Goal: Task Accomplishment & Management: Use online tool/utility

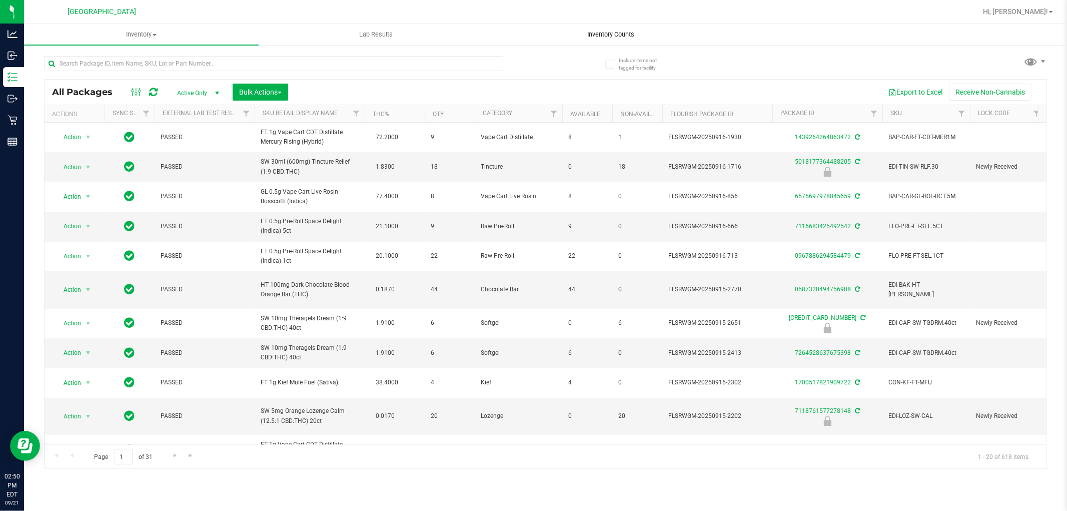
click at [602, 36] on span "Inventory Counts" at bounding box center [611, 34] width 74 height 9
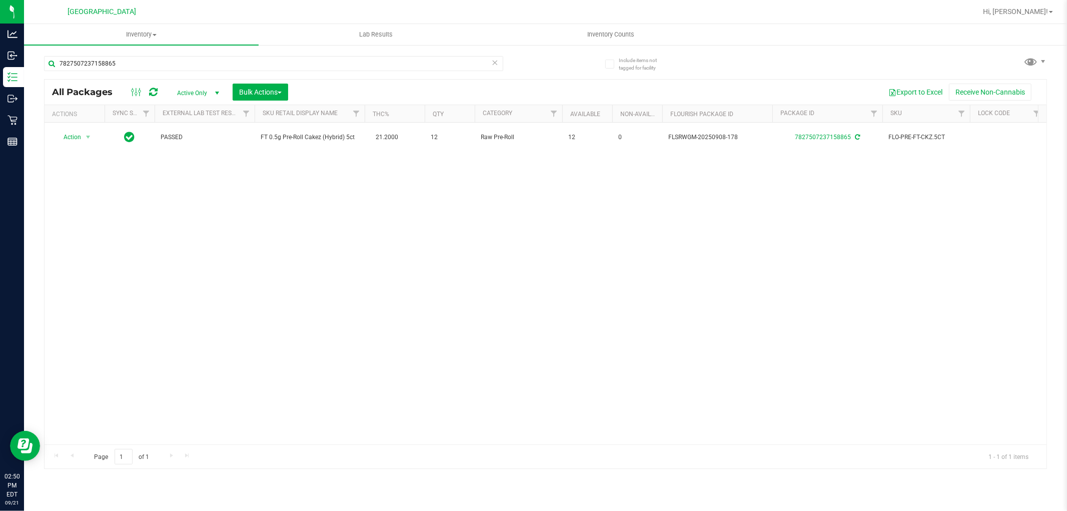
click at [497, 63] on icon at bounding box center [495, 62] width 7 height 12
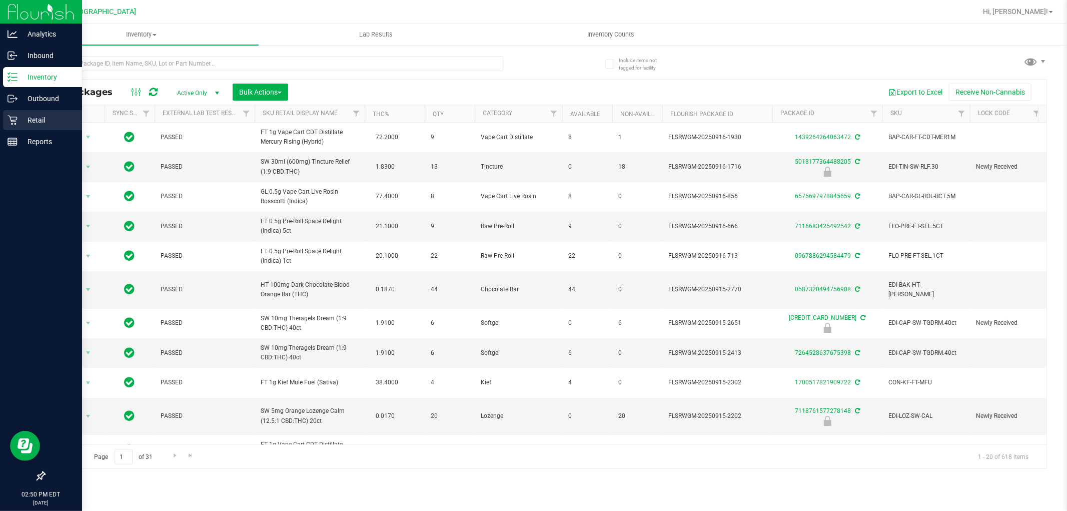
click at [18, 124] on p "Retail" at bounding box center [48, 120] width 60 height 12
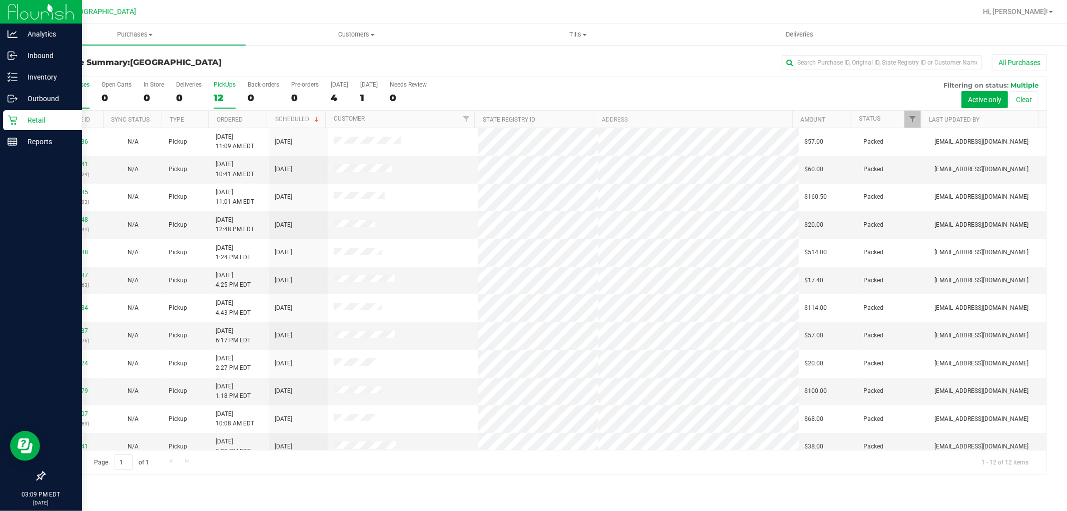
click at [228, 88] on div "PickUps" at bounding box center [225, 84] width 22 height 7
click at [0, 0] on input "PickUps 12" at bounding box center [0, 0] width 0 height 0
click at [225, 94] on div "12" at bounding box center [225, 98] width 22 height 12
click at [0, 0] on input "PickUps 12" at bounding box center [0, 0] width 0 height 0
click at [351, 16] on div at bounding box center [577, 12] width 797 height 20
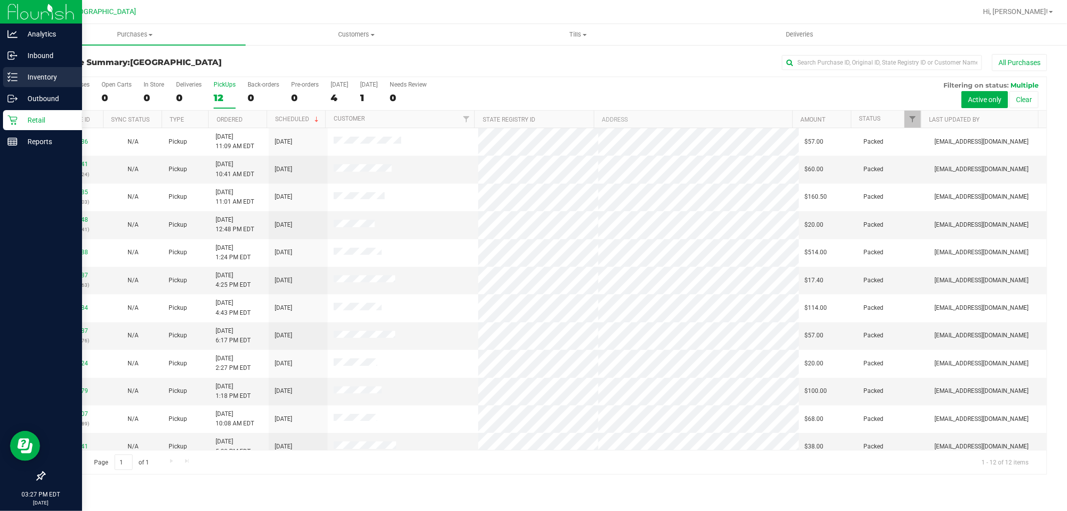
click at [8, 81] on icon at bounding box center [9, 81] width 2 height 2
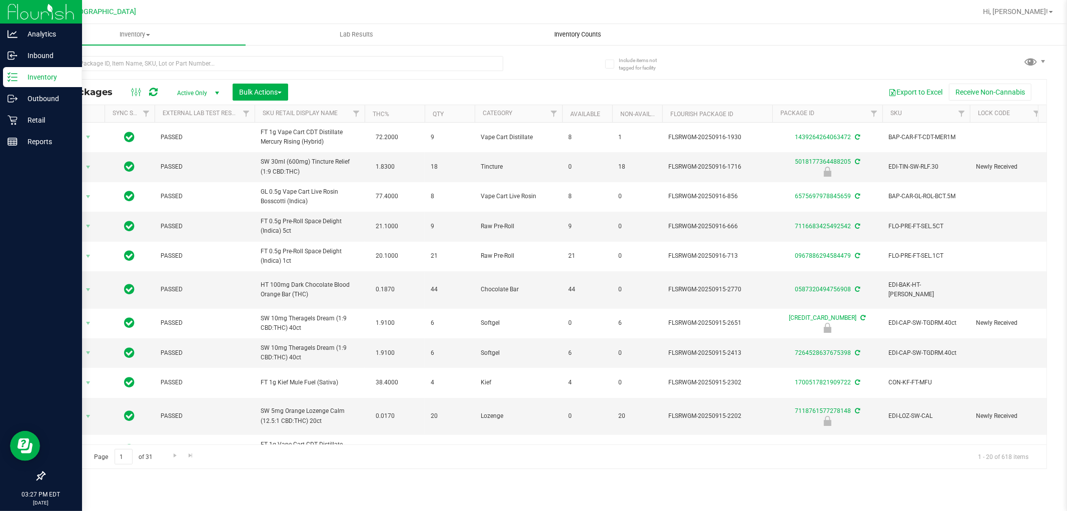
click at [571, 33] on span "Inventory Counts" at bounding box center [578, 34] width 74 height 9
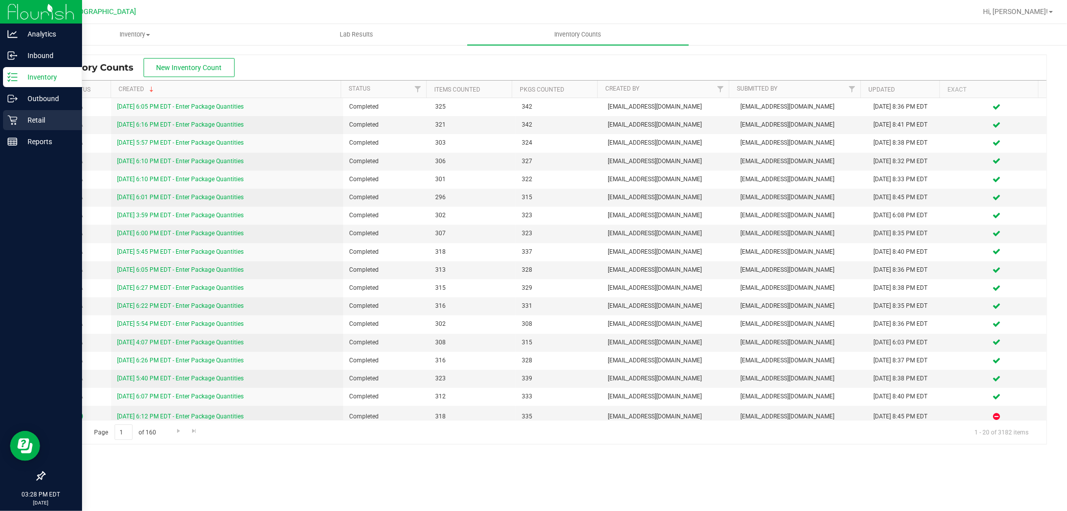
click at [11, 127] on div "Retail" at bounding box center [42, 120] width 79 height 20
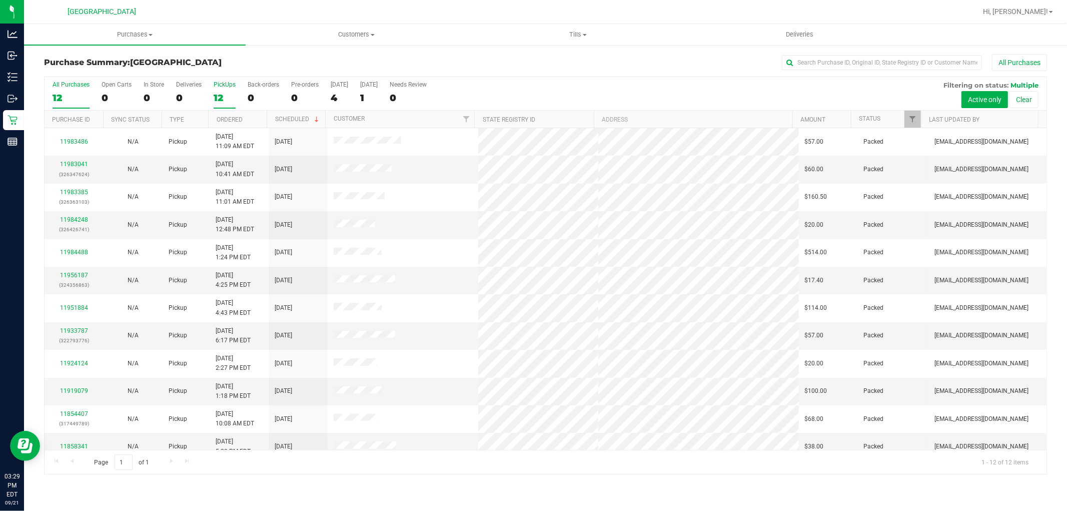
click at [226, 88] on div "PickUps" at bounding box center [225, 84] width 22 height 7
click at [0, 0] on input "PickUps 12" at bounding box center [0, 0] width 0 height 0
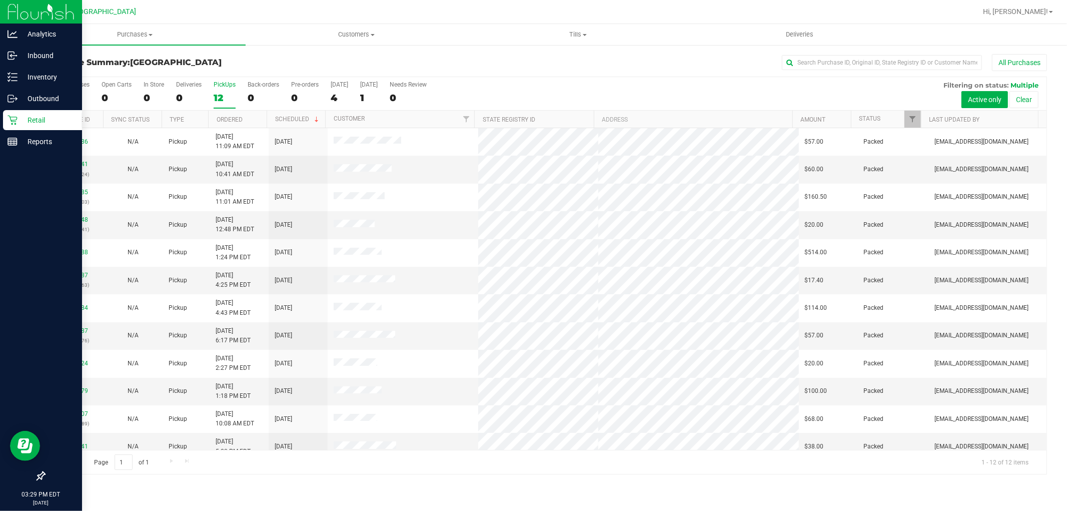
click at [11, 122] on icon at bounding box center [13, 120] width 10 height 10
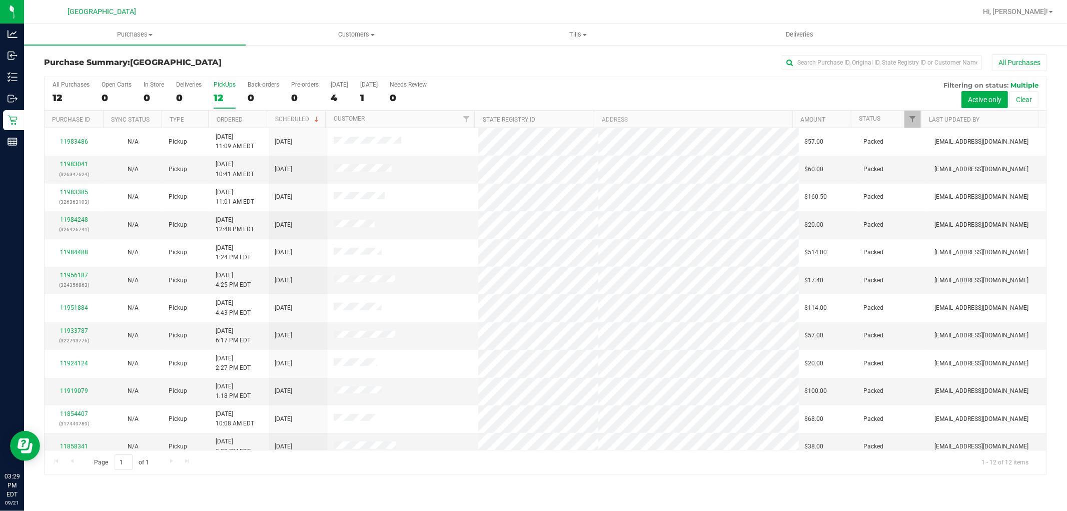
click at [217, 91] on label "PickUps 12" at bounding box center [225, 95] width 22 height 28
click at [0, 0] on input "PickUps 12" at bounding box center [0, 0] width 0 height 0
click at [228, 91] on label "PickUps 12" at bounding box center [225, 95] width 22 height 28
click at [0, 0] on input "PickUps 12" at bounding box center [0, 0] width 0 height 0
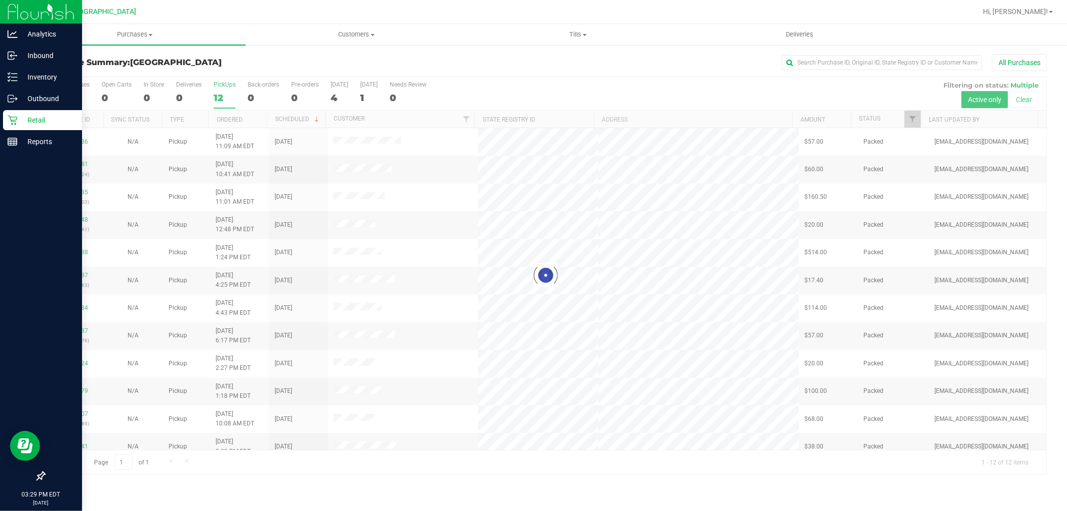
click at [13, 119] on icon at bounding box center [13, 120] width 10 height 10
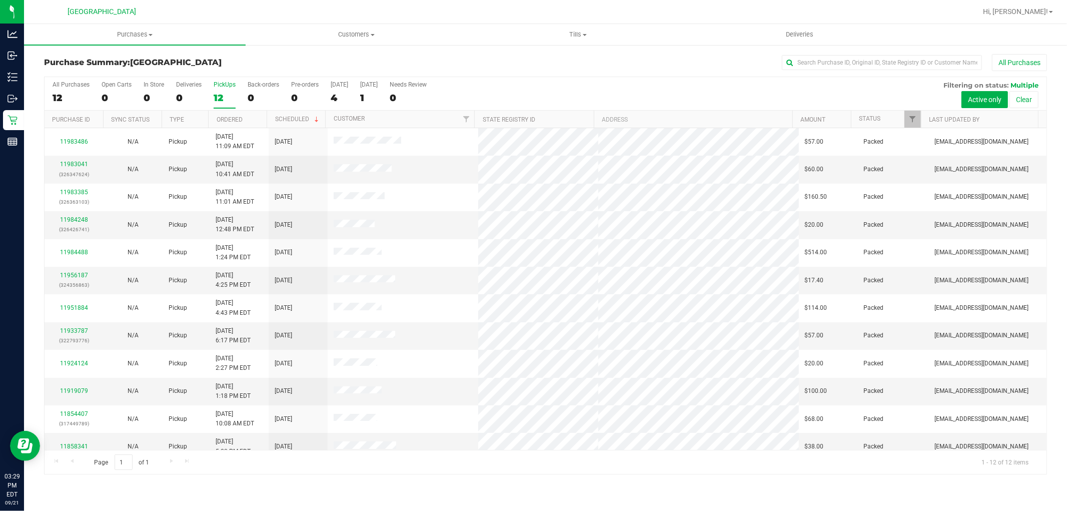
click at [232, 89] on label "PickUps 12" at bounding box center [225, 95] width 22 height 28
click at [0, 0] on input "PickUps 12" at bounding box center [0, 0] width 0 height 0
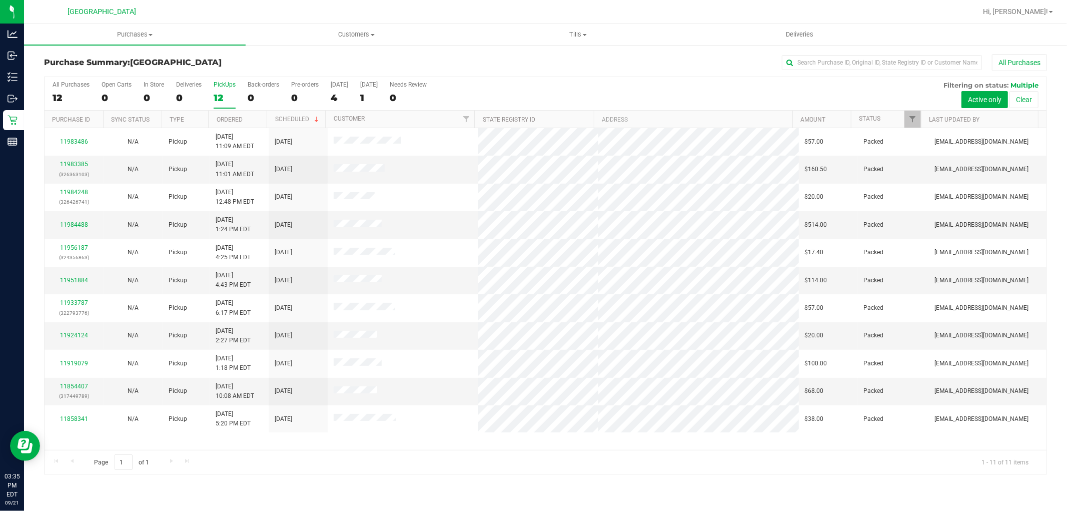
click at [218, 92] on label "PickUps 12" at bounding box center [225, 95] width 22 height 28
click at [0, 0] on input "PickUps 12" at bounding box center [0, 0] width 0 height 0
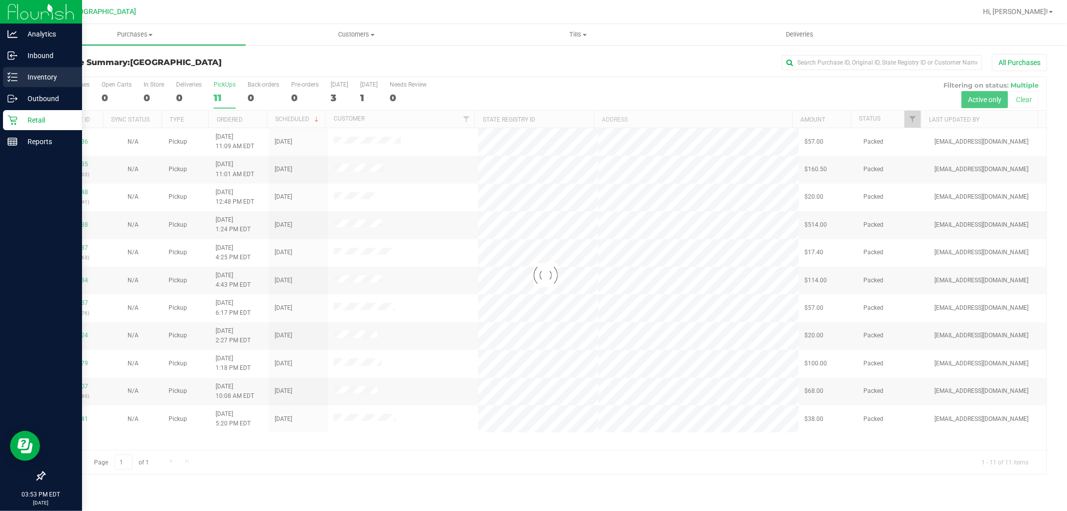
click at [17, 74] on line at bounding box center [15, 74] width 6 height 0
click at [13, 78] on icon at bounding box center [13, 77] width 10 height 10
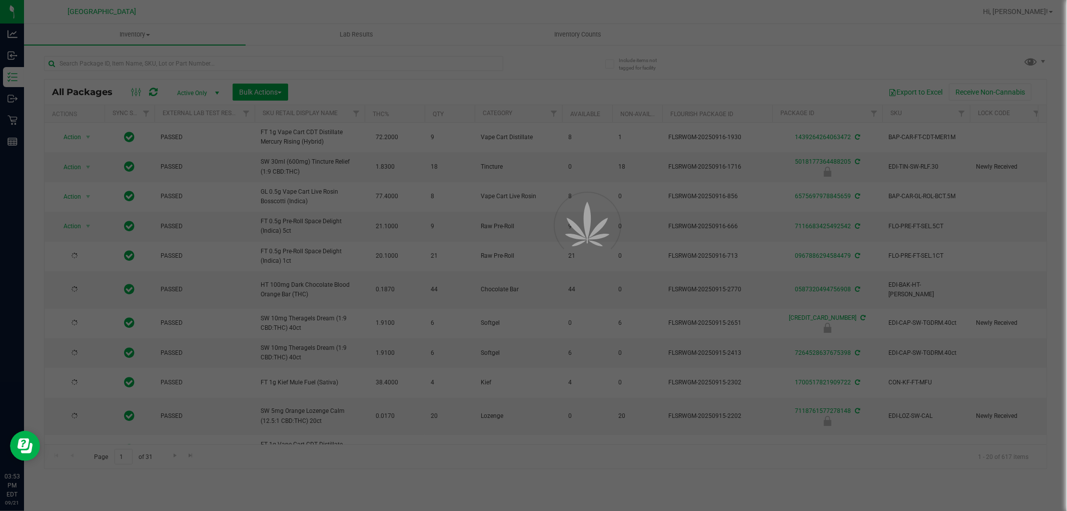
click at [92, 66] on div at bounding box center [533, 255] width 1067 height 511
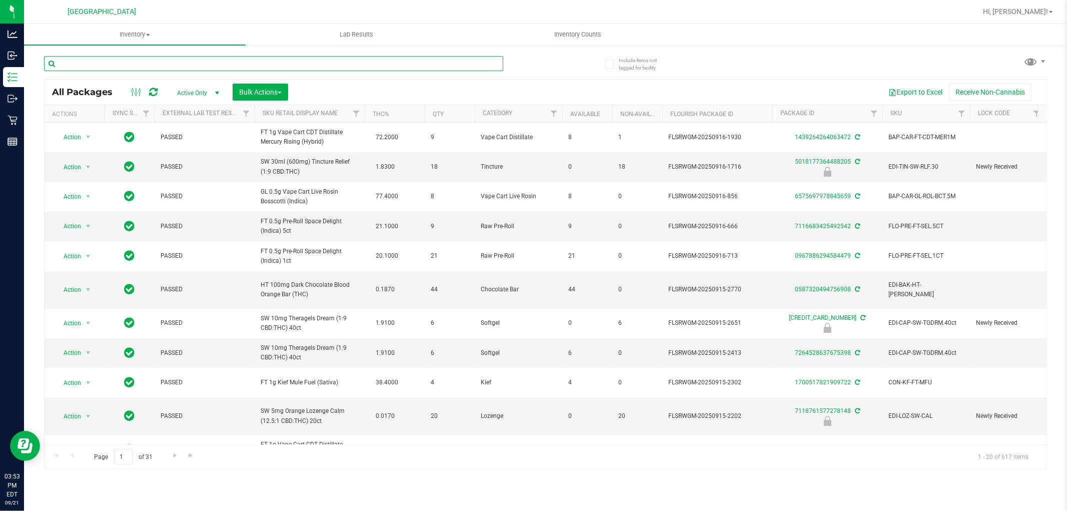
click at [88, 64] on input "text" at bounding box center [273, 63] width 459 height 15
paste input "VBS - ROLLING PAPERS - VIBES - RICE BLUE - 1.25IN"
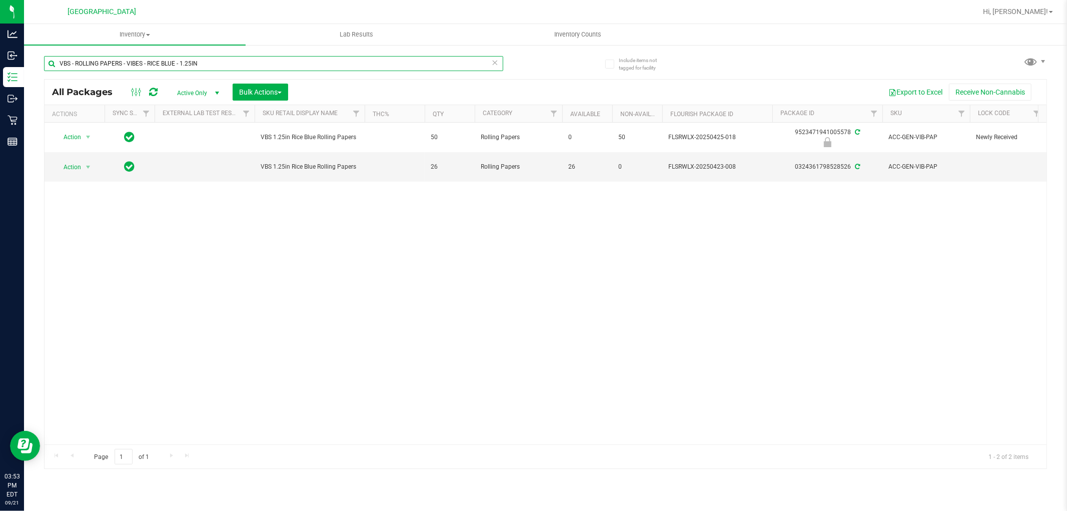
drag, startPoint x: 211, startPoint y: 63, endPoint x: 63, endPoint y: 54, distance: 147.8
click at [60, 76] on div "VBS - ROLLING PAPERS - VIBES - RICE BLUE - 1.25IN" at bounding box center [273, 67] width 459 height 23
drag, startPoint x: 63, startPoint y: 54, endPoint x: 305, endPoint y: 61, distance: 242.2
click at [305, 61] on input "VBS - ROLLING PAPERS - VIBES - RICE BLUE - 1.25IN" at bounding box center [273, 63] width 459 height 15
drag, startPoint x: 203, startPoint y: 68, endPoint x: 51, endPoint y: 65, distance: 152.1
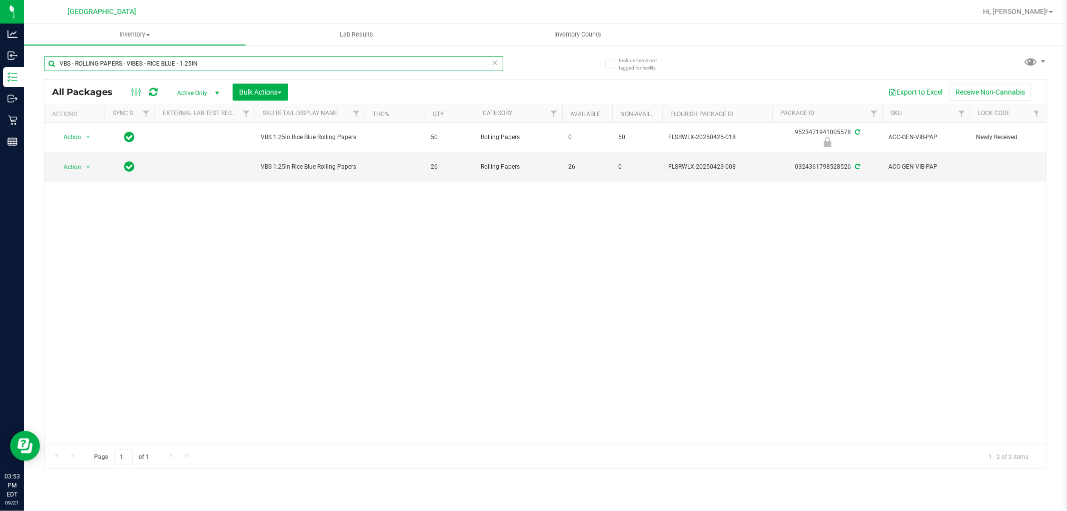
click at [51, 65] on input "VBS - ROLLING PAPERS - VIBES - RICE BLUE - 1.25IN" at bounding box center [273, 63] width 459 height 15
paste input "CONES"
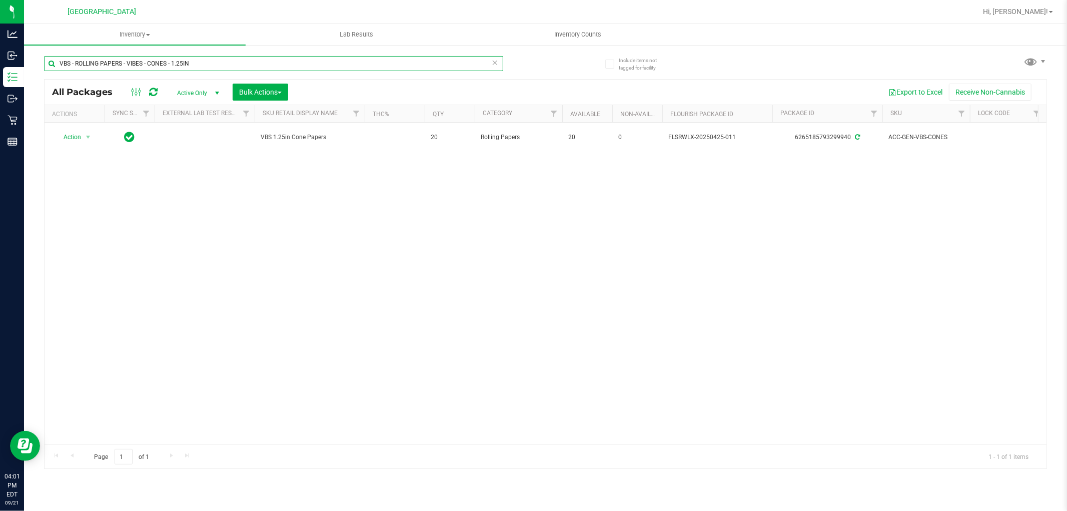
drag, startPoint x: 199, startPoint y: 65, endPoint x: 59, endPoint y: 59, distance: 140.2
click at [59, 59] on input "VBS - ROLLING PAPERS - VIBES - CONES - 1.25IN" at bounding box center [273, 63] width 459 height 15
paste input "SW - LIGHTER - BIC - MAXI - BLACK"
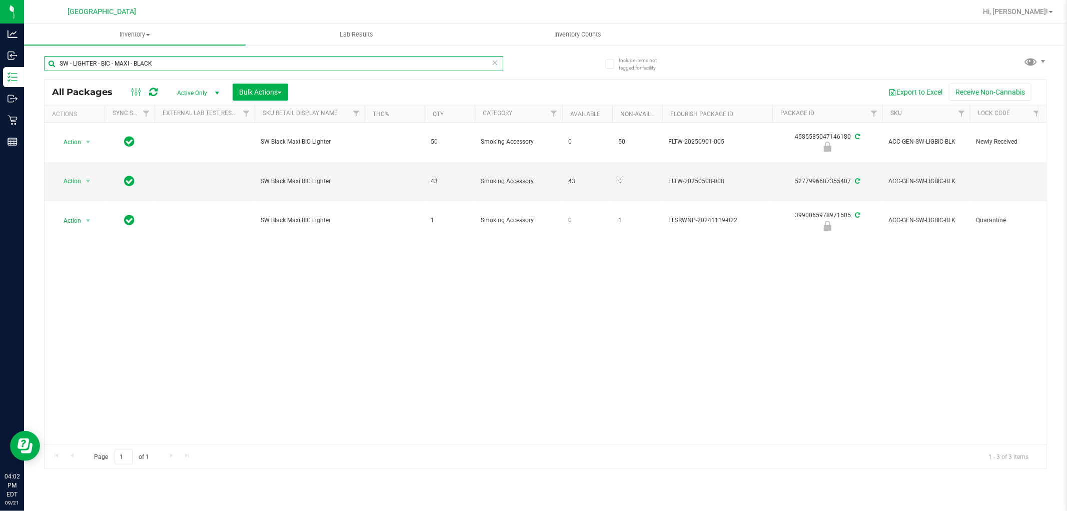
drag, startPoint x: 109, startPoint y: 66, endPoint x: 54, endPoint y: 66, distance: 54.5
click at [54, 66] on input "SW - LIGHTER - BIC - MAXI - BLACK" at bounding box center [273, 63] width 459 height 15
paste input "RW - CONE PAPERS - RAW - CLASSIC - 1.25IN"
drag, startPoint x: 186, startPoint y: 64, endPoint x: 35, endPoint y: 77, distance: 151.2
click at [35, 77] on div "Include items not tagged for facility RW - CONE PAPERS - RAW - CLASSIC - 1.25IN…" at bounding box center [545, 196] width 1043 height 305
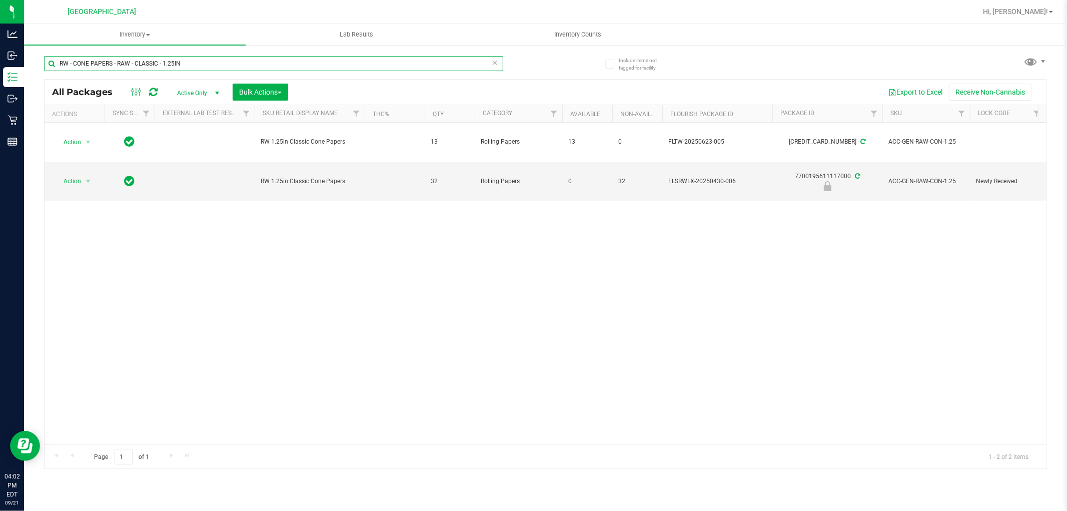
paste input "AW - ROLLING PAPER - RAW - CLASSIC - 1.25""
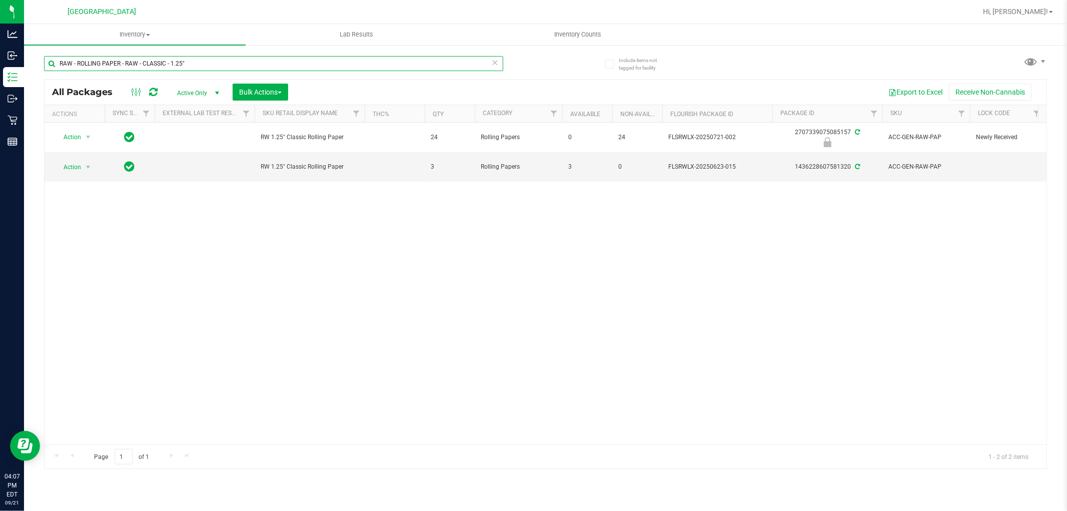
drag, startPoint x: 189, startPoint y: 58, endPoint x: 55, endPoint y: 68, distance: 133.9
click at [55, 68] on input "RAW - ROLLING PAPER - RAW - CLASSIC - 1.25"" at bounding box center [273, 63] width 459 height 15
paste input "GRV - BOWL - GRAV - STANDARD SPOON - 4IN - SMOKE"
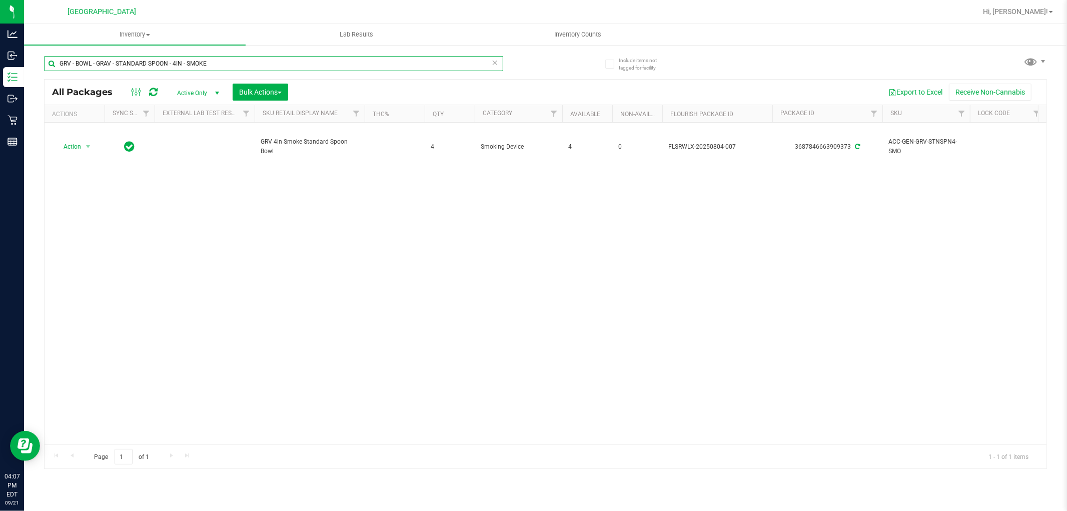
drag, startPoint x: 217, startPoint y: 68, endPoint x: 56, endPoint y: 67, distance: 161.1
click at [56, 67] on input "GRV - BOWL - GRAV - STANDARD SPOON - 4IN - SMOKE" at bounding box center [273, 63] width 459 height 15
paste input "BLU"
drag, startPoint x: 200, startPoint y: 63, endPoint x: 60, endPoint y: 65, distance: 140.1
click at [60, 65] on input "GRV - BOWL - GRAV - STANDARD SPOON - 4IN - BLUE" at bounding box center [273, 63] width 459 height 15
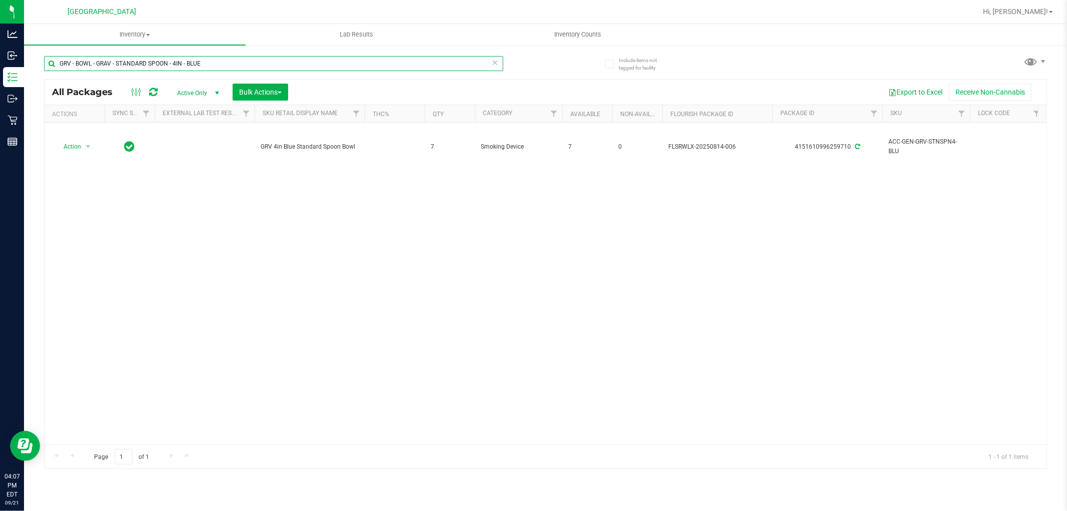
paste input "OCTO-TASTER - 16MM - BLACK"
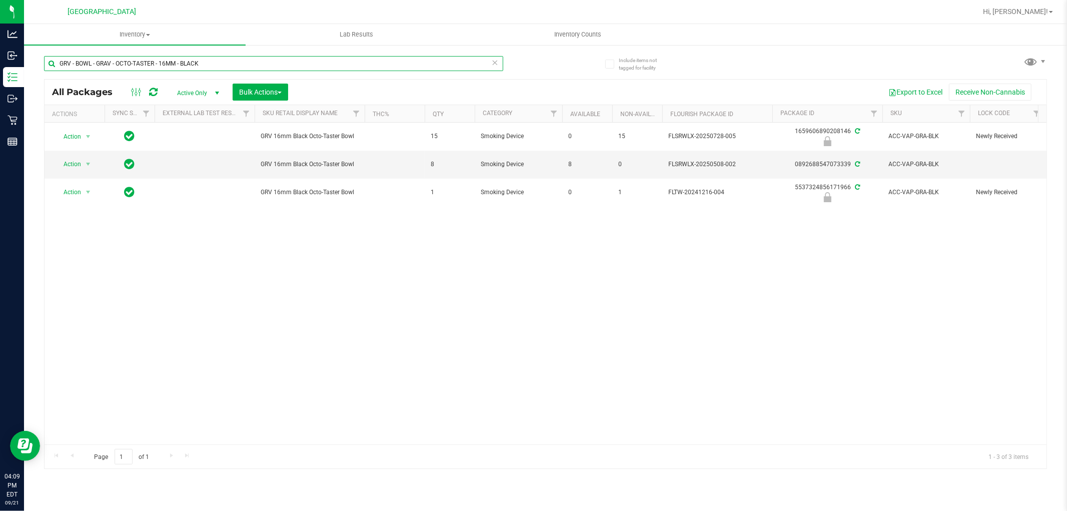
drag, startPoint x: 206, startPoint y: 61, endPoint x: 61, endPoint y: 66, distance: 145.1
click at [54, 66] on input "GRV - BOWL - GRAV - OCTO-TASTER - 16MM - BLACK" at bounding box center [273, 63] width 459 height 15
paste input "FT BATTERY WHITE 510 VARIABLE POWER"
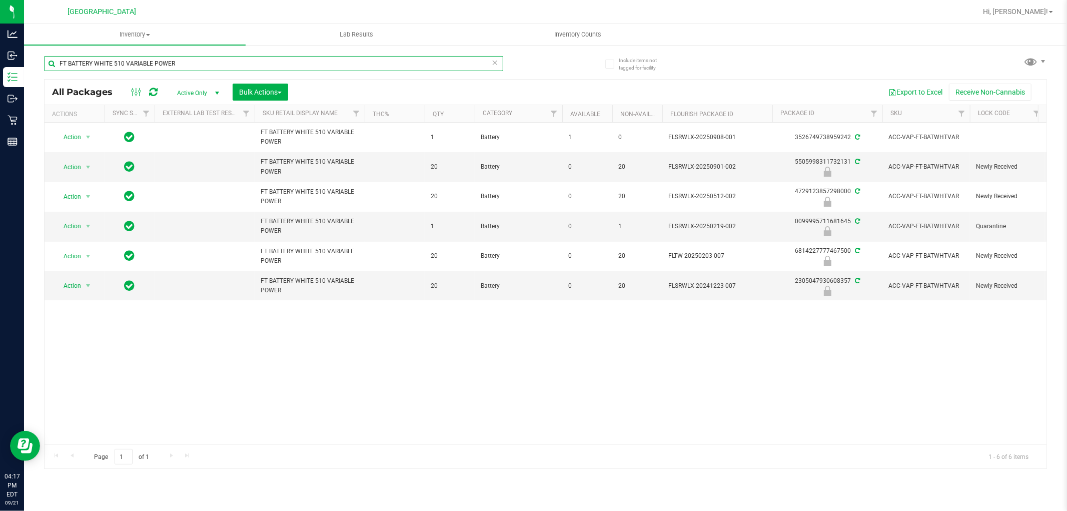
drag, startPoint x: 177, startPoint y: 62, endPoint x: 58, endPoint y: 65, distance: 119.1
click at [58, 65] on input "FT BATTERY WHITE 510 VARIABLE POWER" at bounding box center [273, 63] width 459 height 15
paste input "- VAPE CART DISTILLATE - 0.5G - MKH - IND"
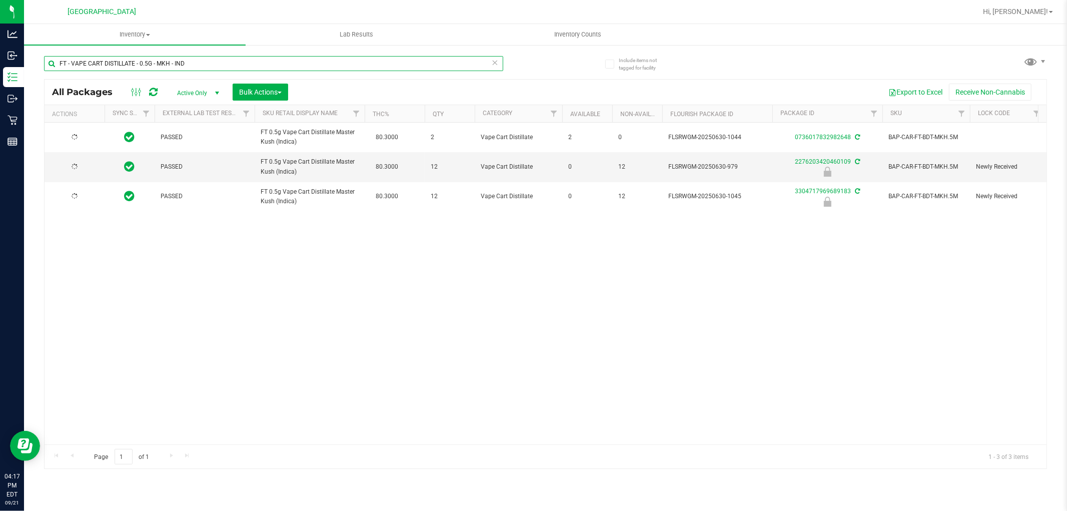
type input "FT - VAPE CART DISTILLATE - 0.5G - MKH - IND"
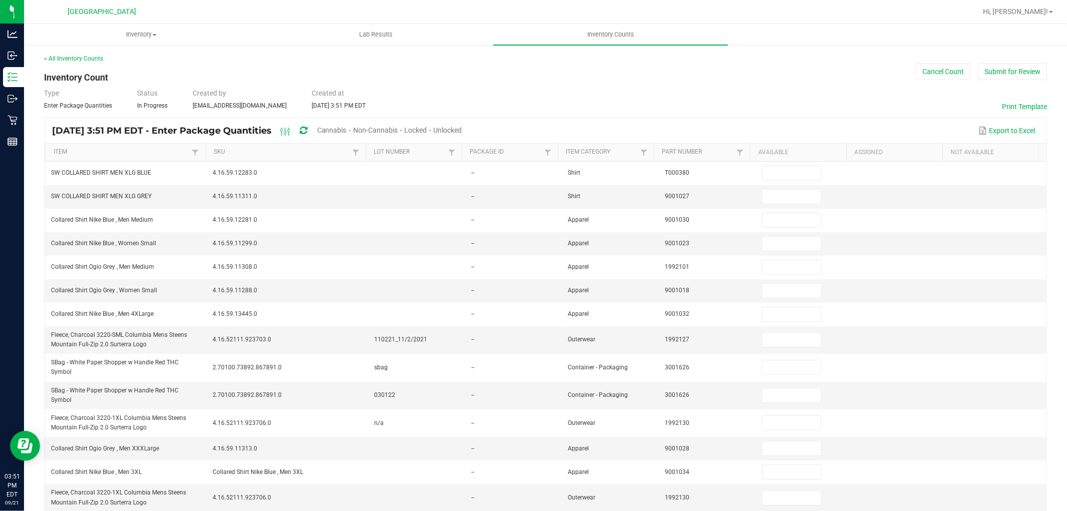
click at [347, 127] on span "Cannabis" at bounding box center [332, 130] width 30 height 8
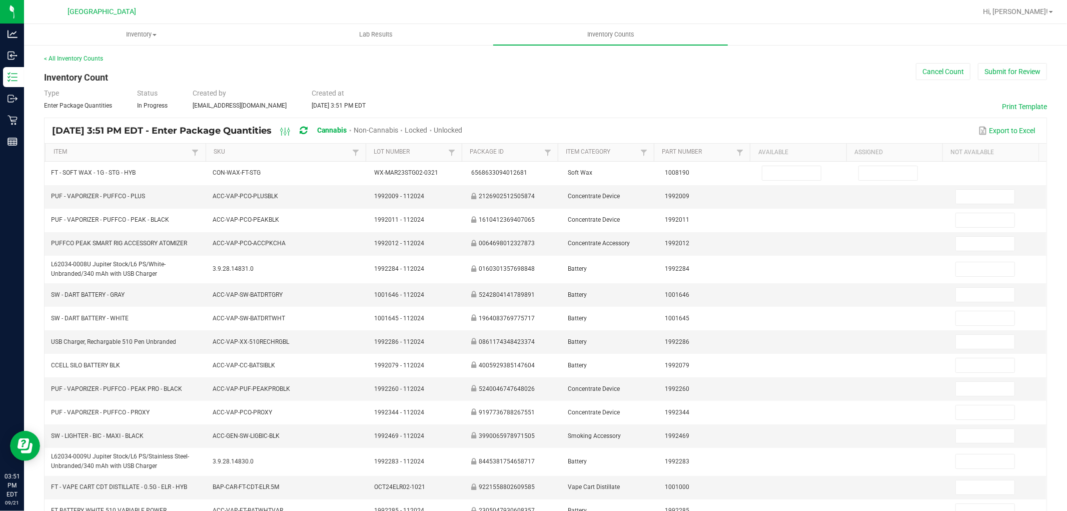
click at [463, 130] on span "Unlocked" at bounding box center [448, 130] width 29 height 8
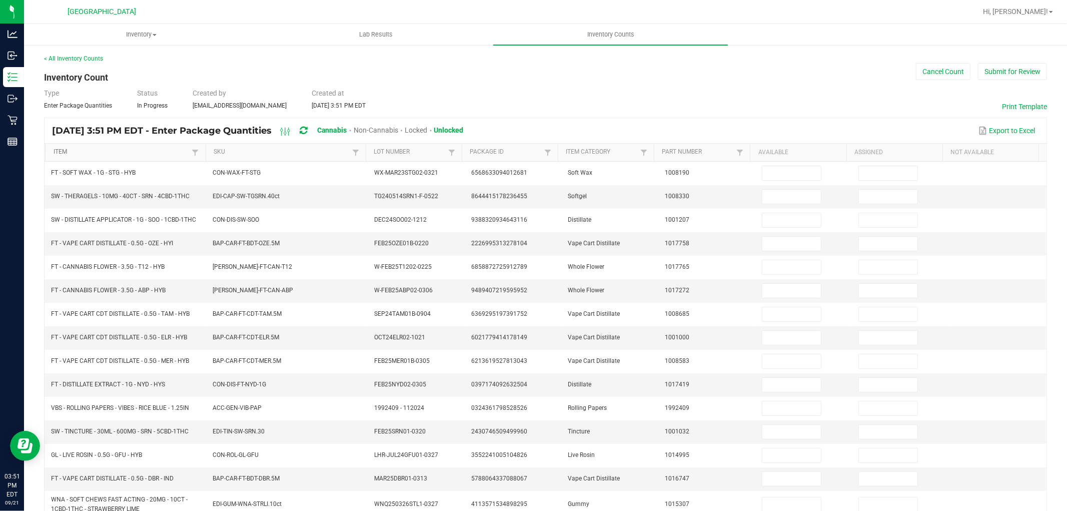
click at [132, 153] on link "Item" at bounding box center [122, 152] width 136 height 8
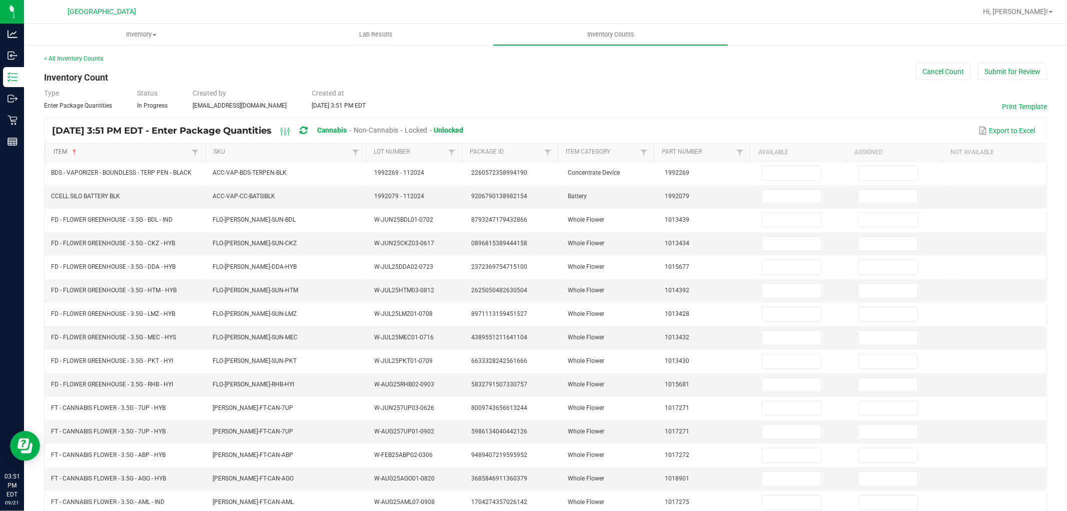
click at [137, 156] on link "Item" at bounding box center [122, 152] width 136 height 8
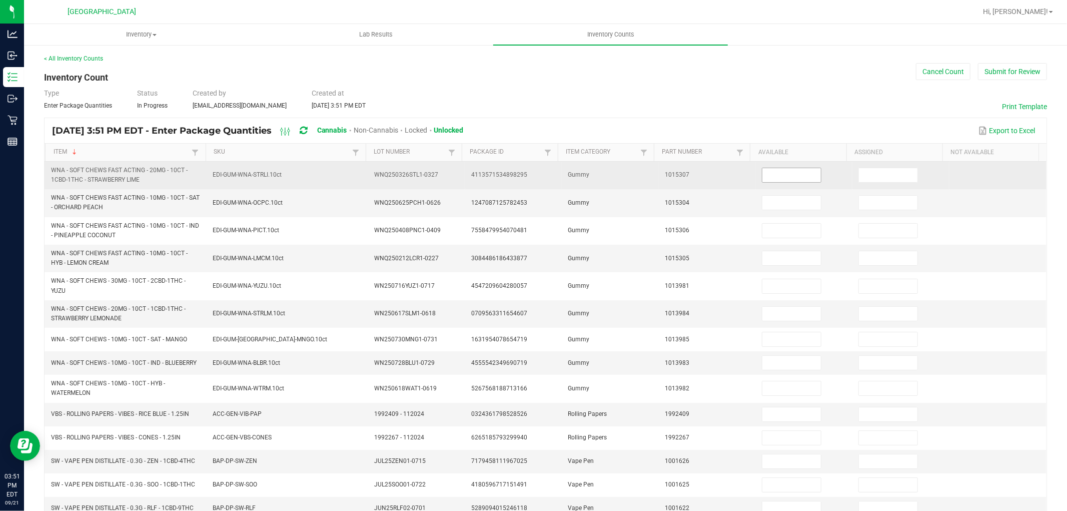
click at [779, 174] on input at bounding box center [791, 175] width 59 height 14
type input "8"
type input "0"
type input "8"
type input "0"
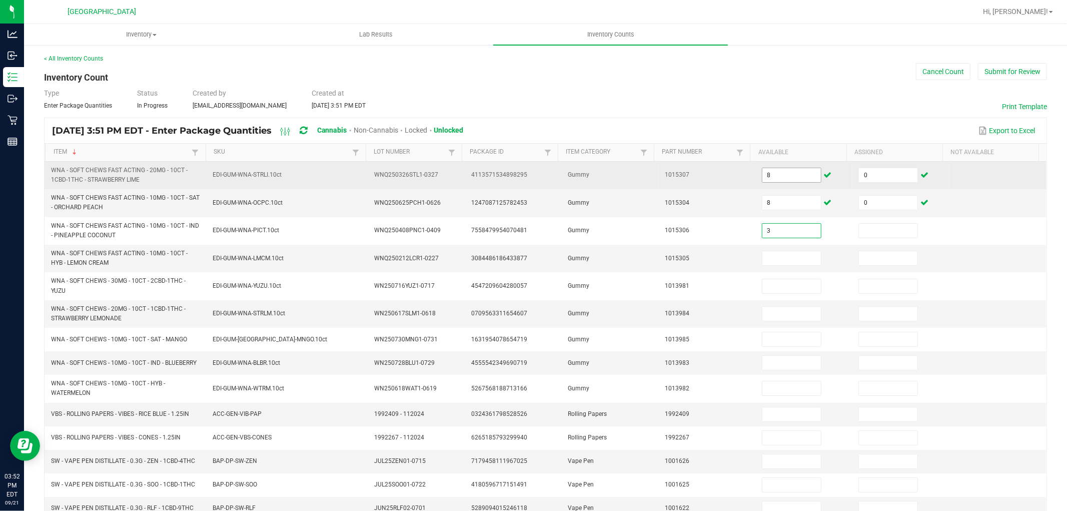
type input "3"
type input "0"
type input "7"
type input "0"
type input "8"
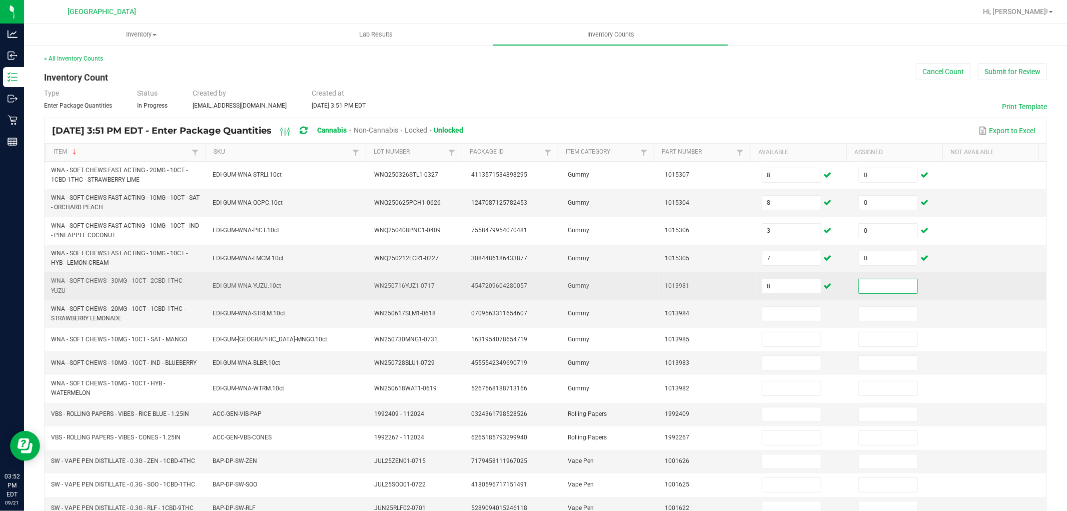
click at [863, 288] on input at bounding box center [888, 286] width 59 height 14
type input "0"
type input "8"
type input "0"
type input "11"
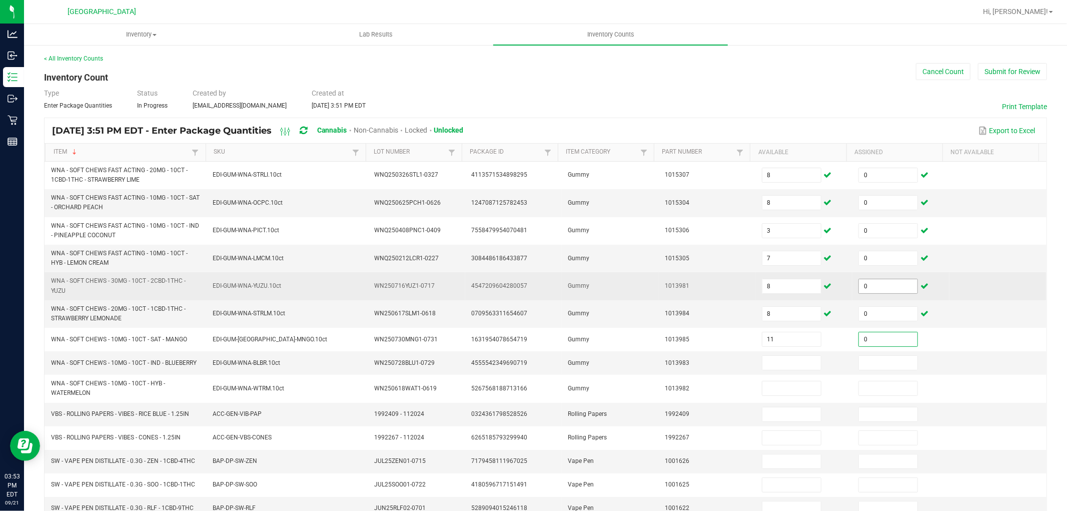
type input "0"
type input "1"
type input "0"
type input "8"
type input "0"
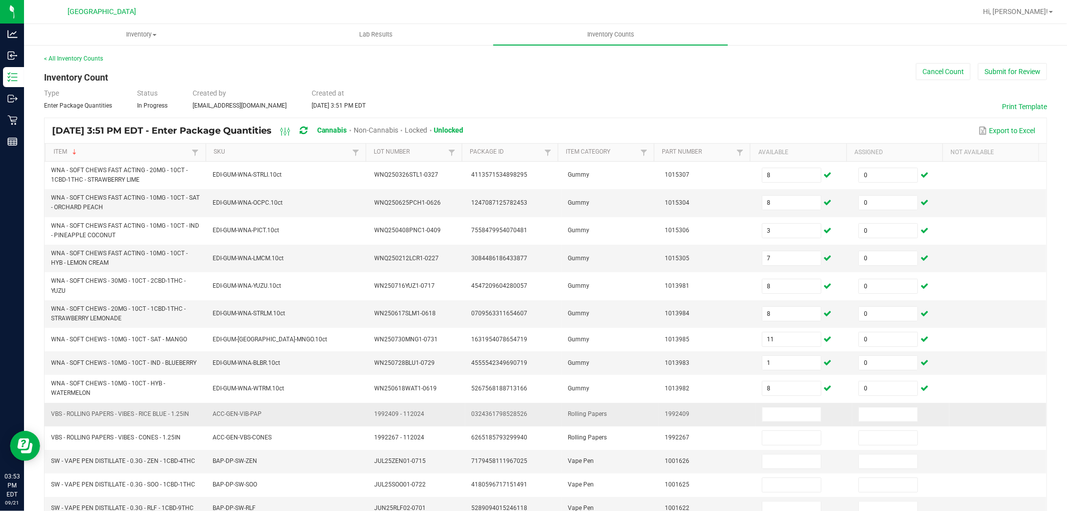
drag, startPoint x: 53, startPoint y: 415, endPoint x: 189, endPoint y: 412, distance: 136.1
click at [189, 412] on span "VBS - ROLLING PAPERS - VIBES - RICE BLUE - 1.25IN" at bounding box center [120, 413] width 138 height 7
copy span "VBS - ROLLING PAPERS - VIBES - RICE BLUE - 1.25IN"
click at [777, 413] on input at bounding box center [791, 414] width 59 height 14
type input "26"
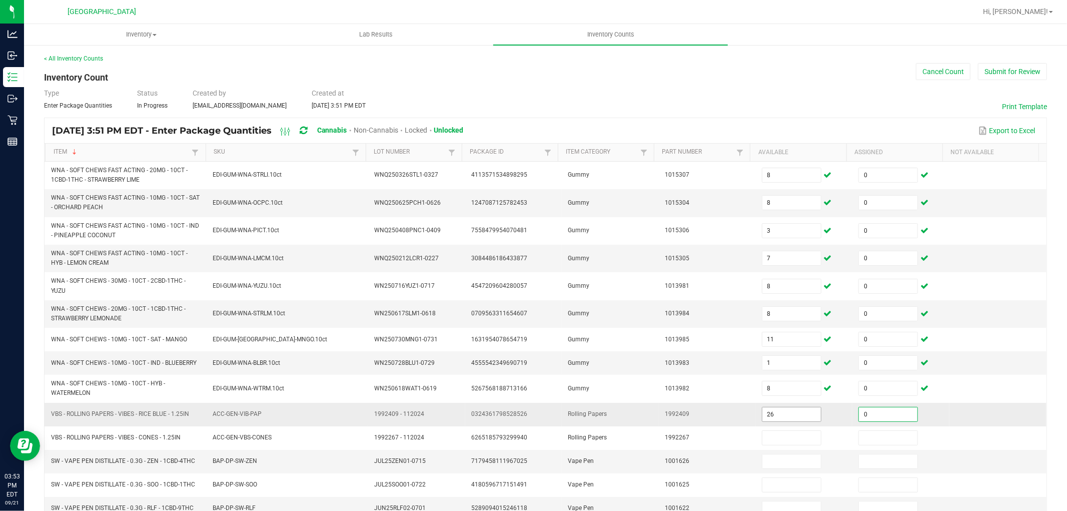
type input "0"
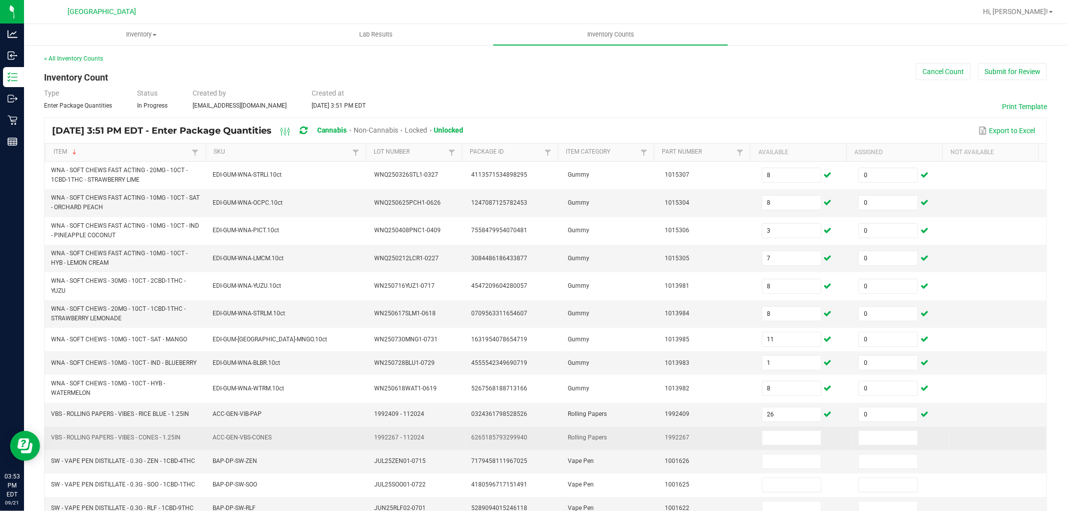
drag, startPoint x: 53, startPoint y: 437, endPoint x: 181, endPoint y: 434, distance: 128.1
click at [181, 434] on span "VBS - ROLLING PAPERS - VIBES - CONES - 1.25IN" at bounding box center [116, 437] width 130 height 7
copy span "VBS - ROLLING PAPERS - VIBES - CONES - 1.25IN"
click at [782, 441] on input at bounding box center [791, 438] width 59 height 14
type input "20"
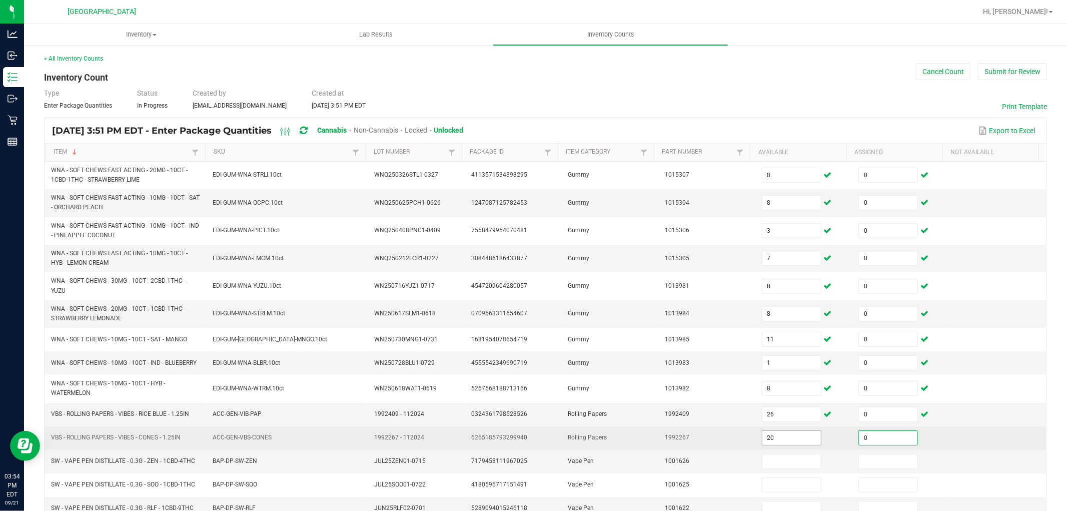
type input "0"
type input "4"
type input "0"
type input "4"
type input "0"
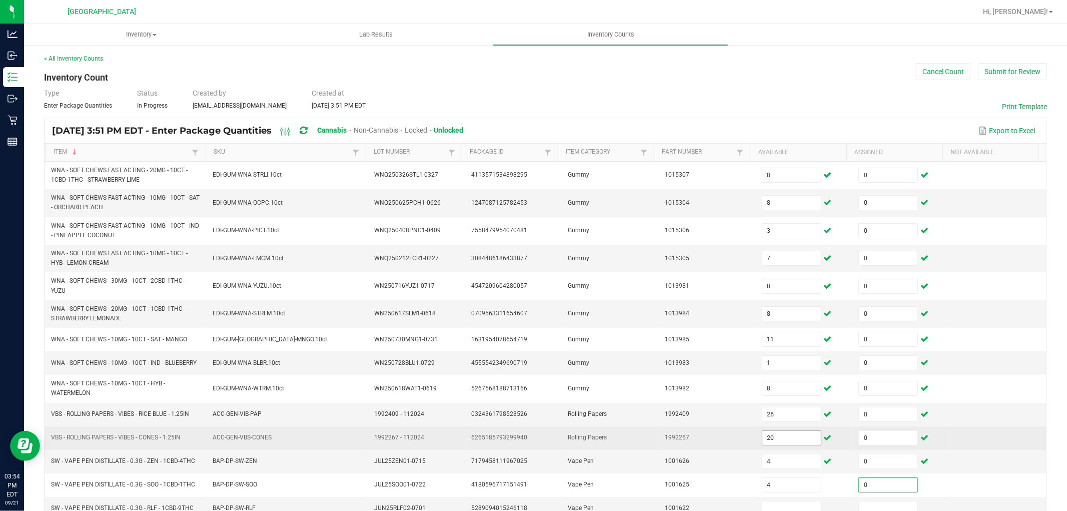
scroll to position [6, 0]
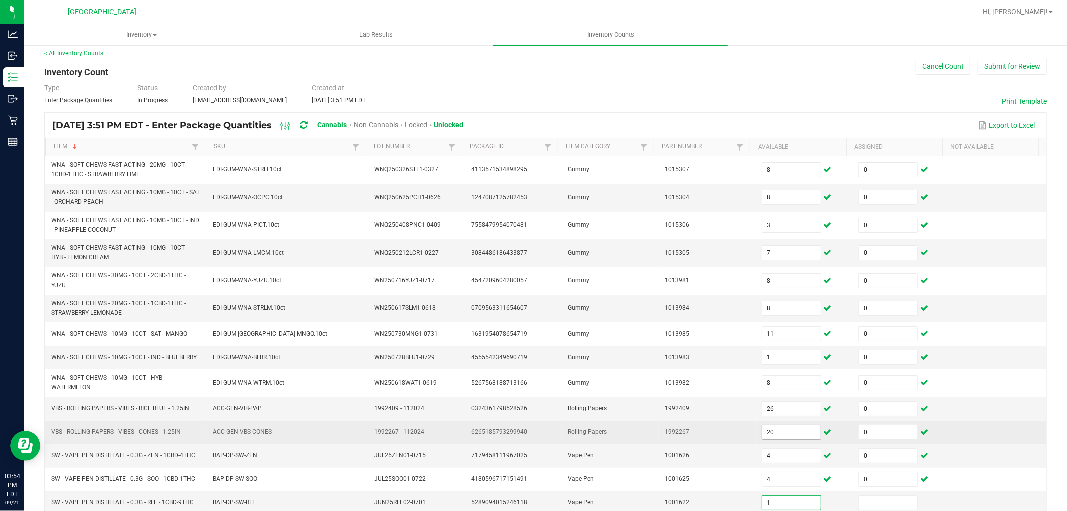
type input "1"
type input "0"
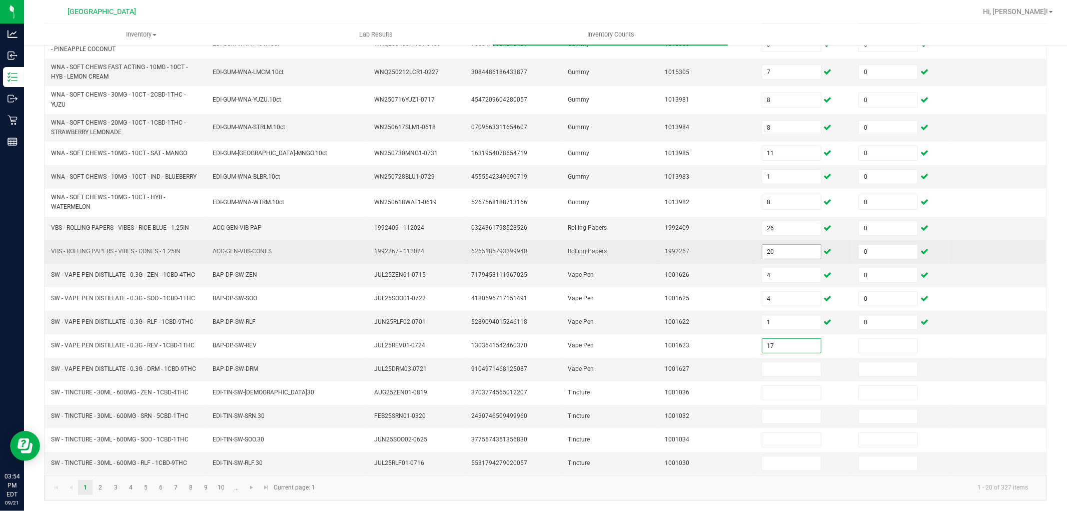
type input "17"
type input "0"
type input "17"
type input "0"
type input "7"
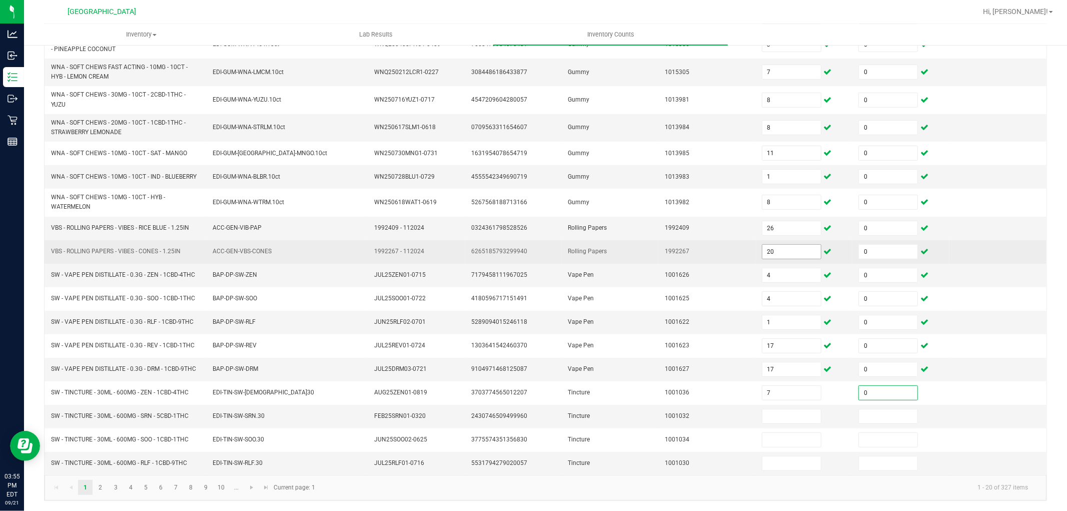
type input "0"
type input "9"
type input "0"
type input "5"
type input "0"
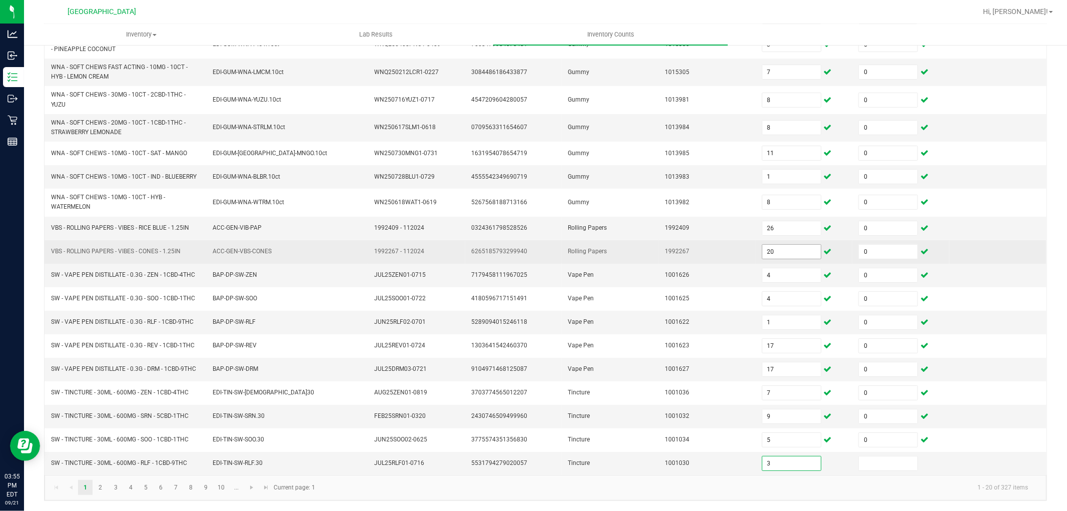
type input "3"
type input "0"
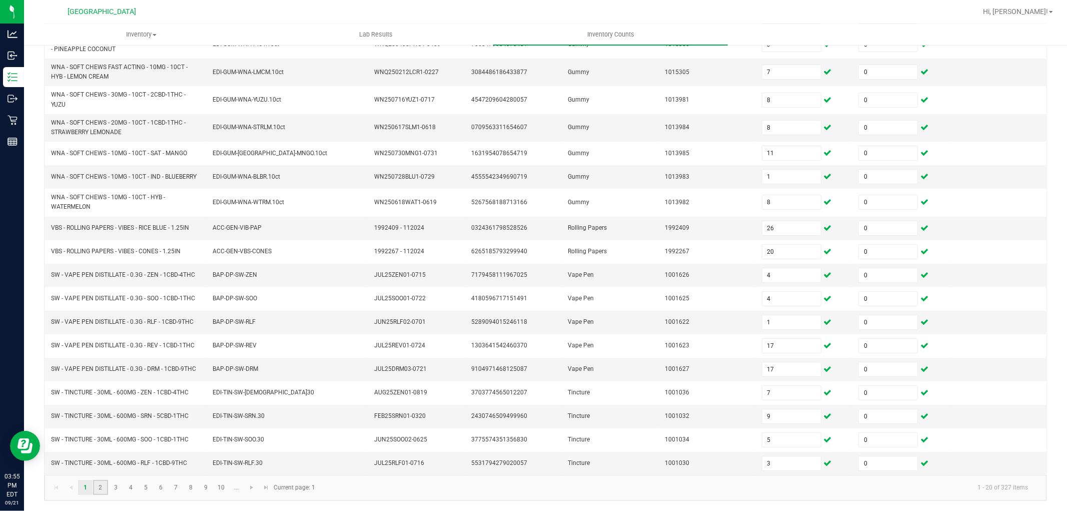
click at [98, 482] on link "2" at bounding box center [100, 487] width 15 height 15
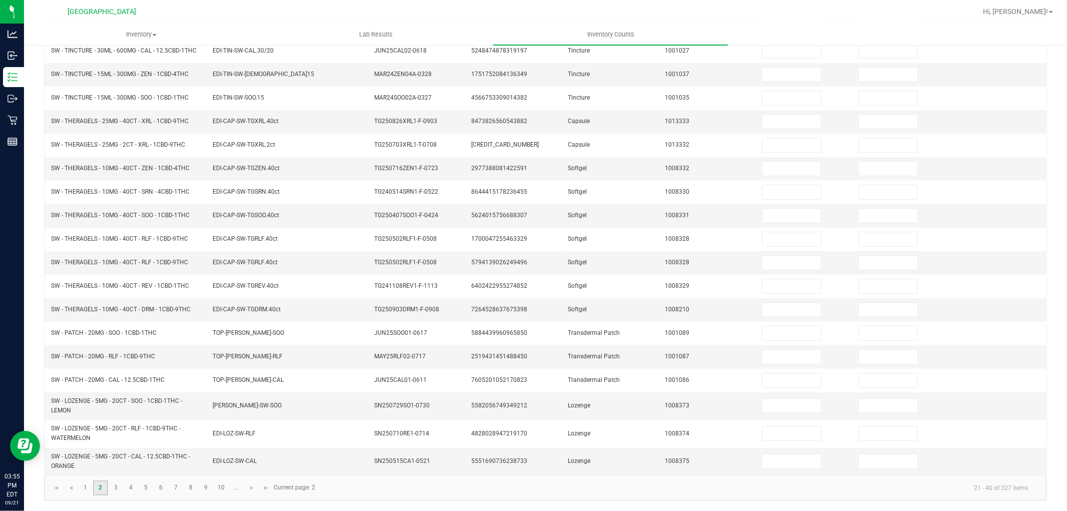
scroll to position [172, 0]
click at [37, 379] on div "< All Inventory Counts Inventory Count Cancel Count Submit for Review Type Ente…" at bounding box center [545, 193] width 1043 height 636
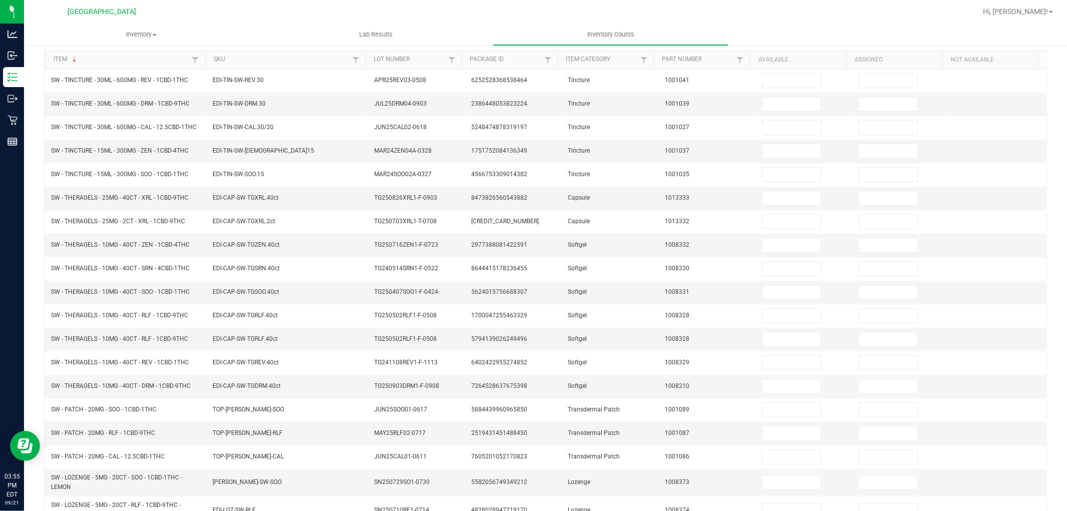
scroll to position [0, 0]
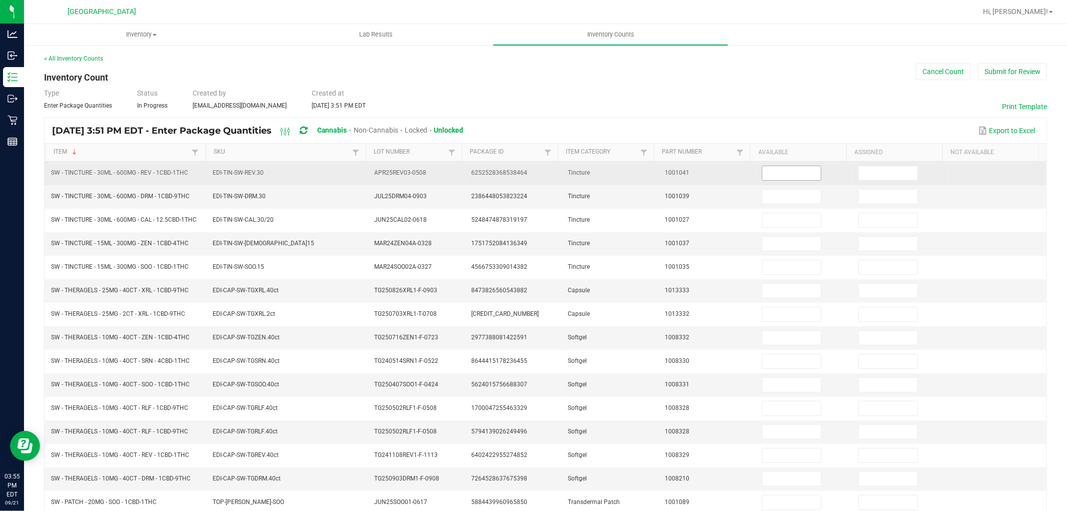
click at [762, 178] on input at bounding box center [791, 173] width 59 height 14
type input "7"
type input "0"
type input "5"
type input "0"
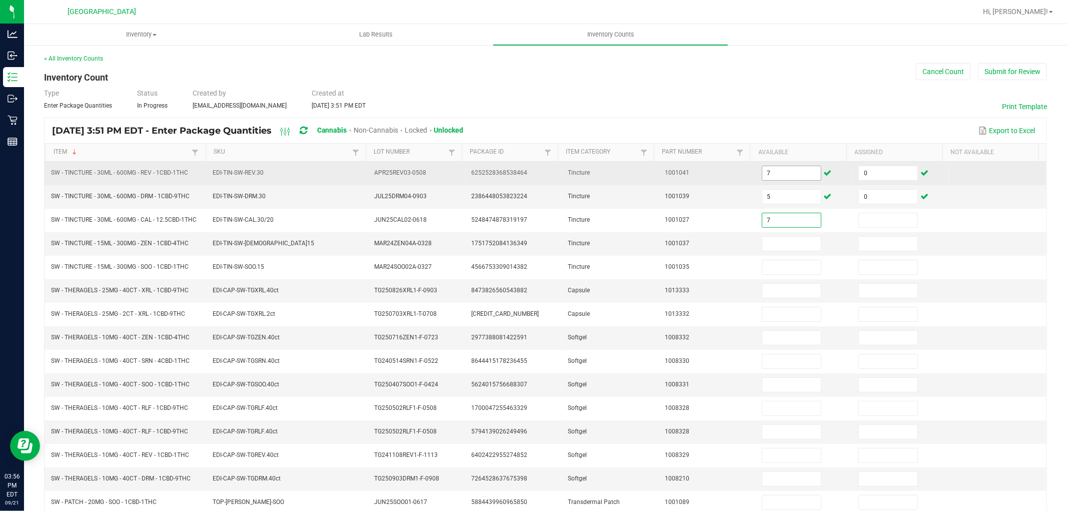
type input "7"
type input "0"
type input "3"
type input "0"
type input "8"
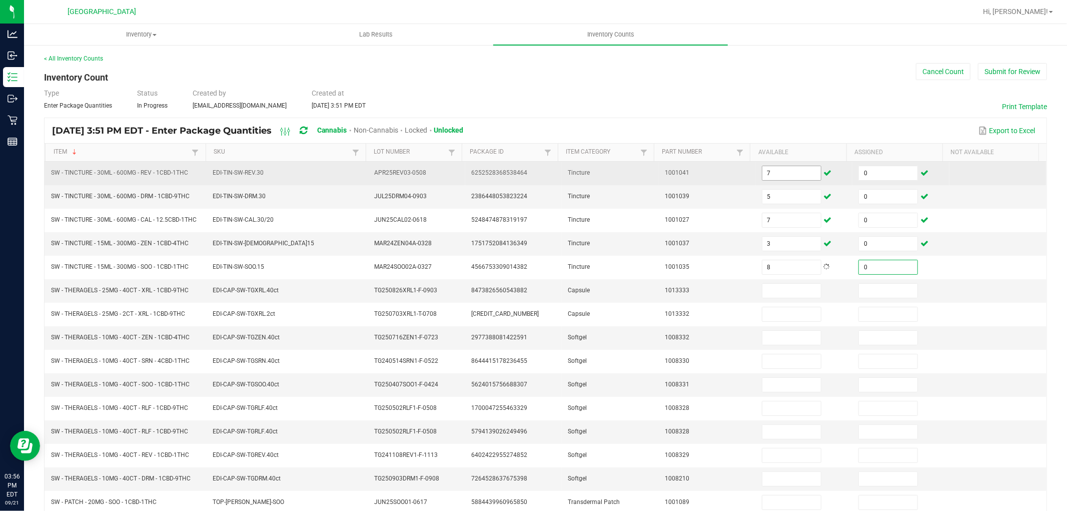
type input "0"
type input "3"
type input "0"
type input "2"
type input "0"
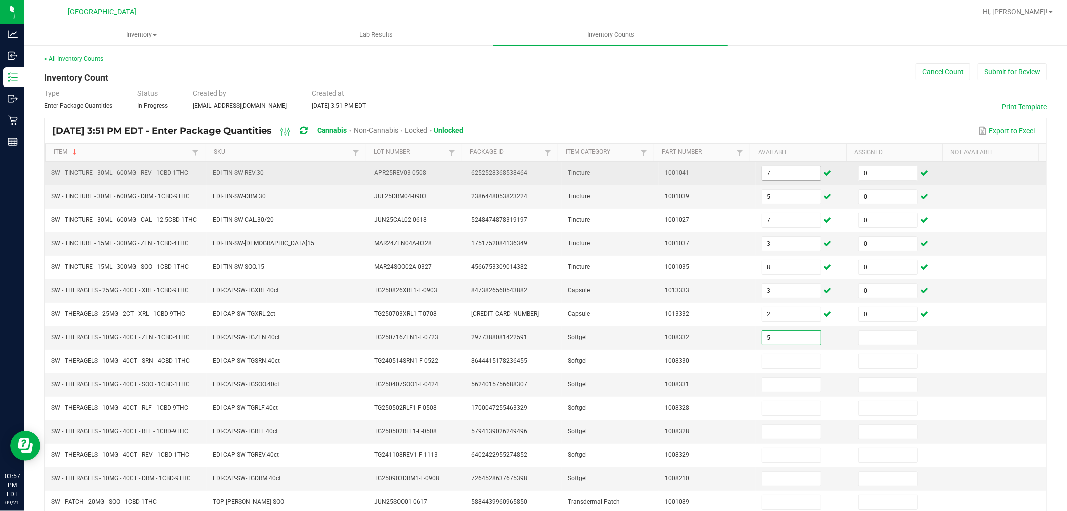
type input "5"
type input "0"
type input "3"
type input "0"
type input "3"
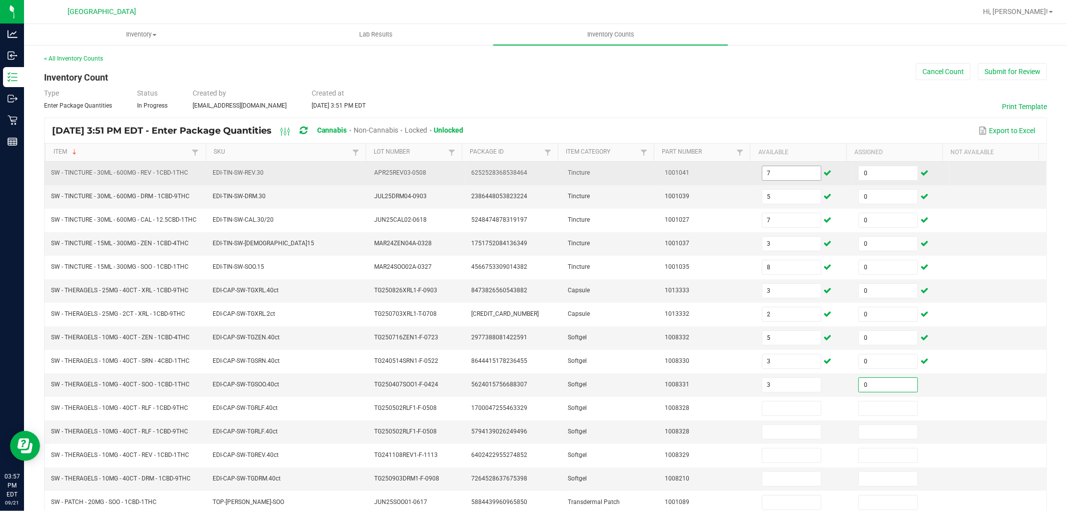
type input "0"
type input "6"
type input "0"
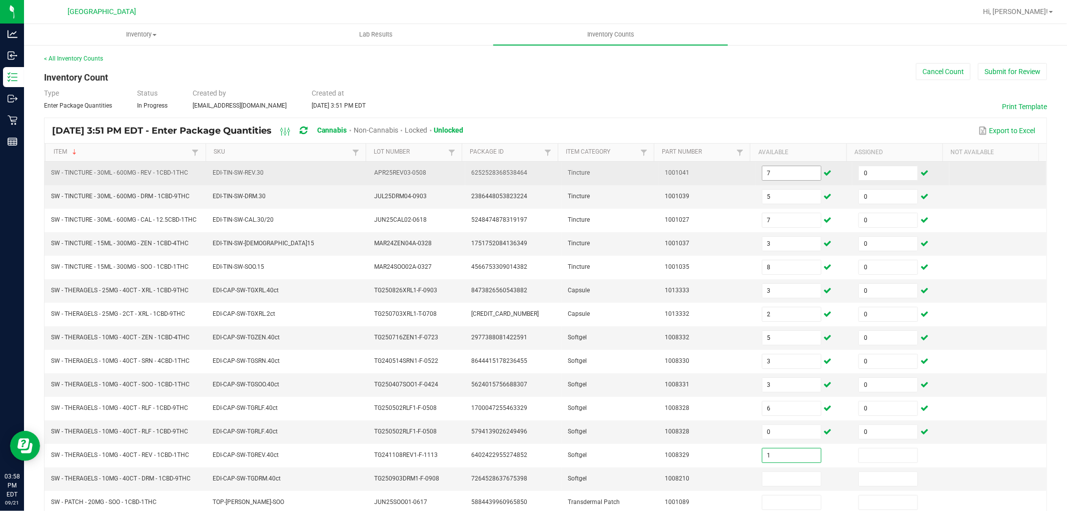
type input "1"
type input "0"
type input "6"
type input "0"
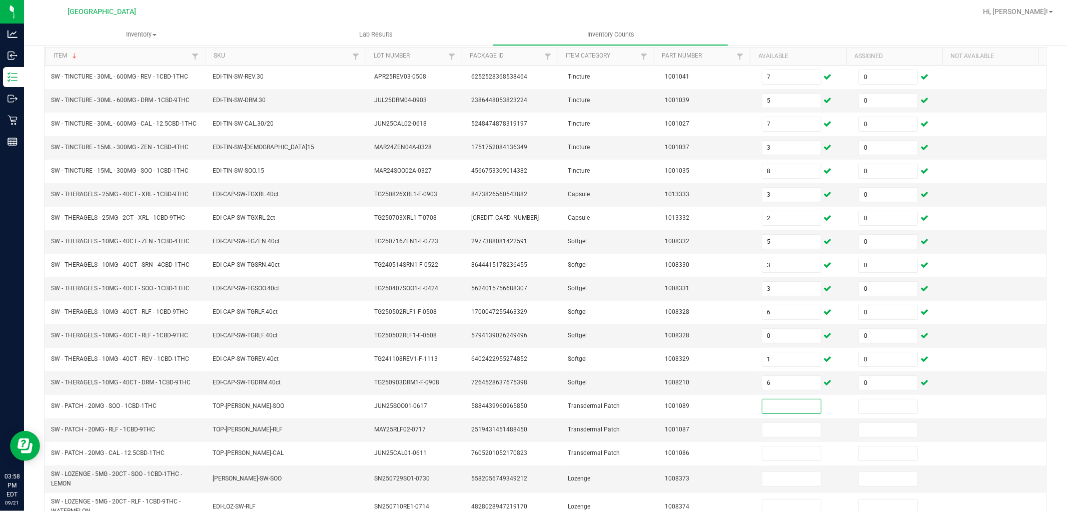
scroll to position [100, 0]
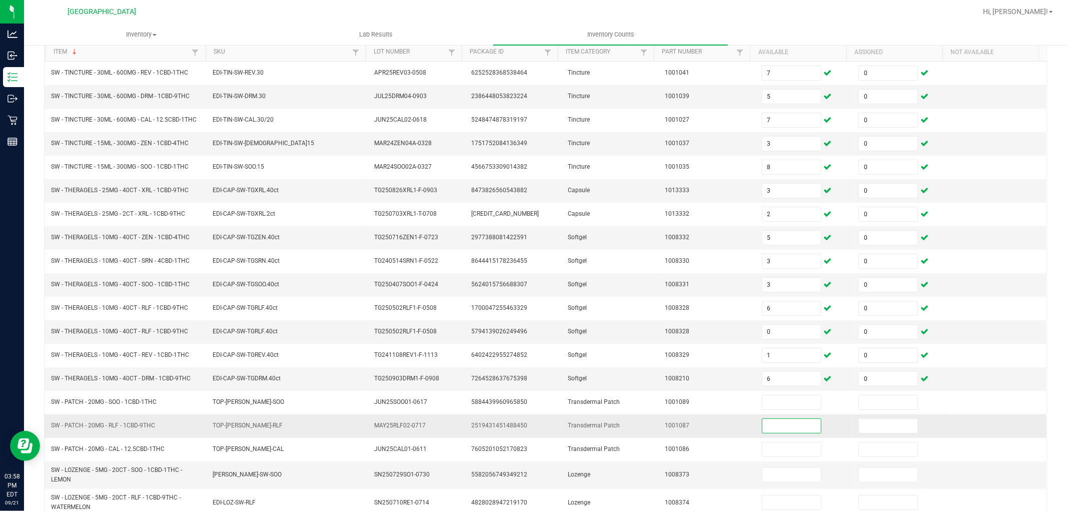
click at [773, 425] on input at bounding box center [791, 426] width 59 height 14
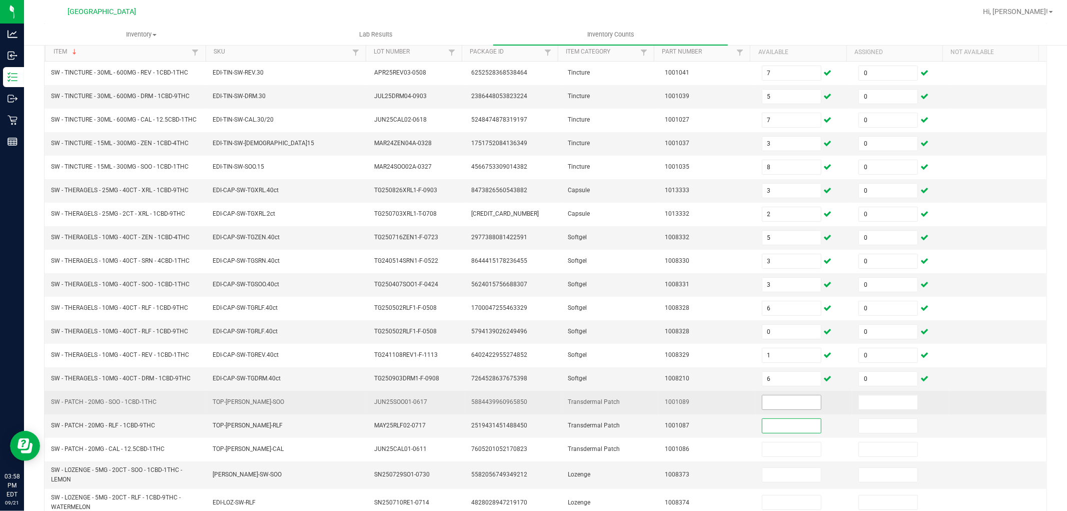
click at [771, 408] on input at bounding box center [791, 402] width 59 height 14
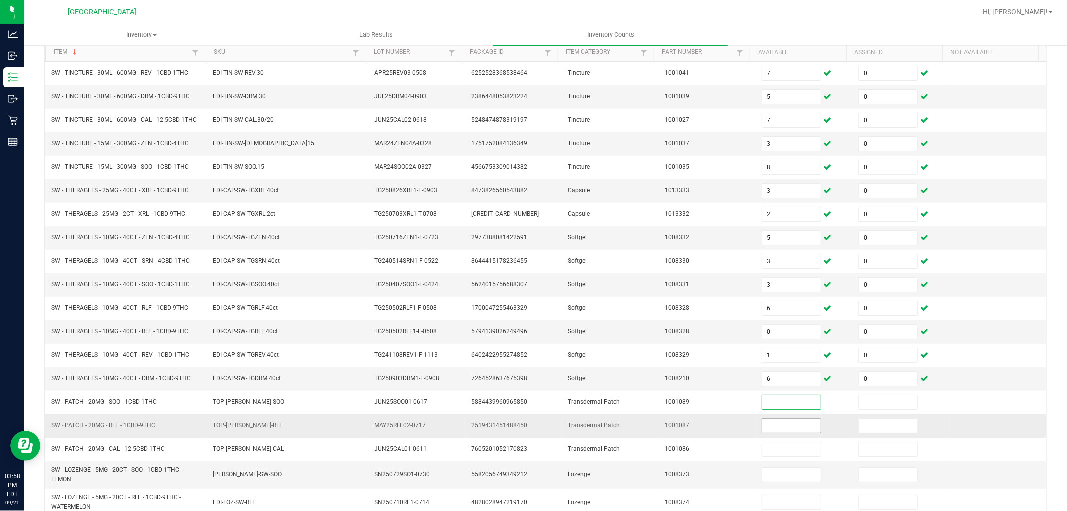
click at [762, 426] on input at bounding box center [791, 426] width 59 height 14
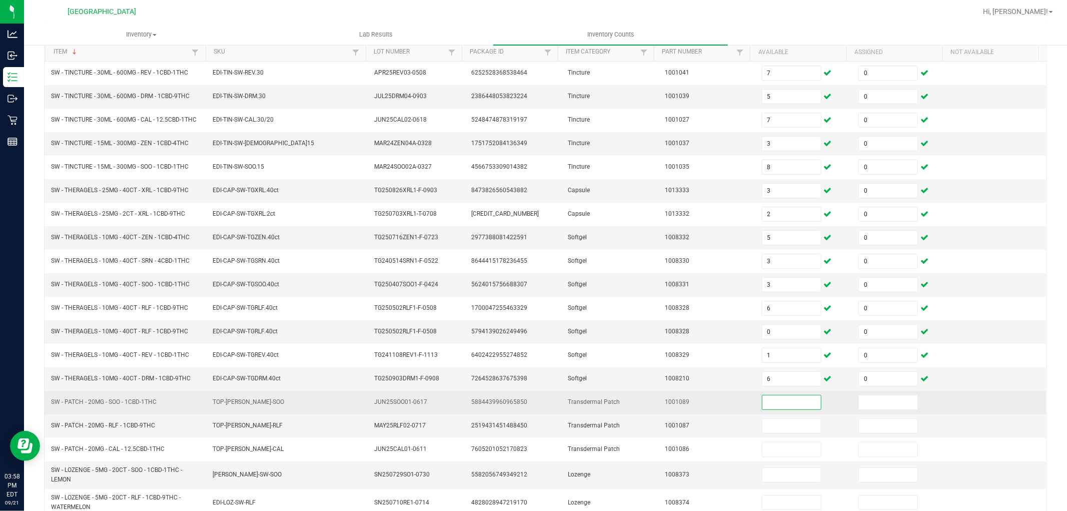
click at [762, 407] on input at bounding box center [791, 402] width 59 height 14
type input "19"
type input "0"
type input "4"
type input "0"
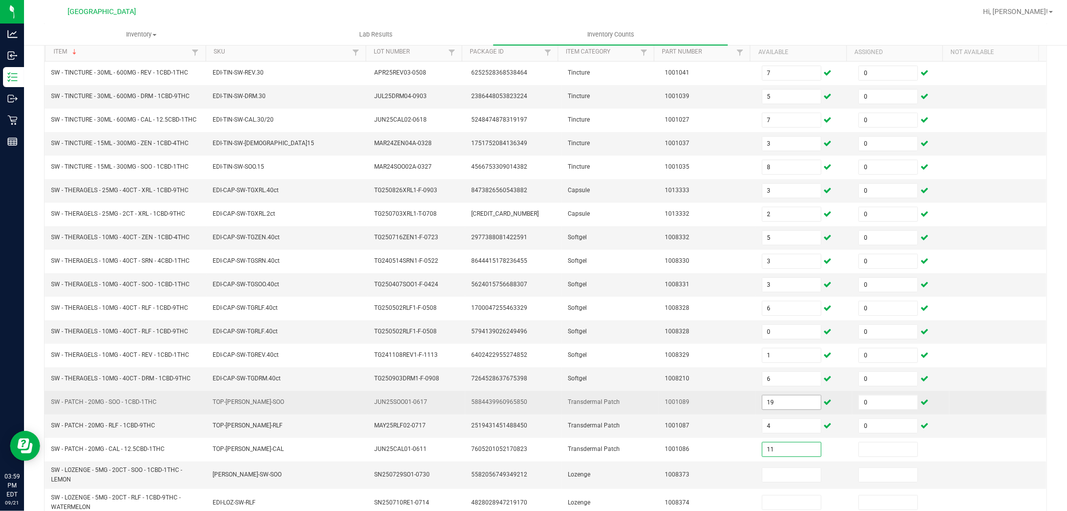
type input "11"
type input "0"
type input "1"
type input "0"
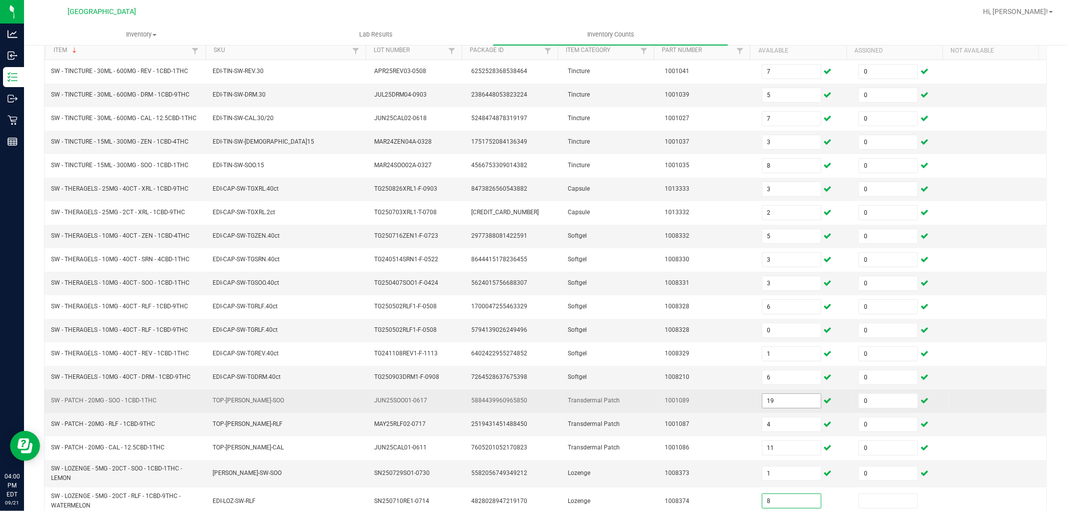
type input "8"
type input "0"
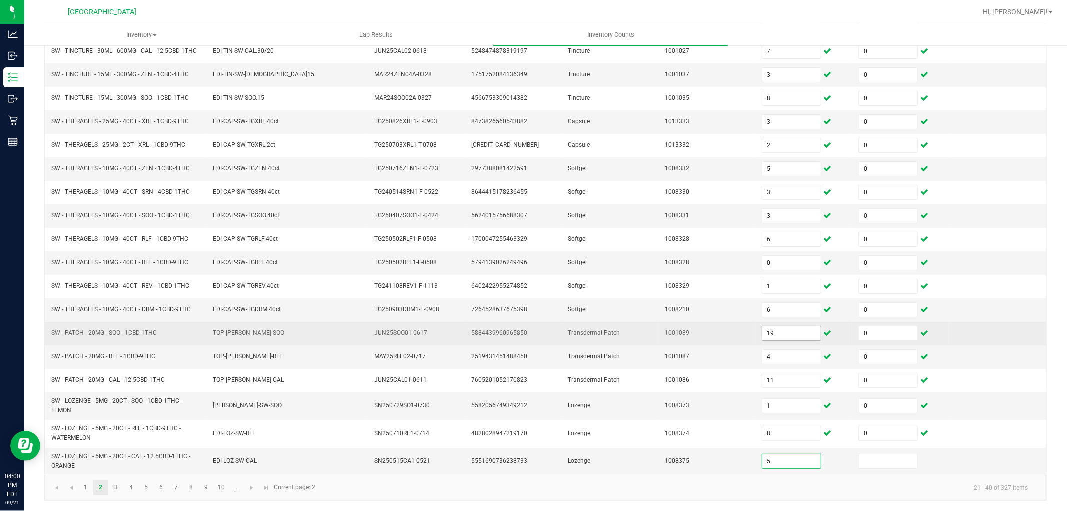
type input "5"
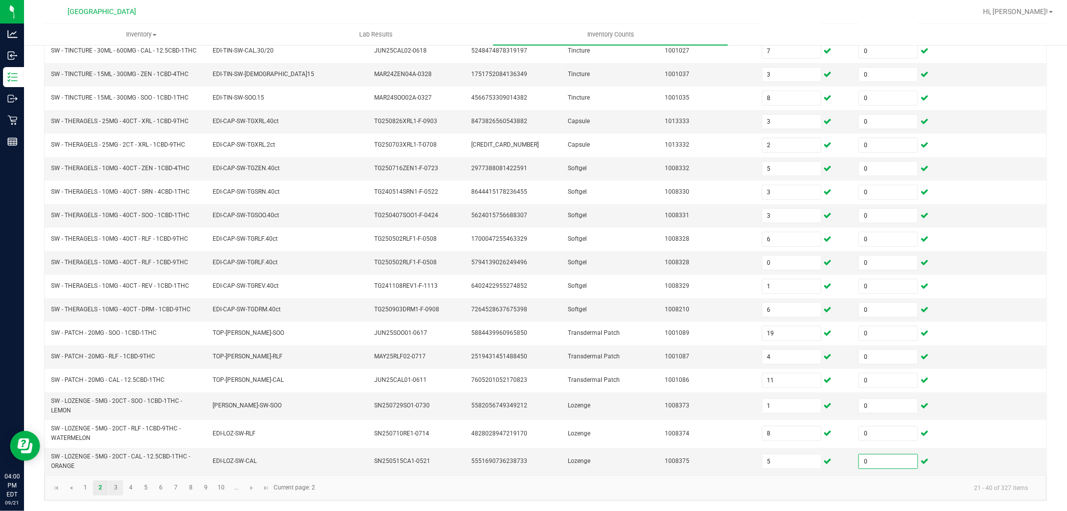
type input "0"
click at [112, 487] on link "3" at bounding box center [116, 487] width 15 height 15
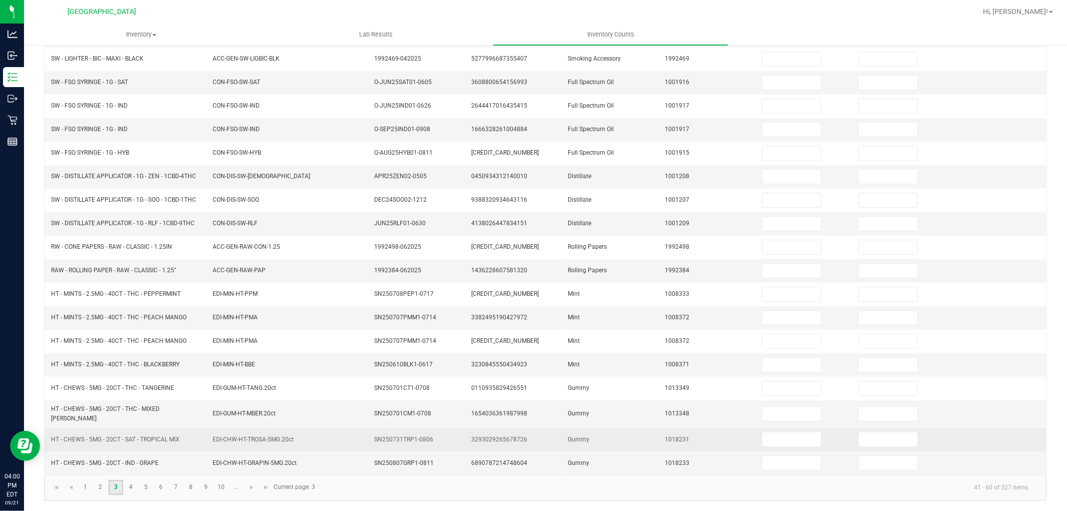
scroll to position [159, 0]
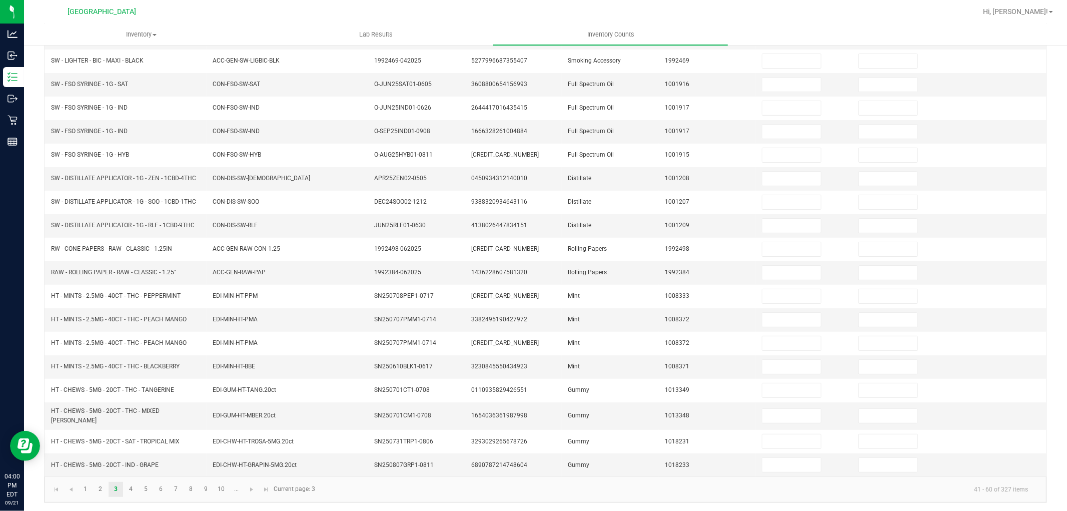
click at [39, 413] on div "< All Inventory Counts Inventory Count Cancel Count Submit for Review Type Ente…" at bounding box center [545, 199] width 1043 height 628
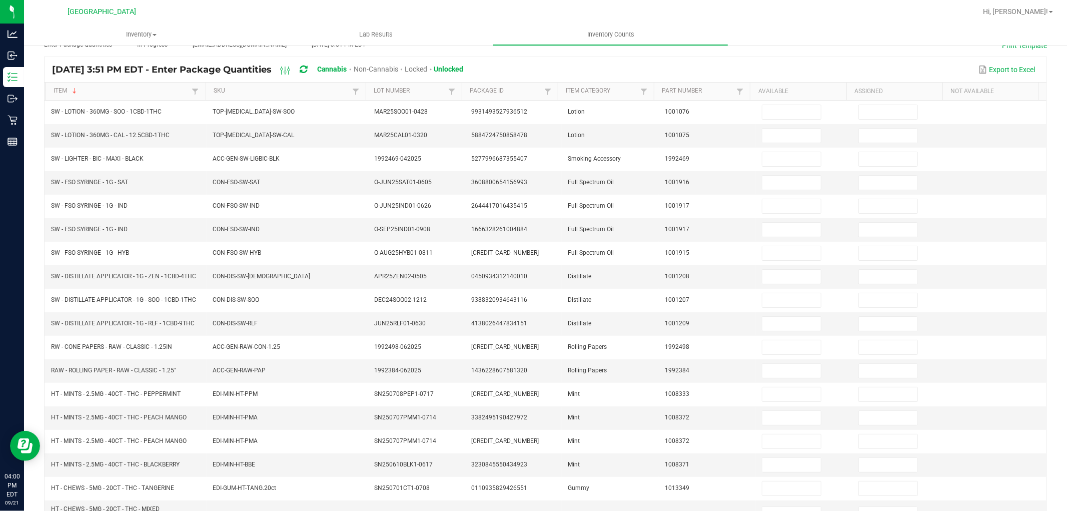
scroll to position [0, 0]
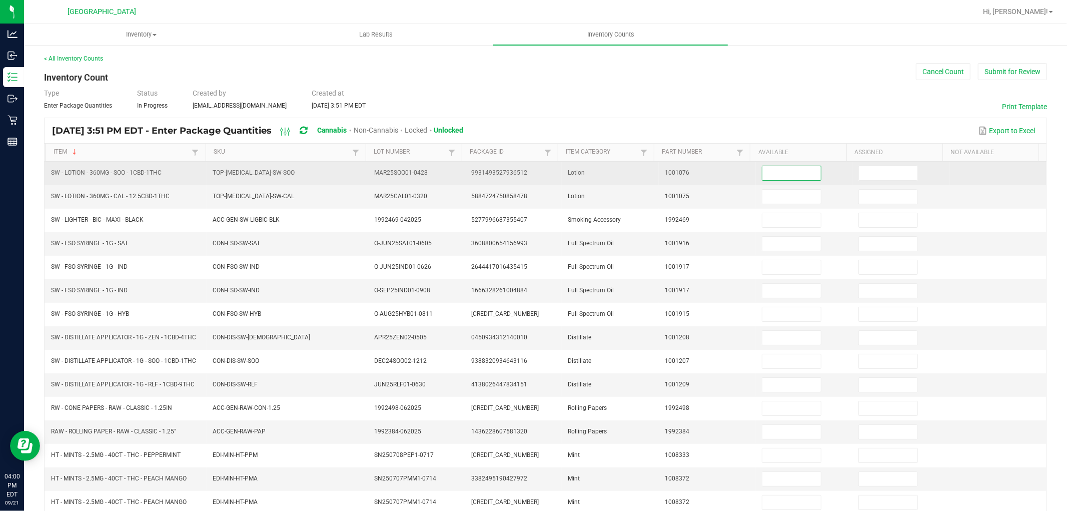
click at [786, 177] on input at bounding box center [791, 173] width 59 height 14
type input "5"
type input "0"
type input "3"
type input "0"
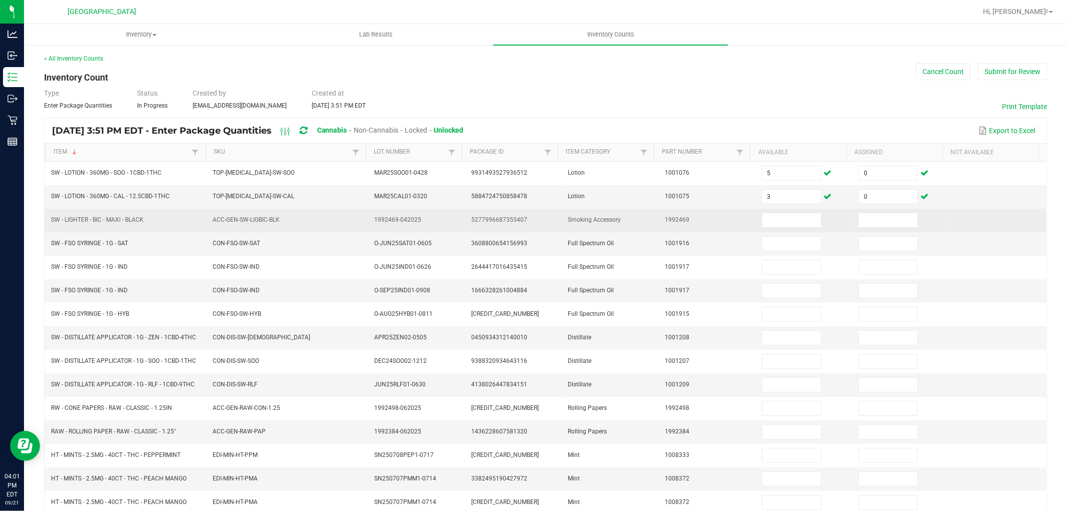
drag, startPoint x: 52, startPoint y: 221, endPoint x: 149, endPoint y: 221, distance: 97.0
click at [149, 221] on td "SW - LIGHTER - BIC - MAXI - BLACK" at bounding box center [126, 221] width 162 height 24
copy span "SW - LIGHTER - BIC - MAXI - BLACK"
click at [773, 214] on input at bounding box center [791, 220] width 59 height 14
type input "43"
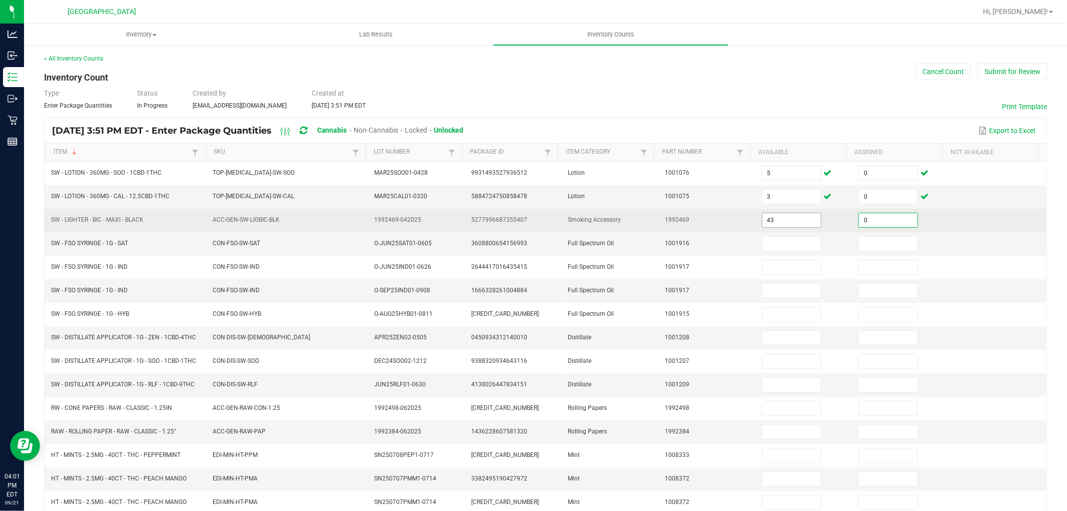
type input "0"
type input "1"
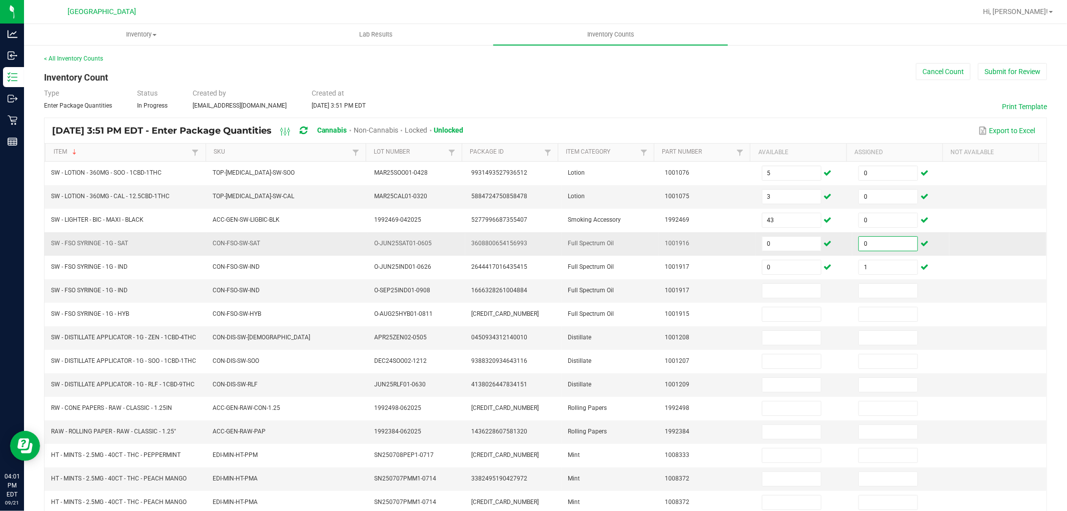
click at [863, 240] on input "0" at bounding box center [888, 244] width 59 height 14
type input "1"
type input "7"
type input "0"
type input "9"
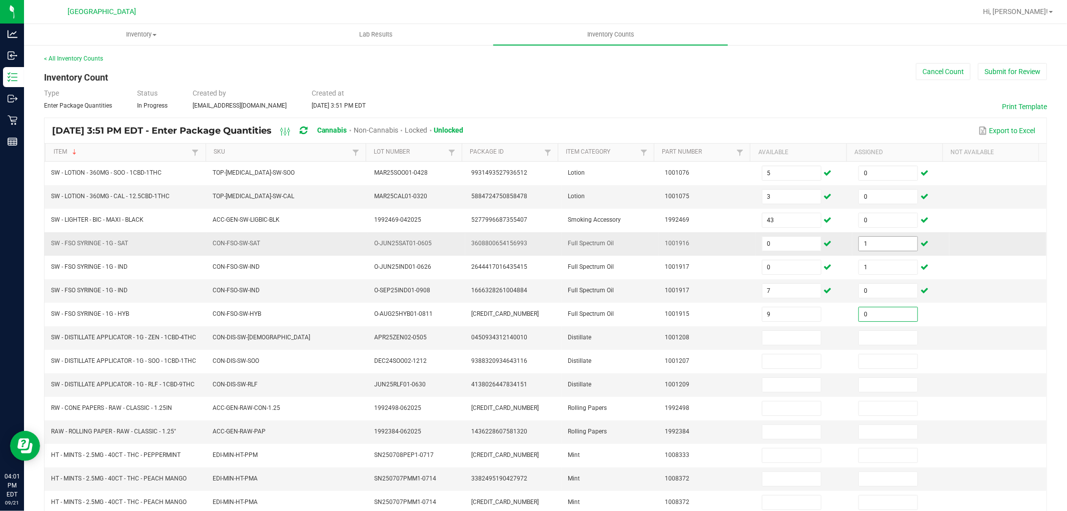
type input "0"
type input "3"
type input "0"
type input "10"
type input "0"
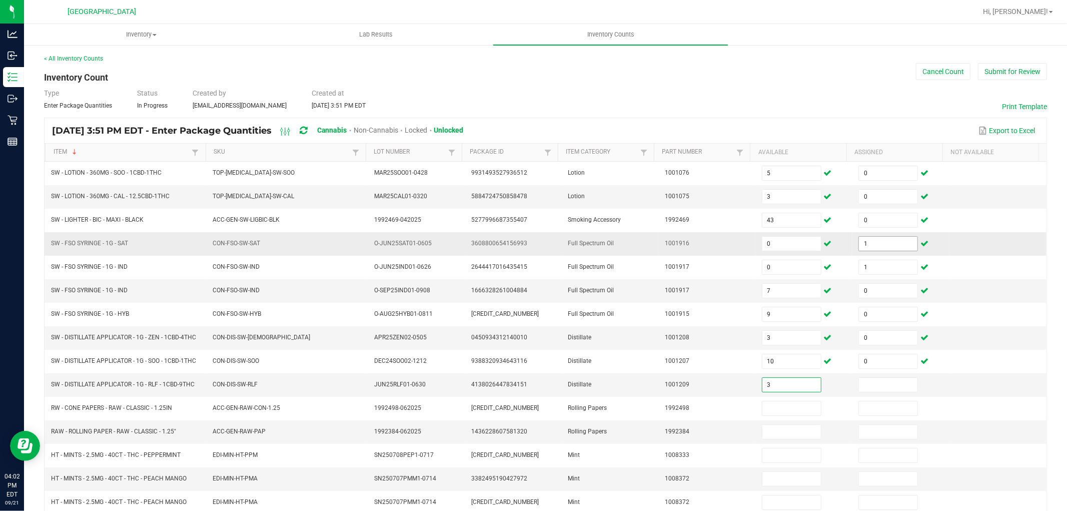
type input "3"
type input "0"
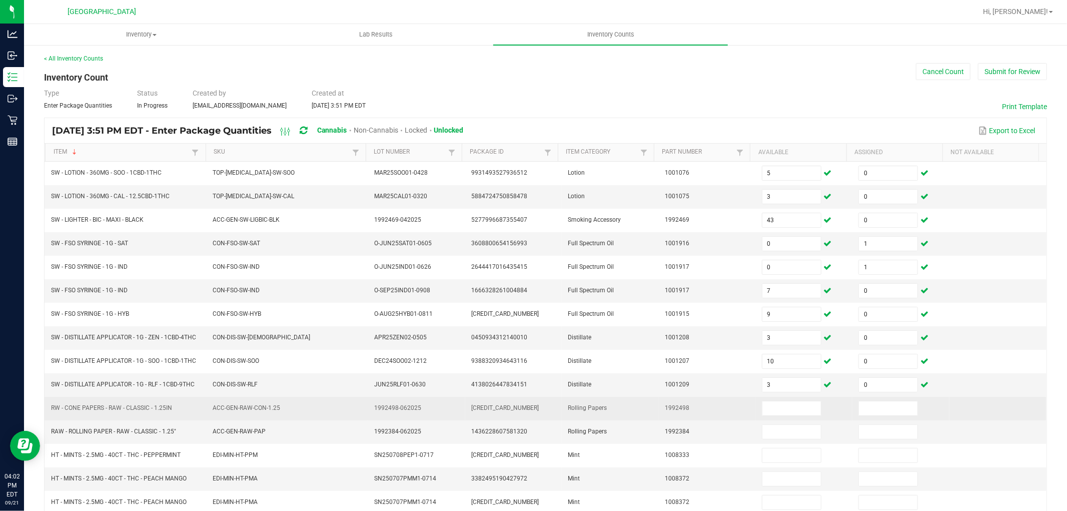
drag, startPoint x: 50, startPoint y: 411, endPoint x: 167, endPoint y: 417, distance: 116.7
click at [167, 417] on td "RW - CONE PAPERS - RAW - CLASSIC - 1.25IN" at bounding box center [126, 409] width 162 height 24
copy span "RW - CONE PAPERS - RAW - CLASSIC - 1.25IN"
click at [757, 401] on td at bounding box center [804, 409] width 97 height 24
click at [766, 414] on input at bounding box center [791, 408] width 59 height 14
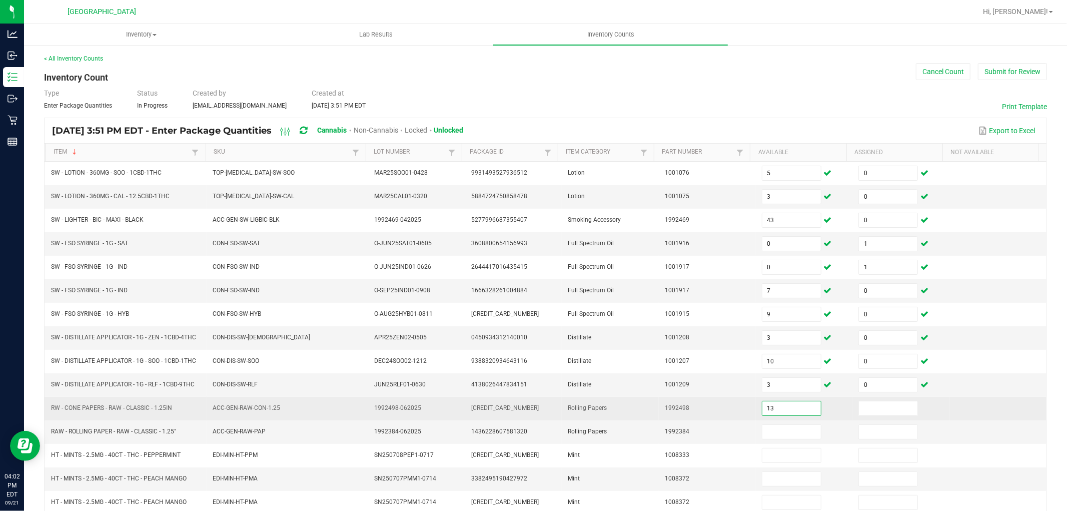
type input "13"
type input "0"
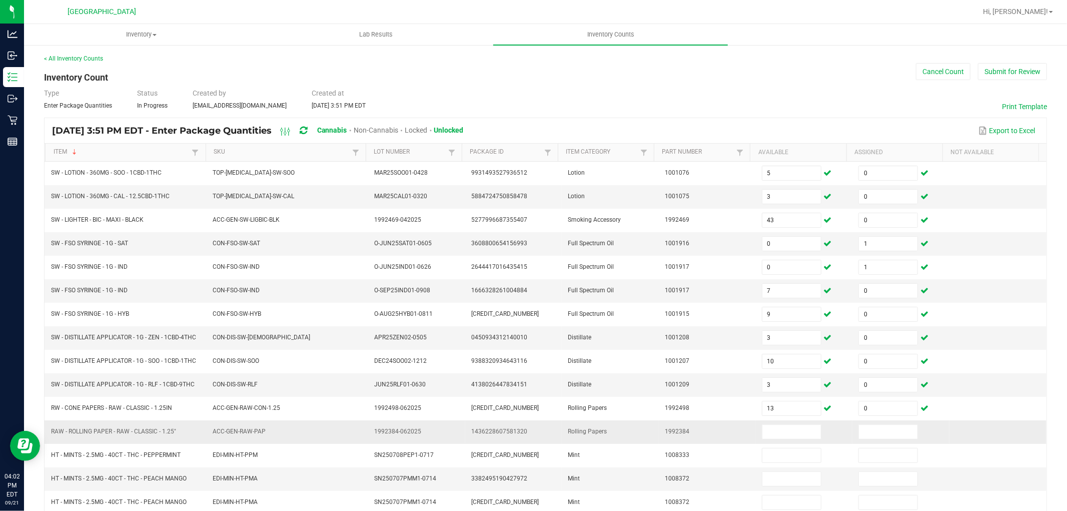
drag, startPoint x: 52, startPoint y: 432, endPoint x: 169, endPoint y: 438, distance: 117.2
click at [169, 438] on td "RAW - ROLLING PAPER - RAW - CLASSIC - 1.25"" at bounding box center [126, 432] width 162 height 24
click at [212, 302] on td "CON-FSO-SW-IND" at bounding box center [288, 291] width 162 height 24
drag, startPoint x: 179, startPoint y: 431, endPoint x: 49, endPoint y: 432, distance: 130.1
click at [49, 432] on td "RAW - ROLLING PAPER - RAW - CLASSIC - 1.25"" at bounding box center [126, 432] width 162 height 24
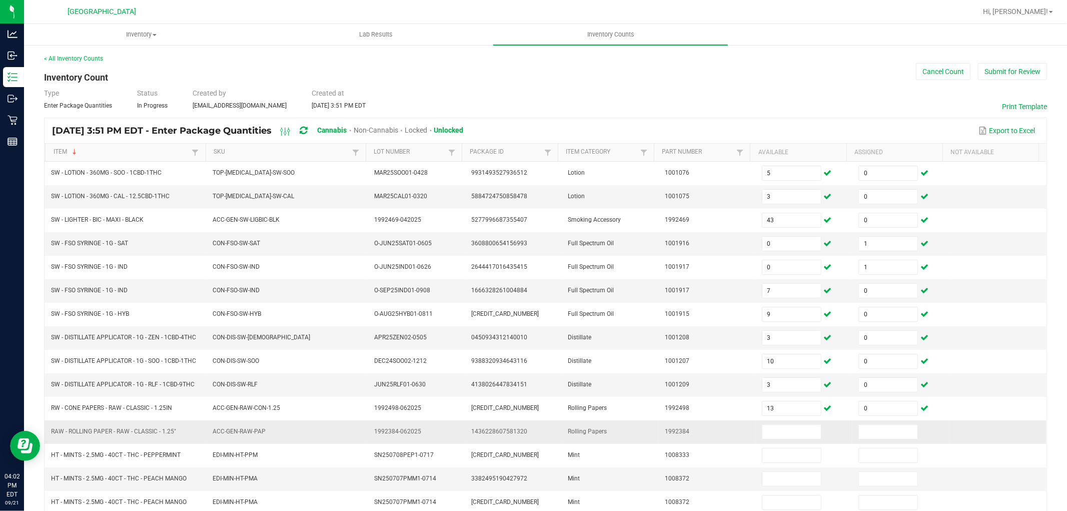
copy span "RAW - ROLLING PAPER - RAW - CLASSIC - 1.25""
click at [787, 439] on span at bounding box center [792, 431] width 60 height 15
click at [787, 439] on input at bounding box center [791, 432] width 59 height 14
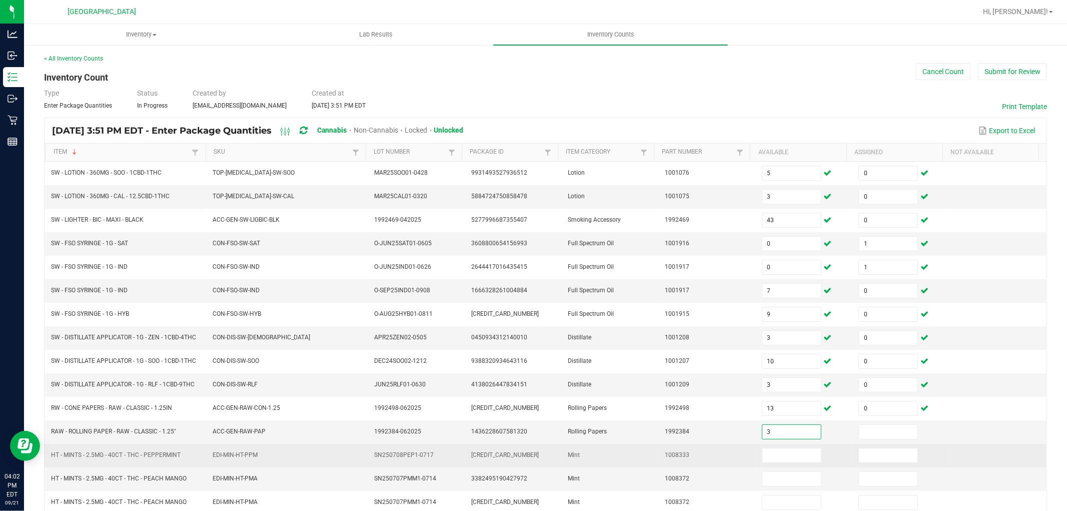
type input "3"
type input "0"
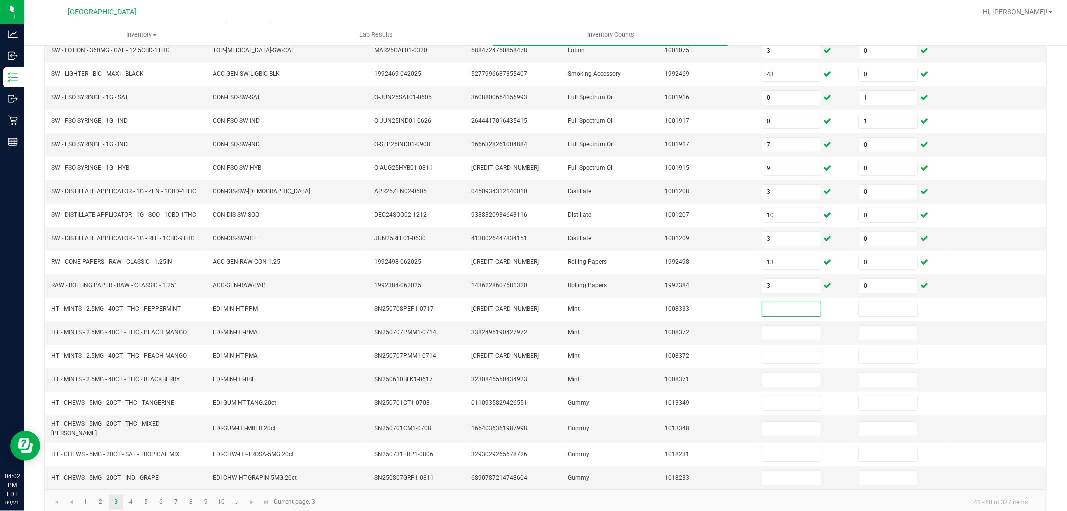
scroll to position [147, 0]
type input "9"
type input "0"
type input "4"
type input "0"
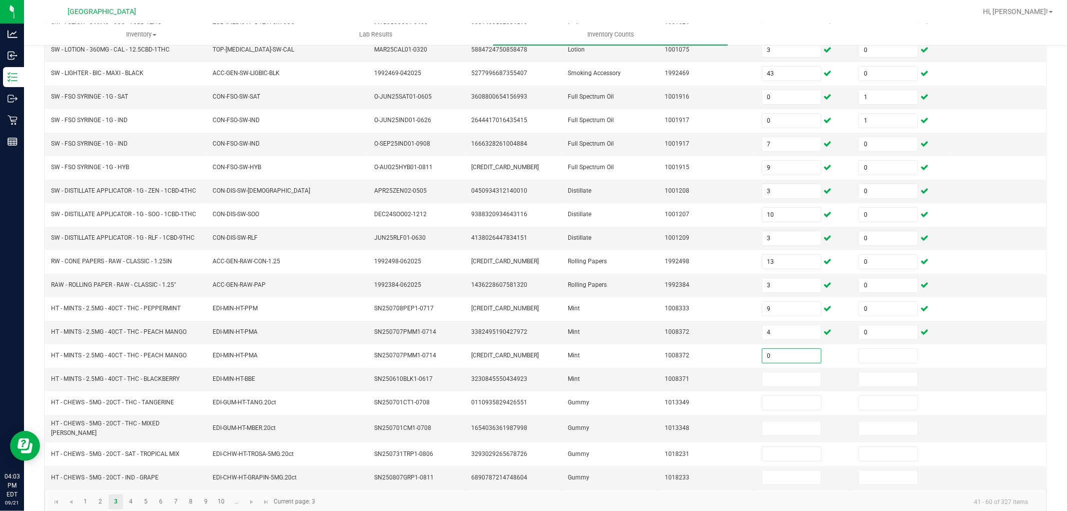
type input "0"
type input "10"
type input "0"
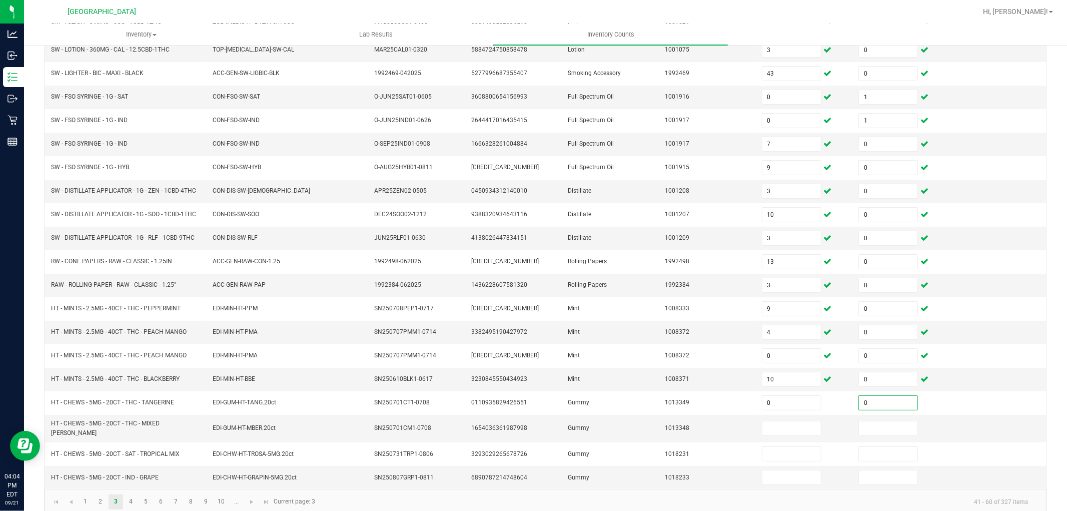
type input "0"
type input "1"
type input "0"
type input "6"
type input "0"
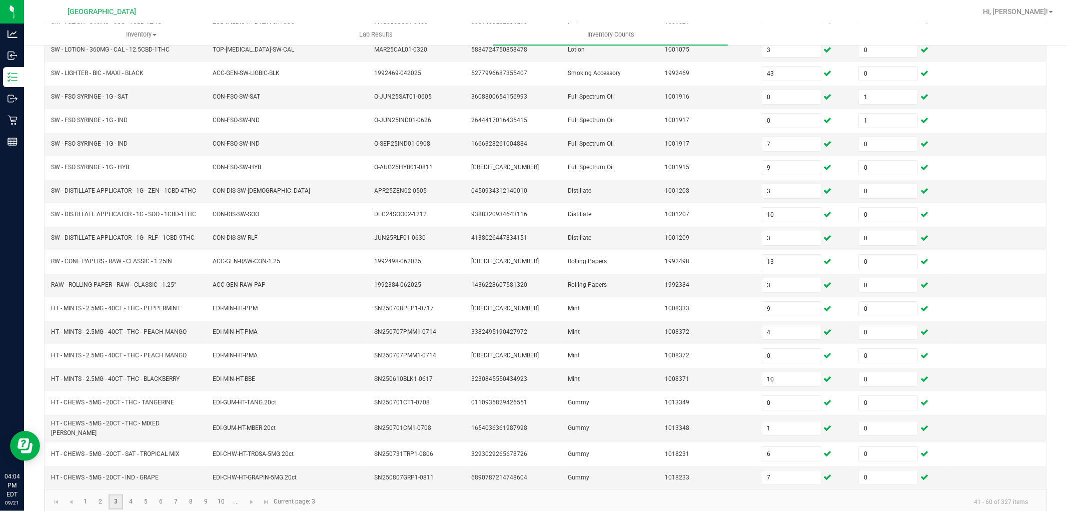
click at [113, 498] on link "3" at bounding box center [116, 501] width 15 height 15
click at [131, 498] on link "4" at bounding box center [131, 501] width 15 height 15
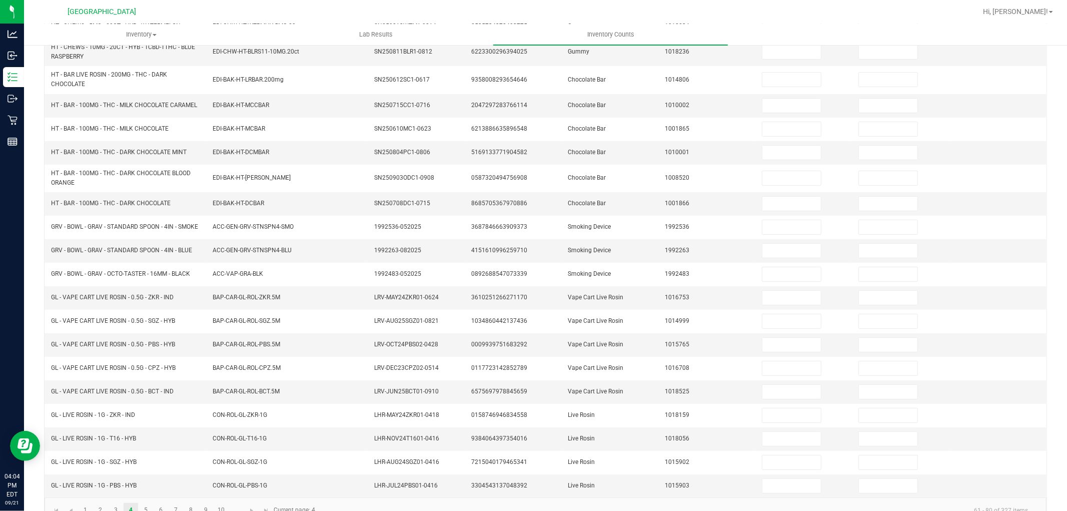
click at [42, 389] on div "< All Inventory Counts Inventory Count Cancel Count Submit for Review Type Ente…" at bounding box center [545, 215] width 1043 height 636
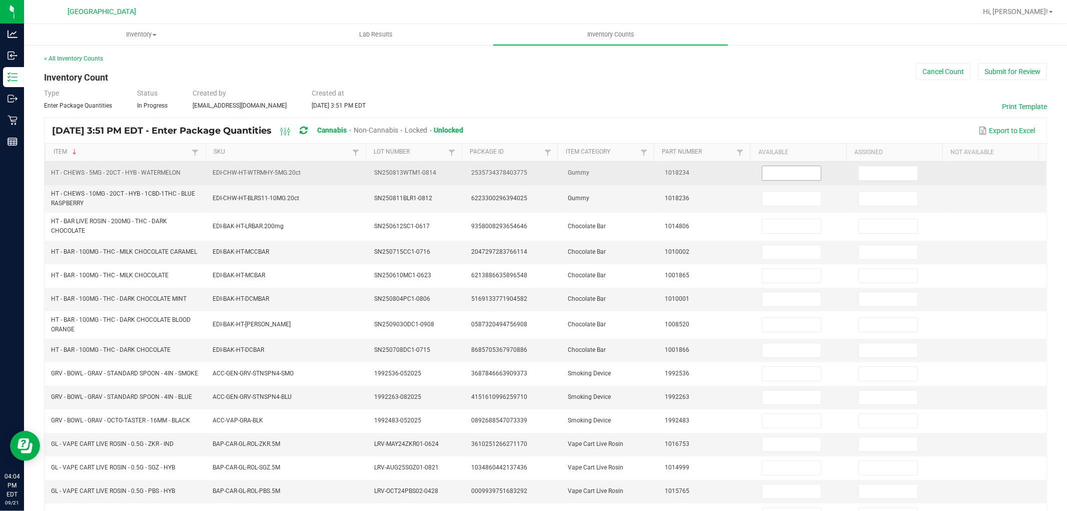
click at [774, 170] on input at bounding box center [791, 173] width 59 height 14
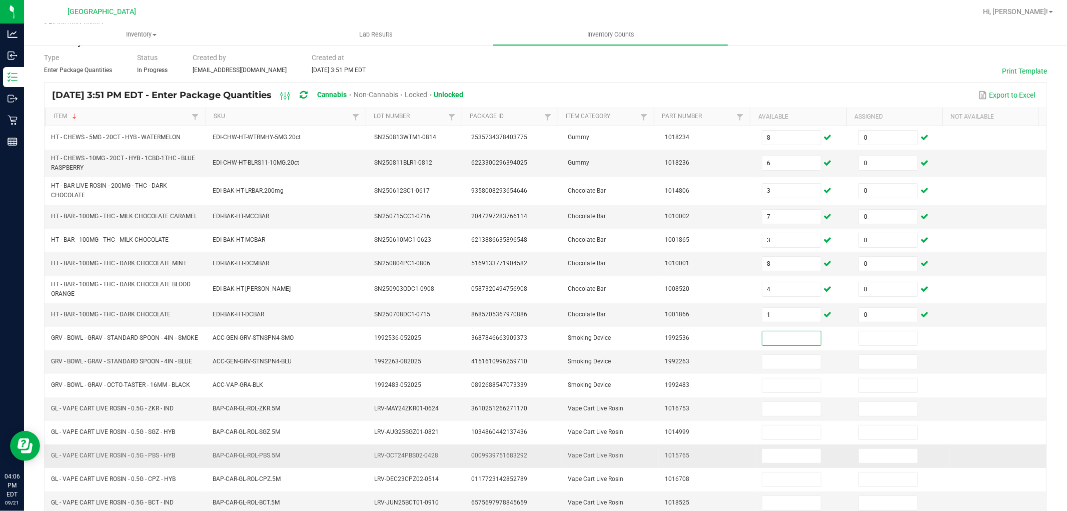
scroll to position [56, 0]
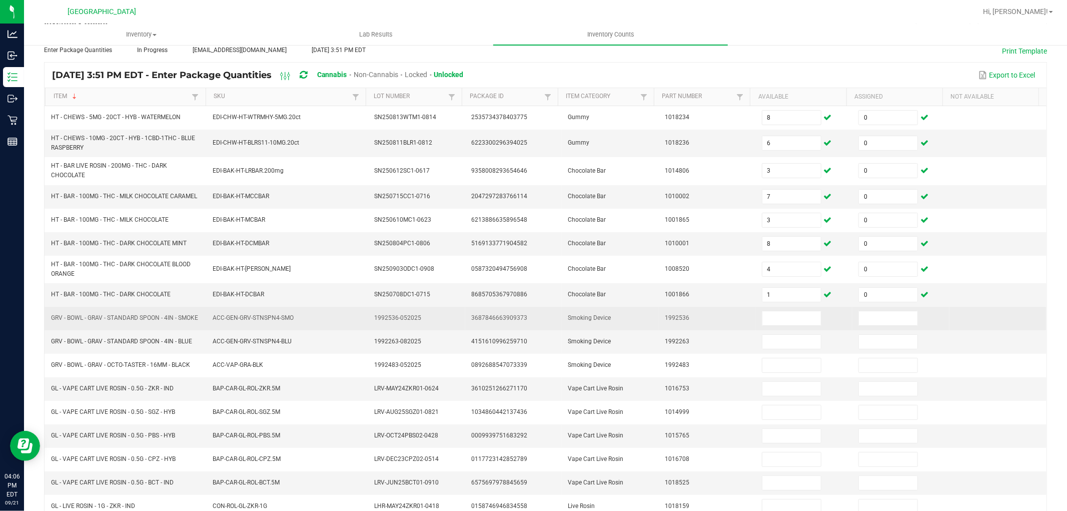
drag, startPoint x: 51, startPoint y: 322, endPoint x: 76, endPoint y: 328, distance: 25.7
click at [76, 323] on span "GRV - BOWL - GRAV - STANDARD SPOON - 4IN - SMOKE" at bounding box center [124, 318] width 147 height 10
copy span "GRV - BOWL - GRAV - STANDARD SPOON - 4IN - SMOKE"
click at [787, 325] on input at bounding box center [791, 318] width 59 height 14
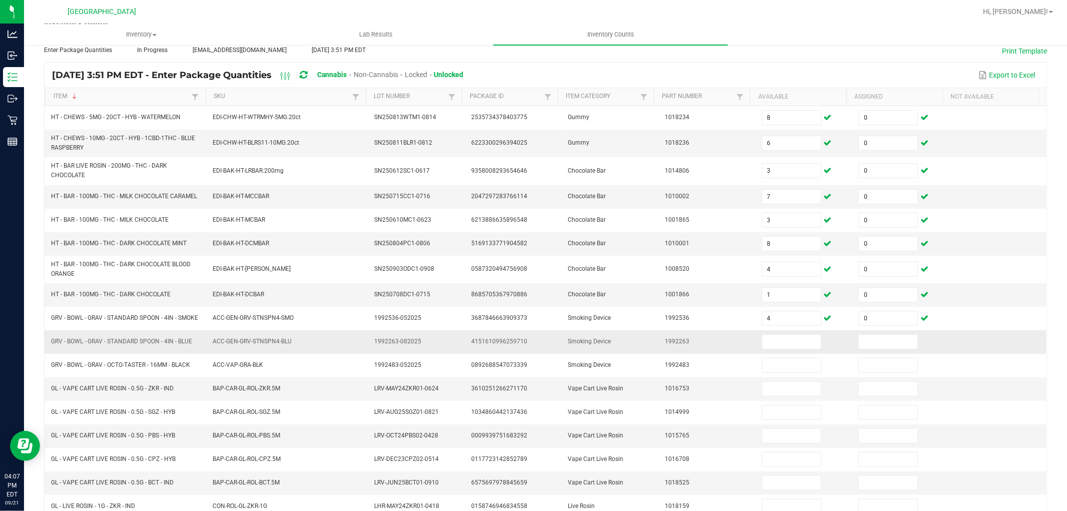
drag, startPoint x: 52, startPoint y: 351, endPoint x: 171, endPoint y: 342, distance: 119.3
click at [171, 342] on td "GRV - BOWL - GRAV - STANDARD SPOON - 4IN - BLUE" at bounding box center [126, 342] width 162 height 24
copy span "GRV - BOWL - GRAV - STANDARD SPOON - 4IN - BLUE"
drag, startPoint x: 792, startPoint y: 352, endPoint x: 776, endPoint y: 352, distance: 16.0
click at [792, 349] on input at bounding box center [791, 342] width 59 height 14
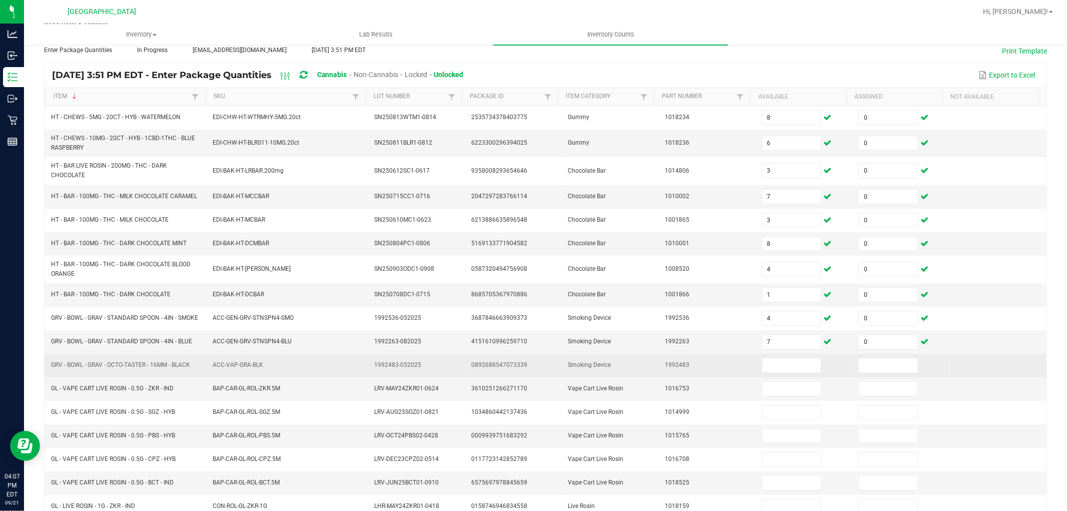
drag, startPoint x: 52, startPoint y: 374, endPoint x: 192, endPoint y: 374, distance: 140.6
click at [192, 374] on td "GRV - BOWL - GRAV - OCTO-TASTER - 16MM - BLACK" at bounding box center [126, 366] width 162 height 24
copy span "GRV - BOWL - GRAV - OCTO-TASTER - 16MM - BLACK"
click at [775, 371] on input at bounding box center [791, 365] width 59 height 14
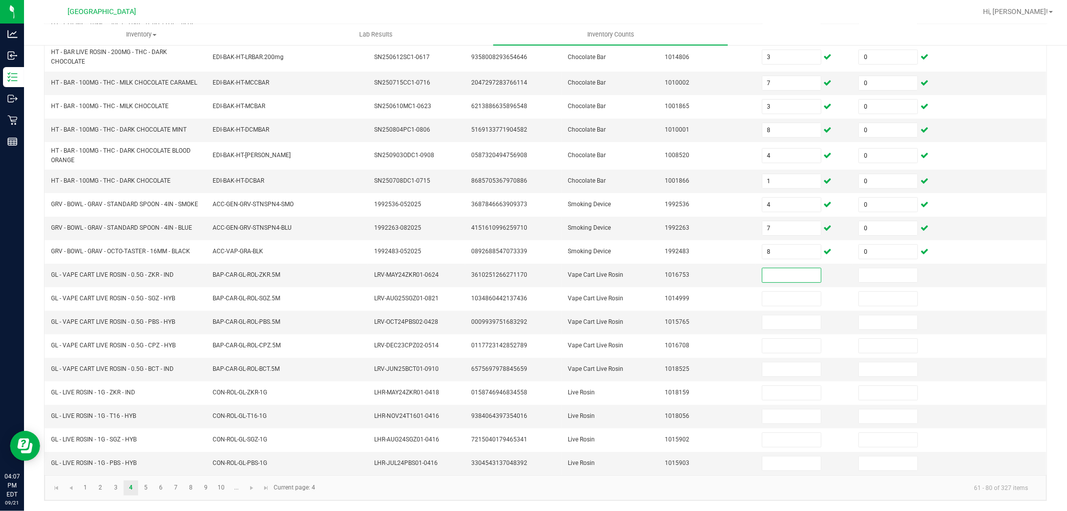
scroll to position [180, 0]
click at [762, 272] on input at bounding box center [791, 275] width 59 height 14
click at [146, 489] on link "5" at bounding box center [146, 487] width 15 height 15
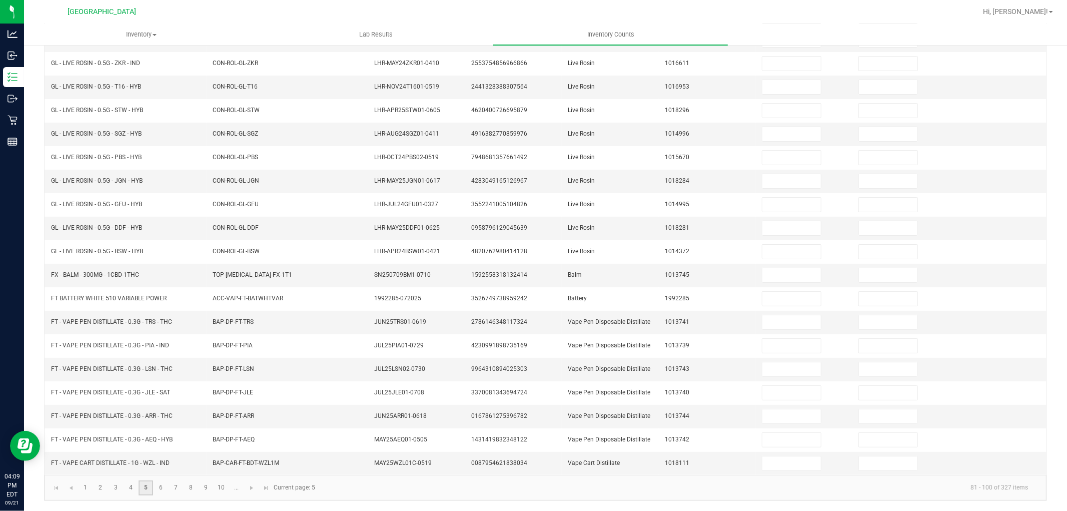
scroll to position [159, 0]
click at [34, 341] on div "< All Inventory Counts Inventory Count Cancel Count Submit for Review Type Ente…" at bounding box center [545, 198] width 1043 height 623
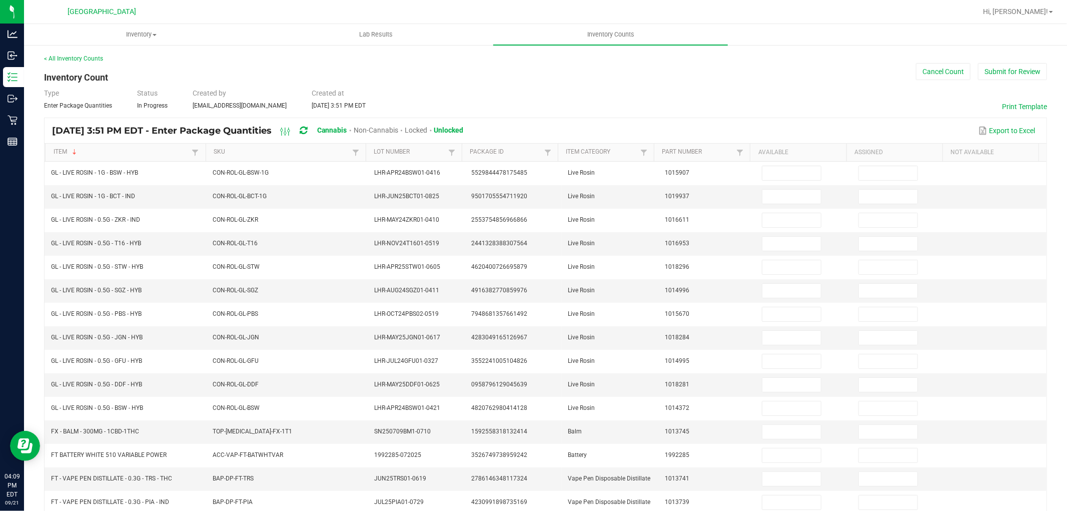
scroll to position [56, 0]
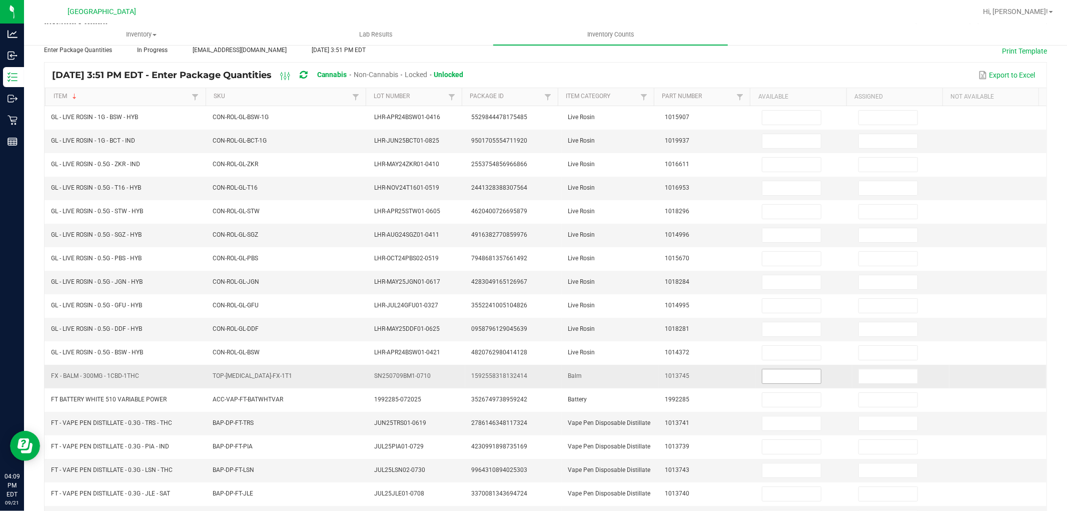
click at [772, 370] on span at bounding box center [792, 376] width 60 height 15
click at [767, 383] on input at bounding box center [791, 376] width 59 height 14
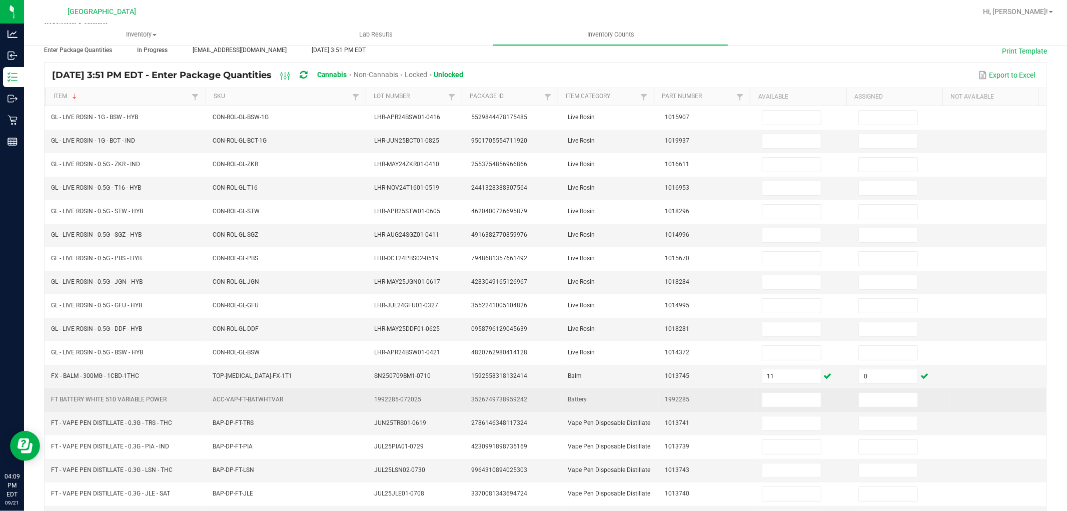
drag, startPoint x: 50, startPoint y: 403, endPoint x: 181, endPoint y: 400, distance: 131.1
click at [181, 400] on td "FT BATTERY WHITE 510 VARIABLE POWER" at bounding box center [126, 400] width 162 height 24
copy span "FT BATTERY WHITE 510 VARIABLE POWER"
click at [789, 406] on input at bounding box center [791, 400] width 59 height 14
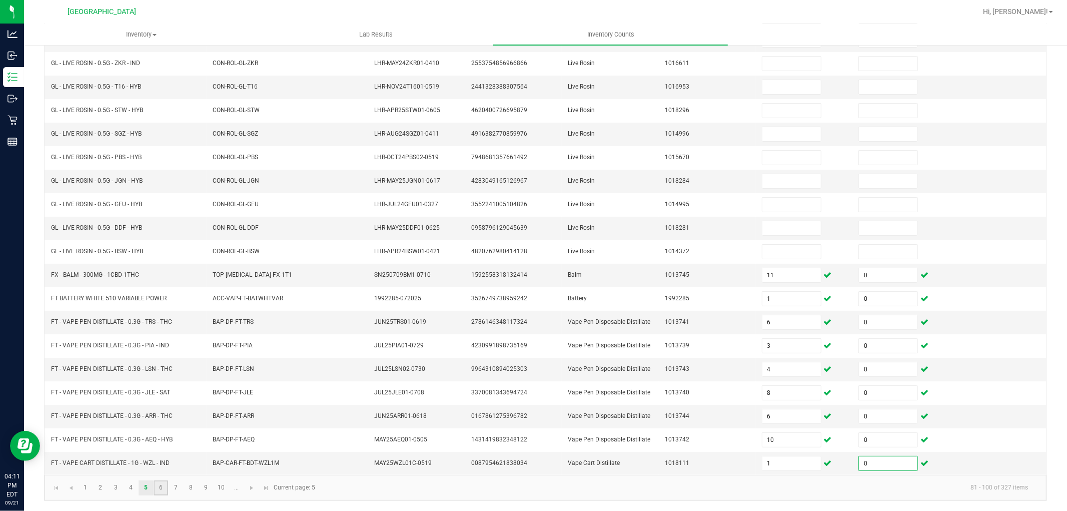
click at [155, 486] on link "6" at bounding box center [161, 487] width 15 height 15
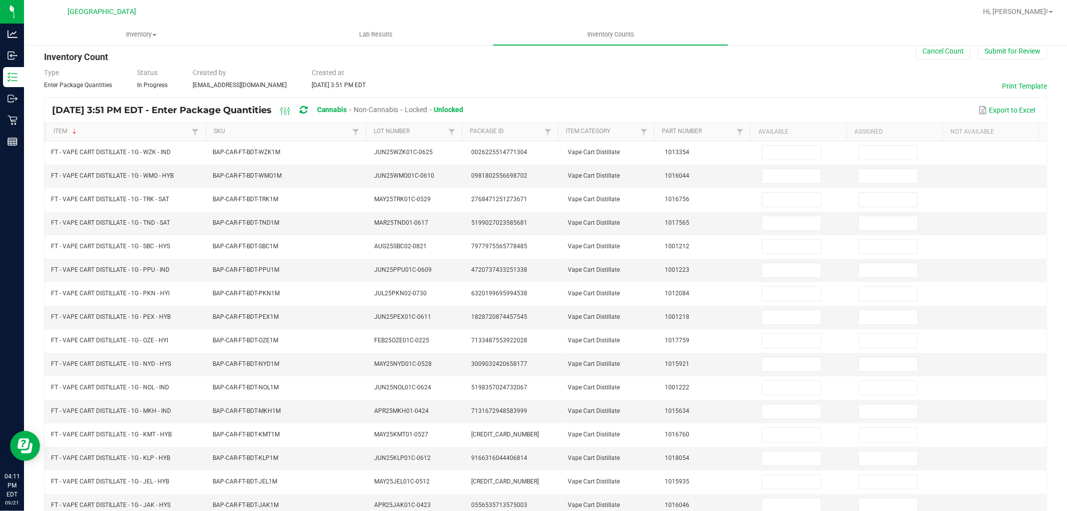
scroll to position [13, 0]
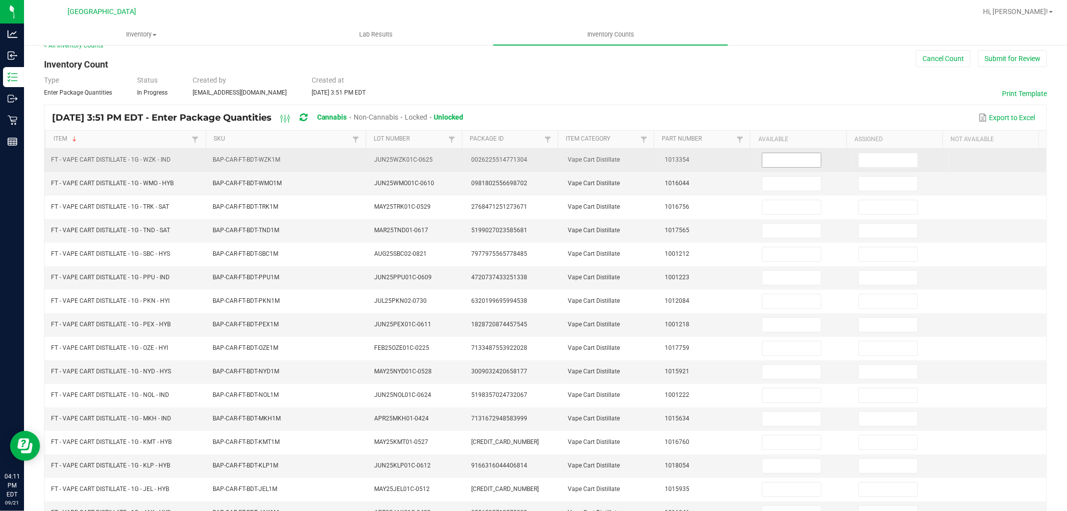
click at [786, 153] on input at bounding box center [791, 160] width 59 height 14
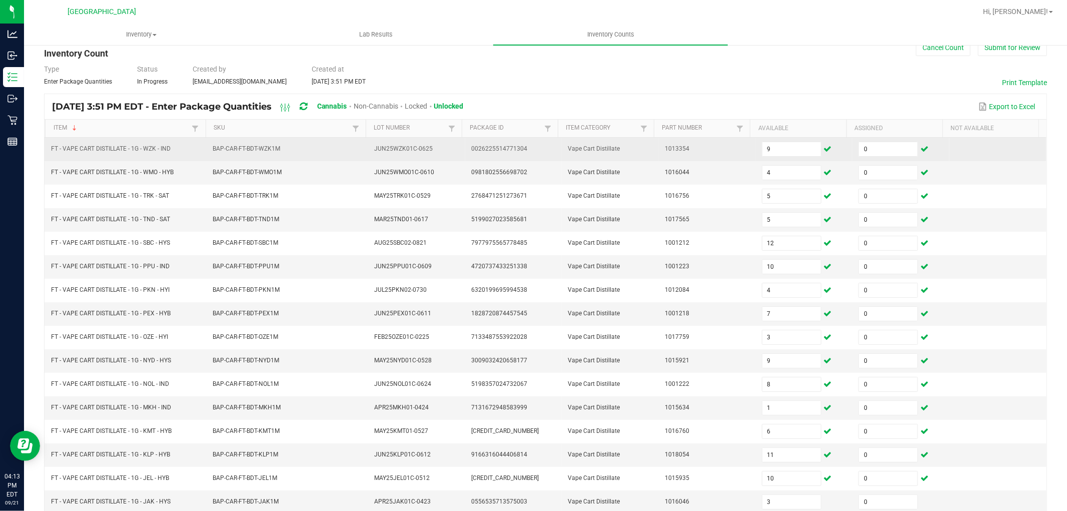
scroll to position [159, 0]
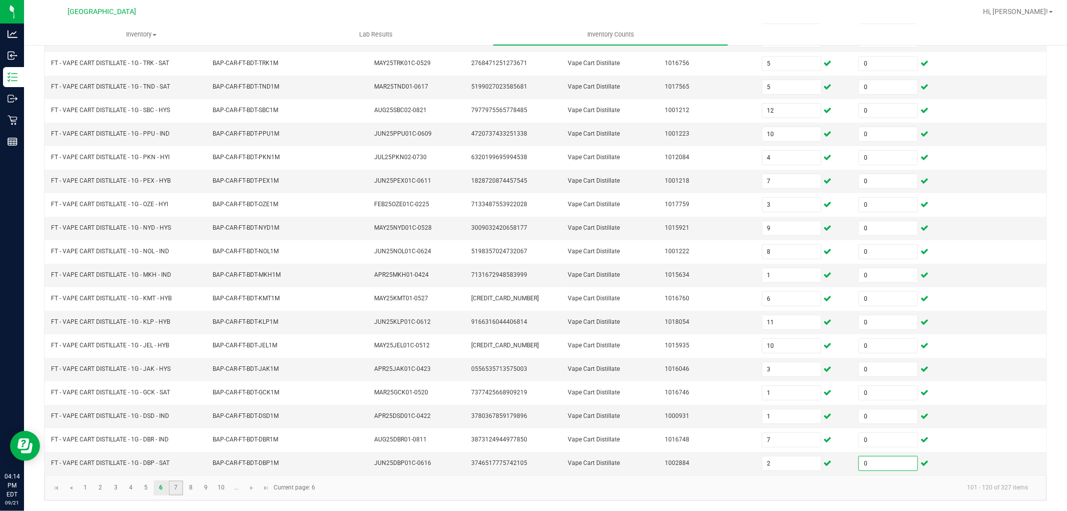
click at [178, 491] on link "7" at bounding box center [176, 487] width 15 height 15
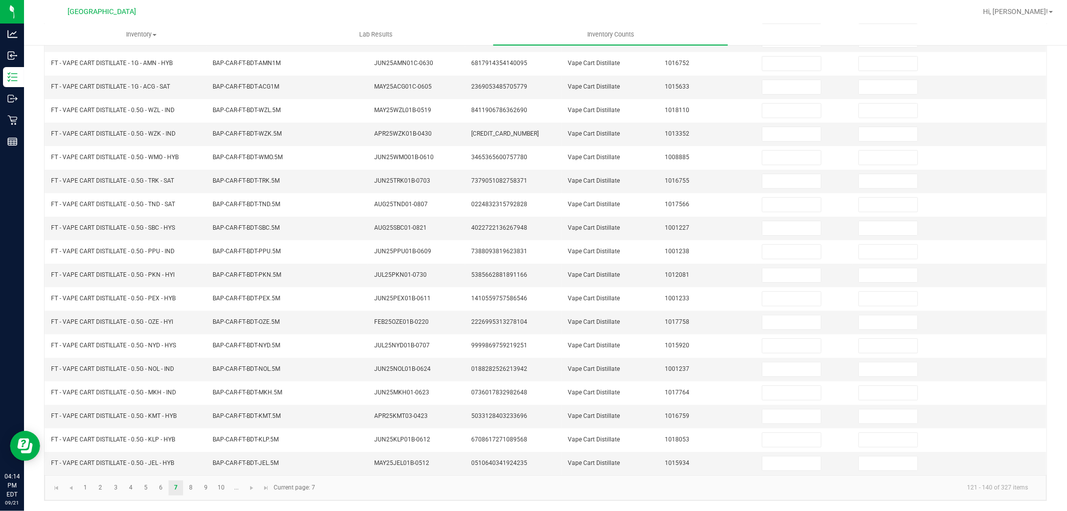
click at [33, 398] on div "< All Inventory Counts Inventory Count Cancel Count Submit for Review Type Ente…" at bounding box center [545, 198] width 1043 height 623
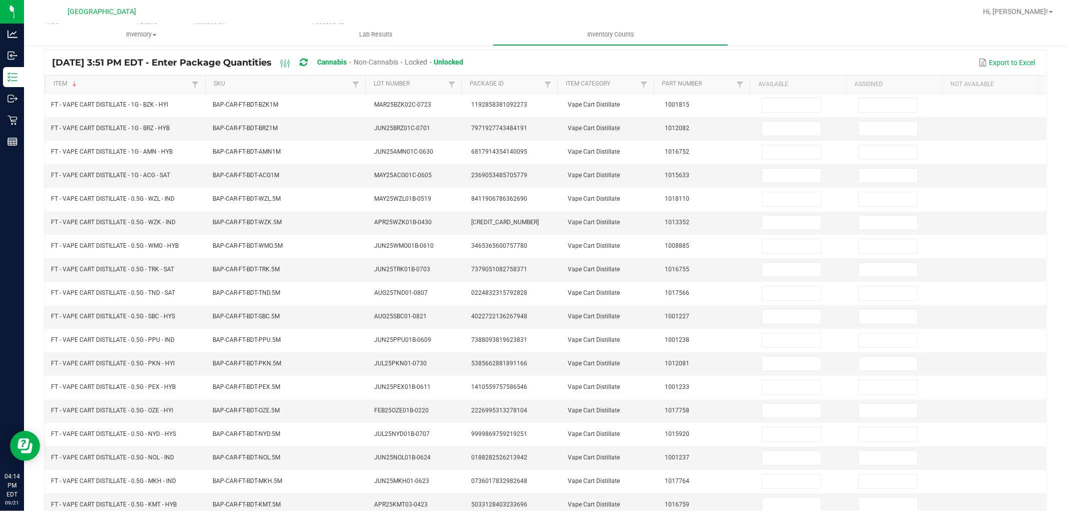
scroll to position [0, 0]
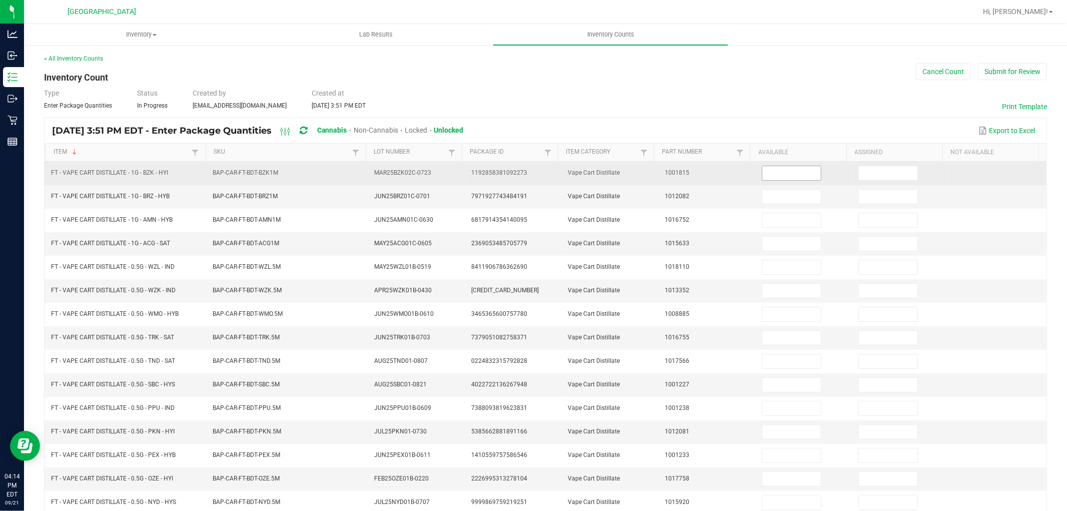
click at [785, 177] on input at bounding box center [791, 173] width 59 height 14
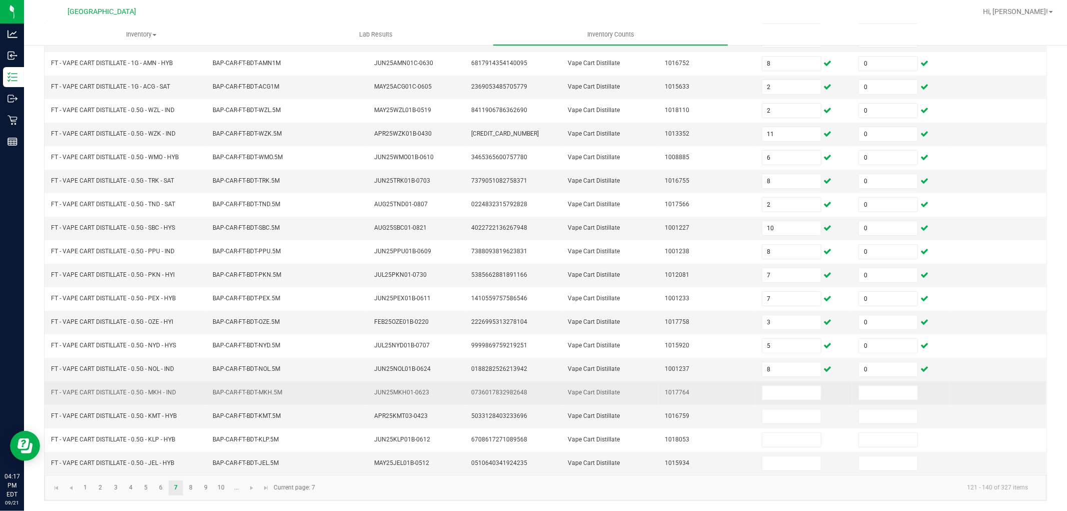
drag, startPoint x: 48, startPoint y: 391, endPoint x: 178, endPoint y: 394, distance: 129.6
click at [178, 394] on td "FT - VAPE CART DISTILLATE - 0.5G - MKH - IND" at bounding box center [126, 393] width 162 height 24
copy span "FT - VAPE CART DISTILLATE - 0.5G - MKH - IND"
click at [762, 388] on input at bounding box center [791, 393] width 59 height 14
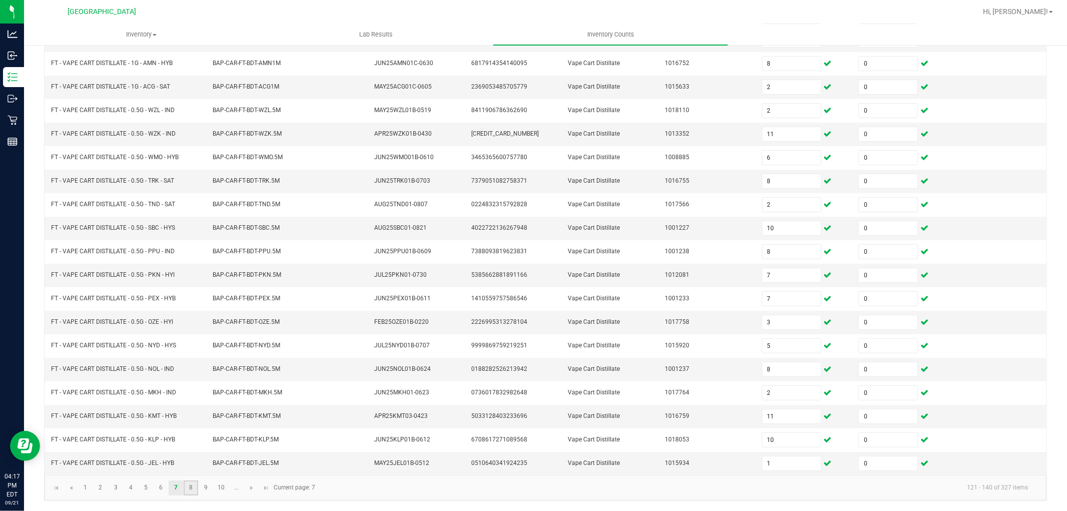
click at [194, 492] on link "8" at bounding box center [191, 487] width 15 height 15
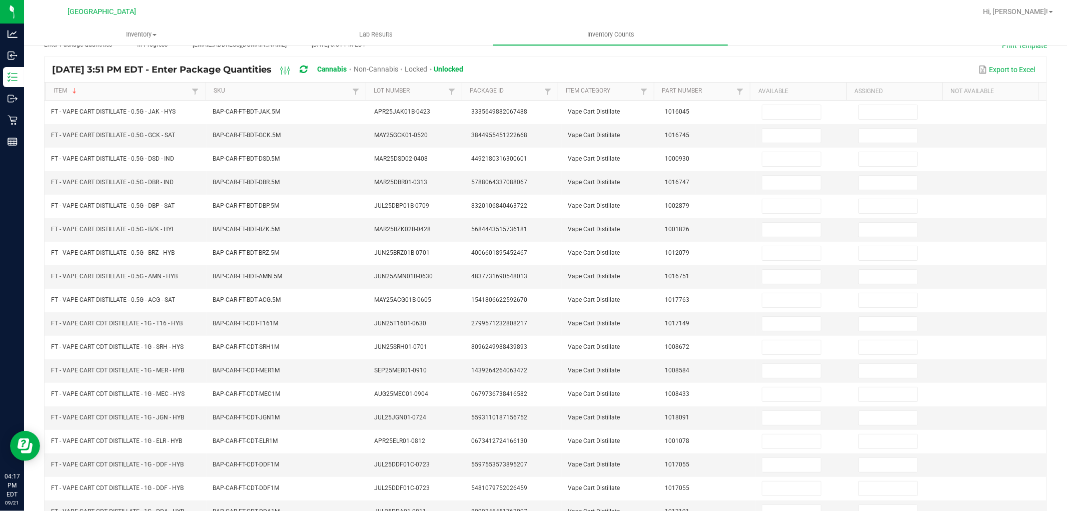
scroll to position [52, 0]
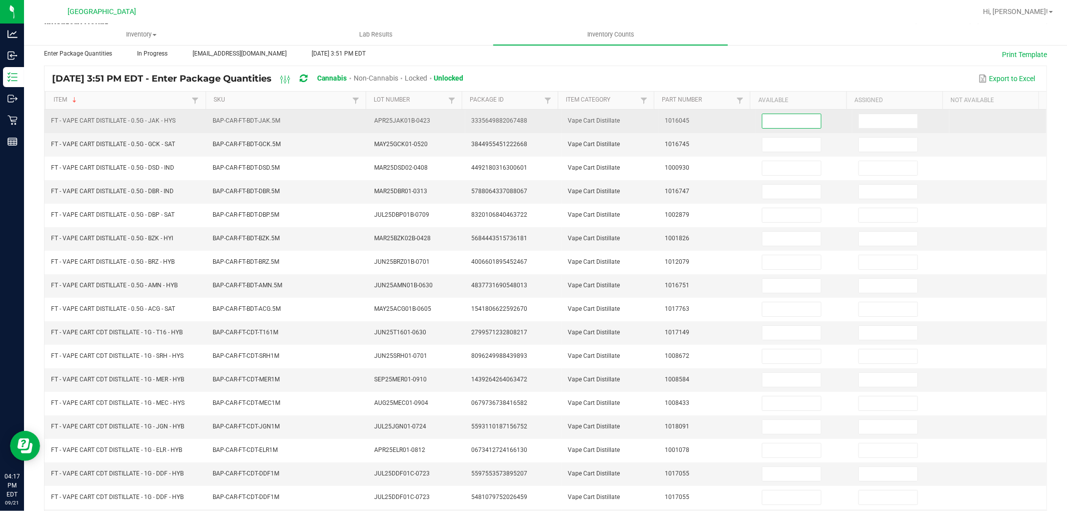
click at [767, 120] on input at bounding box center [791, 121] width 59 height 14
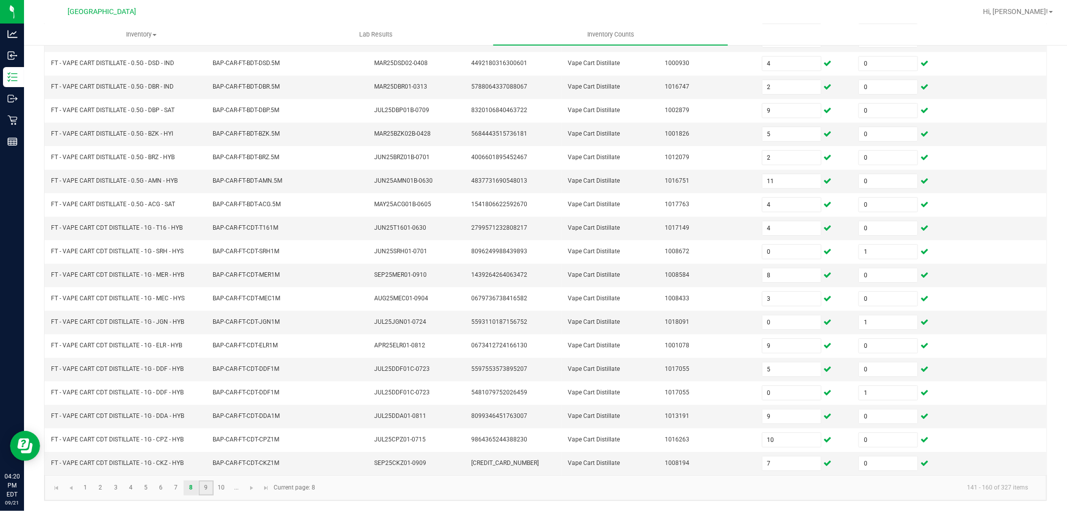
click at [204, 488] on link "9" at bounding box center [206, 487] width 15 height 15
click at [33, 362] on div "< All Inventory Counts Inventory Count Cancel Count Submit for Review Type Ente…" at bounding box center [545, 198] width 1043 height 623
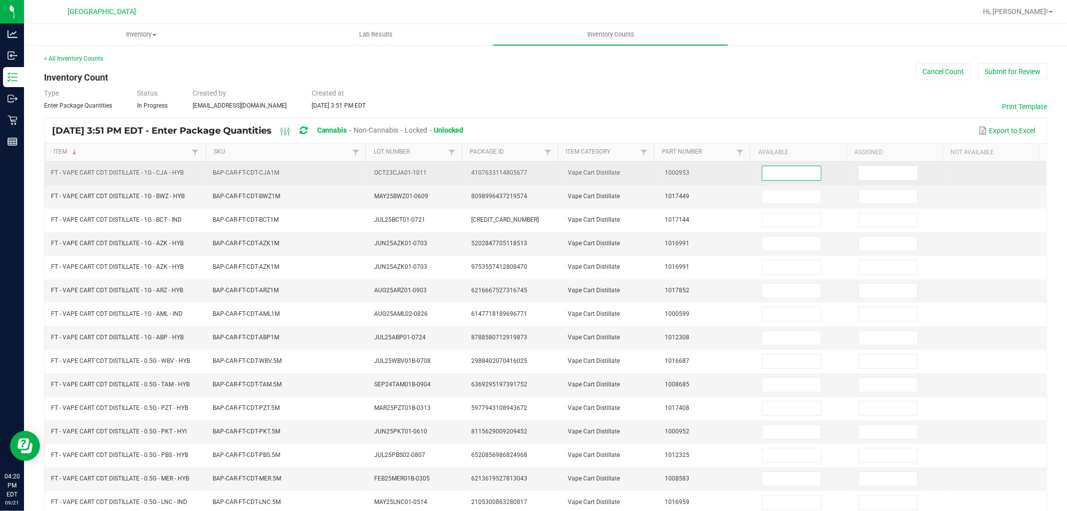
click at [762, 173] on input at bounding box center [791, 173] width 59 height 14
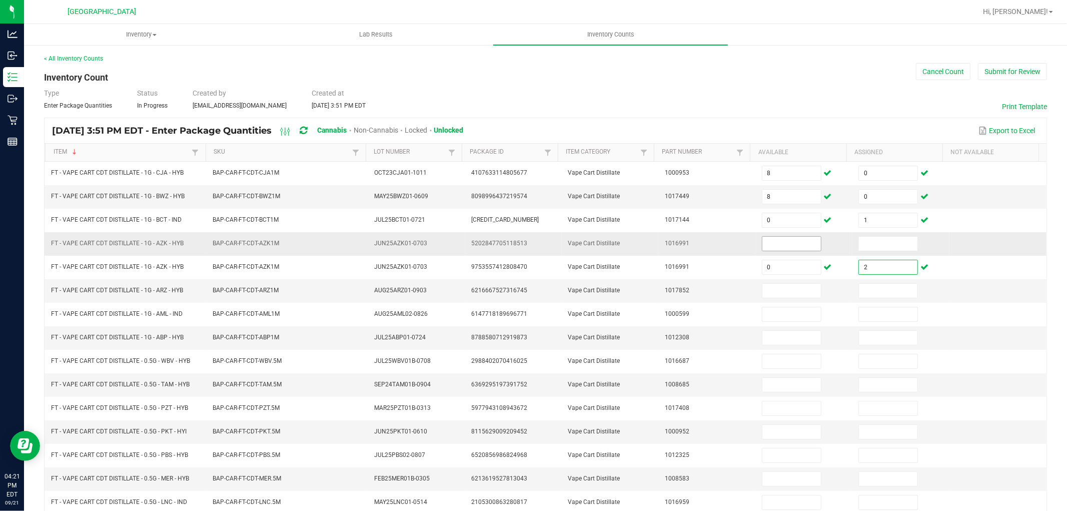
click at [789, 246] on input at bounding box center [791, 244] width 59 height 14
click at [772, 289] on input at bounding box center [791, 291] width 59 height 14
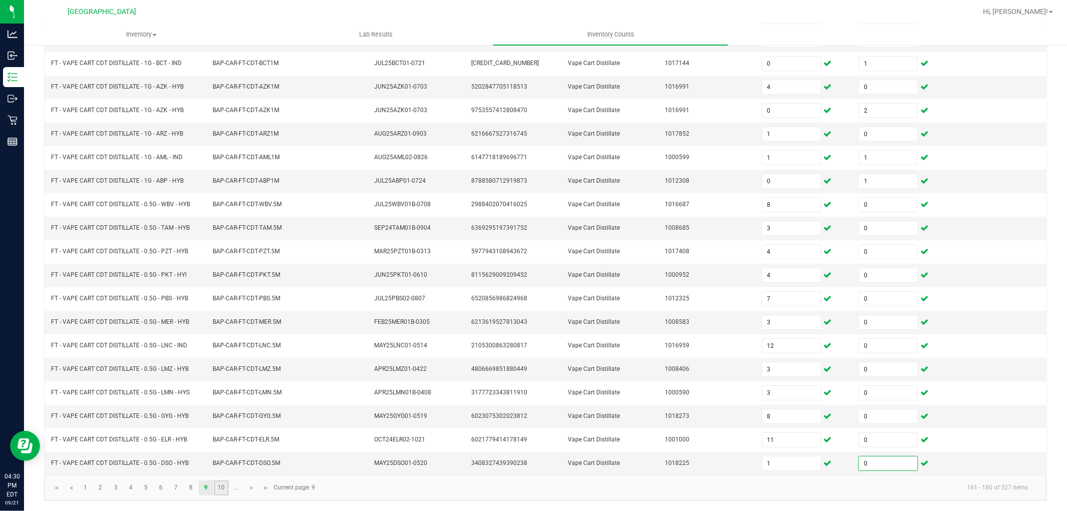
click at [220, 487] on link "10" at bounding box center [221, 487] width 15 height 15
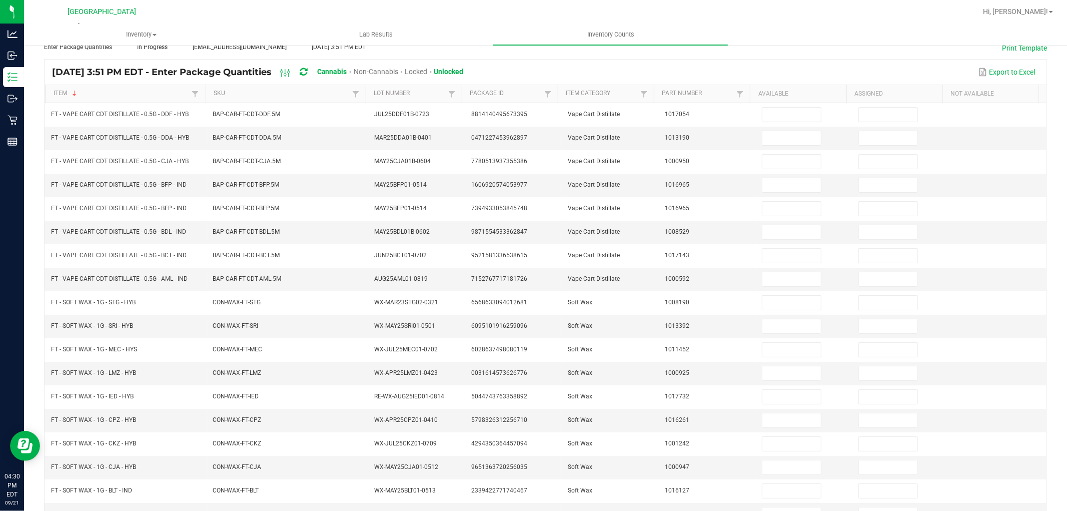
scroll to position [31, 0]
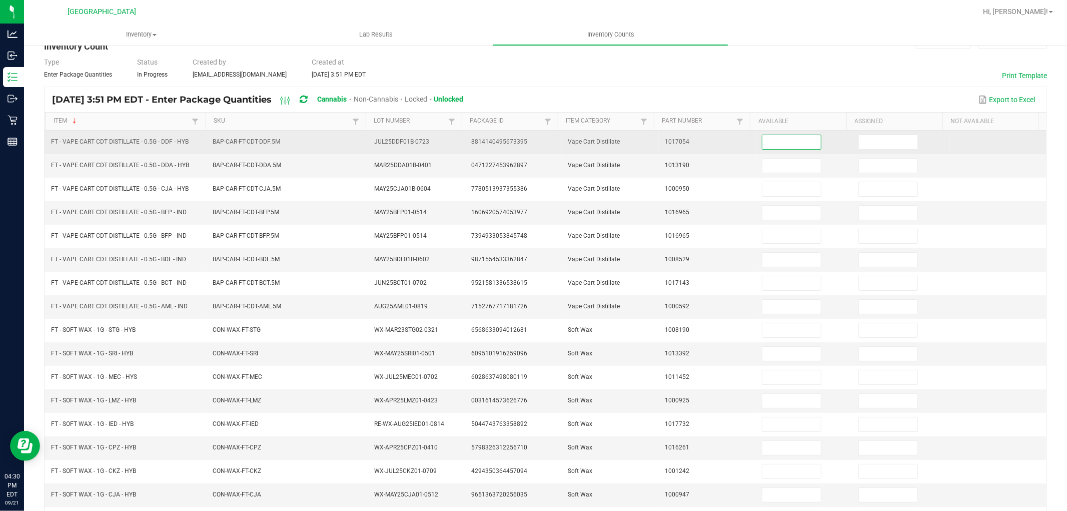
click at [787, 148] on input at bounding box center [791, 142] width 59 height 14
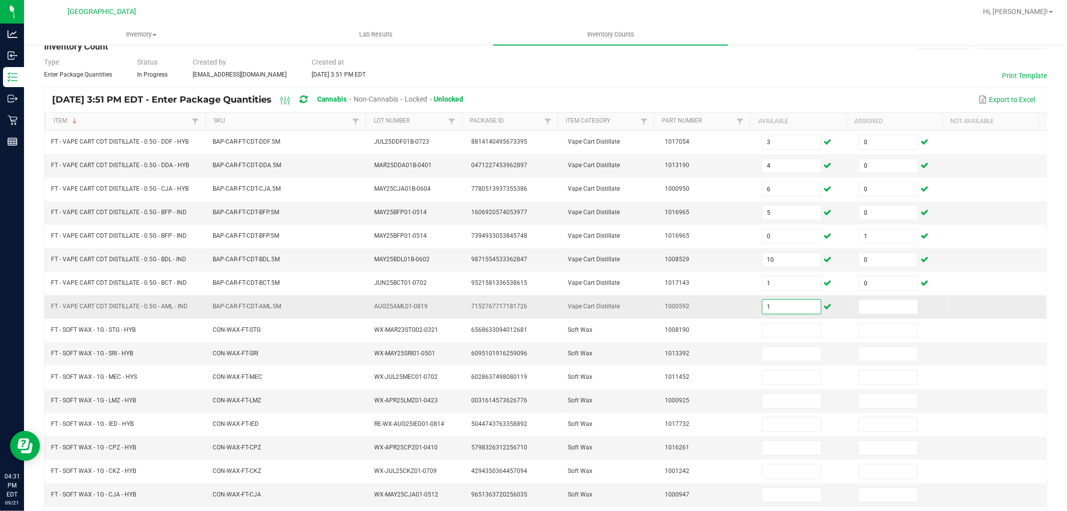
click at [777, 309] on input "1" at bounding box center [791, 307] width 59 height 14
click at [307, 93] on span at bounding box center [304, 99] width 8 height 17
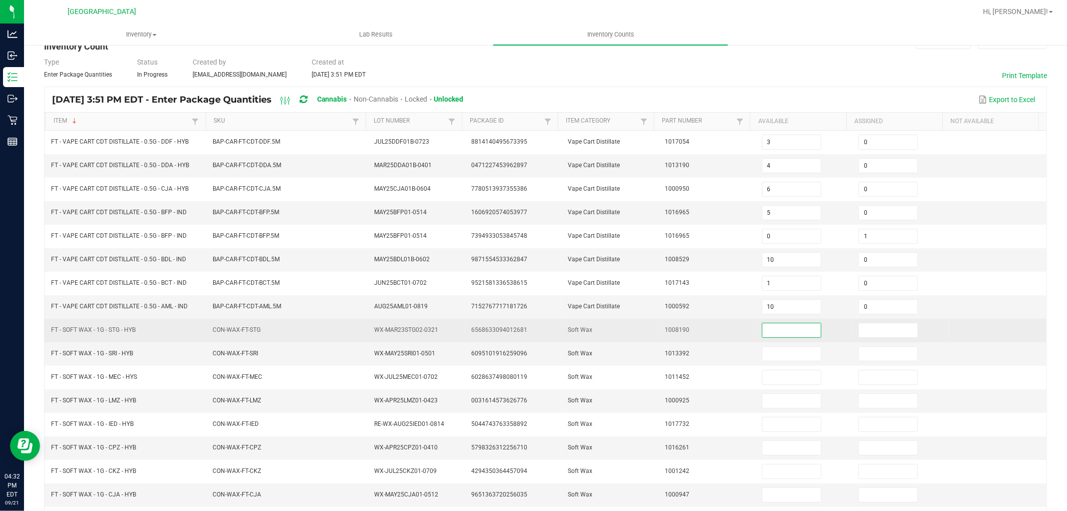
click at [793, 327] on input at bounding box center [791, 330] width 59 height 14
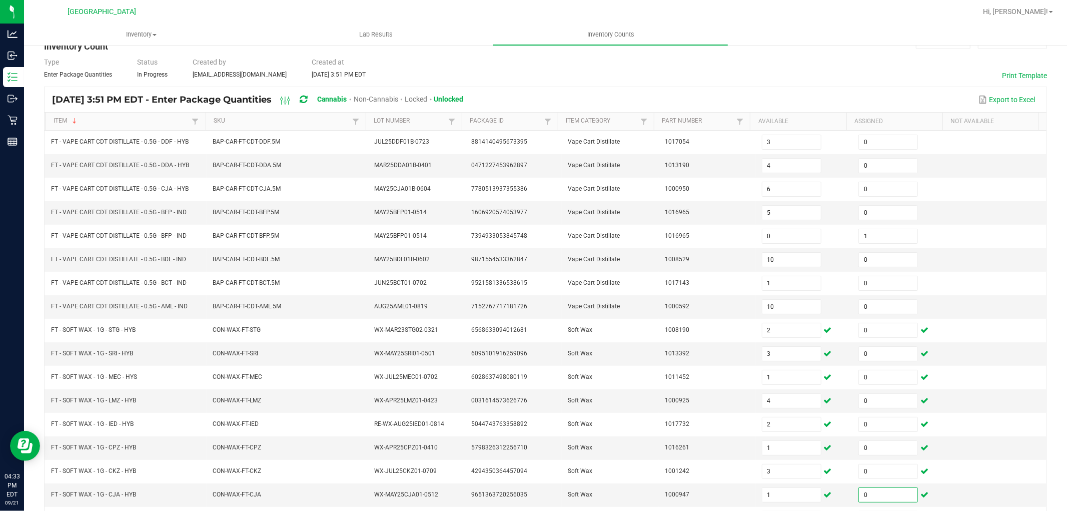
scroll to position [159, 0]
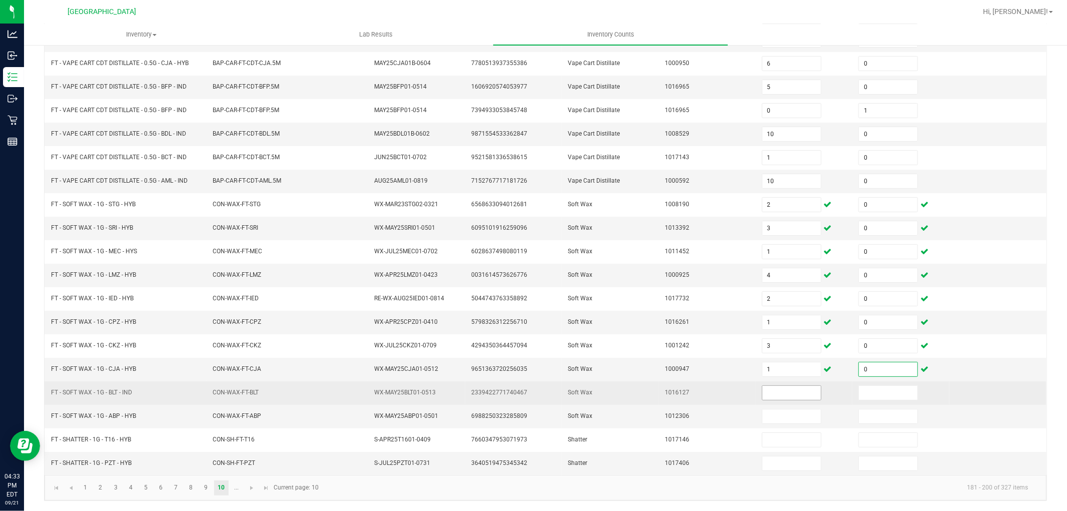
click at [798, 391] on input at bounding box center [791, 393] width 59 height 14
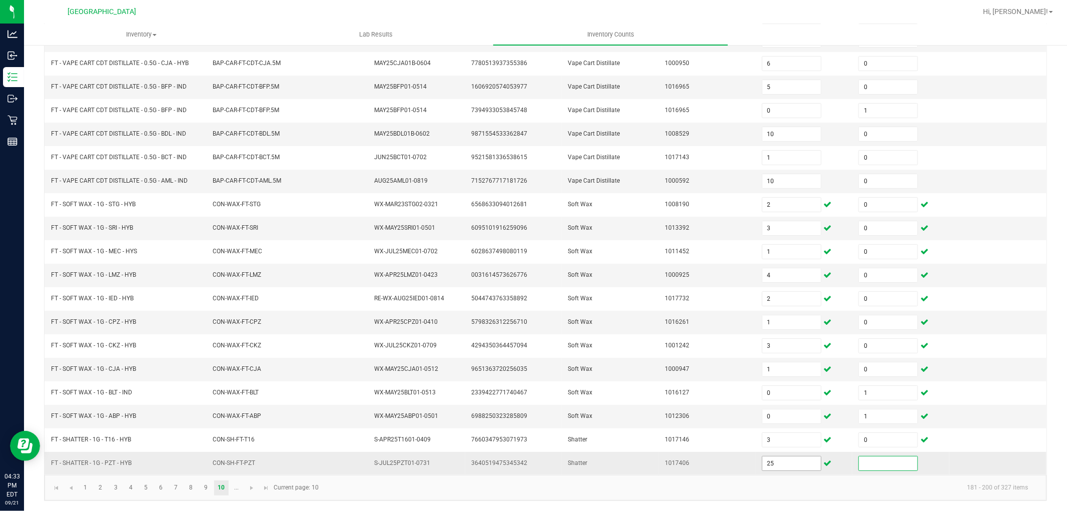
click at [774, 464] on input "25" at bounding box center [791, 463] width 59 height 14
click at [249, 489] on span "Go to the next page" at bounding box center [252, 488] width 8 height 8
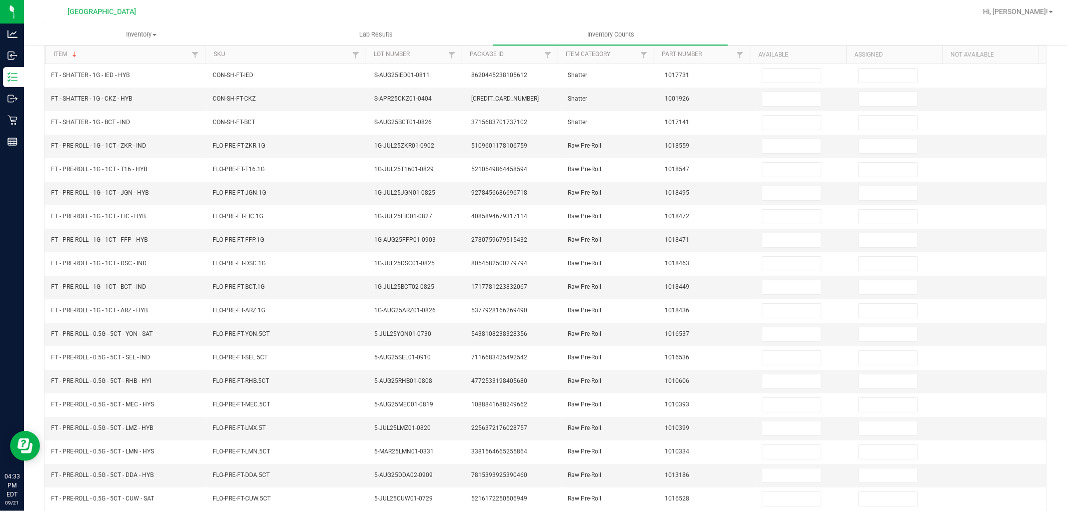
scroll to position [92, 0]
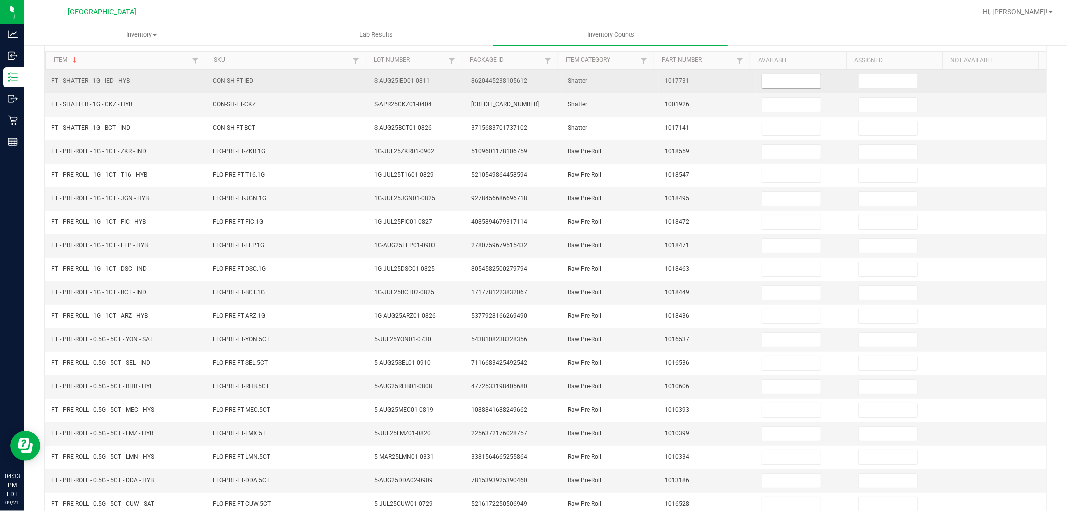
click at [782, 87] on input at bounding box center [791, 81] width 59 height 14
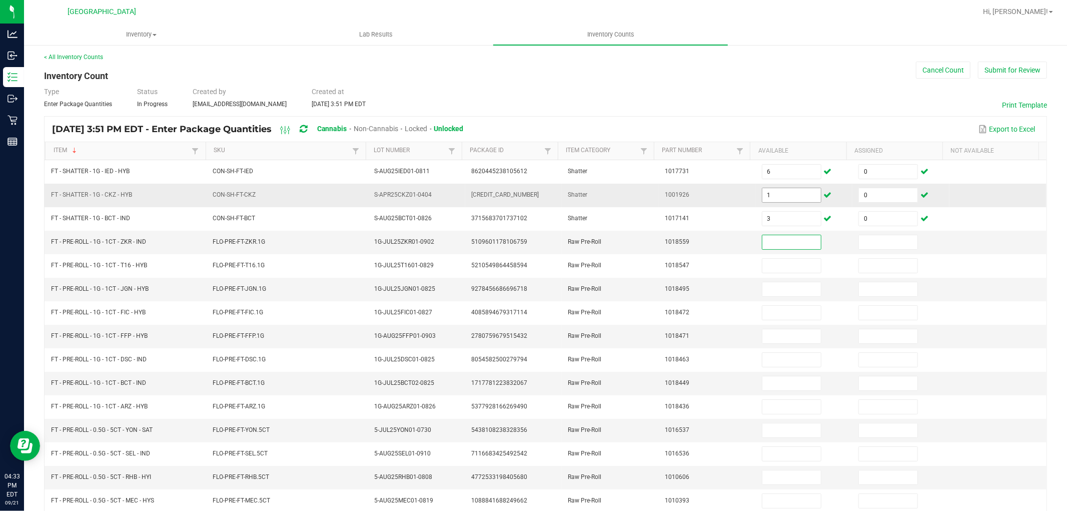
scroll to position [2, 0]
click at [307, 128] on icon at bounding box center [304, 128] width 8 height 9
click at [307, 127] on icon at bounding box center [304, 128] width 8 height 9
click at [106, 150] on link "Item" at bounding box center [122, 150] width 136 height 8
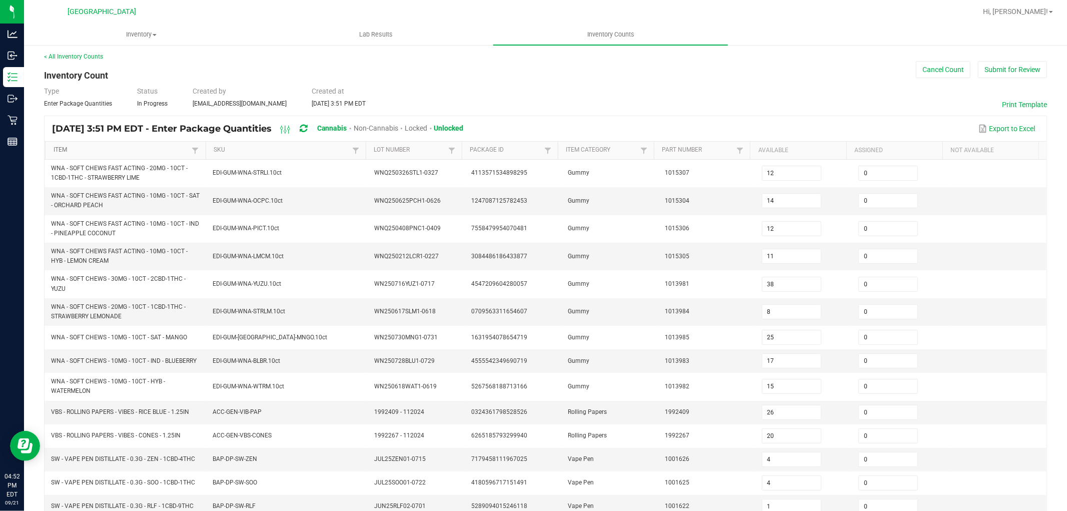
click at [91, 152] on link "Item" at bounding box center [122, 150] width 136 height 8
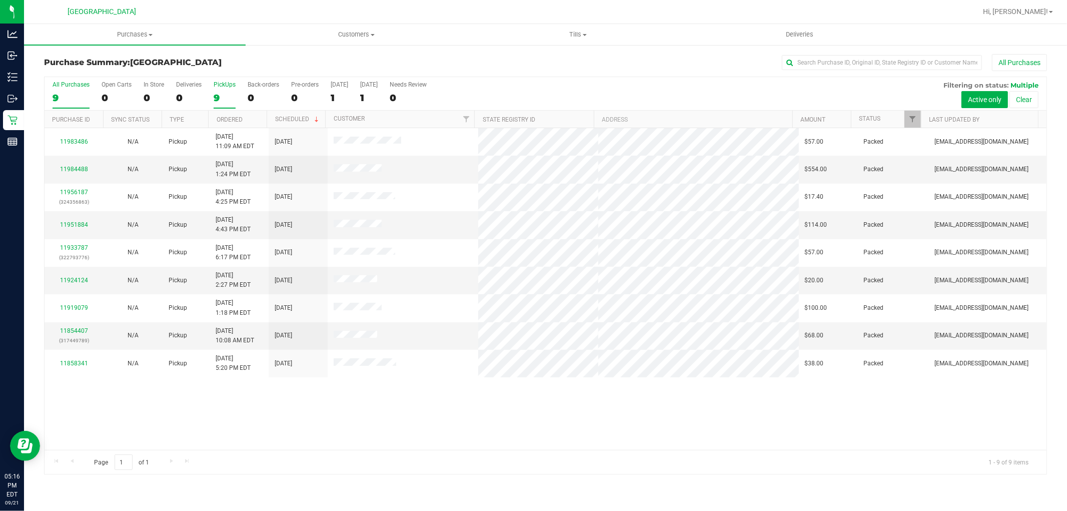
click at [222, 93] on div "9" at bounding box center [225, 98] width 22 height 12
click at [0, 0] on input "PickUps 9" at bounding box center [0, 0] width 0 height 0
click at [222, 93] on div "9" at bounding box center [225, 98] width 22 height 12
click at [0, 0] on input "PickUps 9" at bounding box center [0, 0] width 0 height 0
click at [226, 104] on label "PickUps 9" at bounding box center [225, 95] width 22 height 28
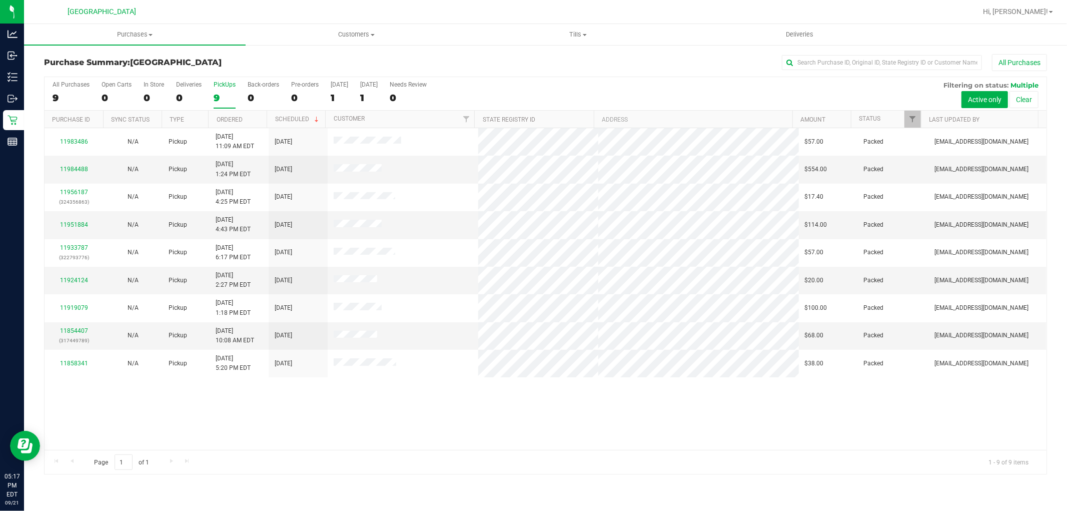
click at [0, 0] on input "PickUps 9" at bounding box center [0, 0] width 0 height 0
click at [216, 96] on div "9" at bounding box center [225, 98] width 22 height 12
click at [0, 0] on input "PickUps 9" at bounding box center [0, 0] width 0 height 0
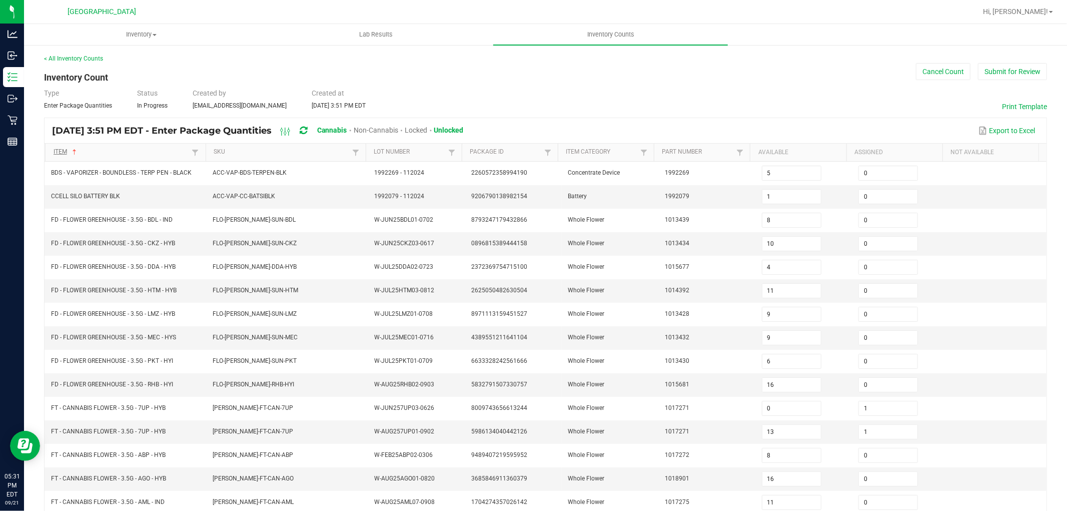
click at [106, 149] on link "Item" at bounding box center [122, 152] width 136 height 8
type input "12"
type input "14"
type input "12"
type input "11"
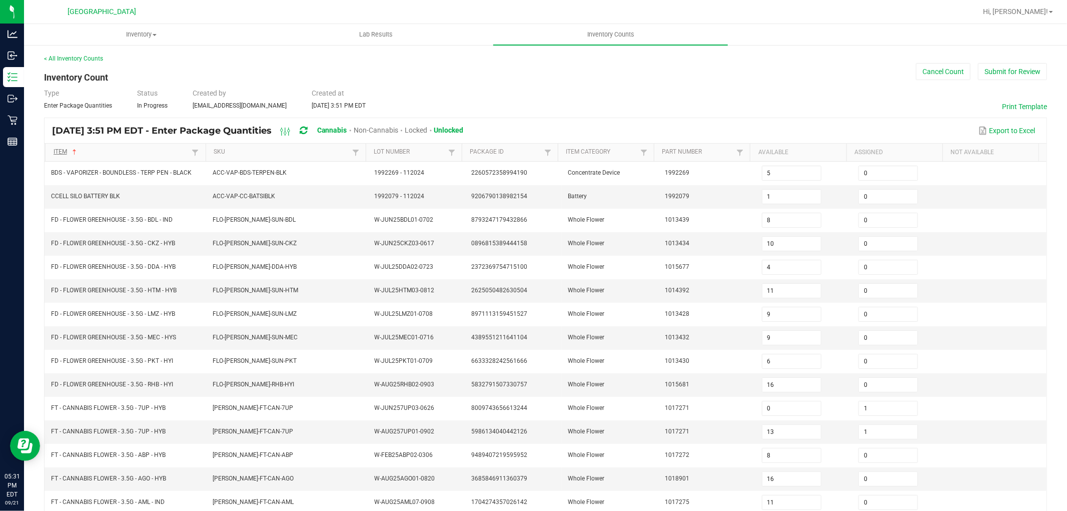
type input "38"
type input "8"
type input "25"
type input "17"
type input "15"
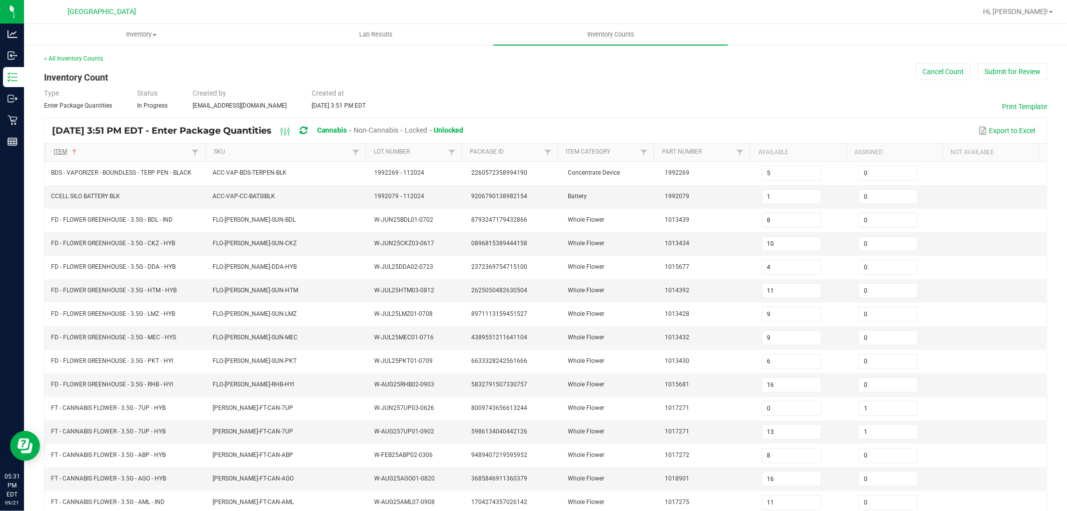
type input "26"
type input "20"
type input "0"
type input "4"
type input "0"
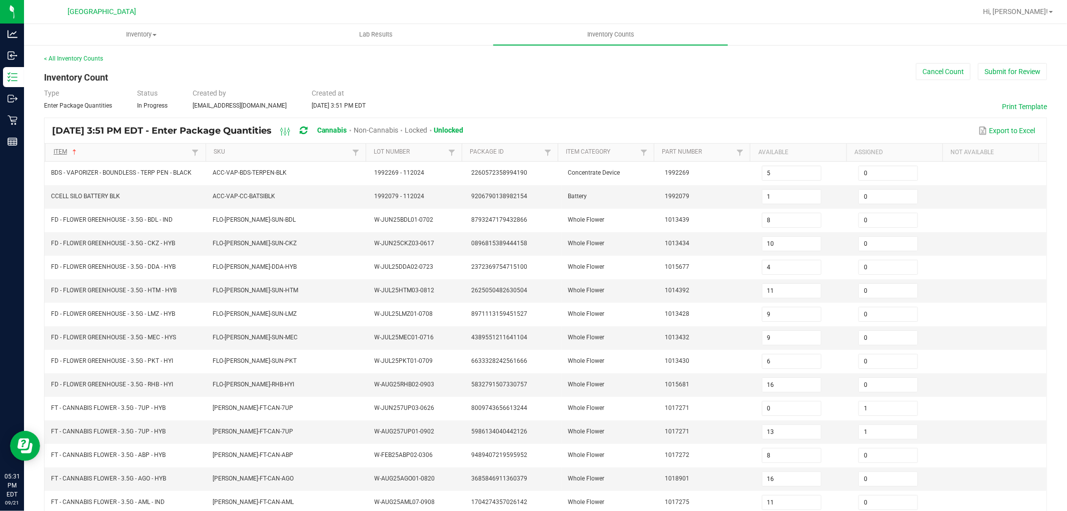
type input "4"
type input "1"
type input "17"
type input "0"
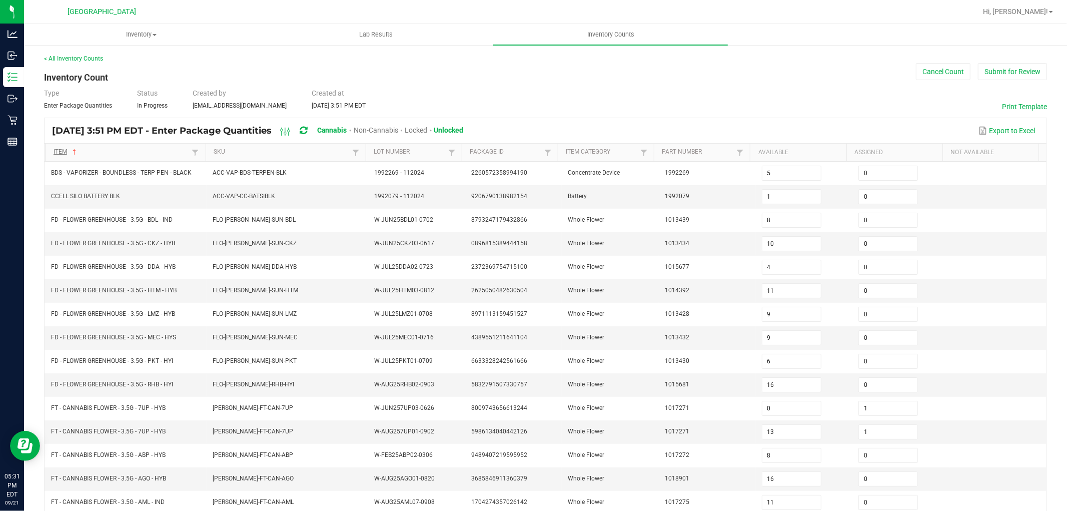
type input "7"
type input "9"
type input "5"
type input "0"
type input "3"
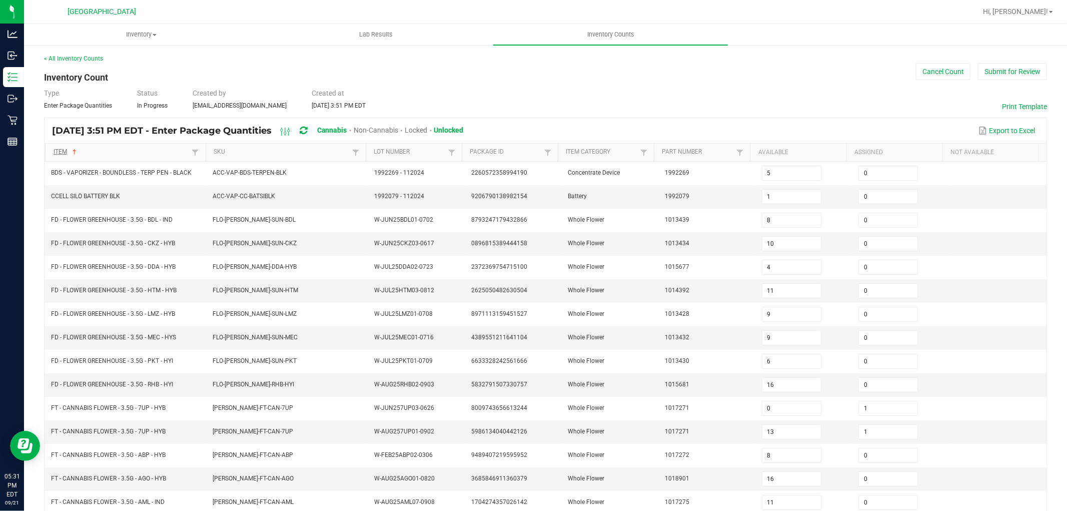
type input "0"
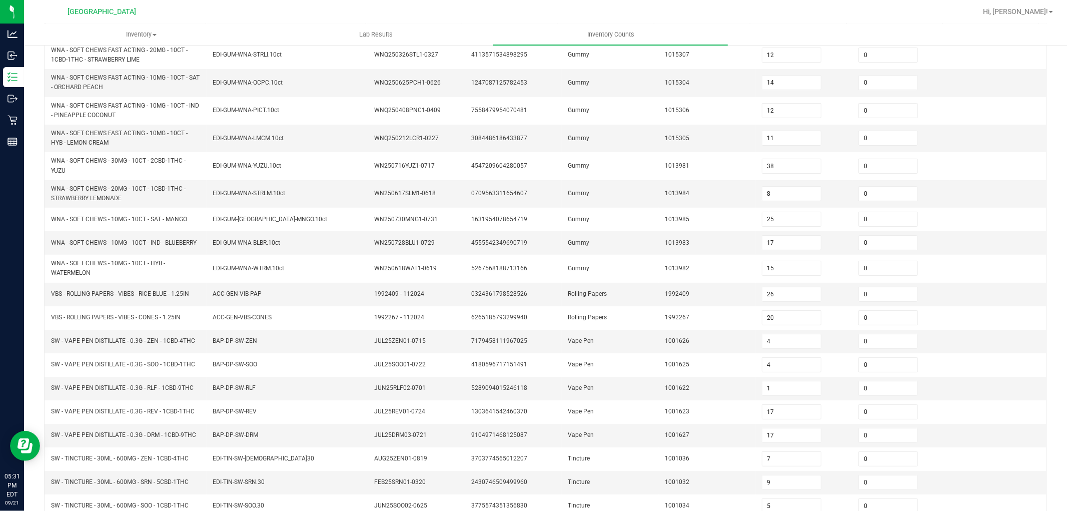
scroll to position [188, 0]
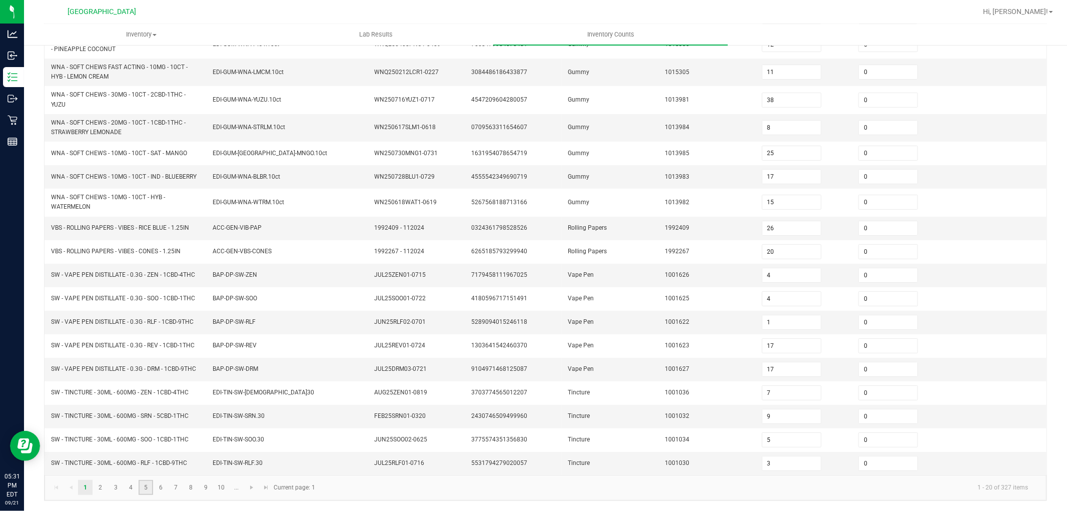
click at [146, 487] on link "5" at bounding box center [146, 487] width 15 height 15
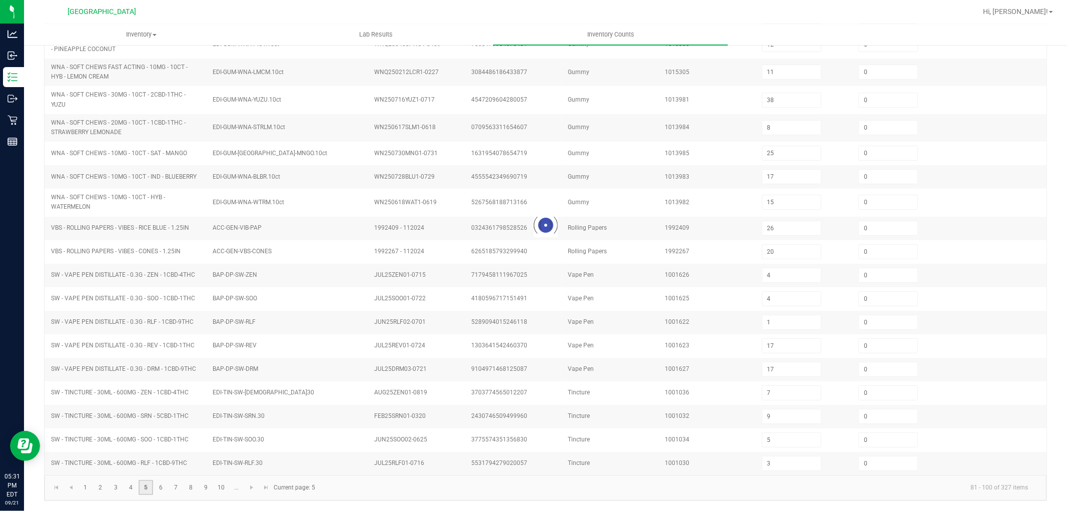
type input "5"
type input "8"
type input "3"
type input "5"
type input "7"
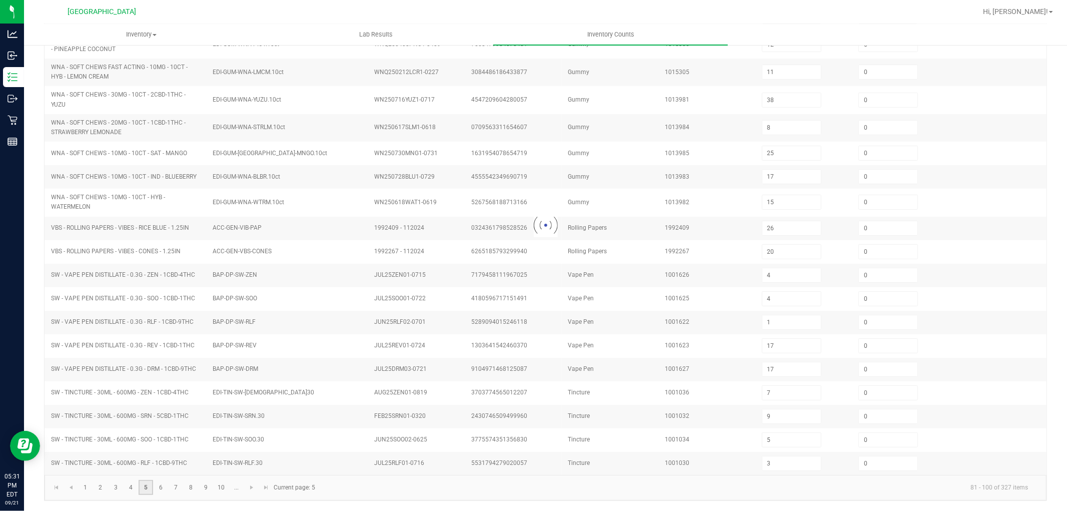
type input "1"
type input "3"
type input "6"
type input "2"
type input "7"
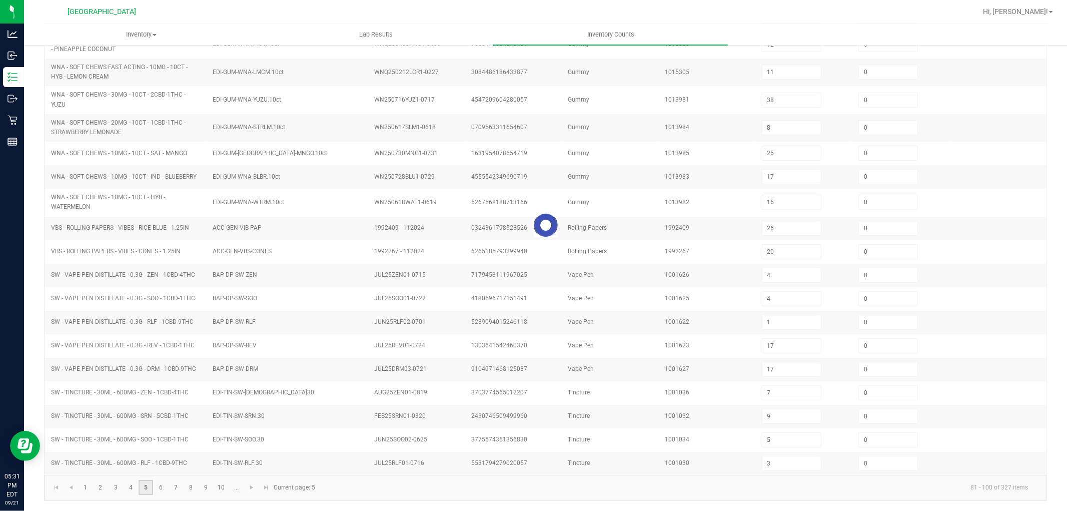
type input "2"
type input "11"
type input "1"
type input "6"
type input "3"
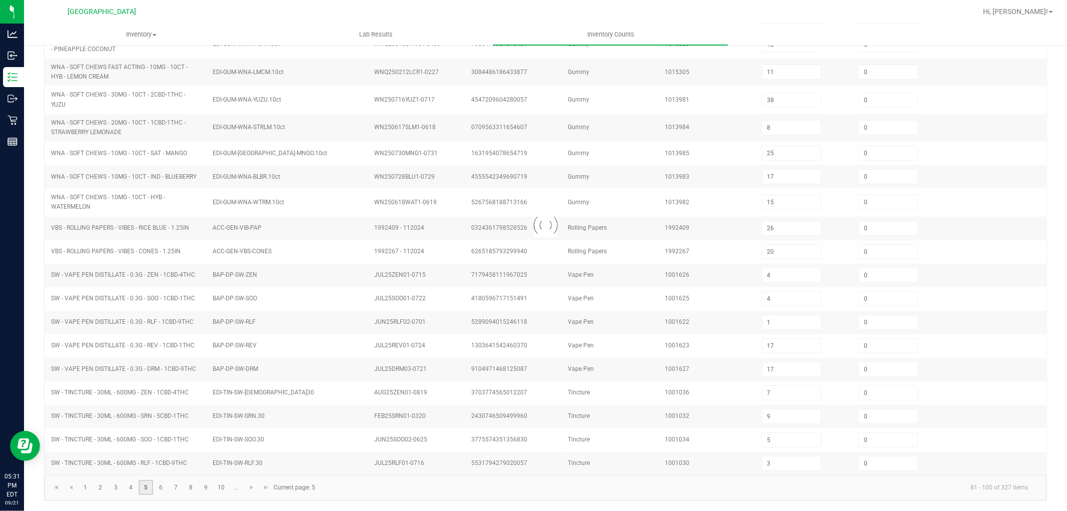
type input "4"
type input "8"
type input "6"
type input "10"
type input "1"
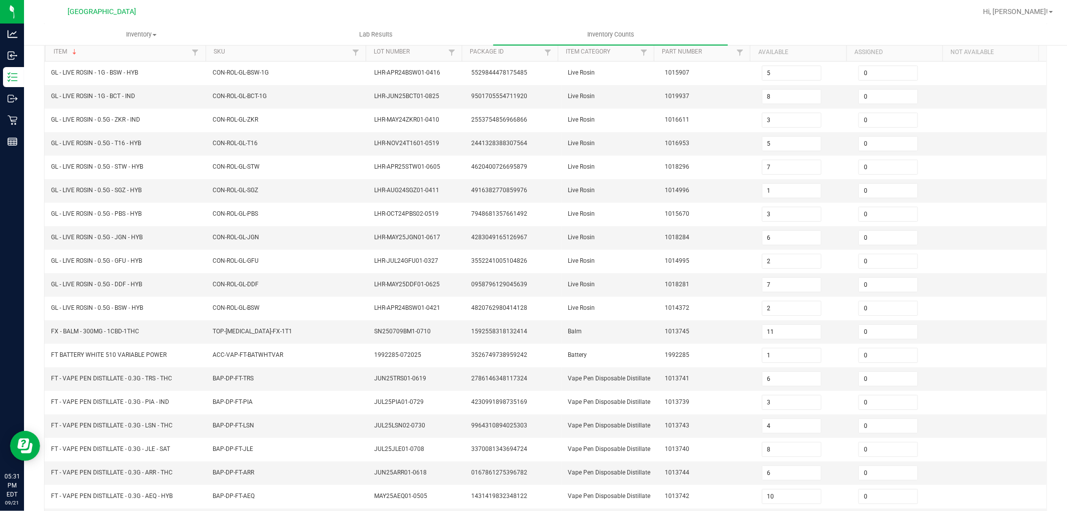
scroll to position [159, 0]
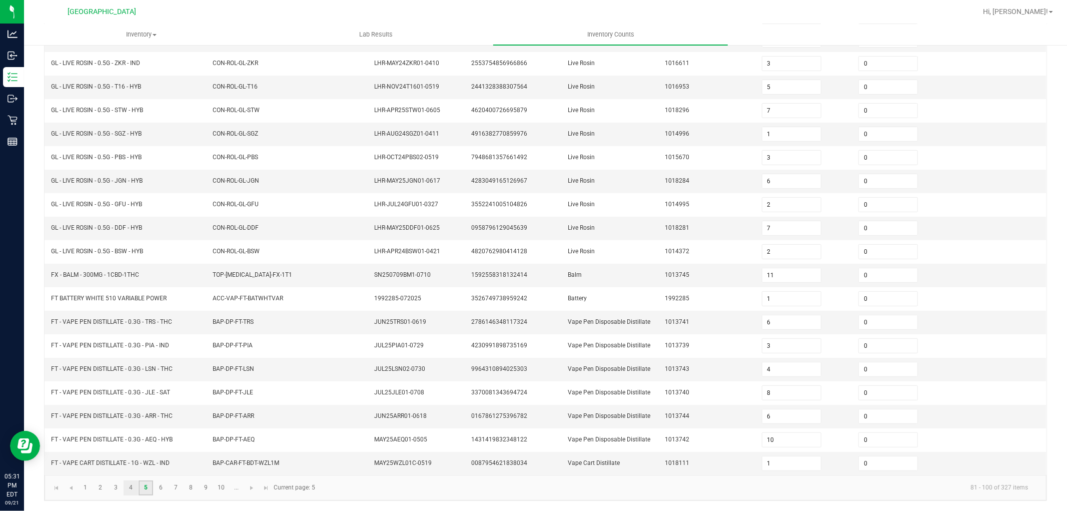
click at [129, 489] on link "4" at bounding box center [131, 487] width 15 height 15
type input "8"
type input "6"
type input "43"
type input "37"
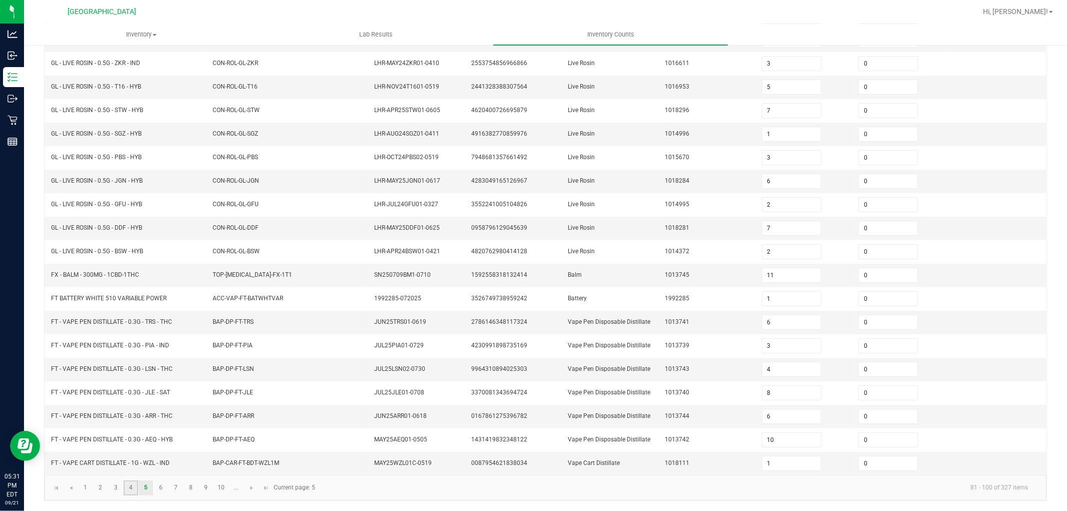
type input "3"
type input "38"
type input "44"
type input "1"
type input "4"
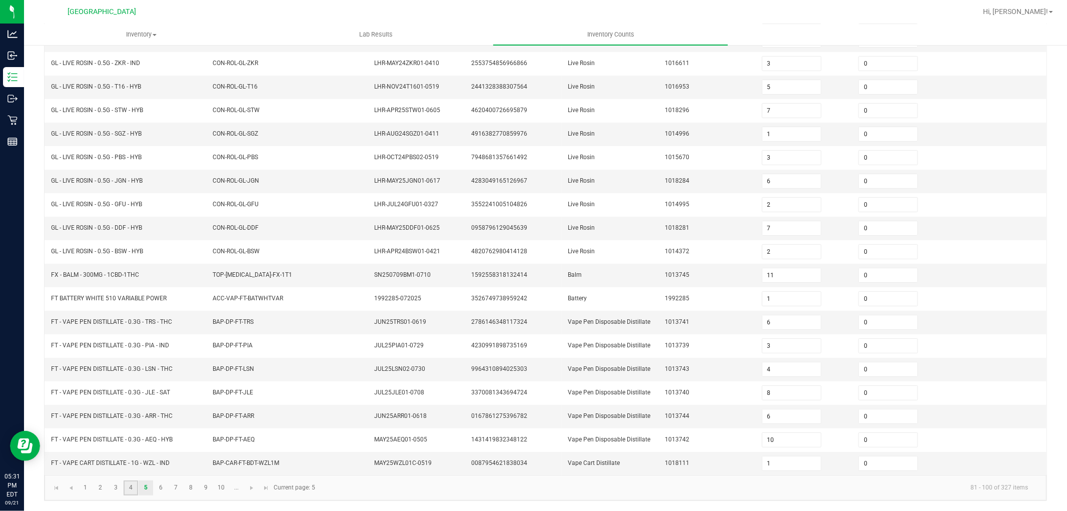
type input "8"
type input "7"
type input "2"
type input "1"
type input "7"
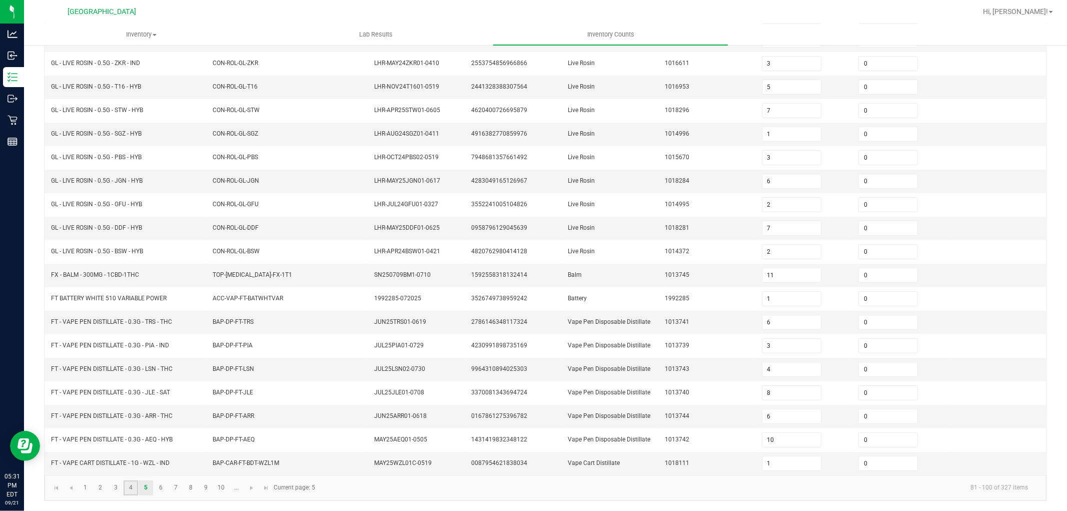
type input "8"
type input "4"
type input "8"
type input "3"
type input "7"
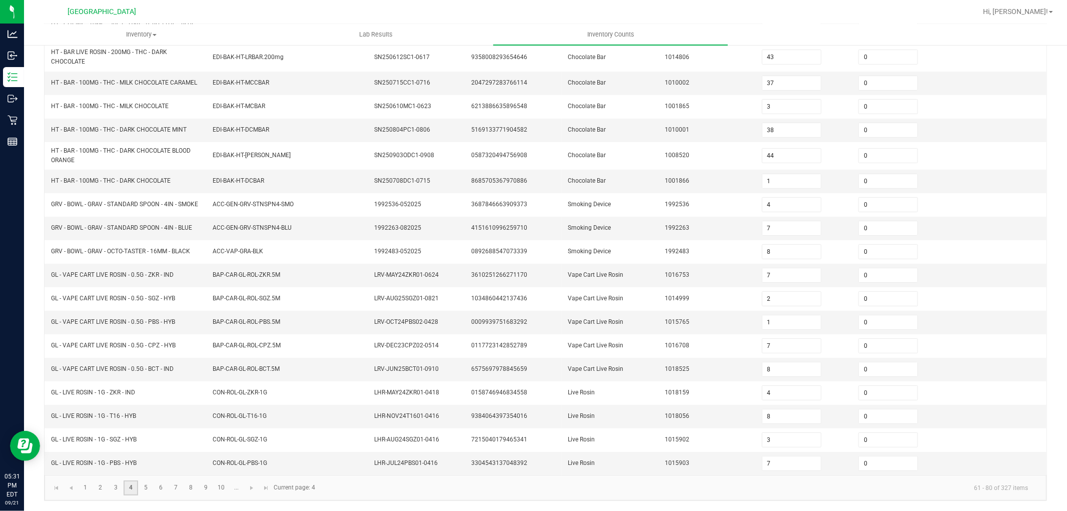
scroll to position [176, 0]
click at [766, 278] on input "7" at bounding box center [791, 275] width 59 height 14
type input "6"
click at [769, 374] on input "8" at bounding box center [791, 369] width 59 height 14
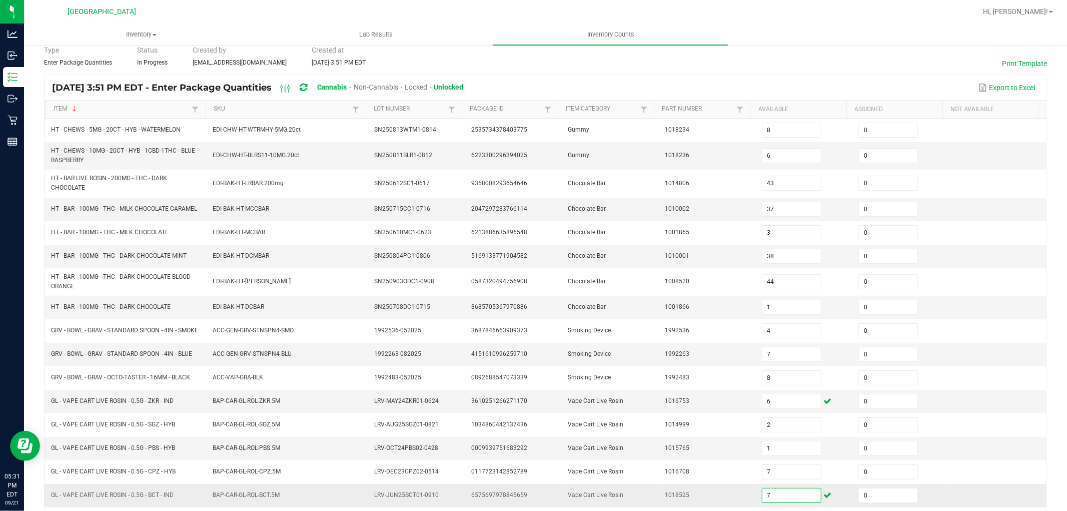
scroll to position [0, 0]
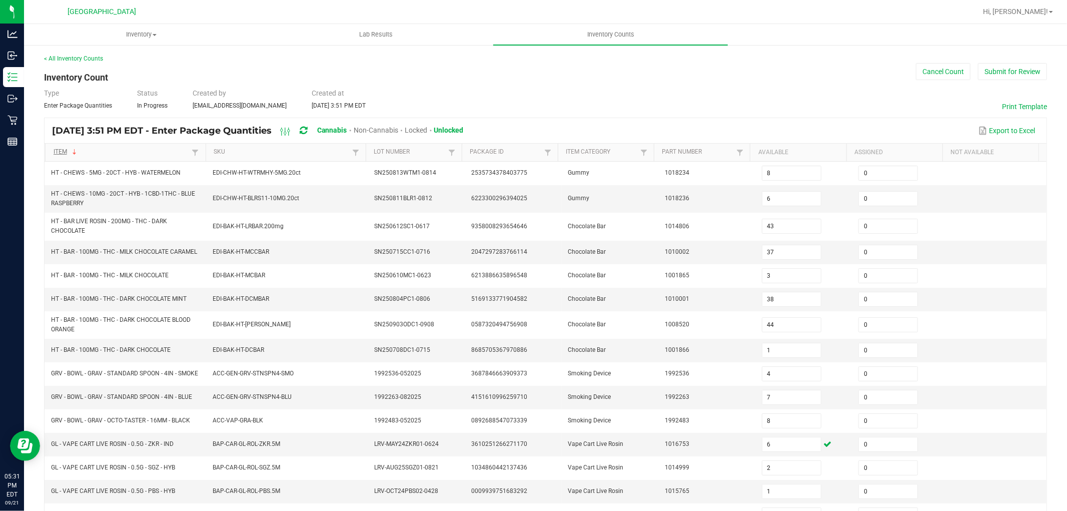
type input "7"
click at [111, 156] on link "Item" at bounding box center [122, 152] width 136 height 8
type input "12"
type input "14"
type input "12"
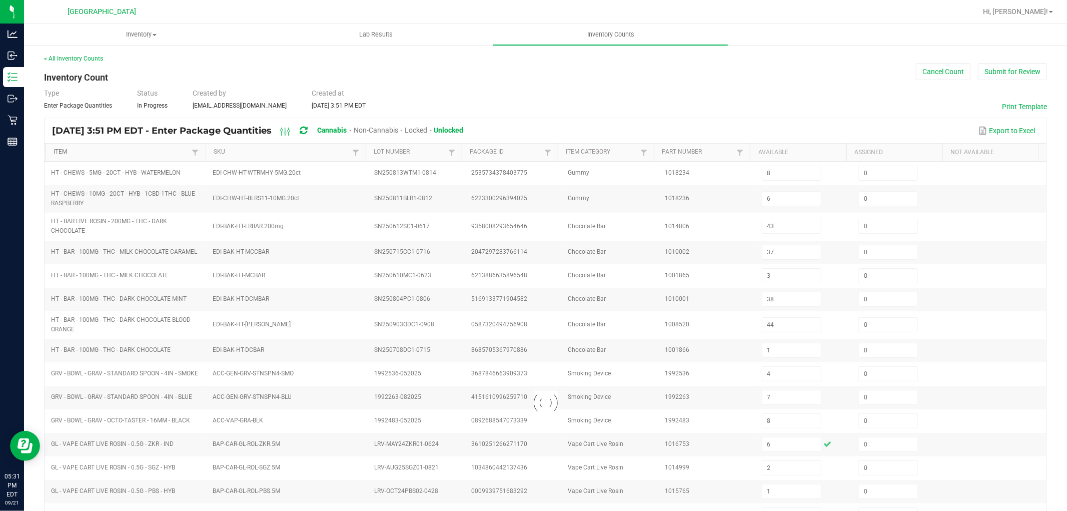
type input "11"
type input "38"
type input "8"
type input "25"
type input "17"
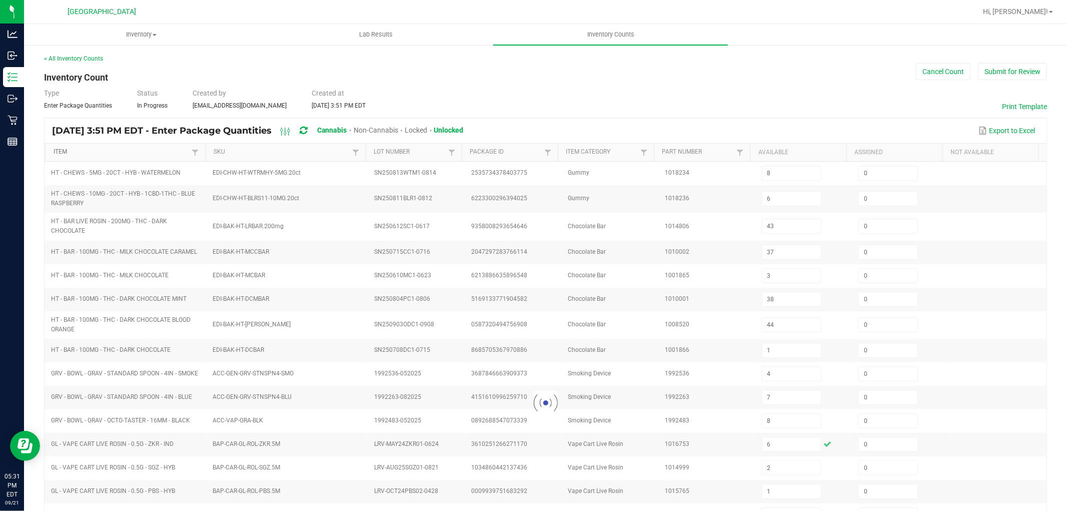
type input "15"
type input "26"
type input "20"
type input "4"
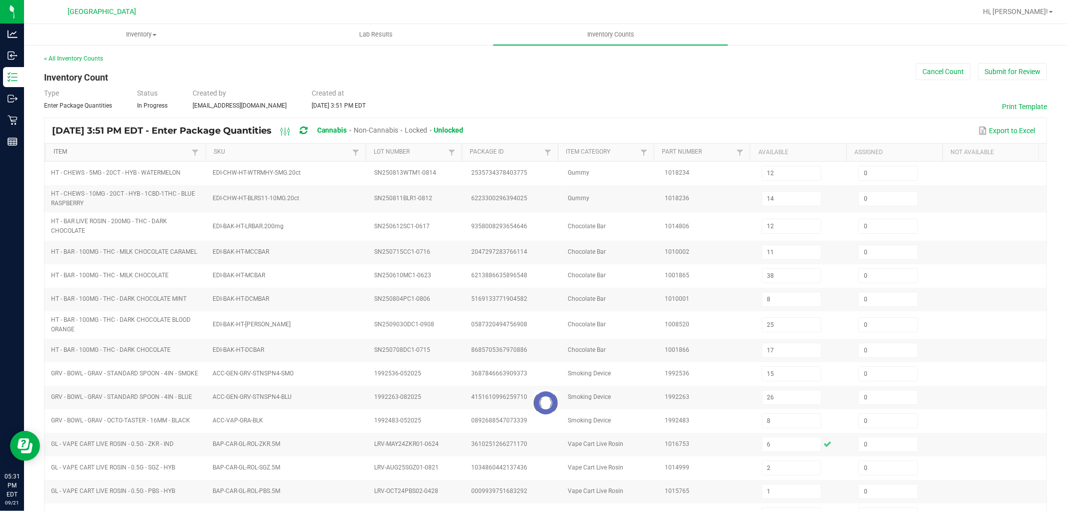
type input "17"
type input "7"
type input "9"
type input "5"
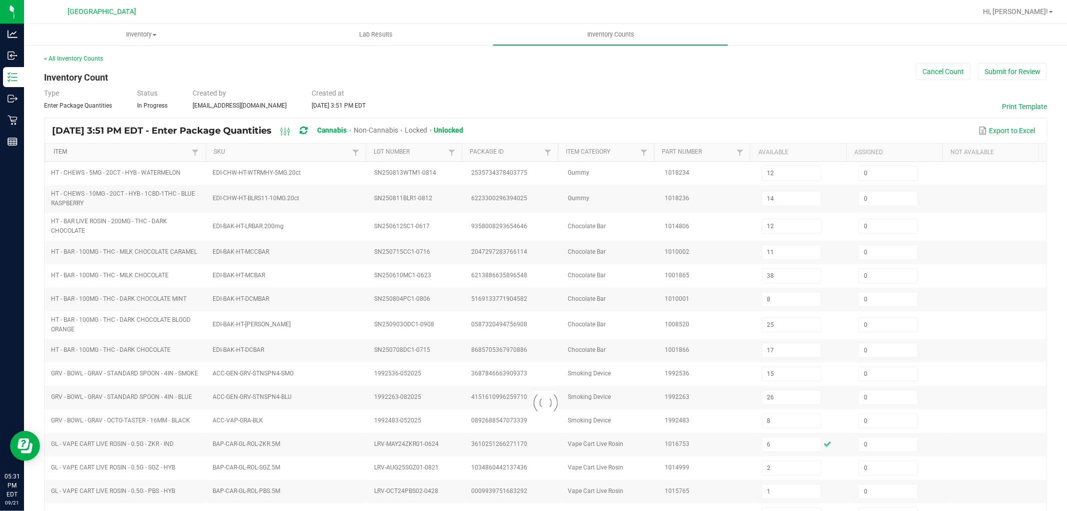
type input "3"
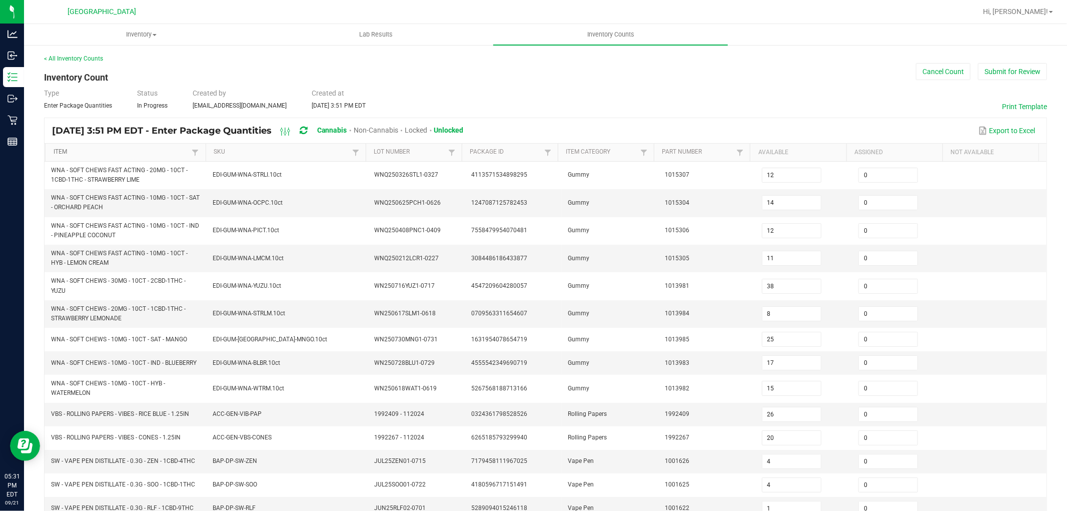
click at [96, 154] on link "Item" at bounding box center [122, 152] width 136 height 8
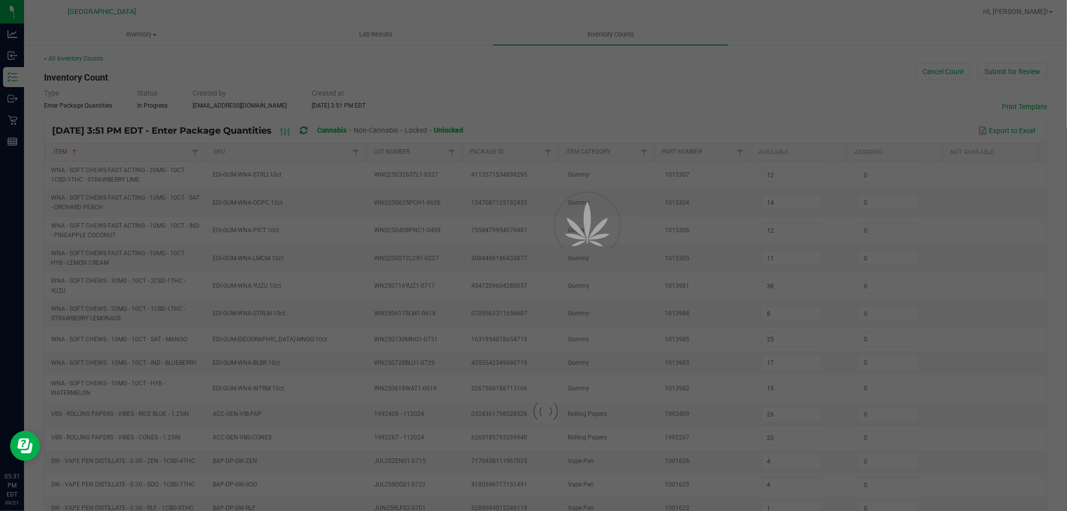
type input "5"
type input "1"
type input "8"
type input "10"
type input "4"
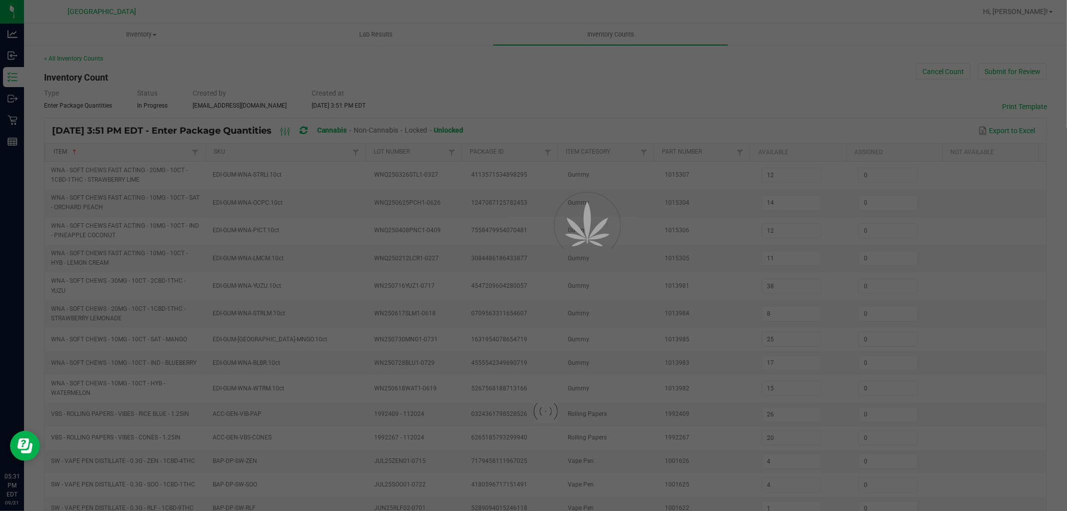
type input "11"
type input "9"
type input "6"
type input "16"
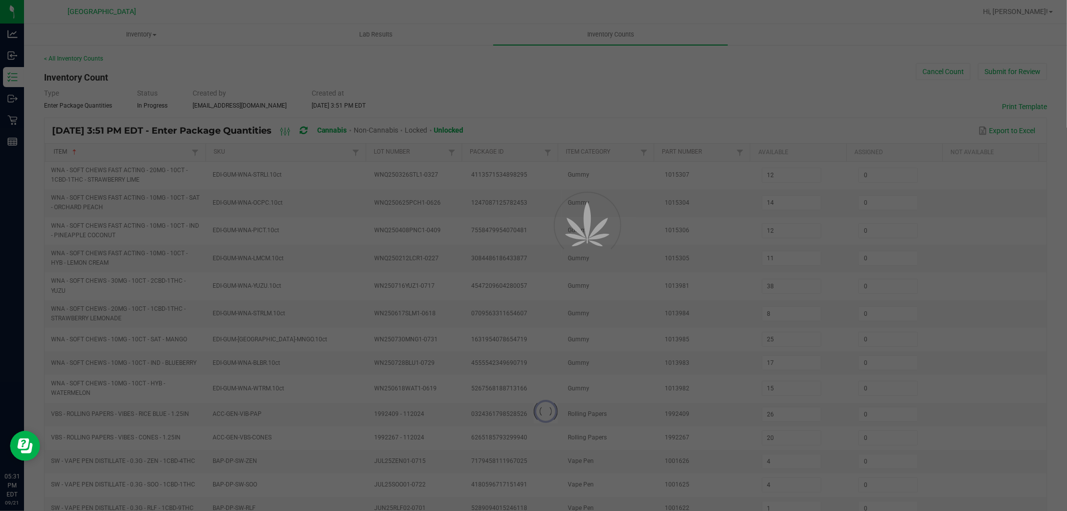
type input "0"
type input "1"
type input "13"
type input "1"
type input "8"
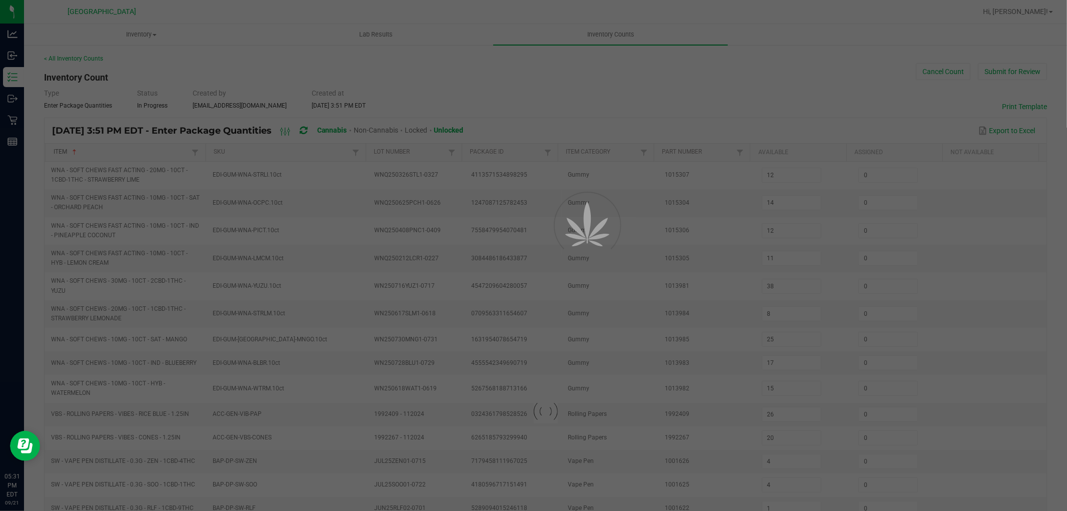
type input "16"
type input "11"
type input "0"
type input "1"
type input "17"
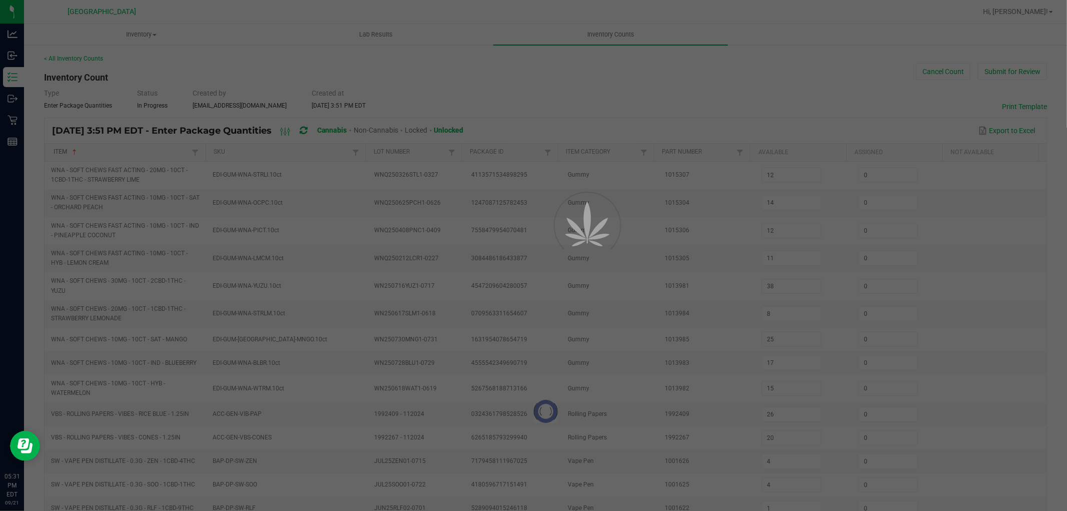
type input "5"
type input "0"
type input "8"
type input "0"
type input "2"
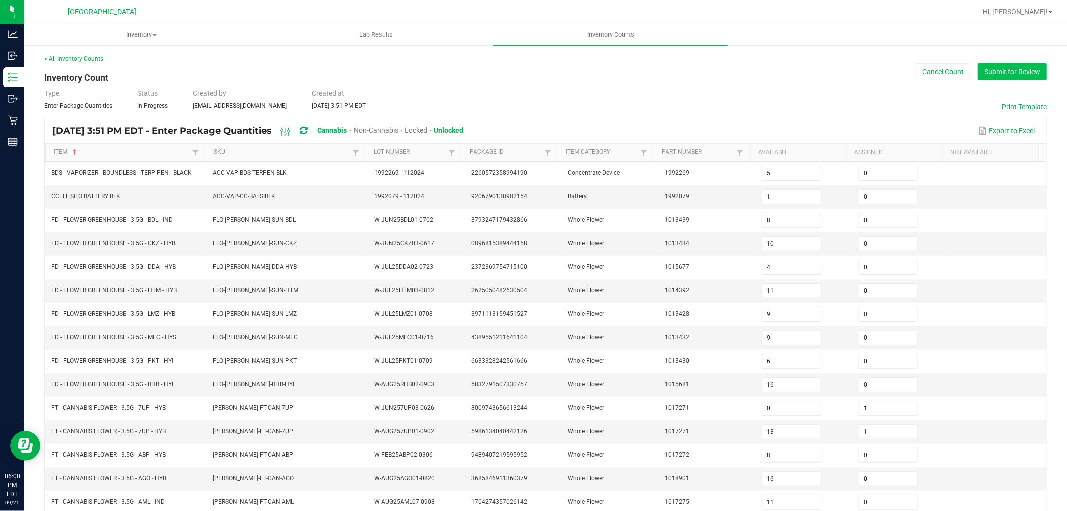
click at [1017, 73] on button "Submit for Review" at bounding box center [1012, 71] width 69 height 17
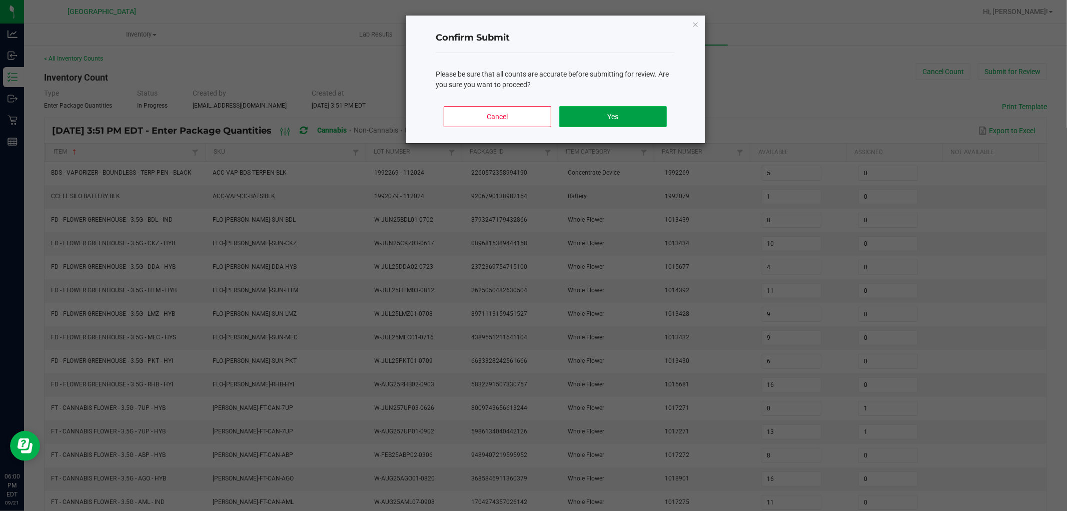
click at [634, 121] on button "Yes" at bounding box center [613, 116] width 108 height 21
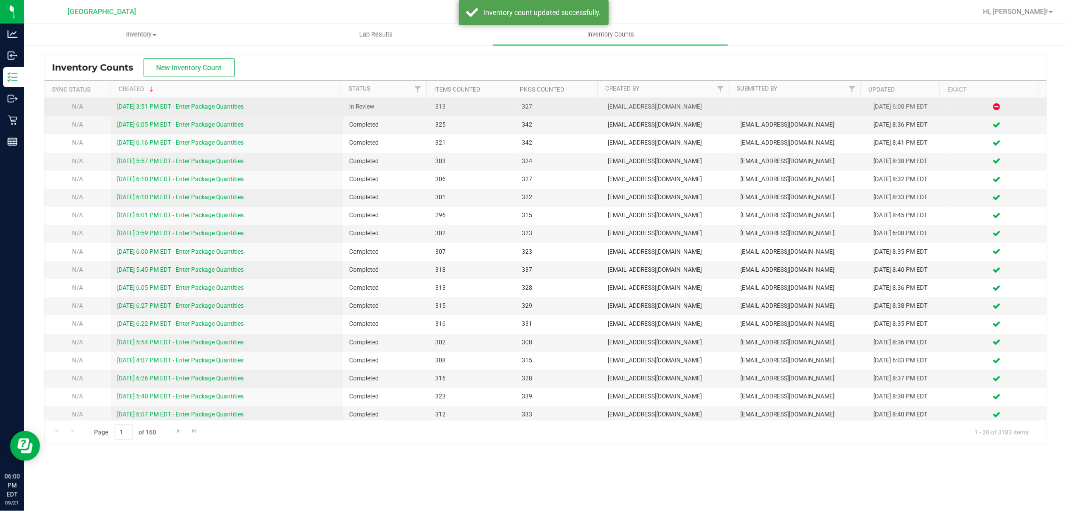
click at [229, 108] on link "[DATE] 3:51 PM EDT - Enter Package Quantities" at bounding box center [180, 106] width 127 height 7
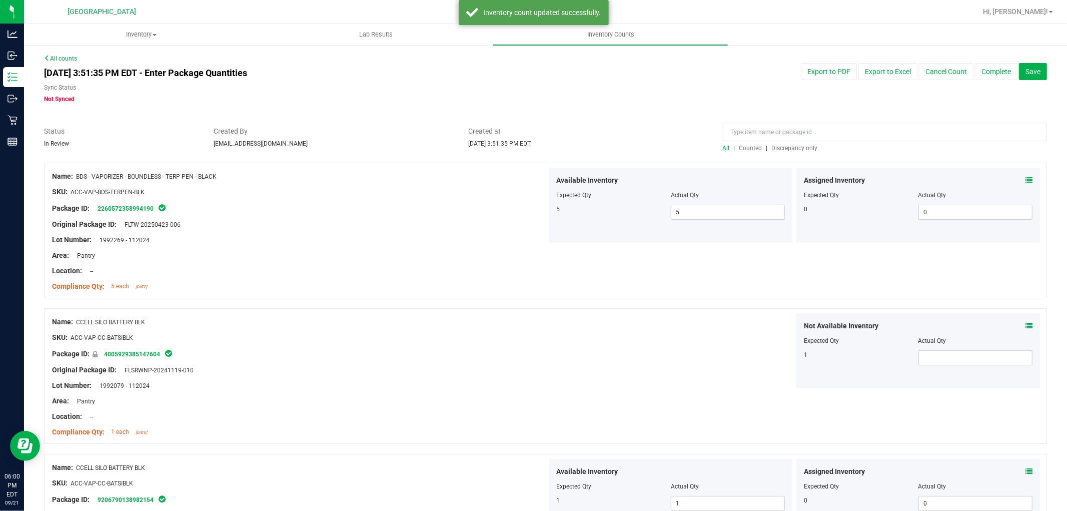
click at [794, 148] on span "Discrepancy only" at bounding box center [795, 148] width 46 height 7
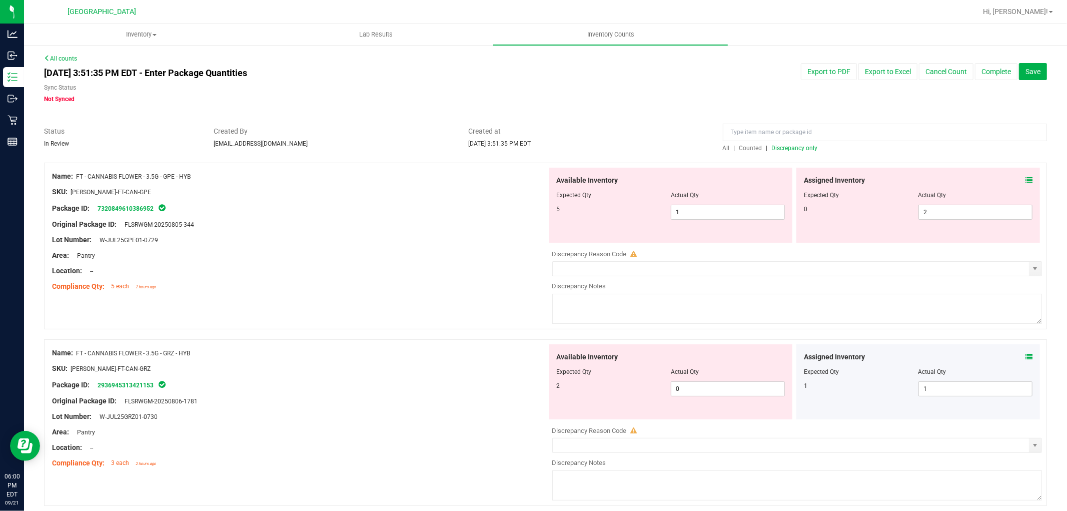
click at [1025, 179] on icon at bounding box center [1028, 180] width 7 height 7
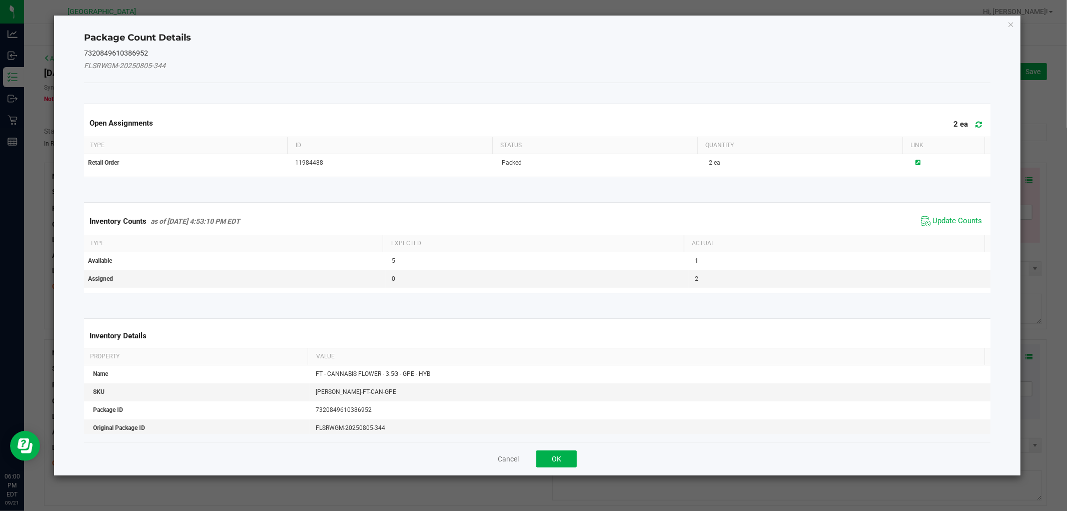
click at [944, 248] on th "Actual" at bounding box center [834, 243] width 301 height 17
click at [939, 223] on span "Update Counts" at bounding box center [958, 221] width 50 height 10
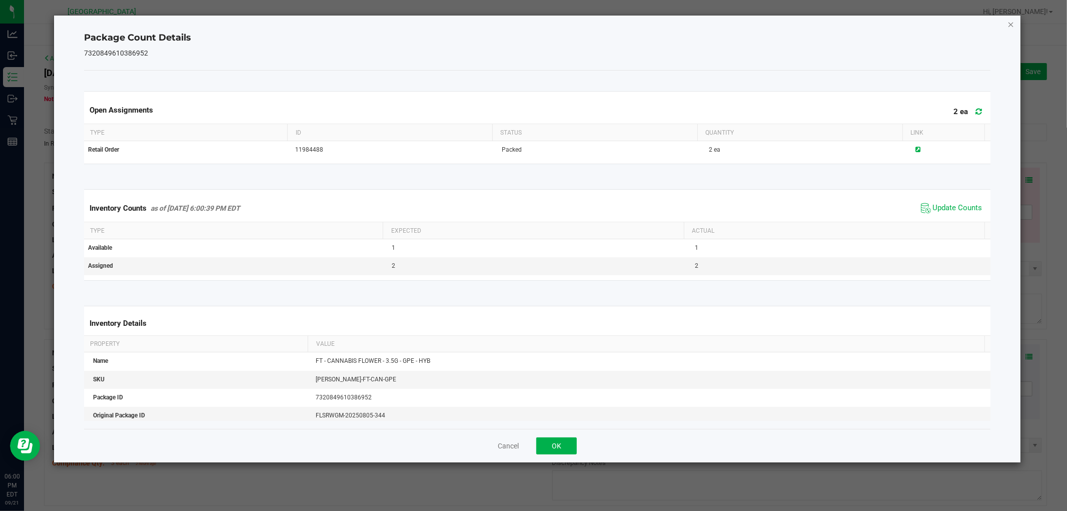
click at [1012, 22] on icon "Close" at bounding box center [1010, 24] width 7 height 12
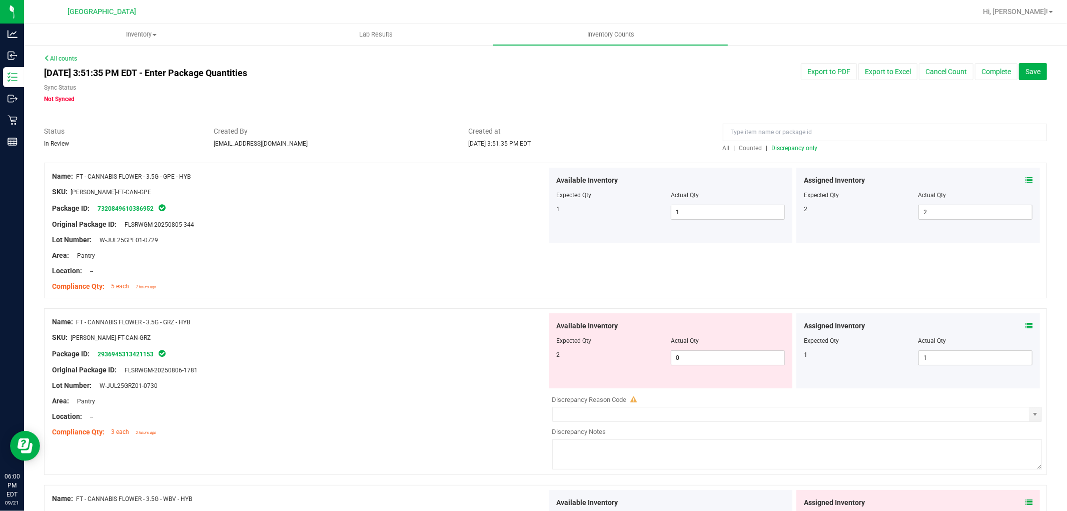
scroll to position [111, 0]
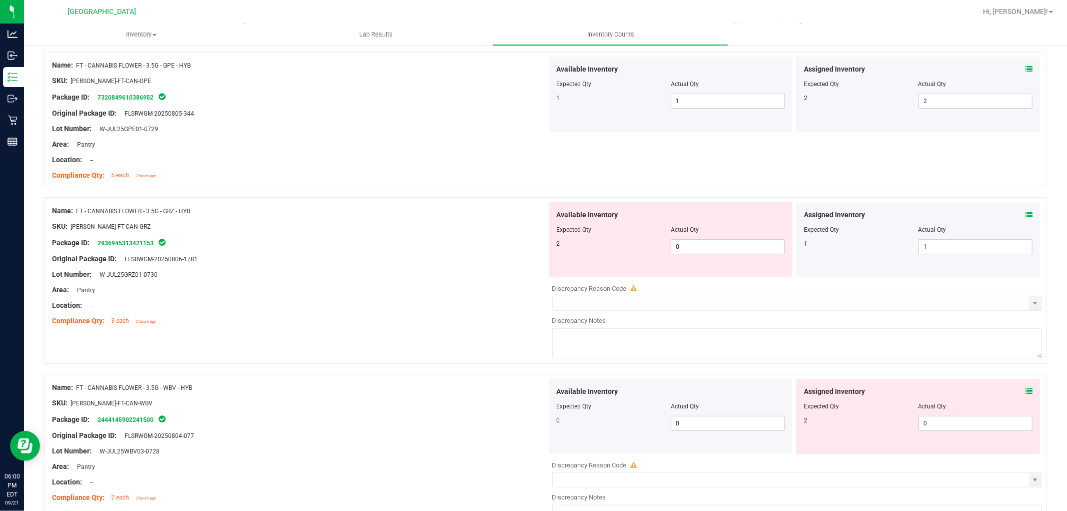
click at [1025, 212] on icon at bounding box center [1028, 214] width 7 height 7
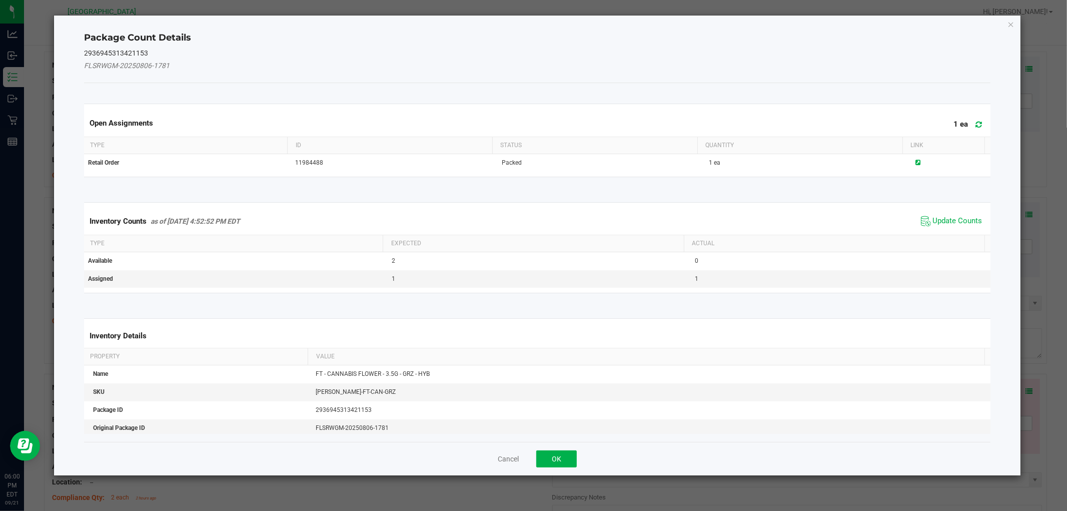
click at [952, 227] on span "Update Counts" at bounding box center [951, 221] width 67 height 15
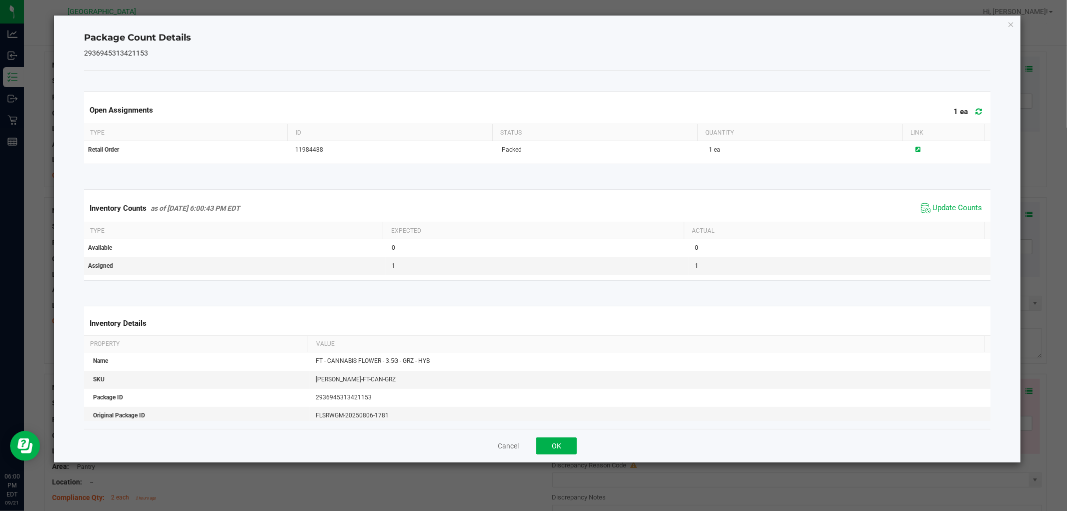
click at [951, 224] on th "Actual" at bounding box center [834, 230] width 301 height 17
click at [949, 216] on div "Inventory Counts as of [DATE] 6:00:43 PM EDT Update Counts" at bounding box center [537, 208] width 910 height 27
click at [948, 208] on span "Update Counts" at bounding box center [958, 208] width 50 height 10
click at [1011, 23] on icon "Close" at bounding box center [1010, 24] width 7 height 12
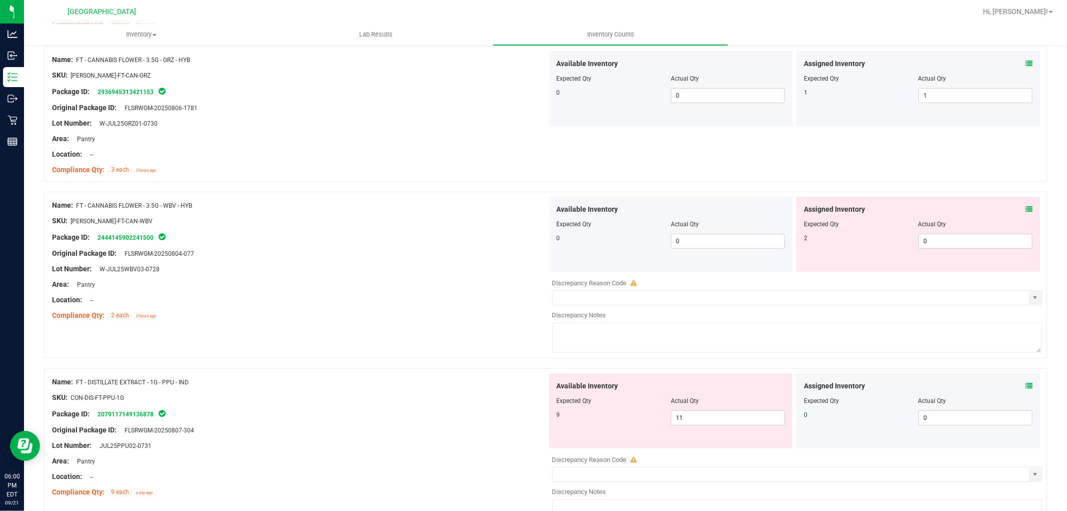
scroll to position [278, 0]
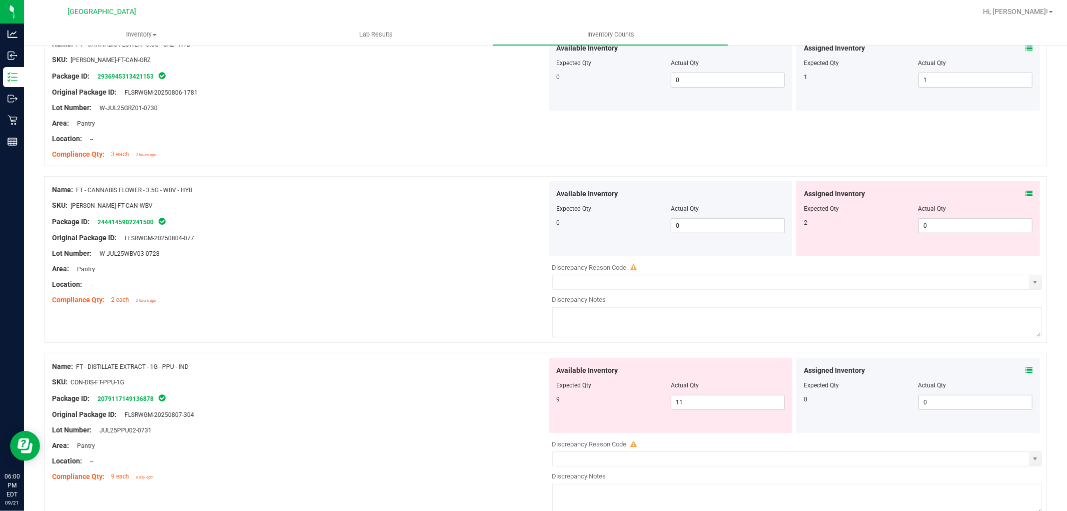
click at [1025, 192] on icon at bounding box center [1028, 193] width 7 height 7
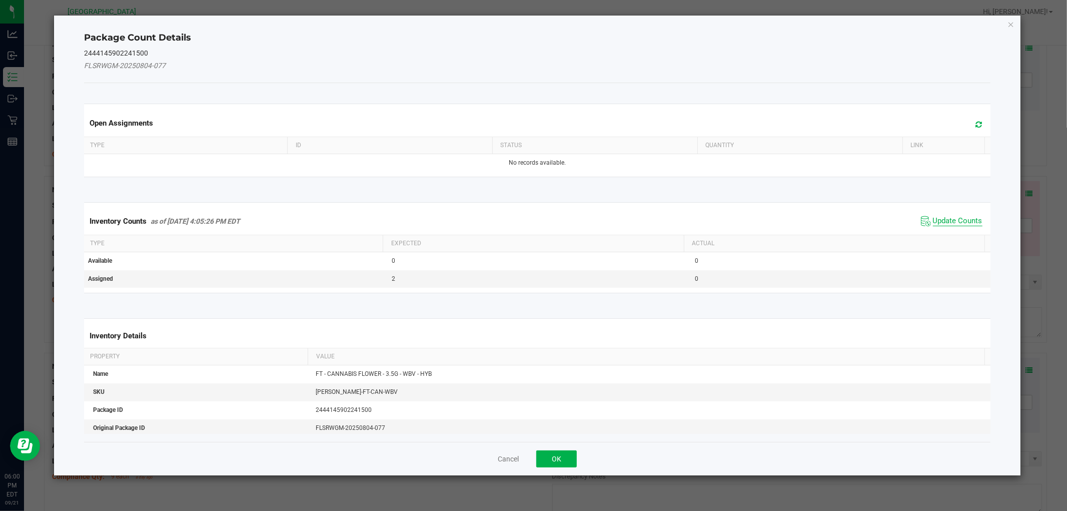
click at [942, 223] on span "Update Counts" at bounding box center [958, 221] width 50 height 10
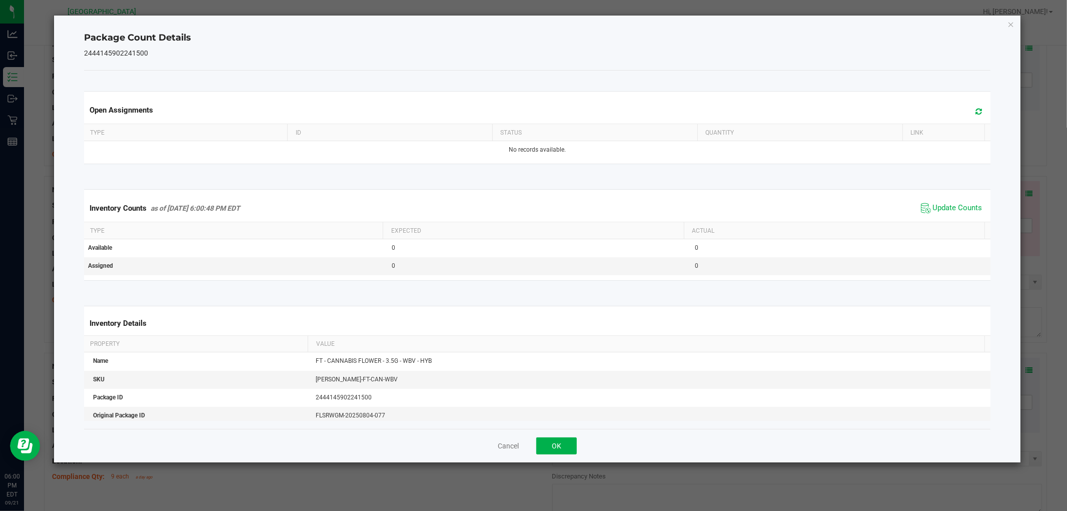
click at [1005, 23] on div "Package Count Details 2444145902241500 Open Assignments Type ID Status Quantity…" at bounding box center [537, 239] width 966 height 447
click at [1007, 22] on icon "Close" at bounding box center [1010, 24] width 7 height 12
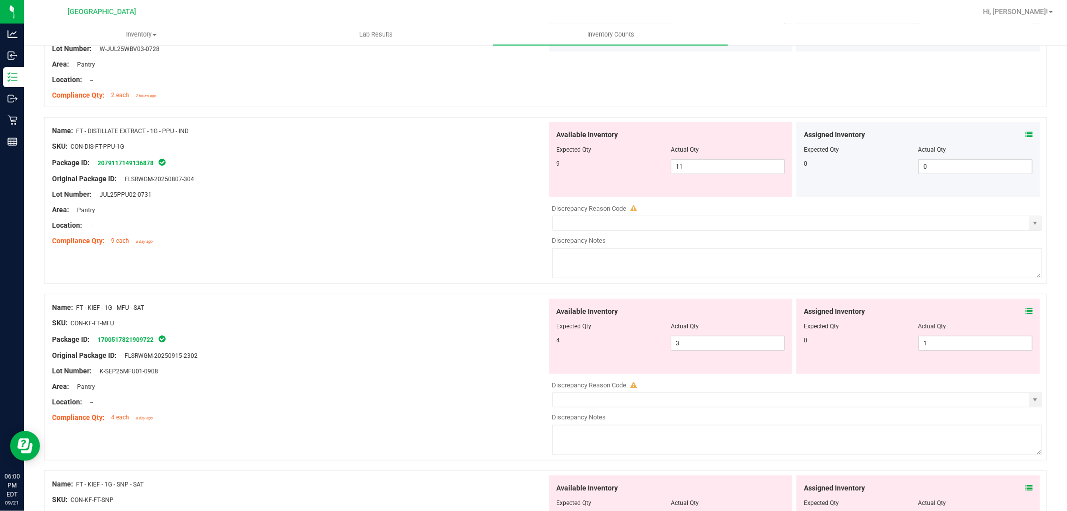
scroll to position [500, 0]
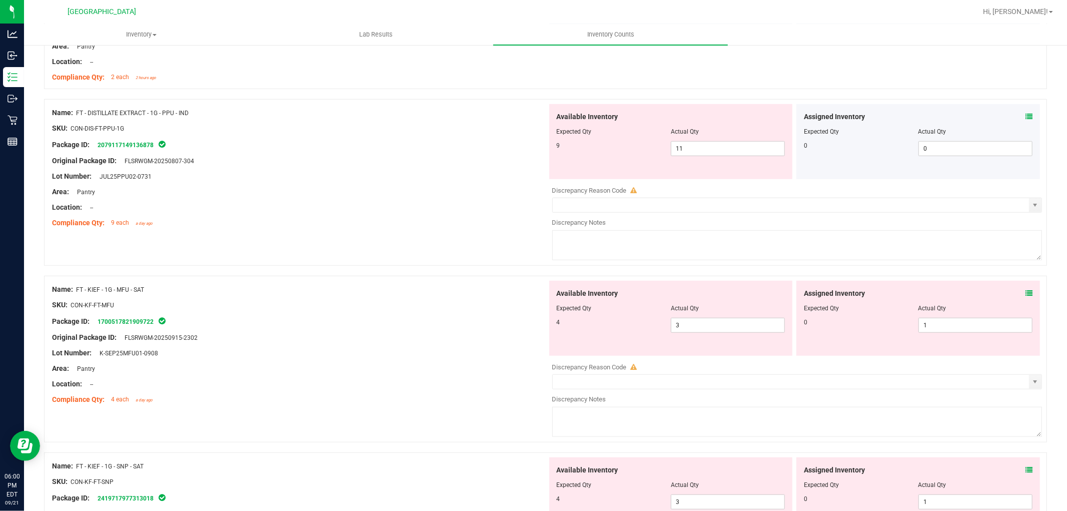
click at [1025, 113] on icon at bounding box center [1028, 116] width 7 height 7
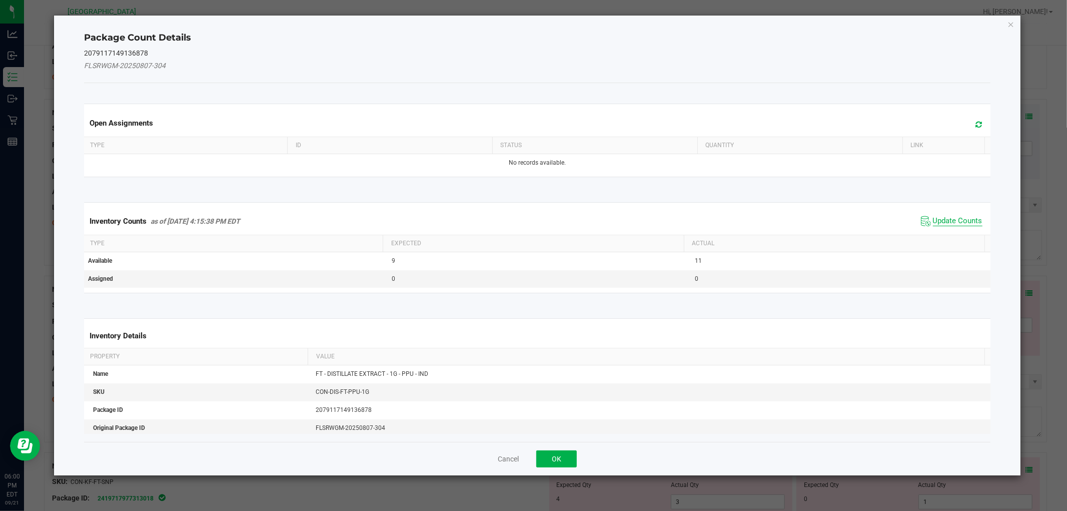
click at [939, 216] on span "Update Counts" at bounding box center [958, 221] width 50 height 10
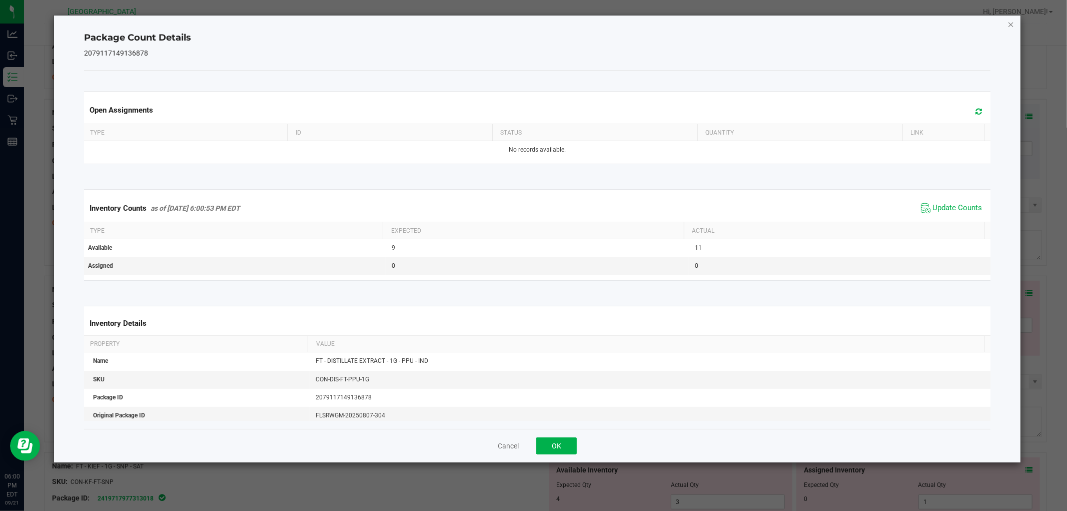
click at [1013, 24] on icon "Close" at bounding box center [1010, 24] width 7 height 12
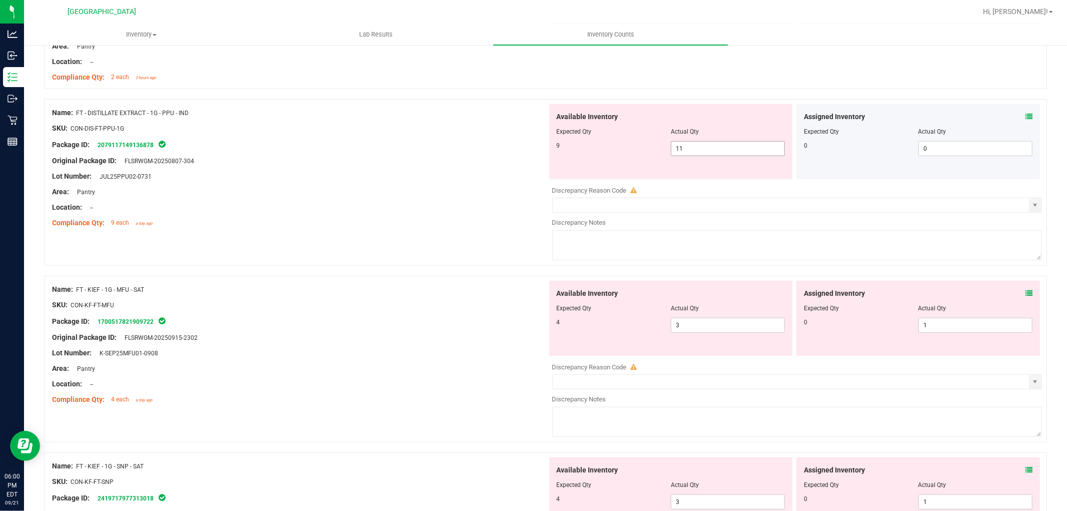
click at [703, 153] on span "11 11" at bounding box center [728, 148] width 114 height 15
type input "1"
type input "9"
click at [404, 189] on div "Area: Pantry" at bounding box center [299, 192] width 495 height 11
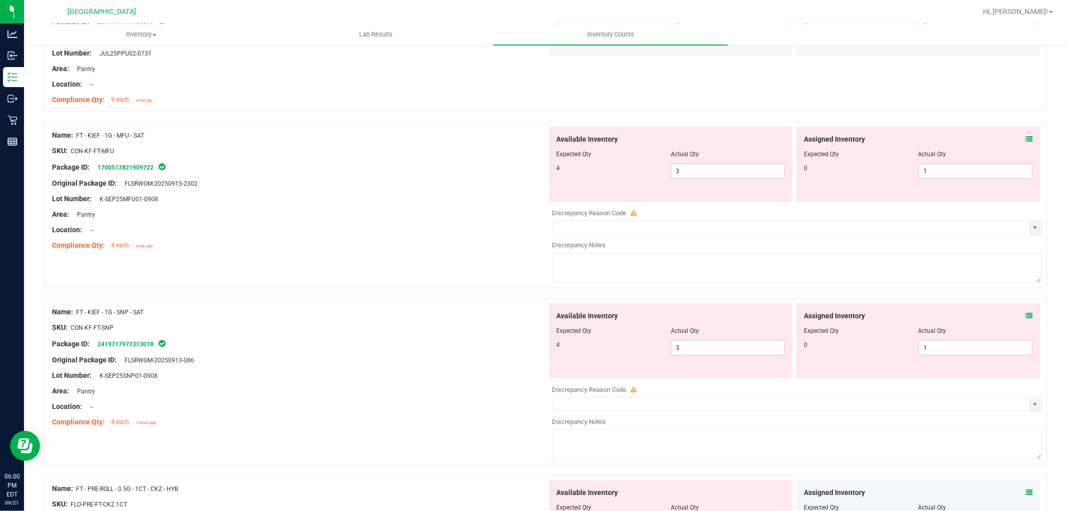
scroll to position [667, 0]
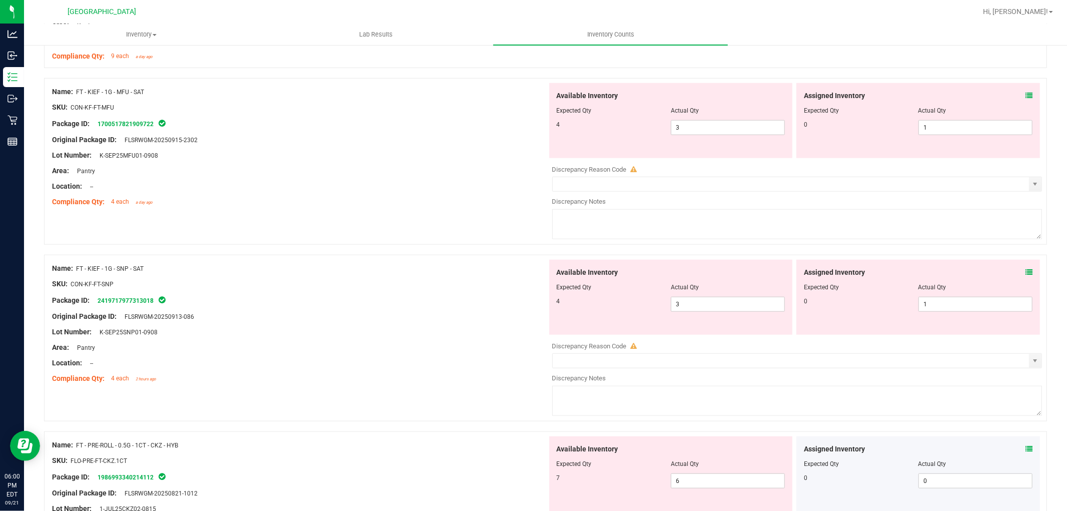
click at [1019, 103] on div at bounding box center [918, 103] width 229 height 5
click at [1025, 98] on icon at bounding box center [1028, 95] width 7 height 7
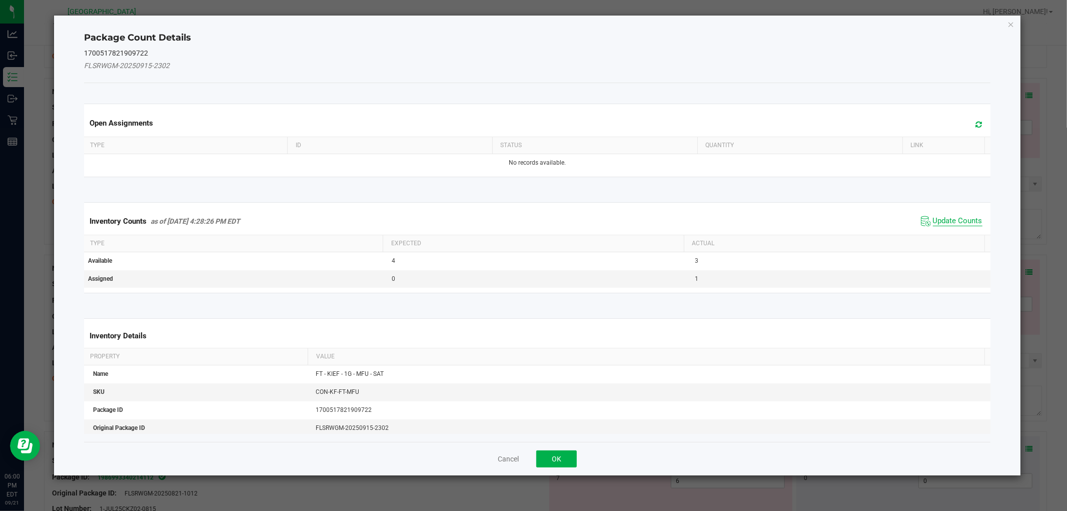
click at [960, 217] on span "Update Counts" at bounding box center [958, 221] width 50 height 10
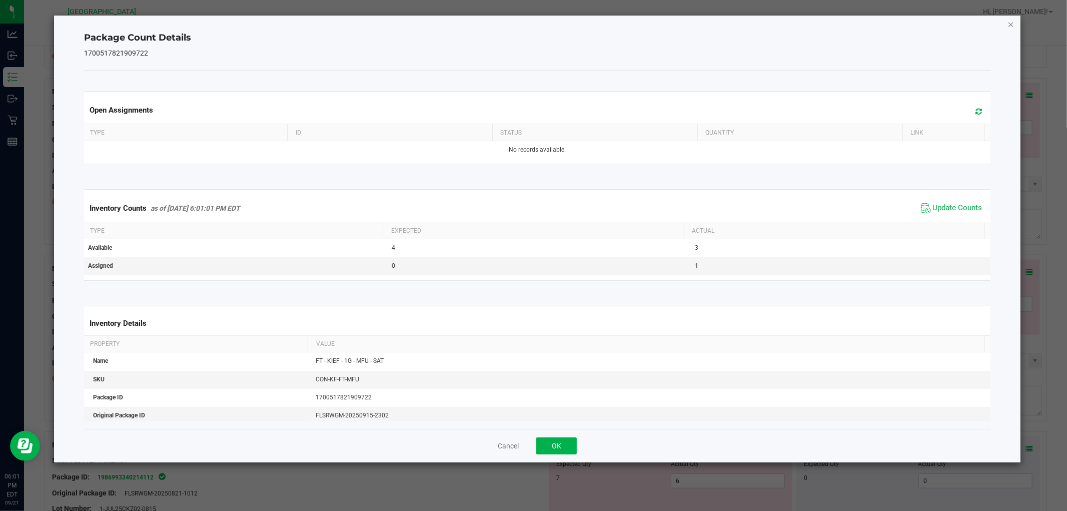
click at [1009, 21] on icon "Close" at bounding box center [1010, 24] width 7 height 12
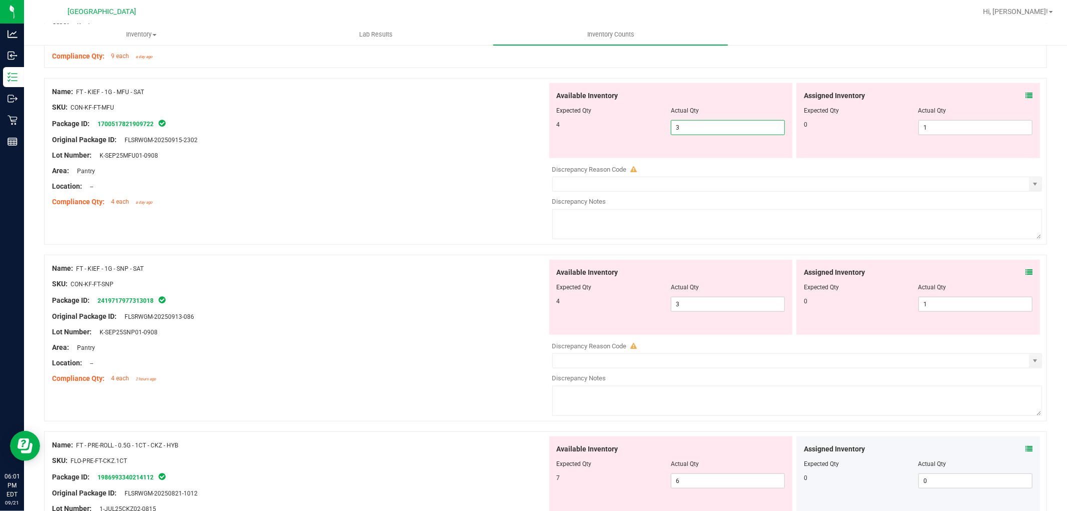
click at [719, 133] on span "3 3" at bounding box center [728, 127] width 114 height 15
type input "4"
click at [386, 152] on div "Lot Number: K-SEP25MFU01-0908" at bounding box center [299, 155] width 495 height 11
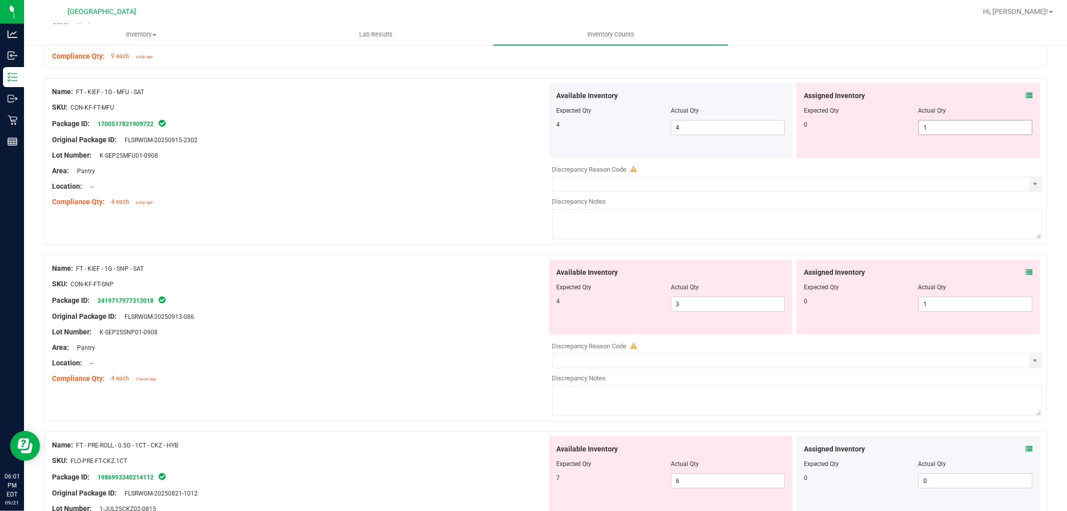
click at [929, 126] on span "1 1" at bounding box center [975, 127] width 114 height 15
type input "0"
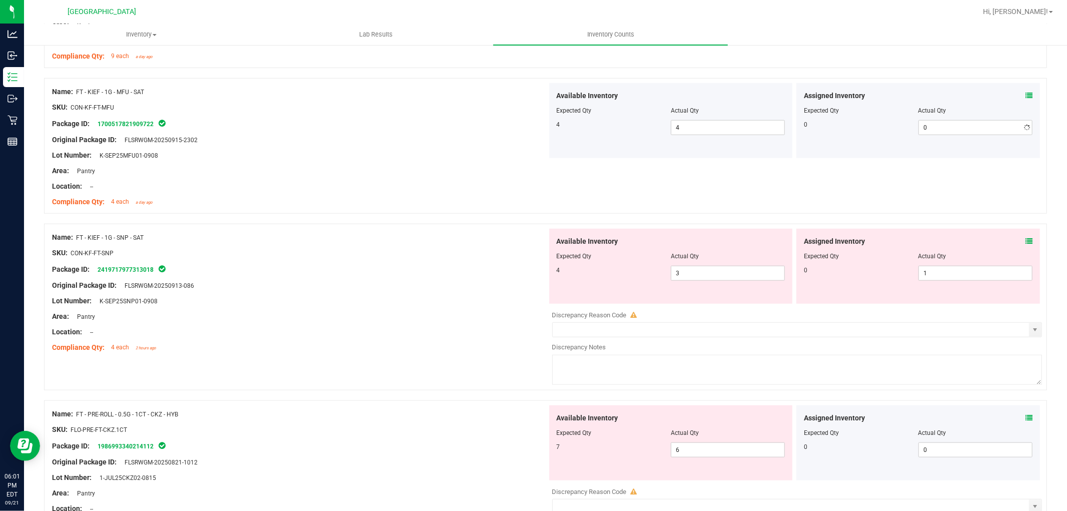
click at [407, 158] on div "Lot Number: K-SEP25MFU01-0908" at bounding box center [299, 155] width 495 height 11
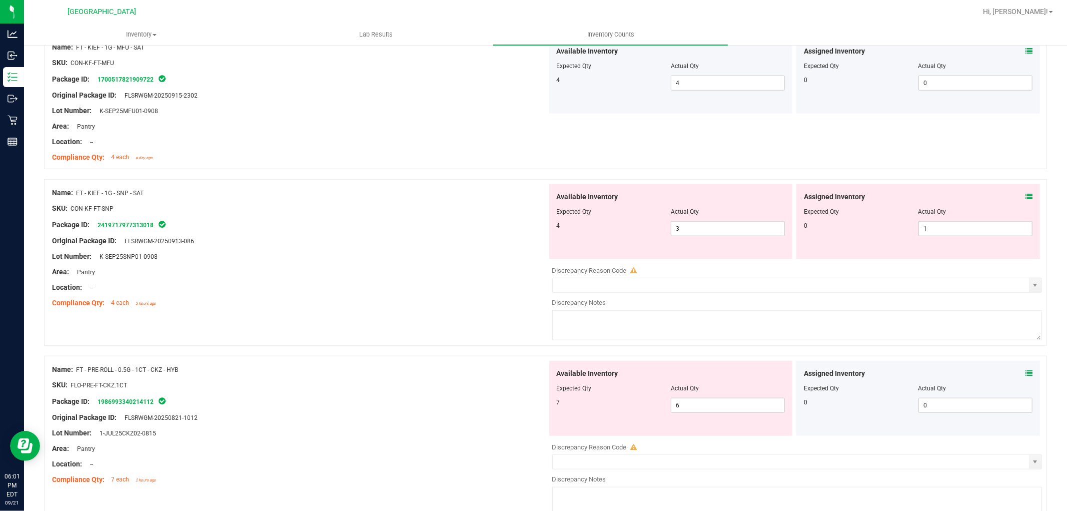
scroll to position [778, 0]
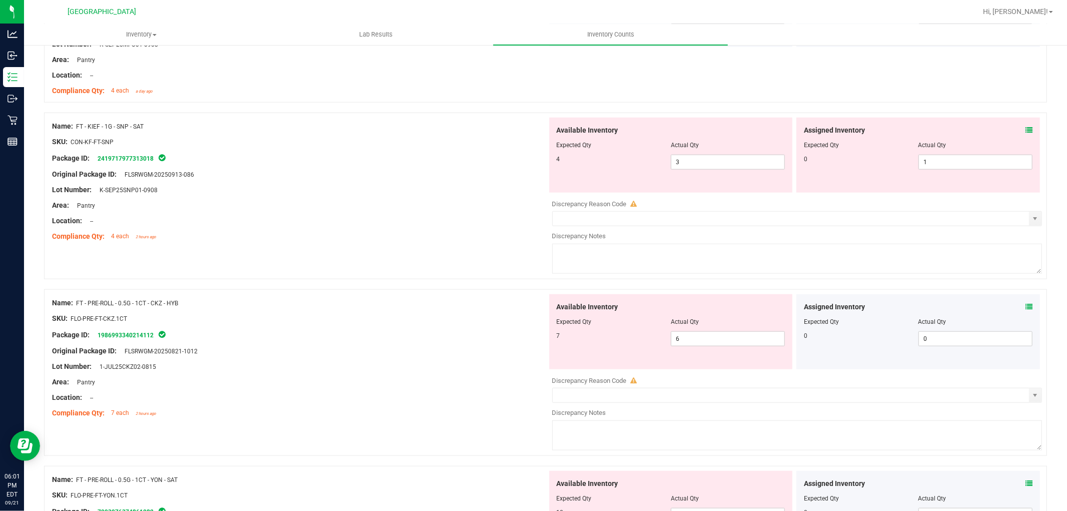
click at [1025, 128] on icon at bounding box center [1028, 130] width 7 height 7
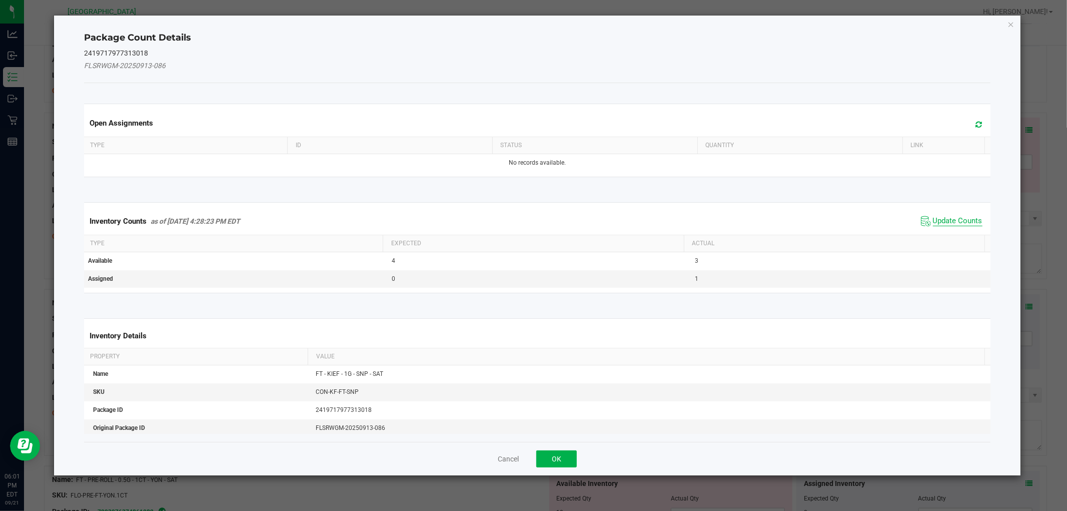
click at [956, 218] on span "Update Counts" at bounding box center [958, 221] width 50 height 10
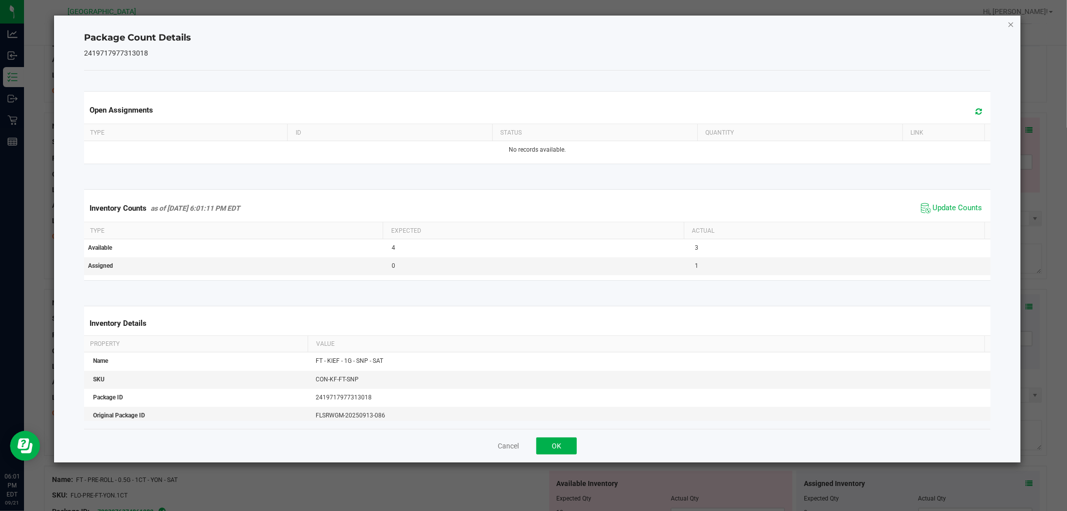
click at [1009, 26] on icon "Close" at bounding box center [1010, 24] width 7 height 12
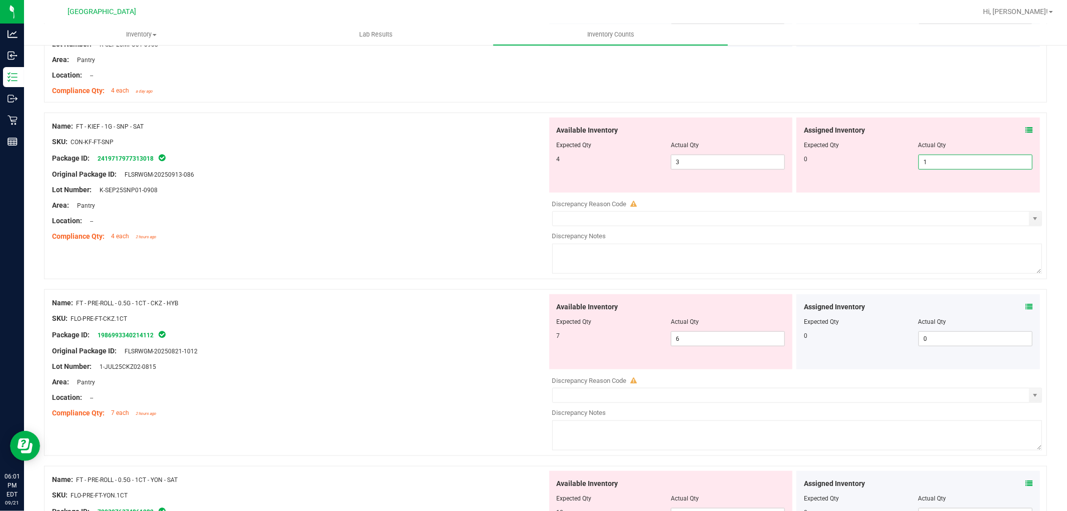
click at [954, 161] on span "1 1" at bounding box center [975, 162] width 114 height 15
type input "0"
click at [694, 165] on span "3 3" at bounding box center [728, 162] width 114 height 15
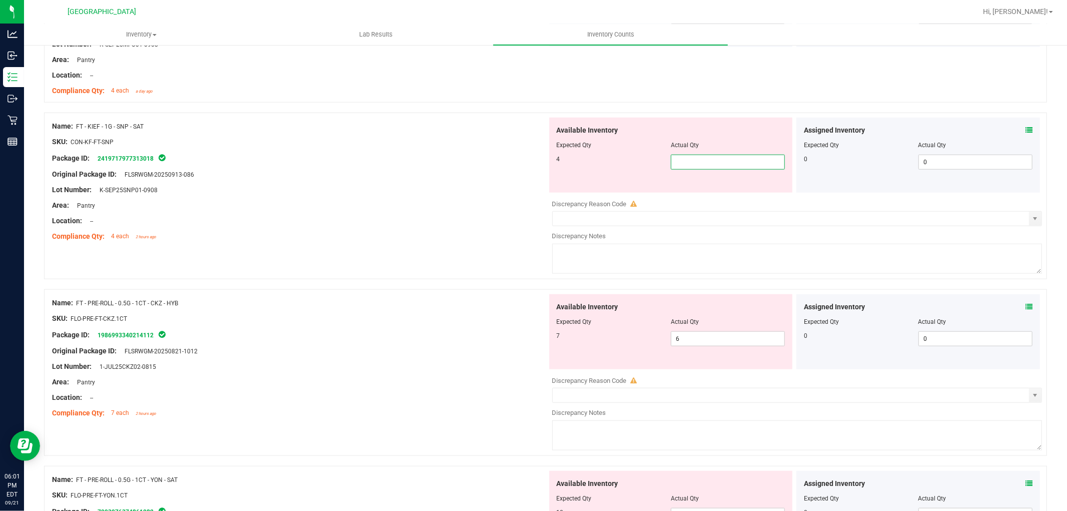
type input "4"
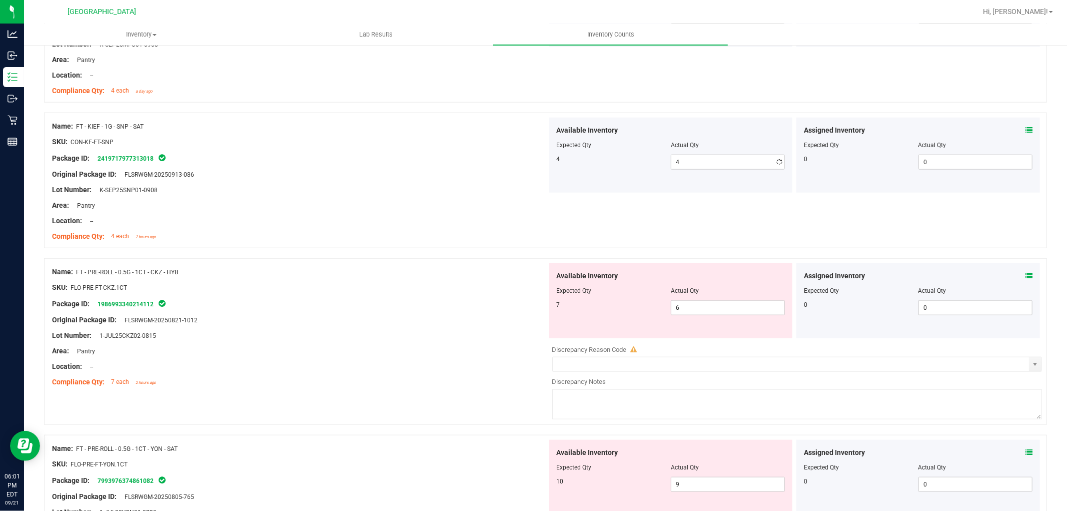
click at [454, 171] on div "Original Package ID: FLSRWGM-20250913-086" at bounding box center [299, 174] width 495 height 11
click at [1025, 275] on icon at bounding box center [1028, 275] width 7 height 7
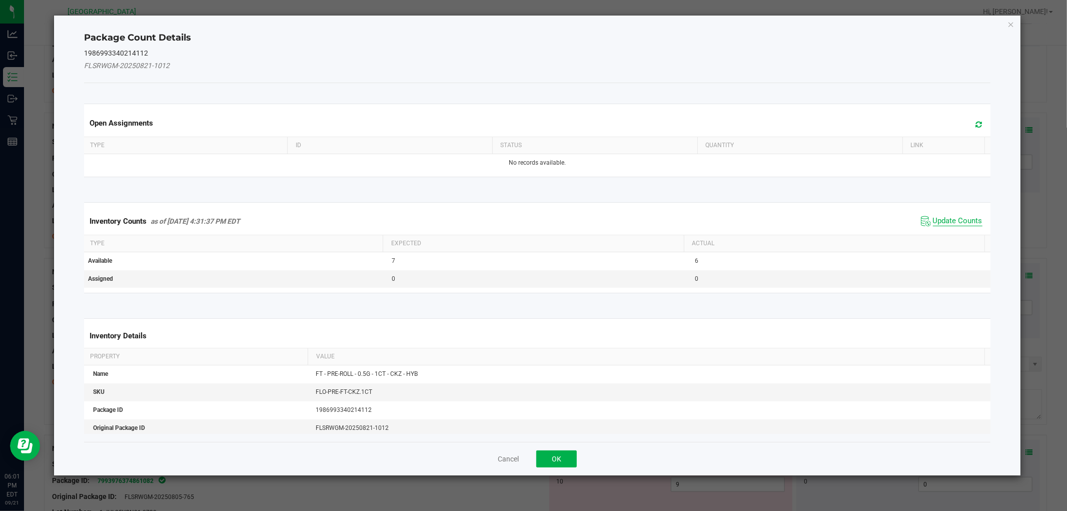
click at [933, 224] on span "Update Counts" at bounding box center [958, 221] width 50 height 10
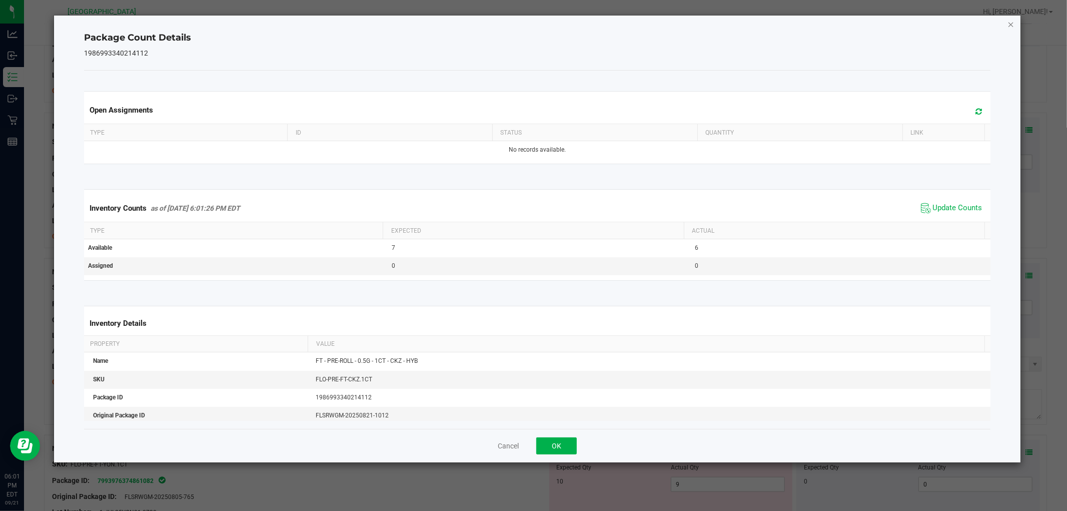
click at [1011, 24] on icon "Close" at bounding box center [1010, 24] width 7 height 12
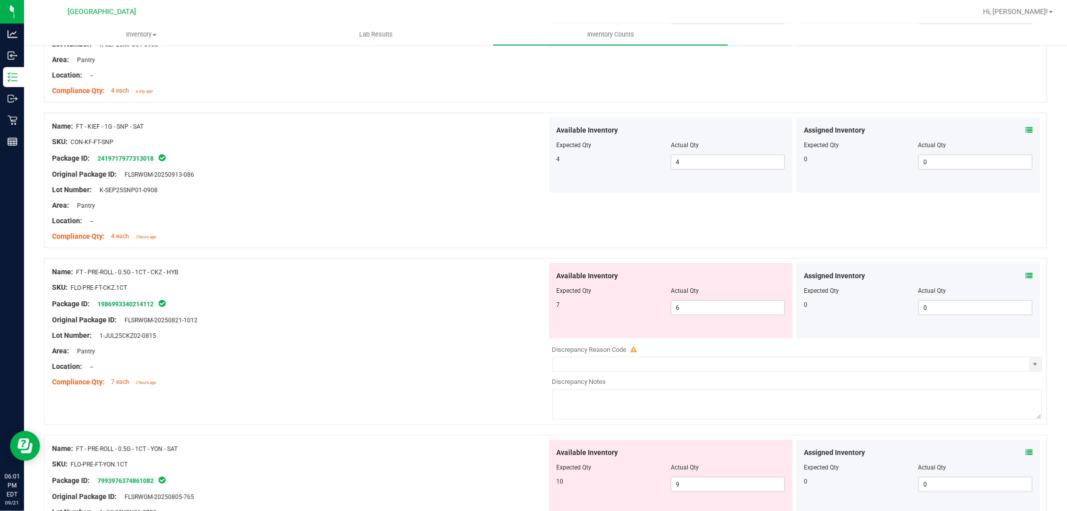
scroll to position [833, 0]
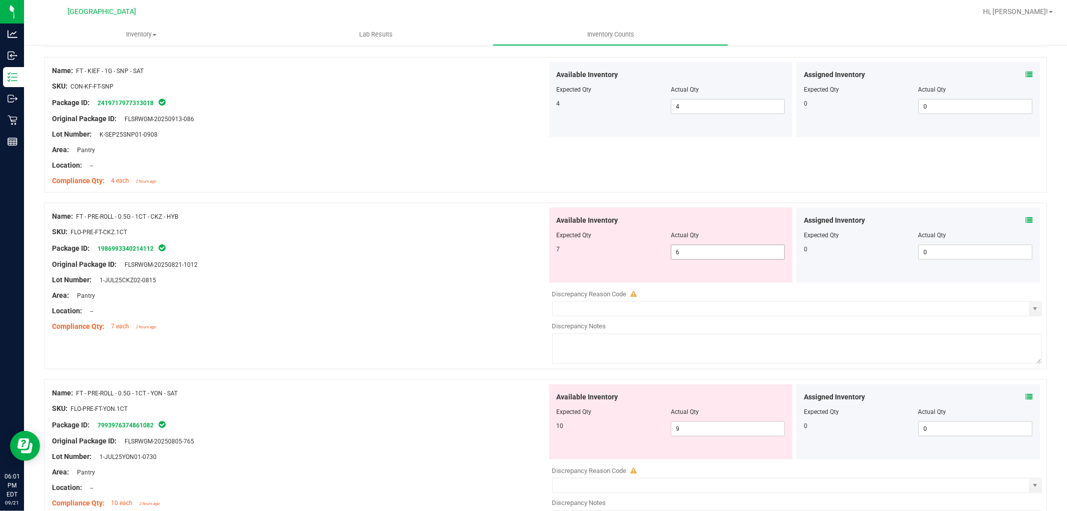
click at [714, 252] on span "6 6" at bounding box center [728, 252] width 114 height 15
type input "7"
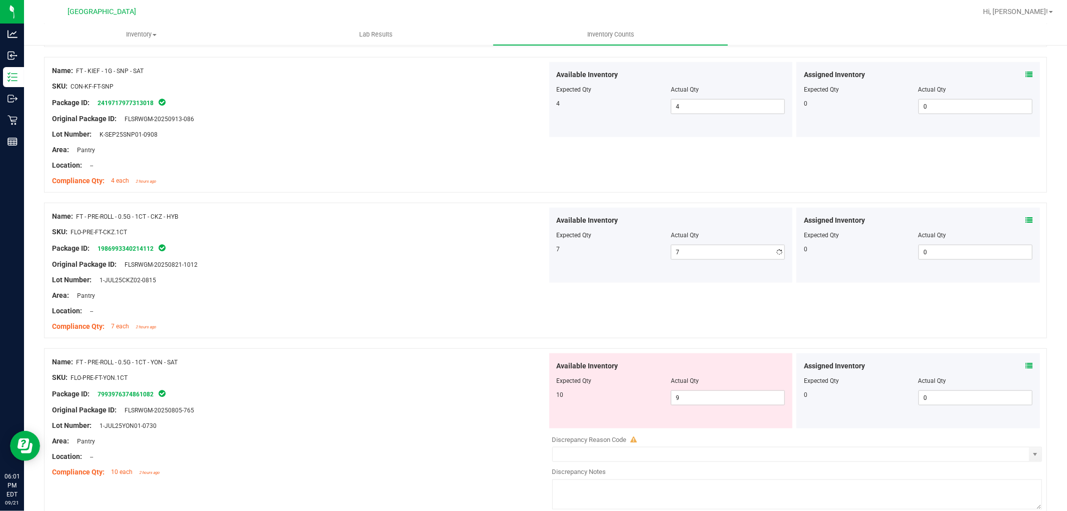
click at [389, 235] on div "SKU: FLO-PRE-FT-CKZ.1CT" at bounding box center [299, 232] width 495 height 11
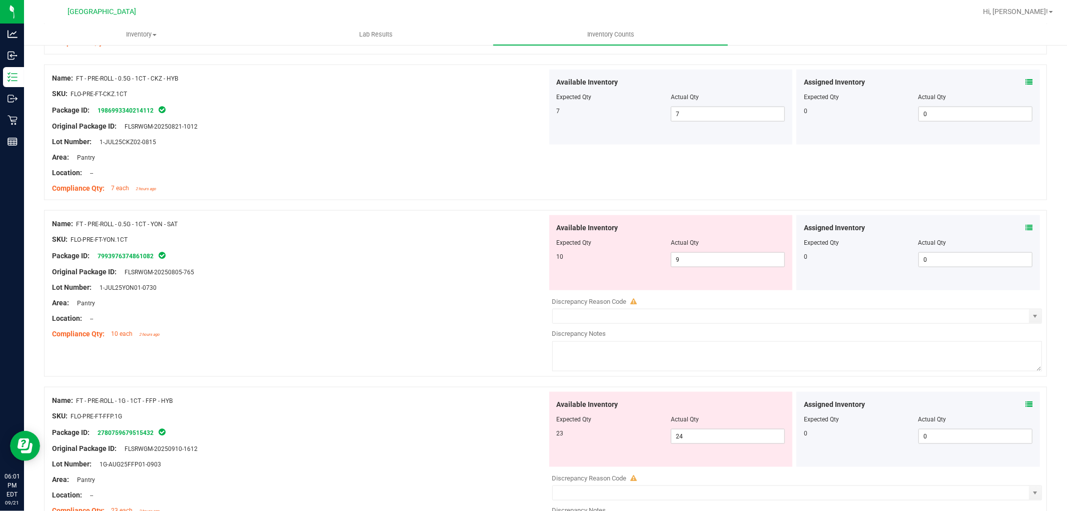
scroll to position [1000, 0]
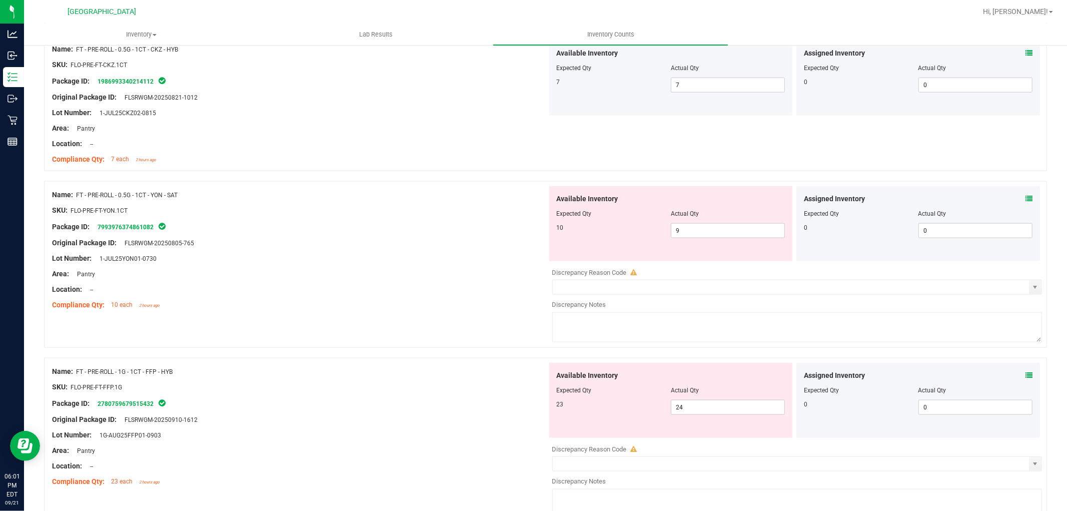
click at [1025, 195] on icon at bounding box center [1028, 198] width 7 height 7
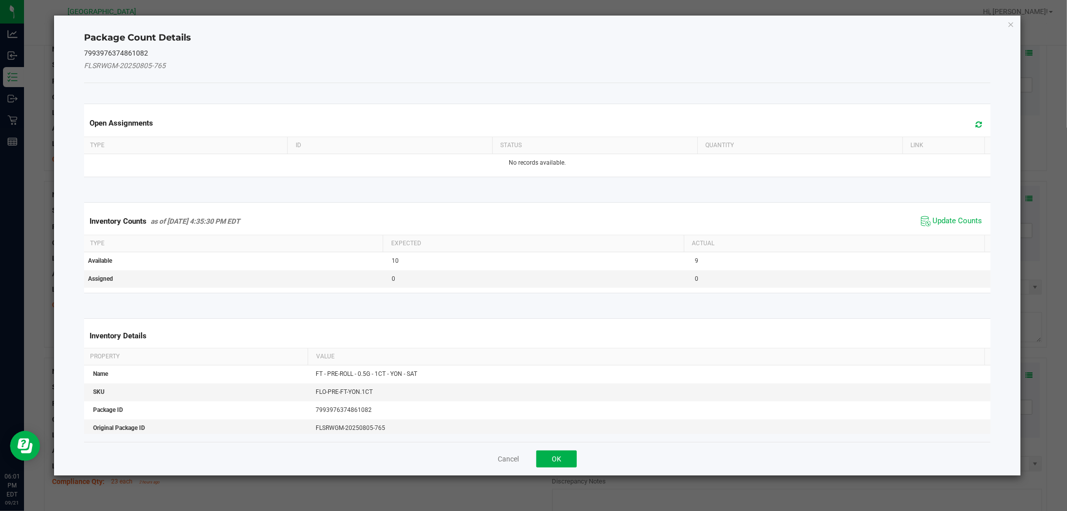
click at [958, 215] on span "Update Counts" at bounding box center [951, 221] width 67 height 15
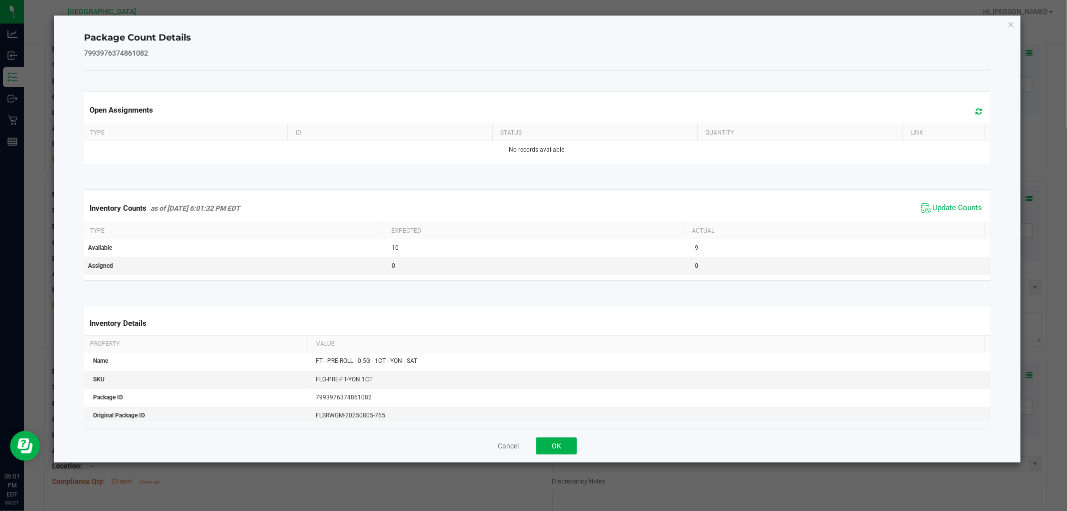
click at [1005, 24] on div "Package Count Details 7993976374861082 Open Assignments Type ID Status Quantity…" at bounding box center [537, 239] width 966 height 447
click at [1013, 22] on icon "Close" at bounding box center [1010, 24] width 7 height 12
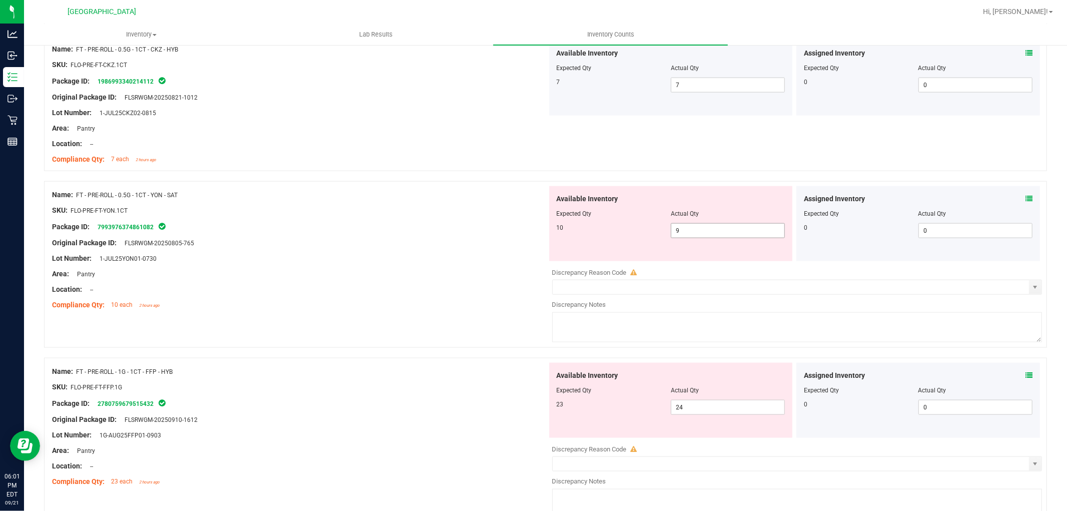
click at [727, 226] on span "9 9" at bounding box center [728, 230] width 114 height 15
type input "10"
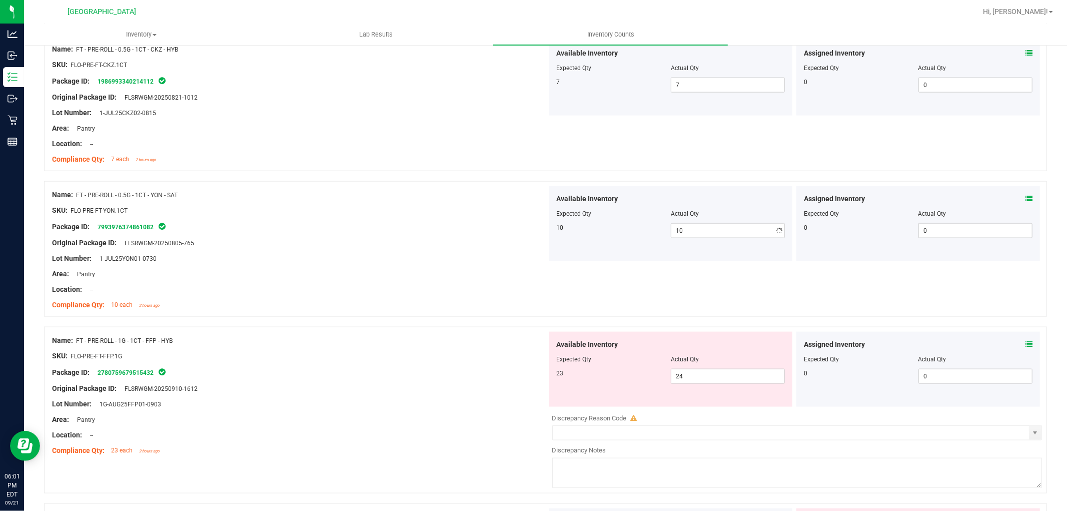
click at [425, 185] on div "Name: FT - PRE-ROLL - 0.5G - 1CT - YON - SAT SKU: FLO-PRE-FT-YON.1CT Package ID…" at bounding box center [545, 249] width 1003 height 136
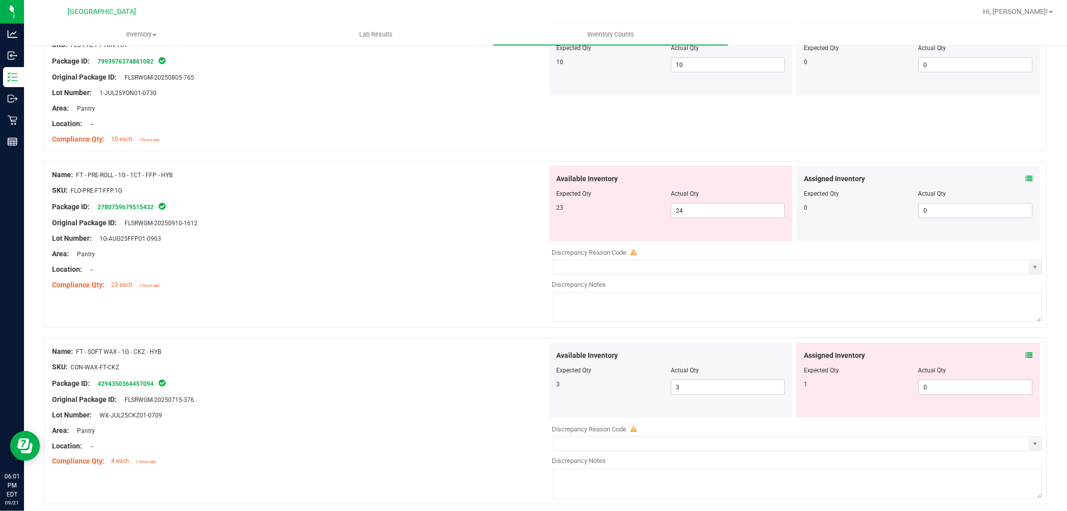
scroll to position [1167, 0]
click at [1025, 176] on icon at bounding box center [1028, 177] width 7 height 7
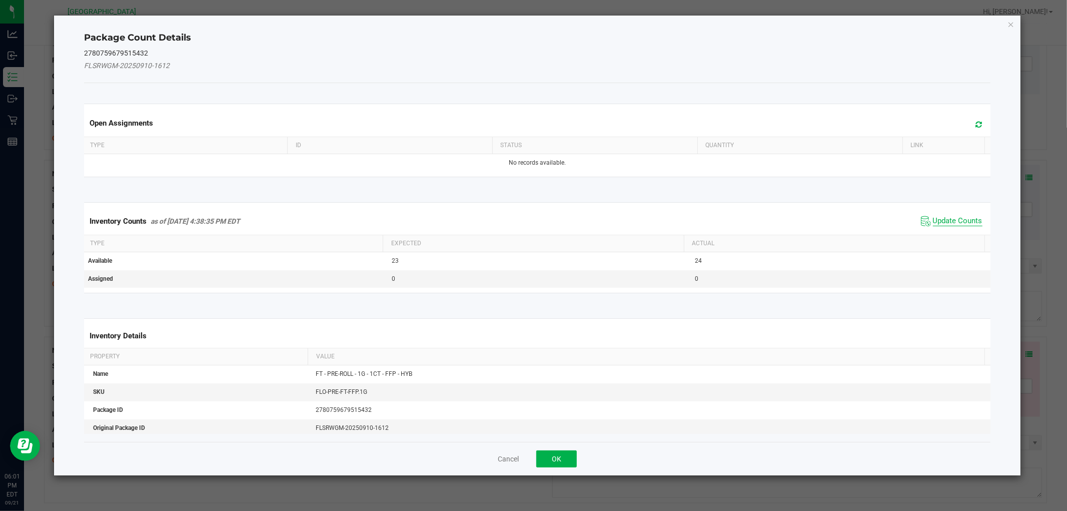
click at [960, 220] on span "Update Counts" at bounding box center [958, 221] width 50 height 10
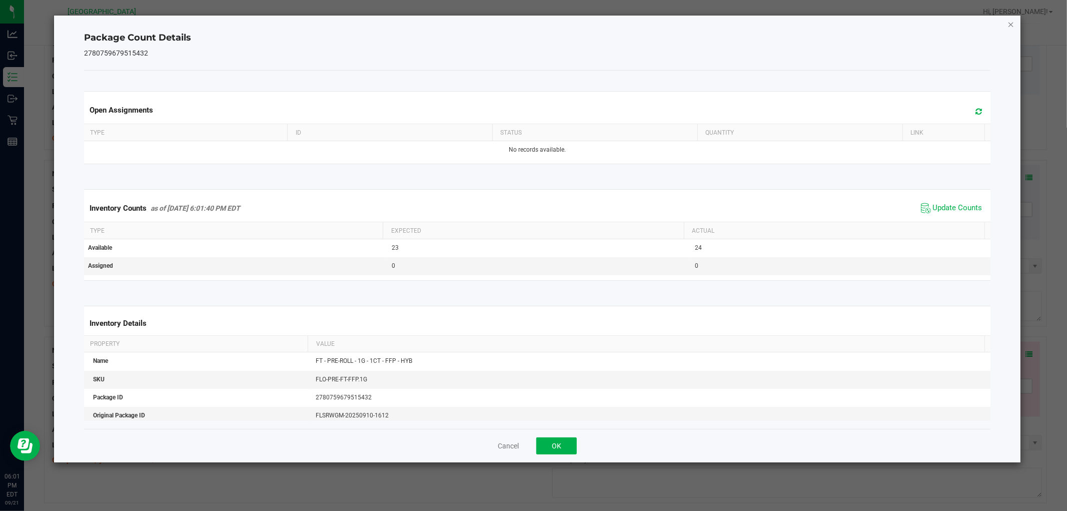
click at [1011, 25] on icon "Close" at bounding box center [1010, 24] width 7 height 12
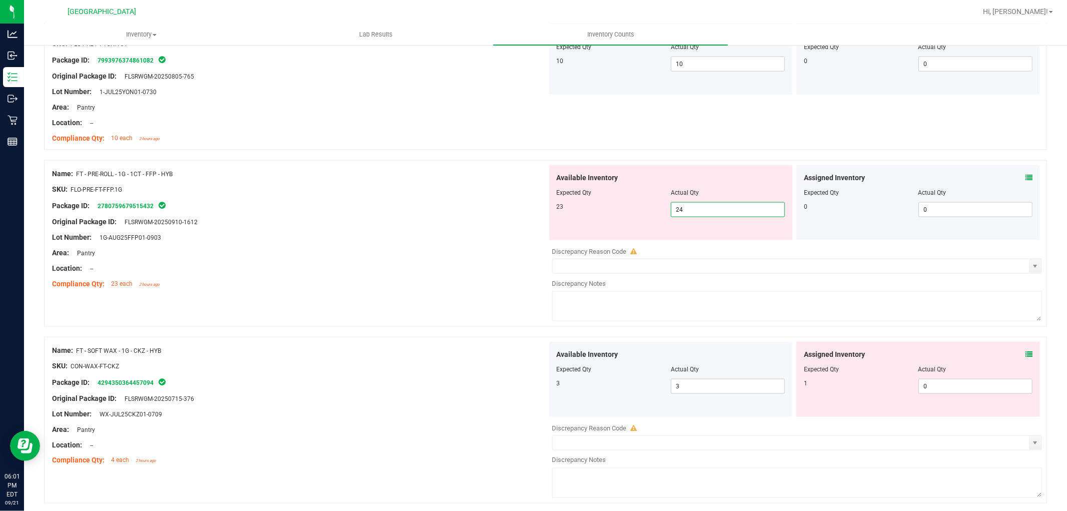
click at [706, 208] on span "24 24" at bounding box center [728, 209] width 114 height 15
type input "23"
click at [382, 203] on div "Package ID: 2780759679515432" at bounding box center [299, 206] width 495 height 12
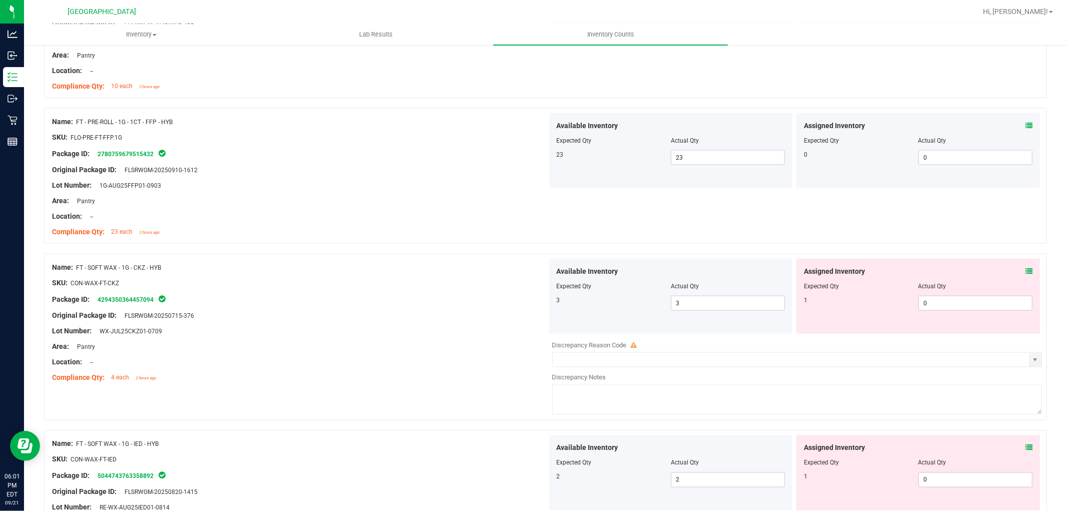
scroll to position [1278, 0]
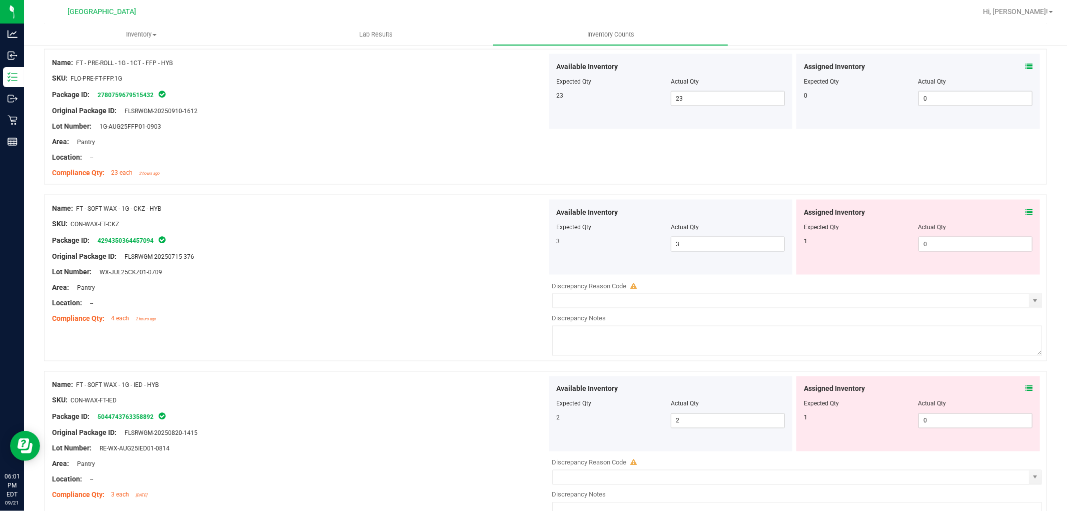
click at [1025, 208] on span at bounding box center [1028, 212] width 7 height 11
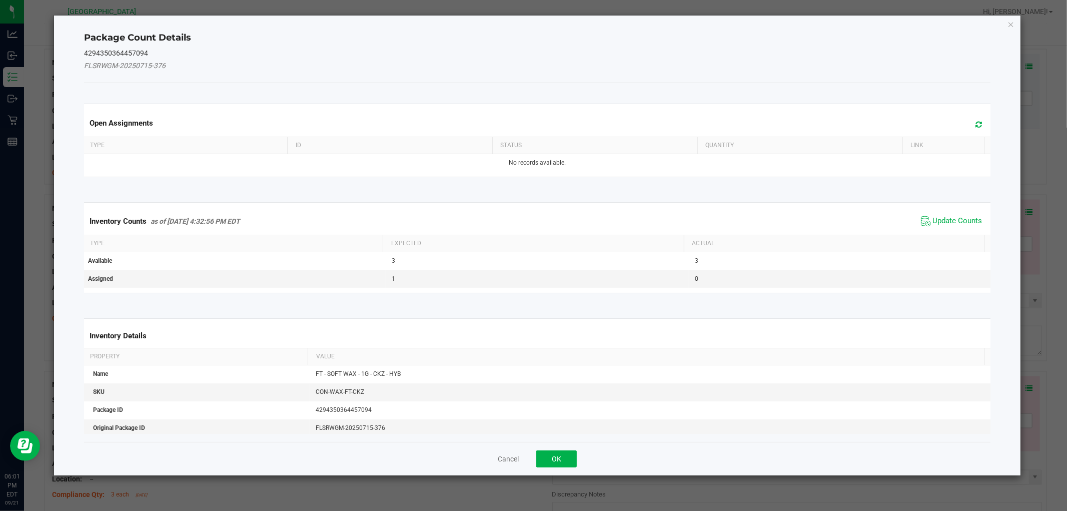
click at [946, 215] on span "Update Counts" at bounding box center [951, 221] width 67 height 15
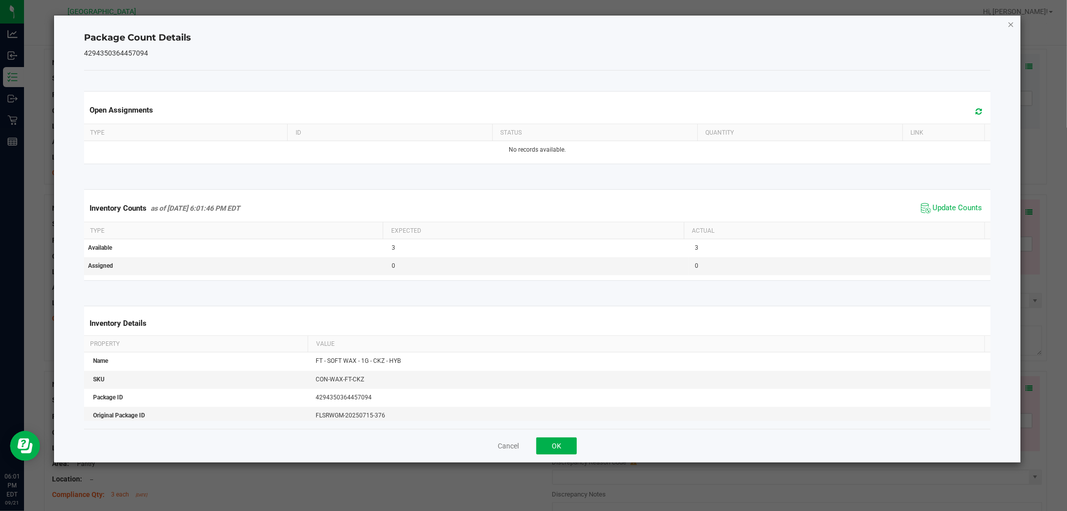
click at [1011, 22] on icon "Close" at bounding box center [1010, 24] width 7 height 12
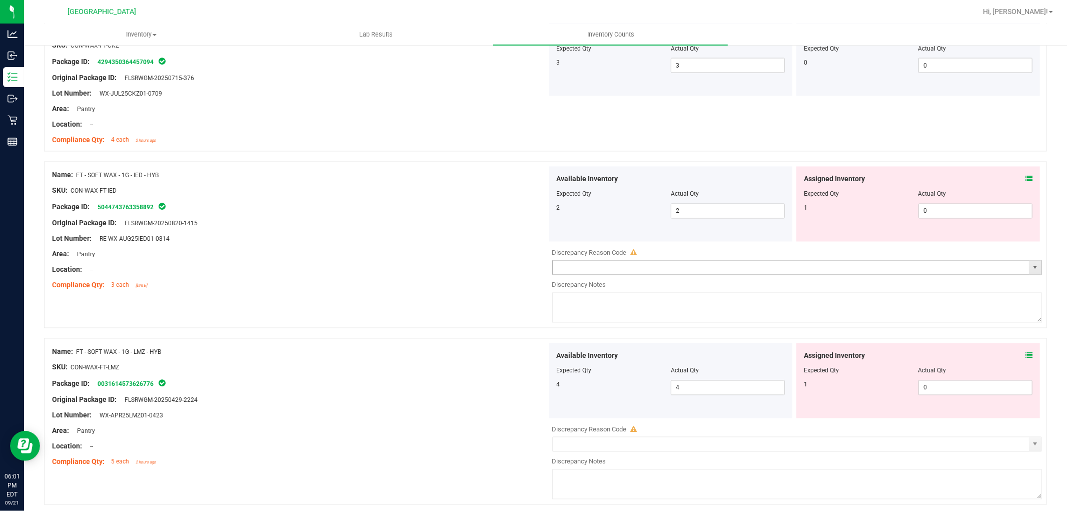
scroll to position [1501, 0]
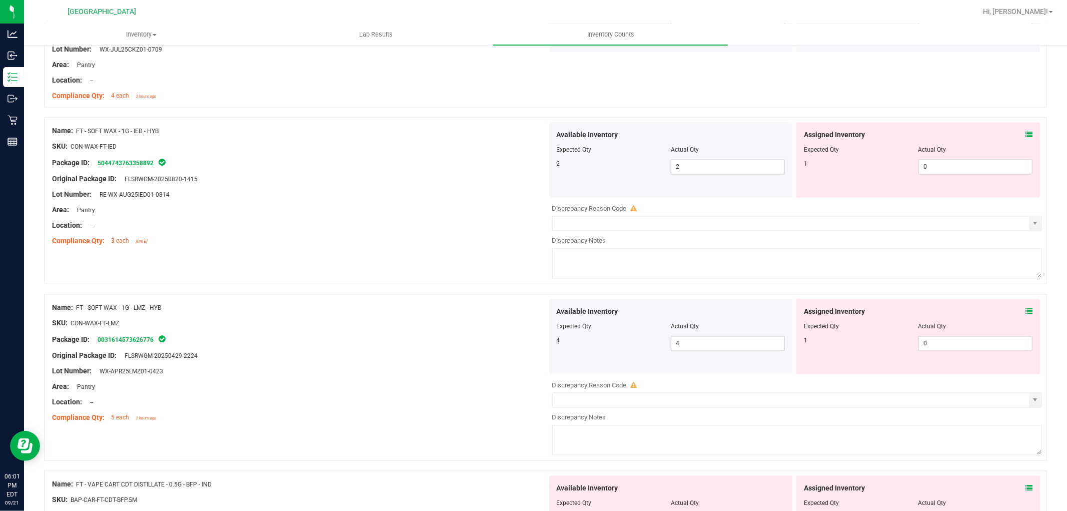
click at [1025, 136] on icon at bounding box center [1028, 135] width 7 height 7
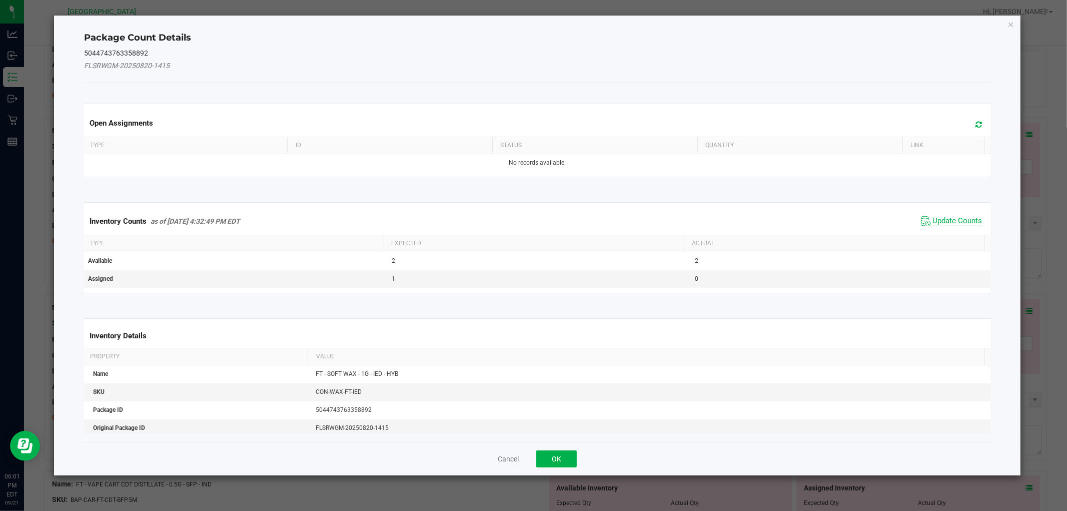
click at [935, 219] on span "Update Counts" at bounding box center [958, 221] width 50 height 10
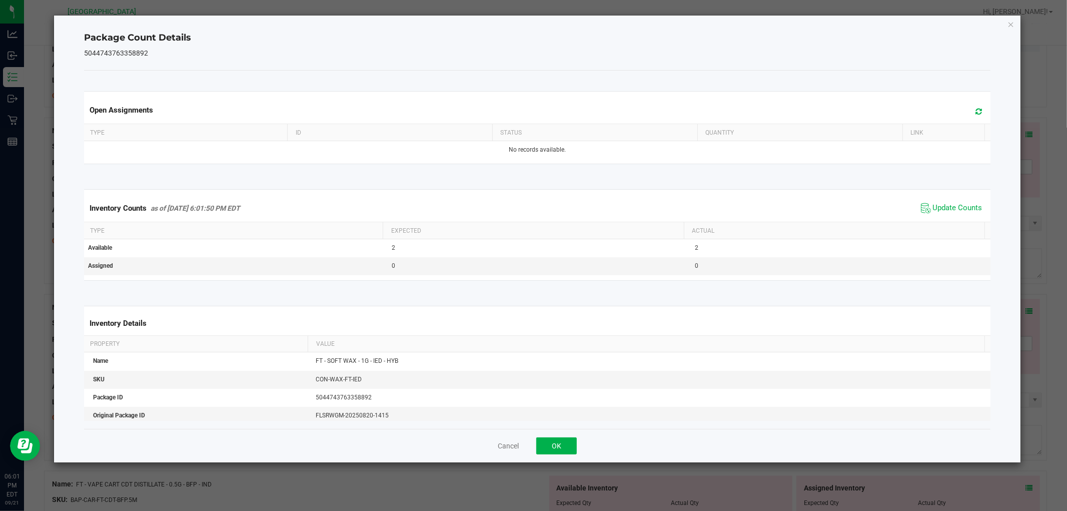
click at [1018, 26] on div "Package Count Details 5044743763358892 Open Assignments Type ID Status Quantity…" at bounding box center [537, 239] width 966 height 447
click at [1011, 24] on icon "Close" at bounding box center [1010, 24] width 7 height 12
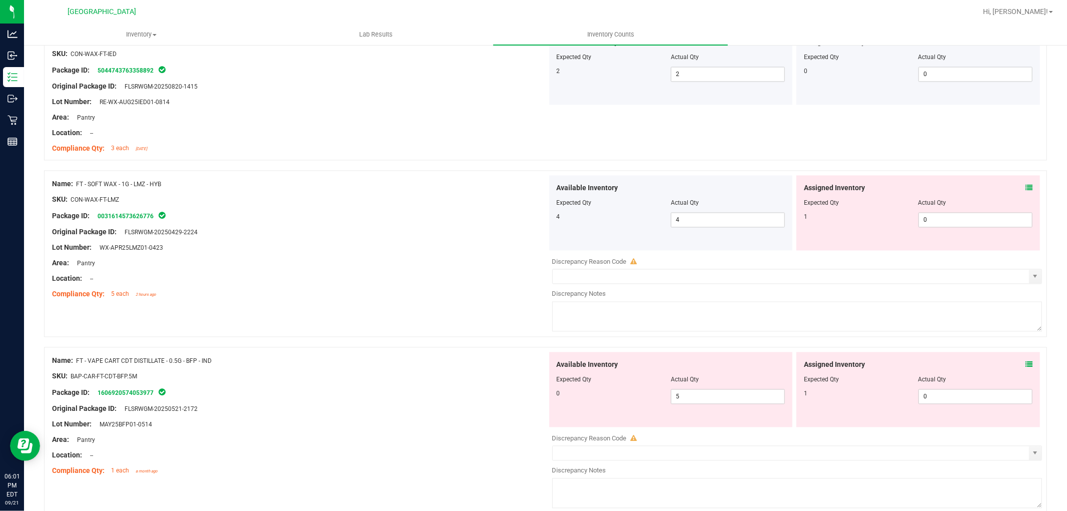
scroll to position [1612, 0]
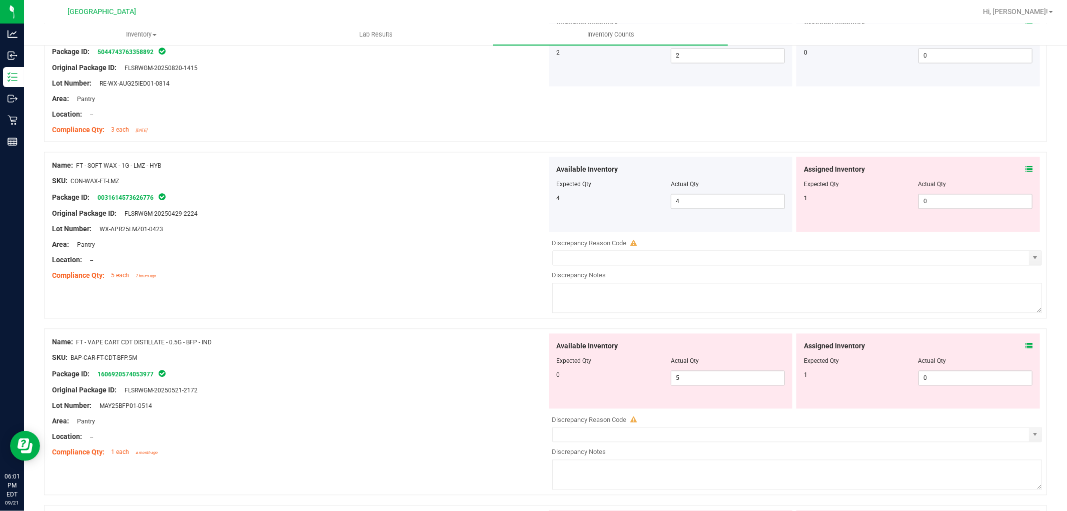
click at [1025, 171] on icon at bounding box center [1028, 169] width 7 height 7
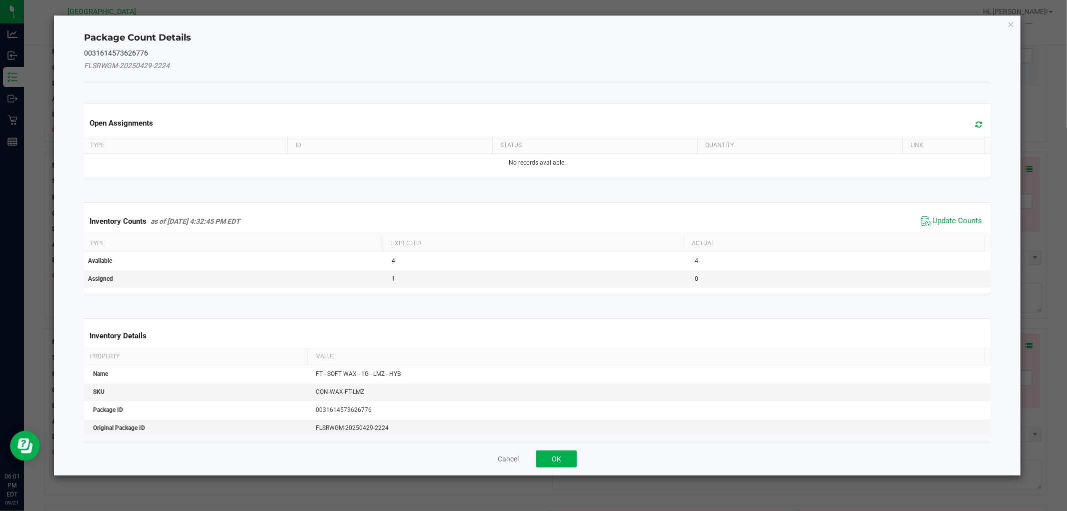
drag, startPoint x: 952, startPoint y: 221, endPoint x: 962, endPoint y: 133, distance: 88.5
click at [952, 221] on span "Update Counts" at bounding box center [958, 221] width 50 height 10
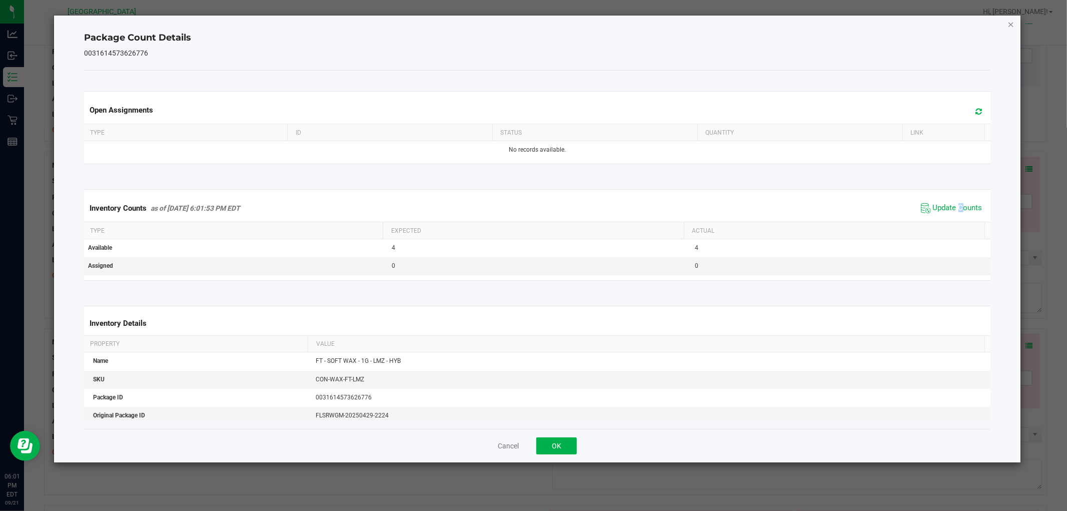
click at [1012, 26] on icon "Close" at bounding box center [1010, 24] width 7 height 12
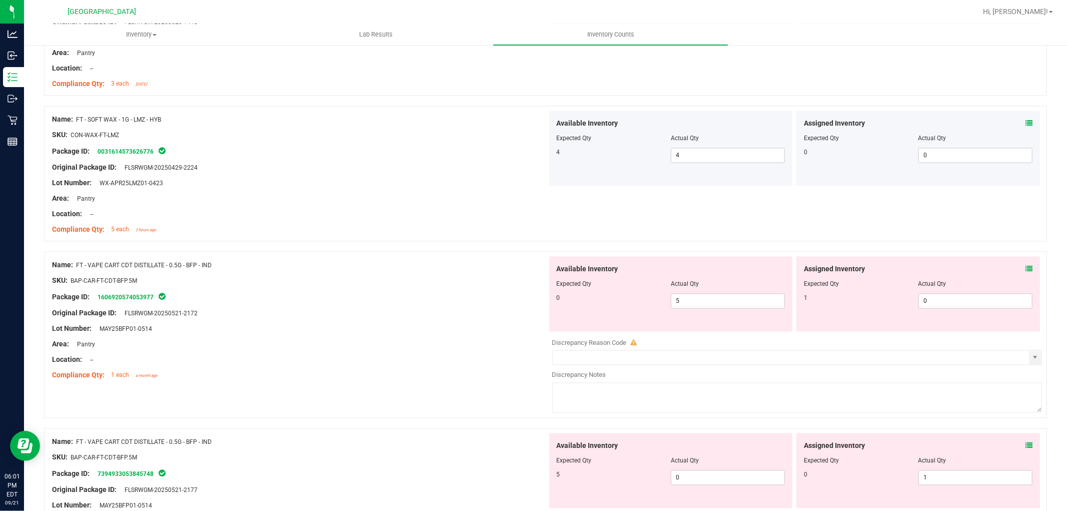
scroll to position [1723, 0]
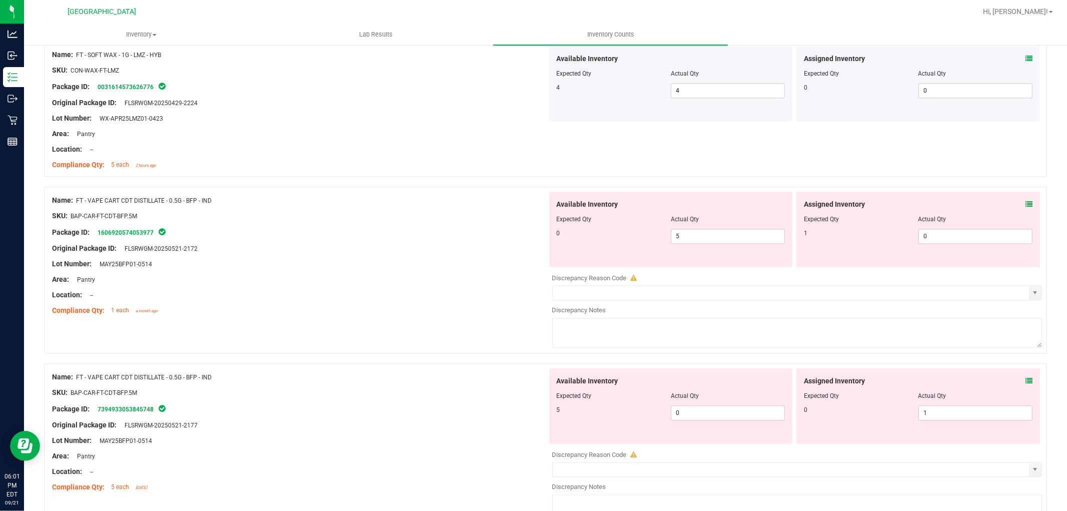
click at [1025, 209] on span at bounding box center [1028, 204] width 7 height 11
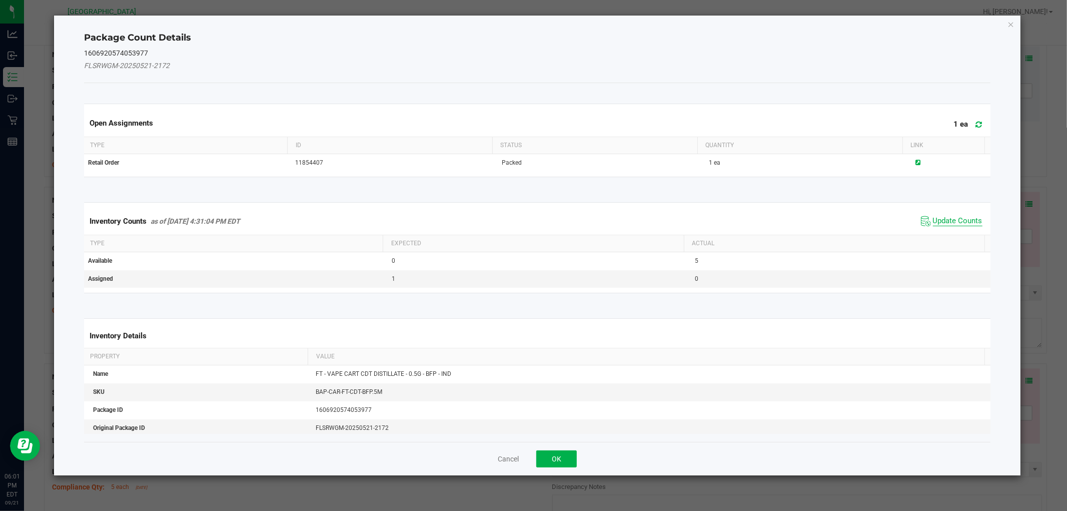
click at [953, 222] on span "Update Counts" at bounding box center [958, 221] width 50 height 10
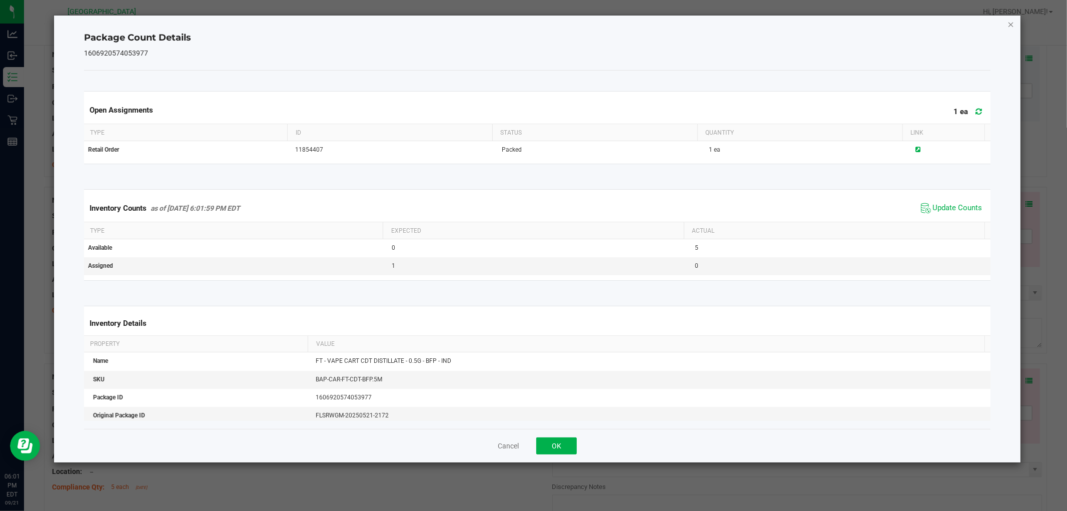
click at [1007, 23] on icon "Close" at bounding box center [1010, 24] width 7 height 12
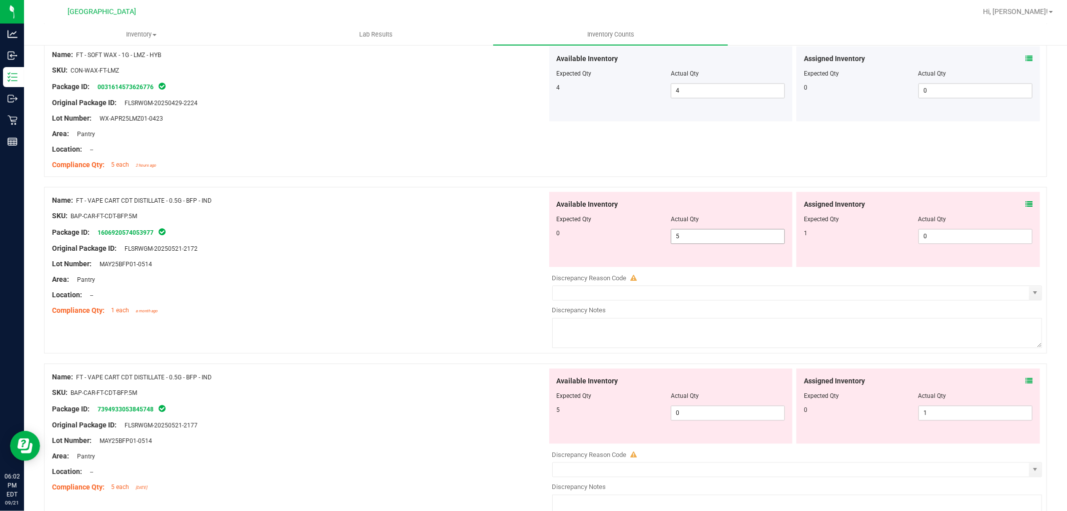
click at [717, 238] on span "5 5" at bounding box center [728, 236] width 114 height 15
type input "0"
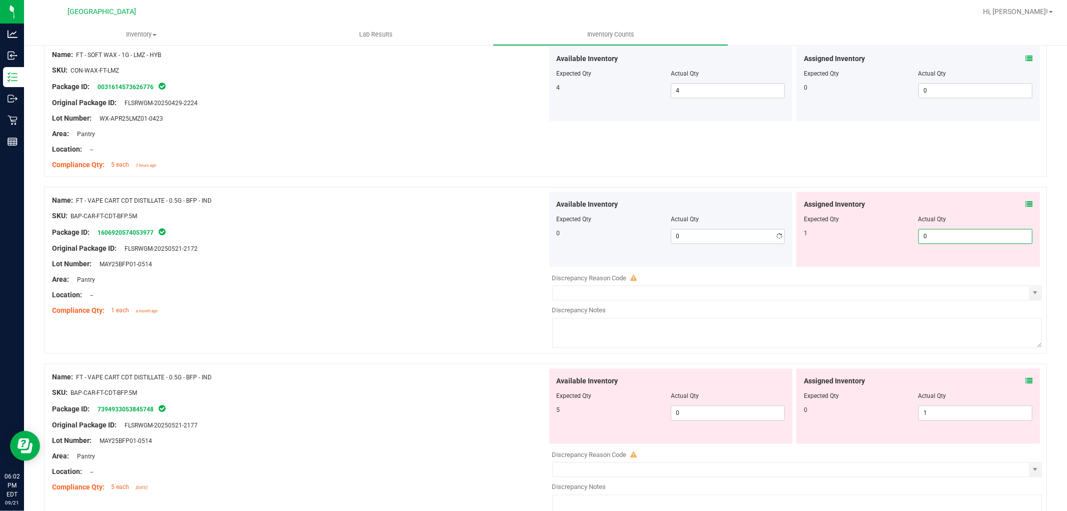
click at [935, 240] on span "0 0" at bounding box center [975, 236] width 114 height 15
type input "1"
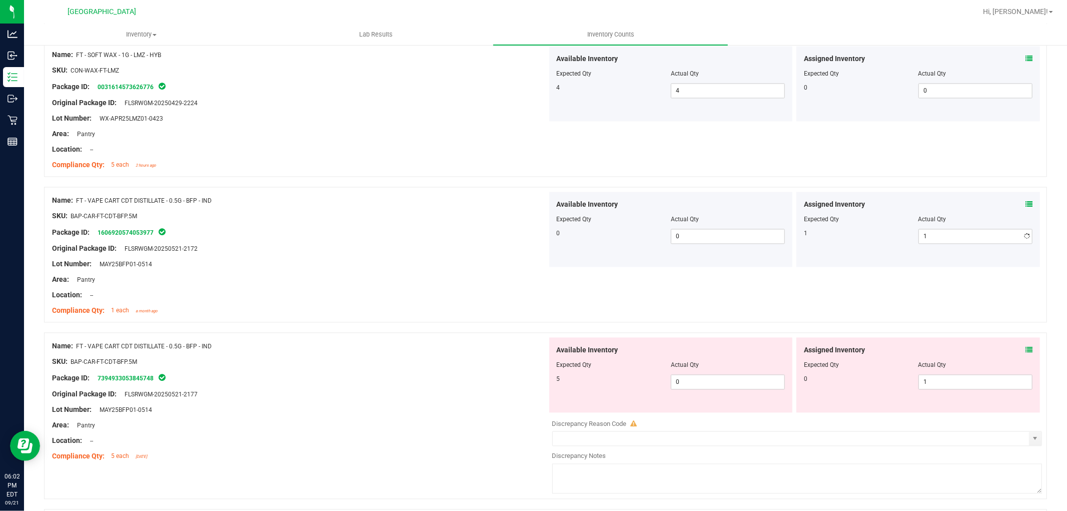
click at [426, 220] on div "SKU: BAP-CAR-FT-CDT-BFP.5M" at bounding box center [299, 216] width 495 height 11
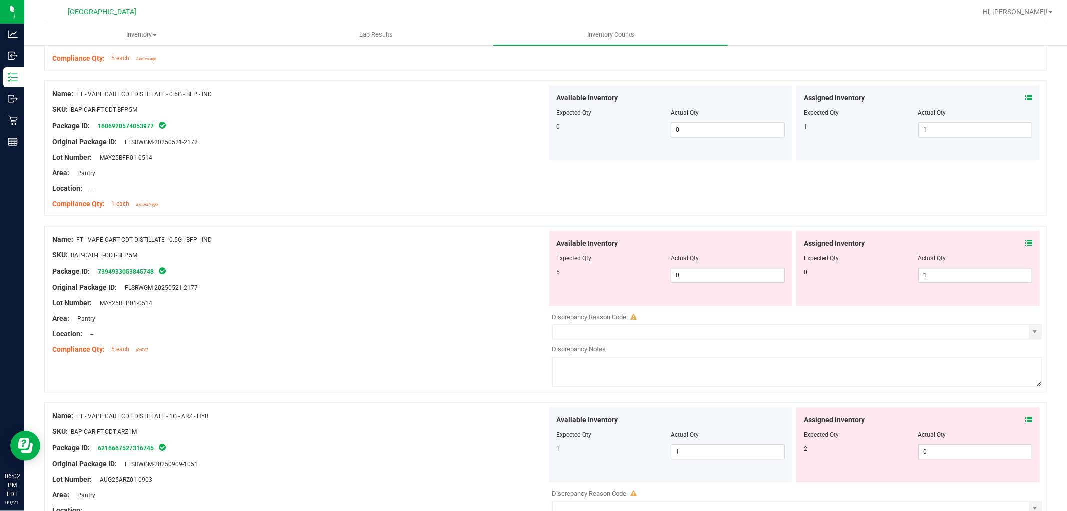
scroll to position [1834, 0]
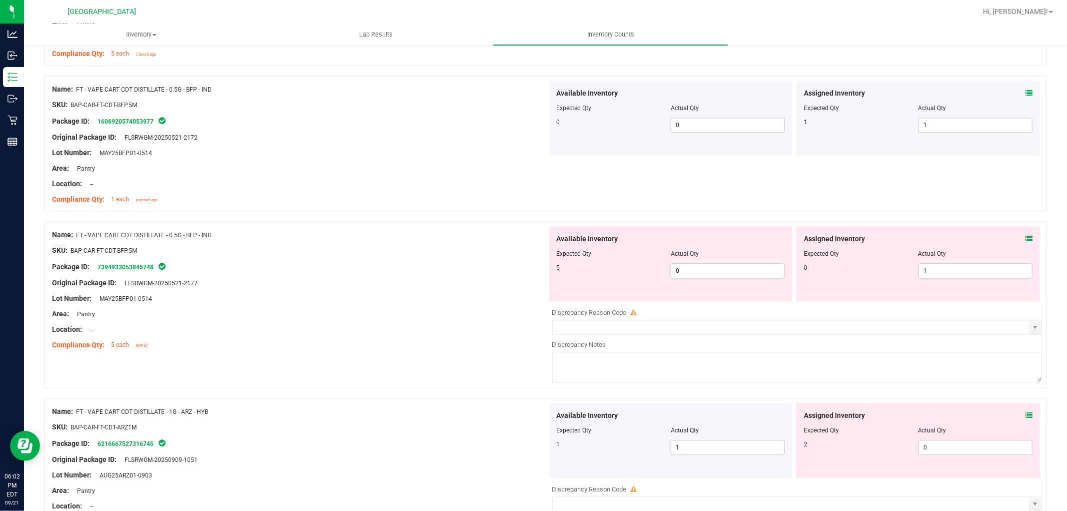
click at [1025, 237] on icon at bounding box center [1028, 238] width 7 height 7
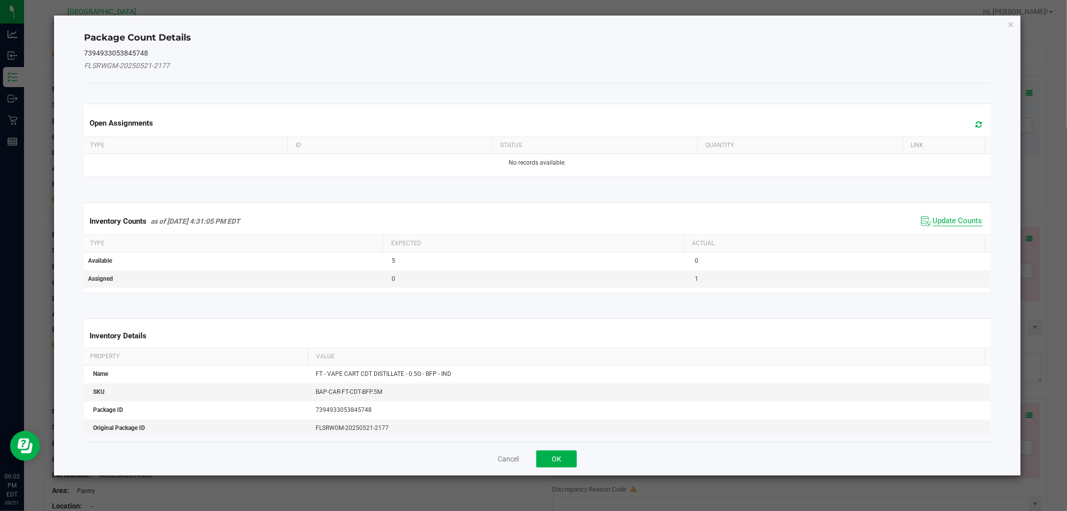
click at [963, 217] on span "Update Counts" at bounding box center [958, 221] width 50 height 10
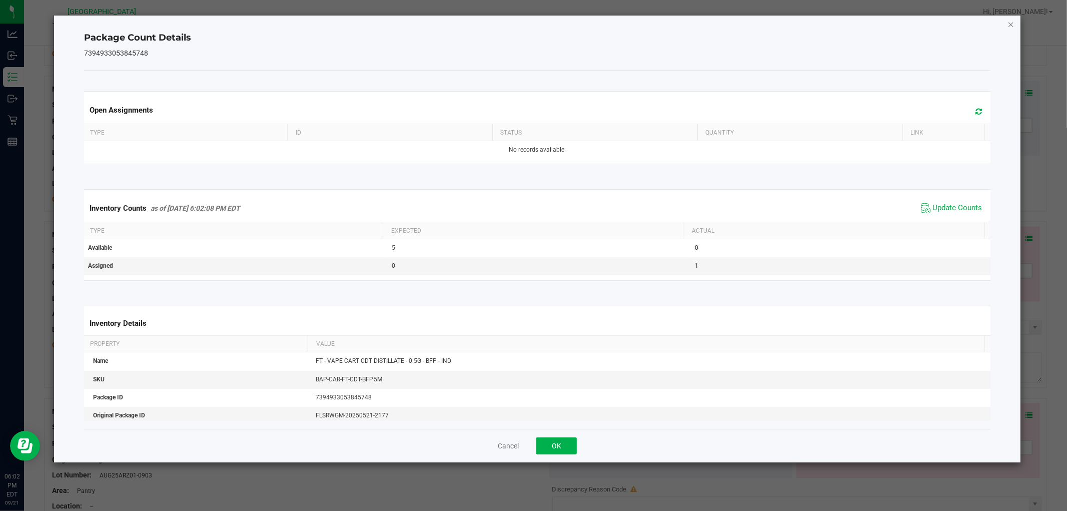
click at [1008, 24] on icon "Close" at bounding box center [1010, 24] width 7 height 12
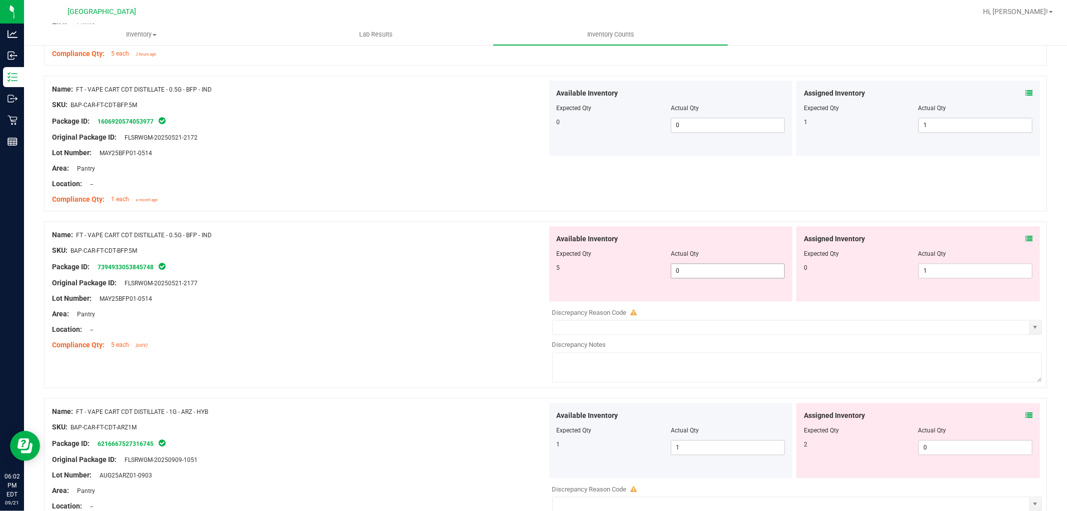
click at [730, 266] on span "0 0" at bounding box center [728, 270] width 114 height 15
type input "5"
click at [938, 268] on span "1 1" at bounding box center [975, 270] width 114 height 15
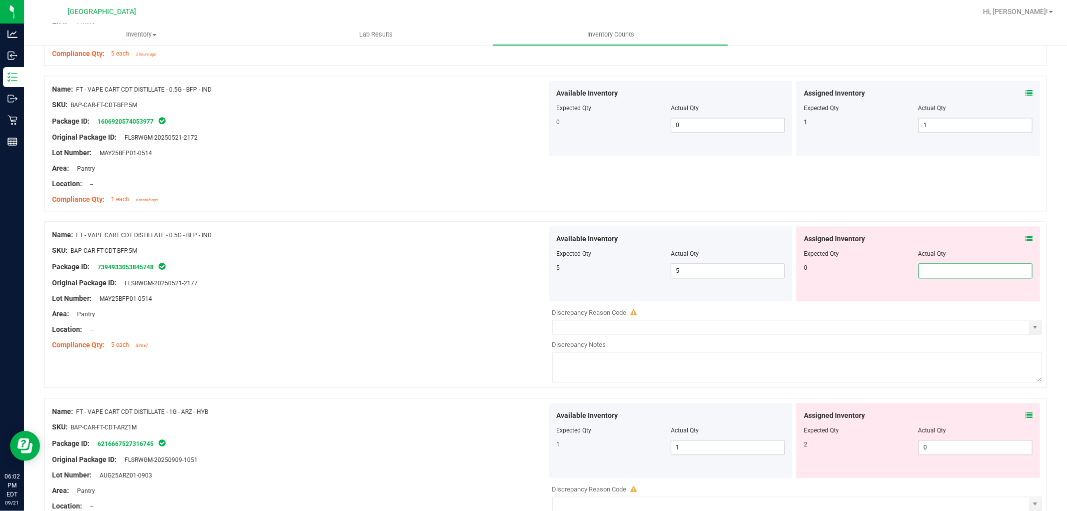
type input "0"
click at [399, 242] on div at bounding box center [299, 242] width 495 height 5
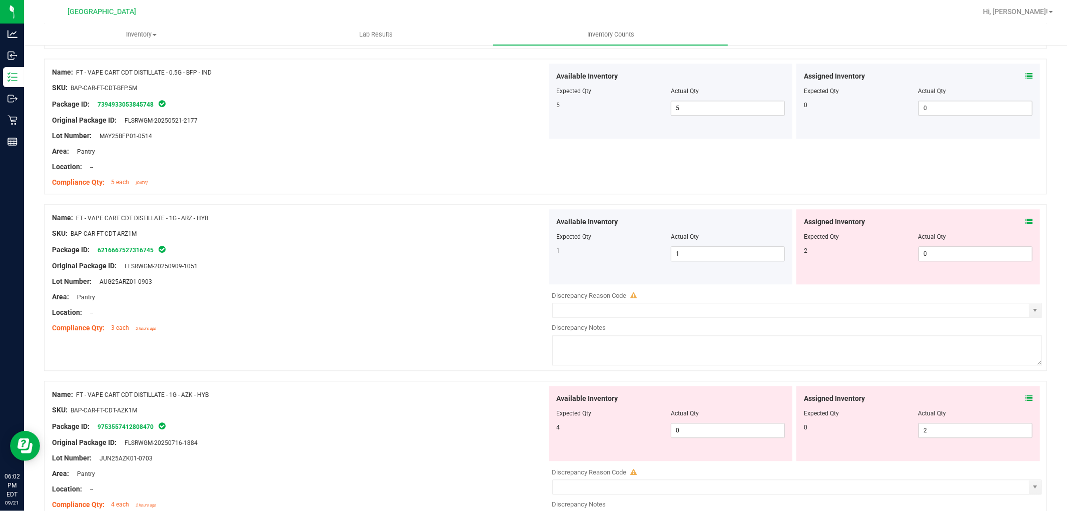
scroll to position [2001, 0]
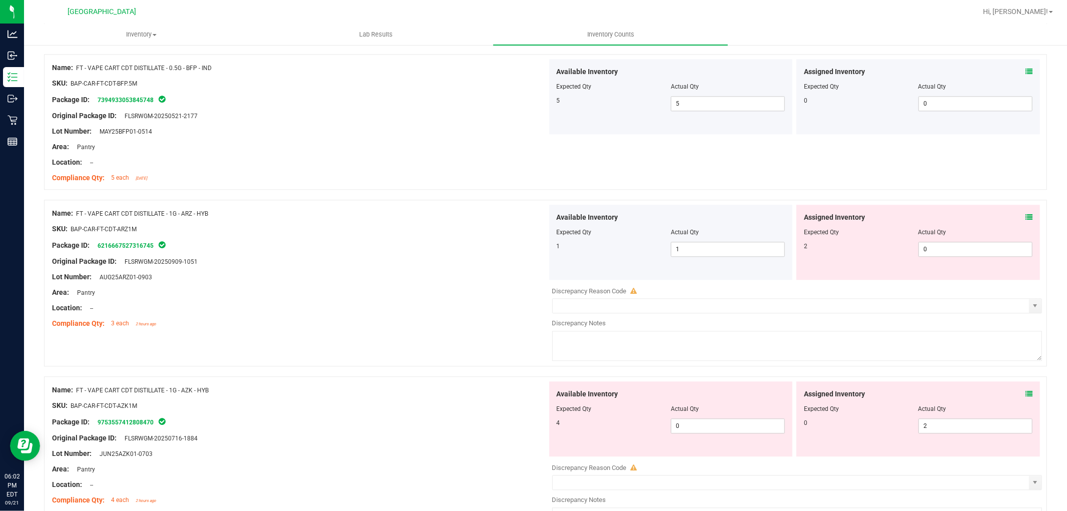
click at [1025, 219] on icon at bounding box center [1028, 217] width 7 height 7
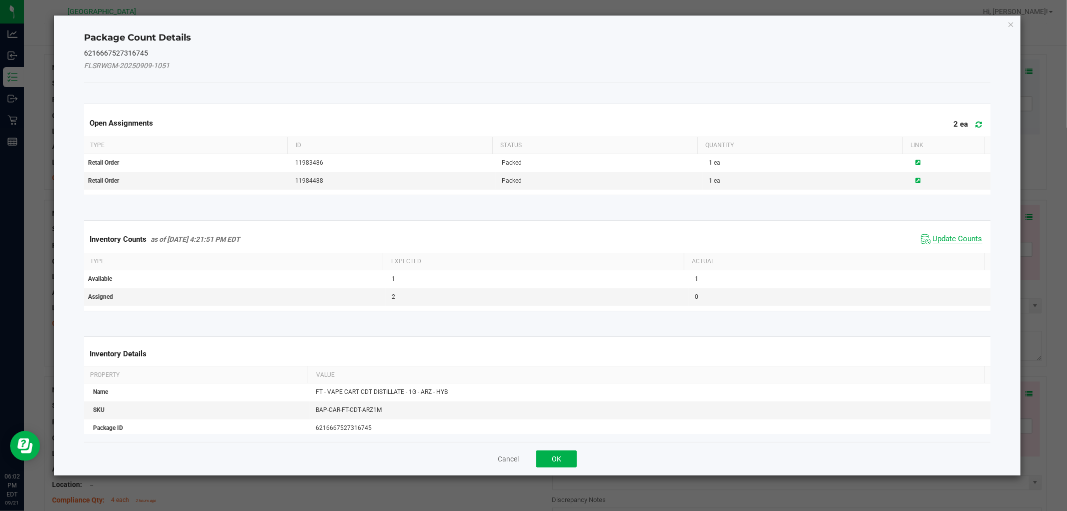
click at [935, 235] on span "Update Counts" at bounding box center [958, 239] width 50 height 10
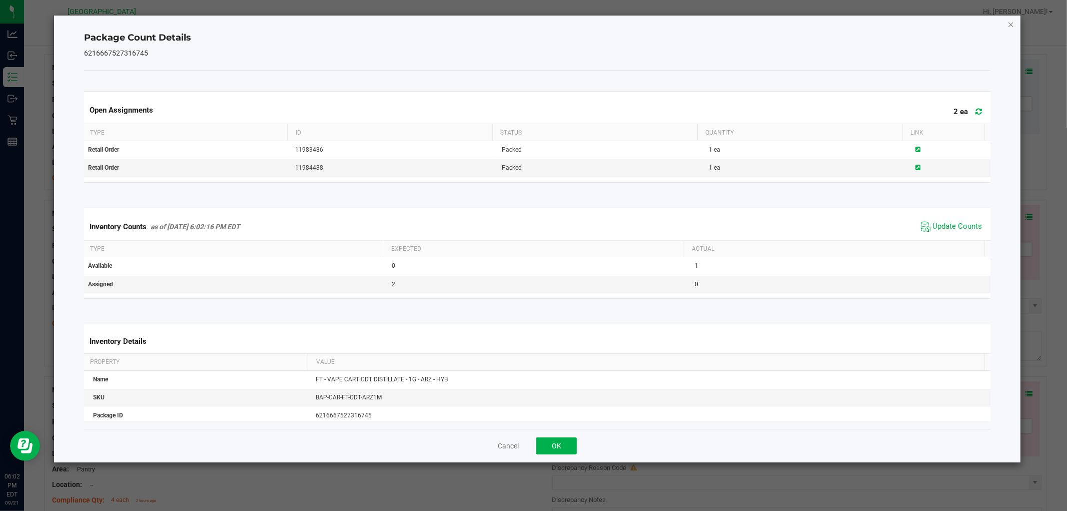
click at [1009, 23] on icon "Close" at bounding box center [1010, 24] width 7 height 12
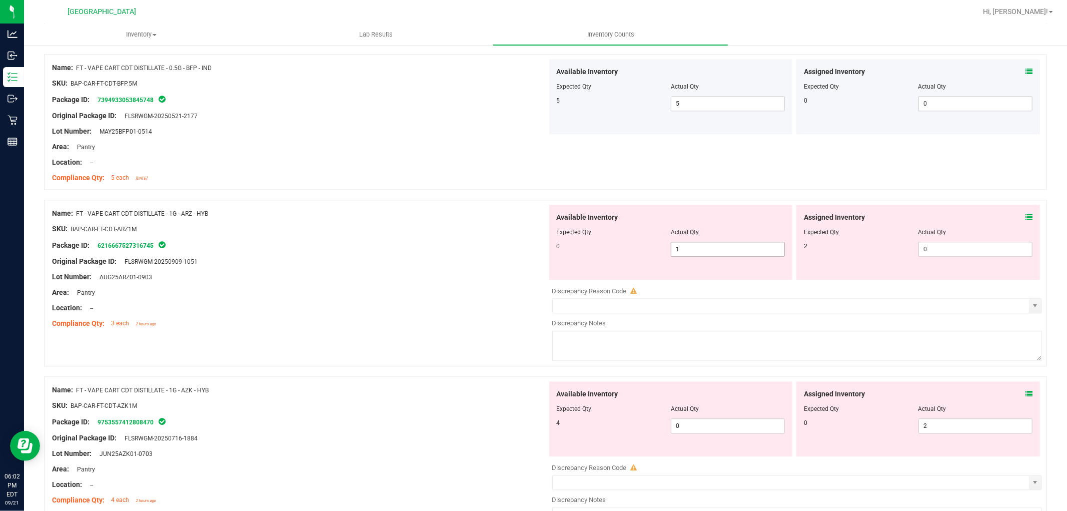
click at [721, 252] on span "1 1" at bounding box center [728, 249] width 114 height 15
type input "0"
click at [937, 251] on span "0 0" at bounding box center [975, 249] width 114 height 15
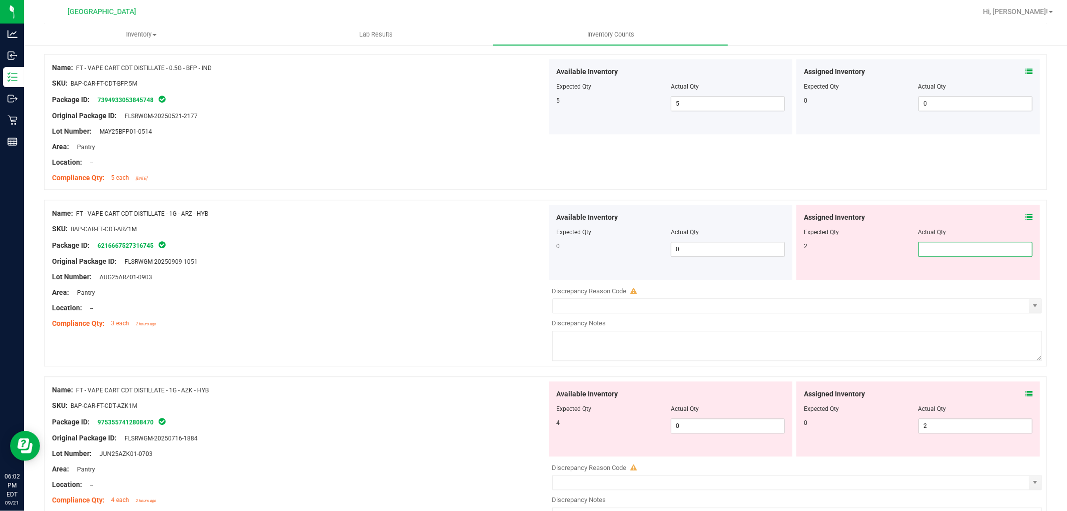
type input "2"
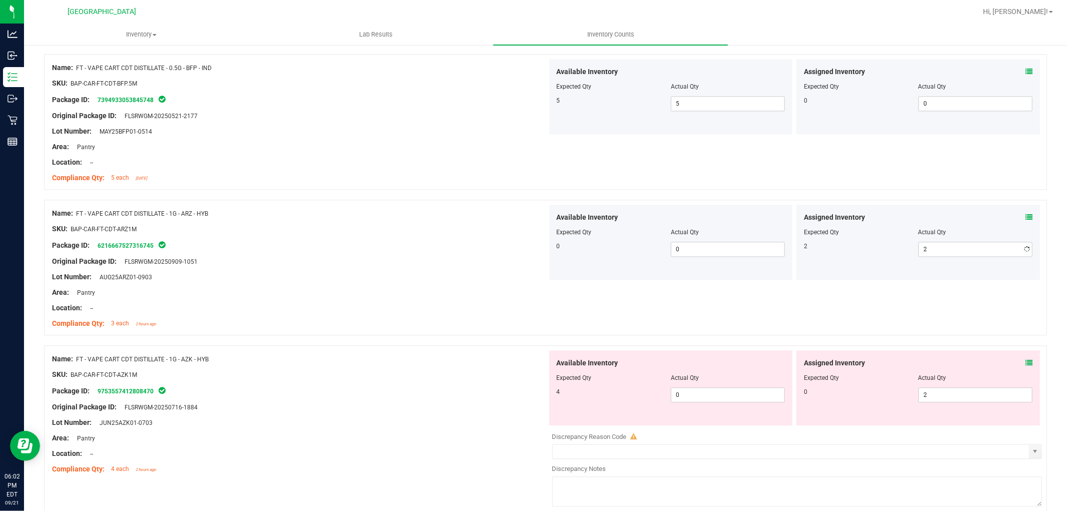
click at [371, 274] on div "Lot Number: AUG25ARZ01-0903" at bounding box center [299, 277] width 495 height 11
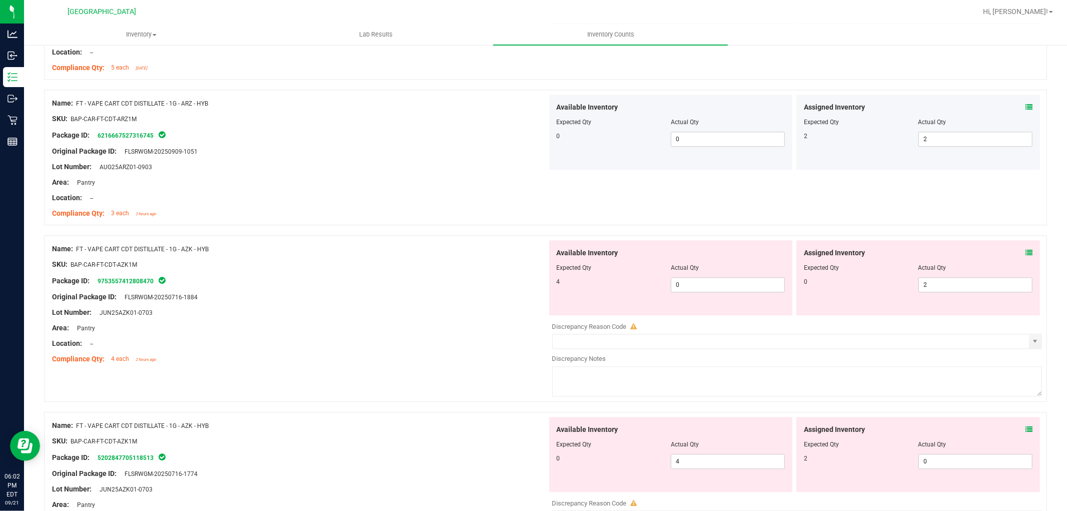
scroll to position [2112, 0]
click at [1025, 254] on icon at bounding box center [1028, 251] width 7 height 7
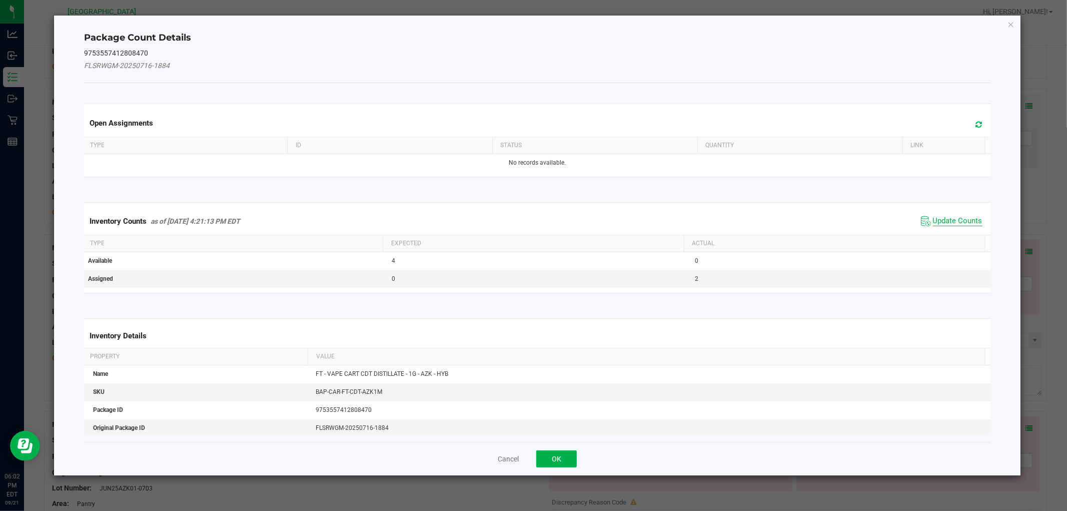
click at [941, 217] on span "Update Counts" at bounding box center [958, 221] width 50 height 10
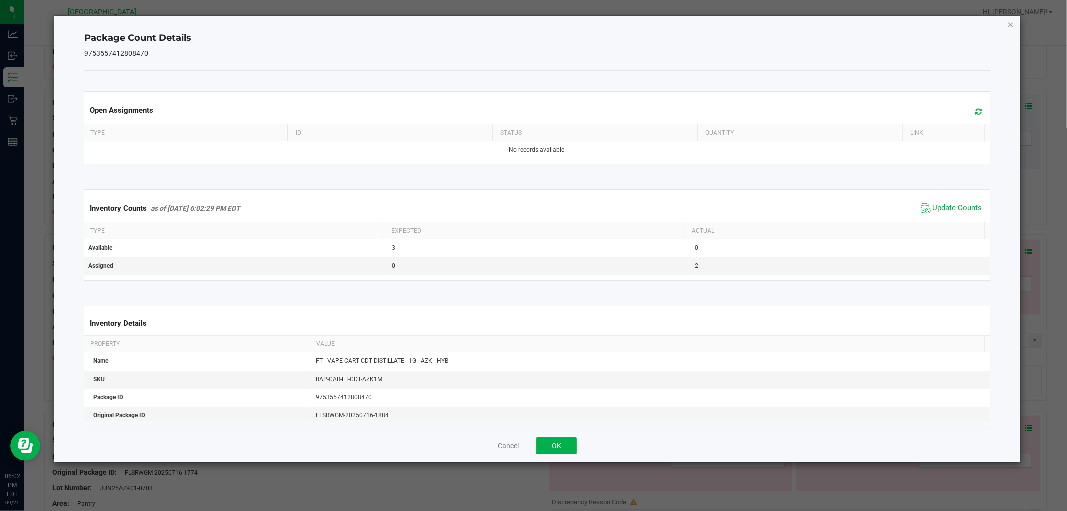
click at [1010, 21] on icon "Close" at bounding box center [1010, 24] width 7 height 12
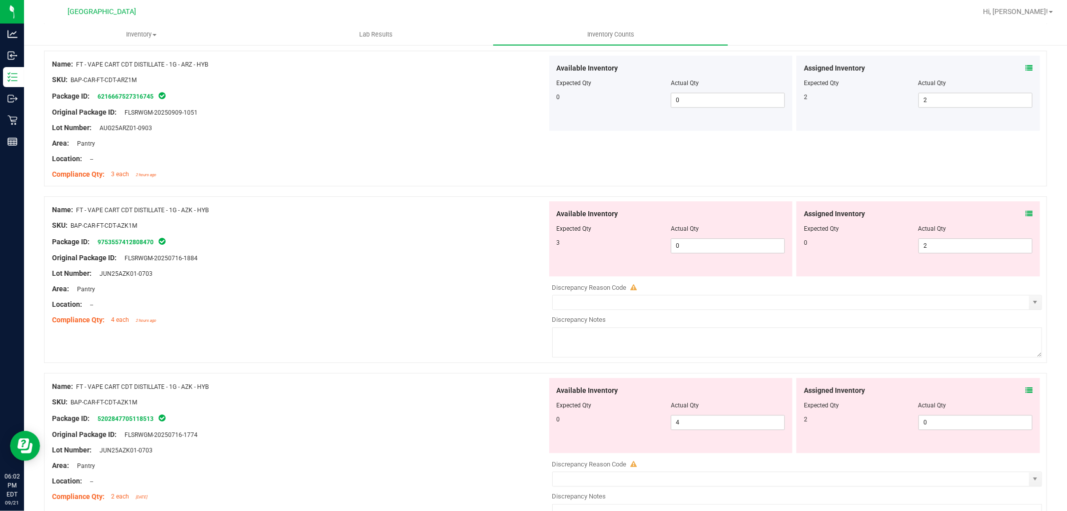
scroll to position [2167, 0]
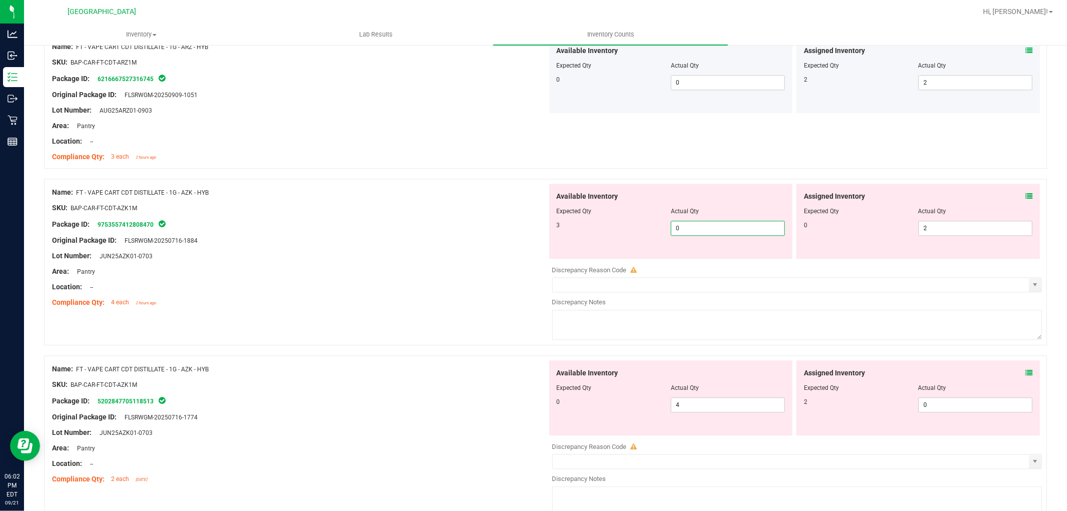
click at [722, 223] on span "0 0" at bounding box center [728, 228] width 114 height 15
type input "3"
click at [927, 228] on span "2 2" at bounding box center [975, 228] width 114 height 15
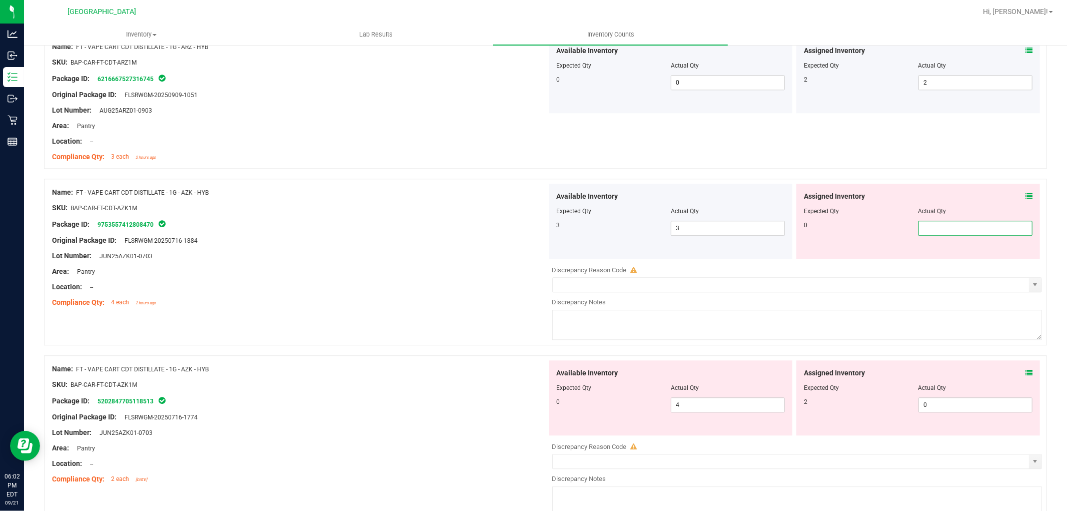
type input "0"
click at [452, 211] on div "SKU: BAP-CAR-FT-CDT-AZK1M" at bounding box center [299, 208] width 495 height 11
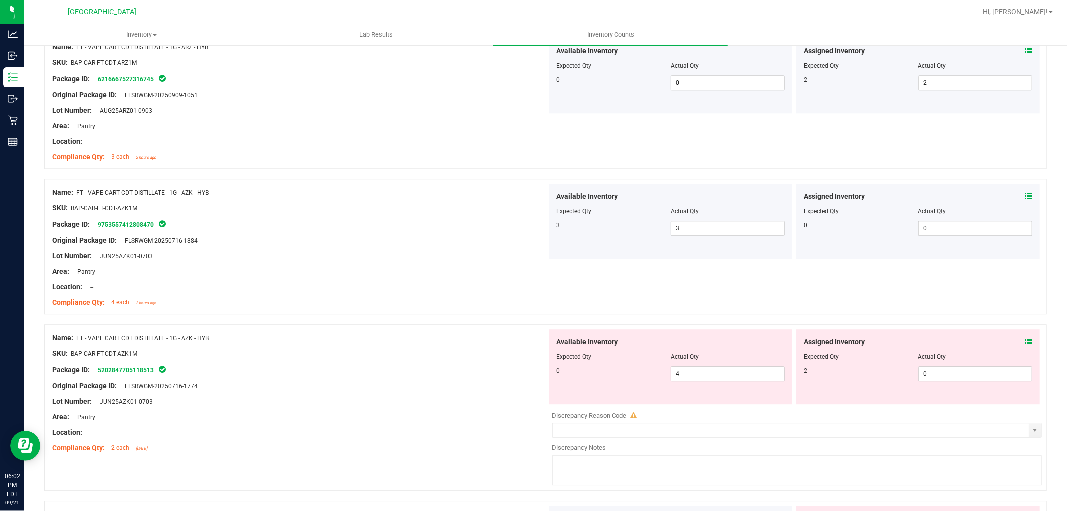
click at [448, 213] on div at bounding box center [299, 215] width 495 height 5
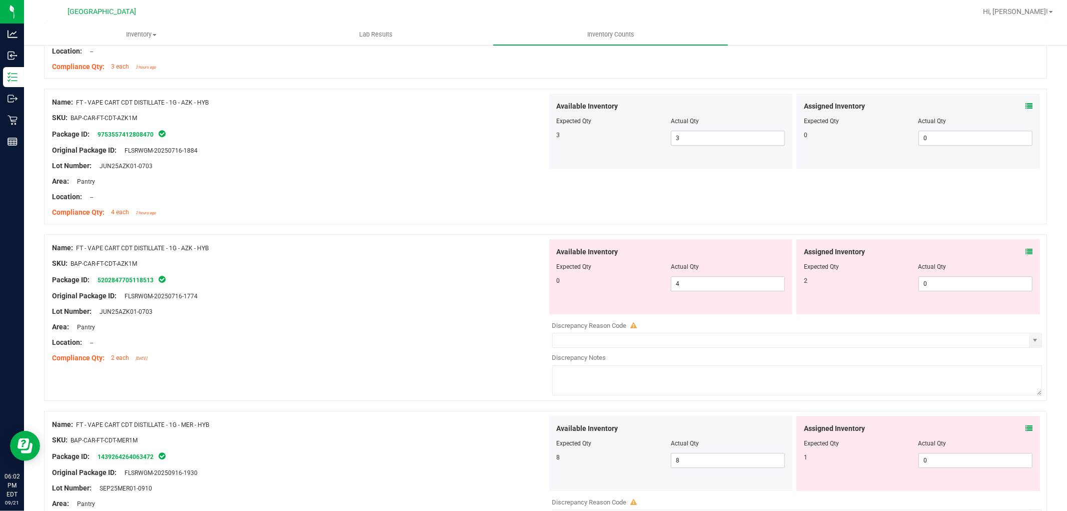
scroll to position [2278, 0]
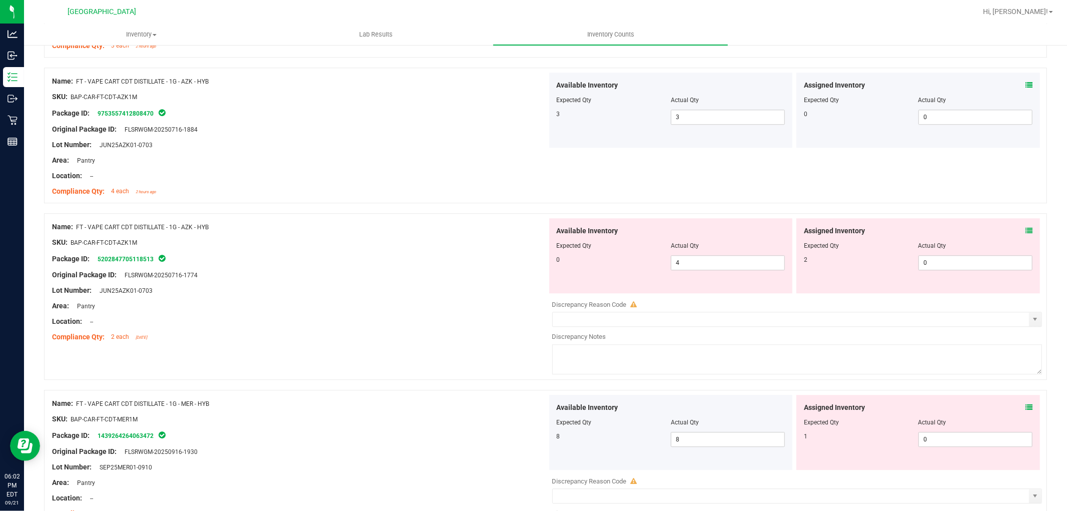
click at [1025, 231] on icon at bounding box center [1028, 230] width 7 height 7
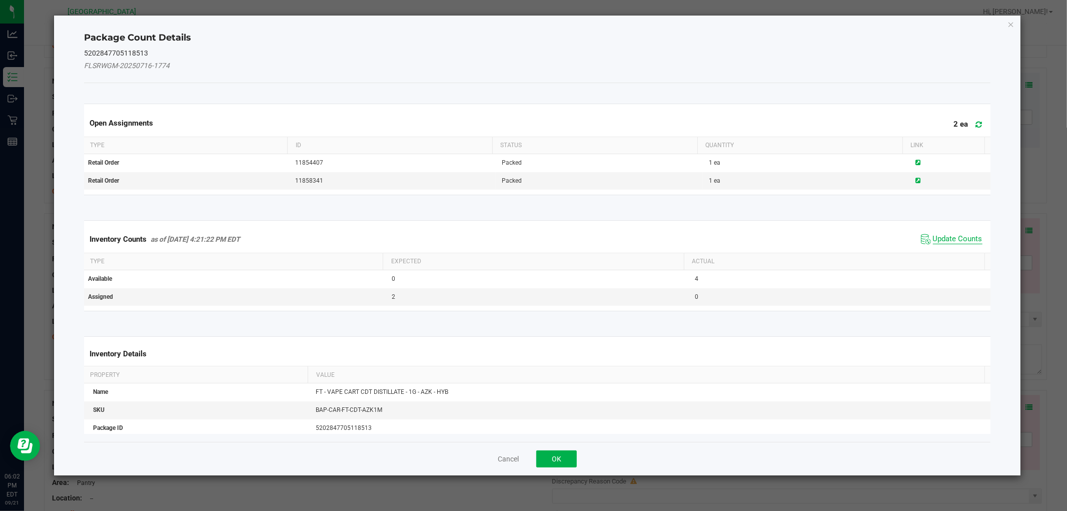
click at [959, 234] on span "Update Counts" at bounding box center [958, 239] width 50 height 10
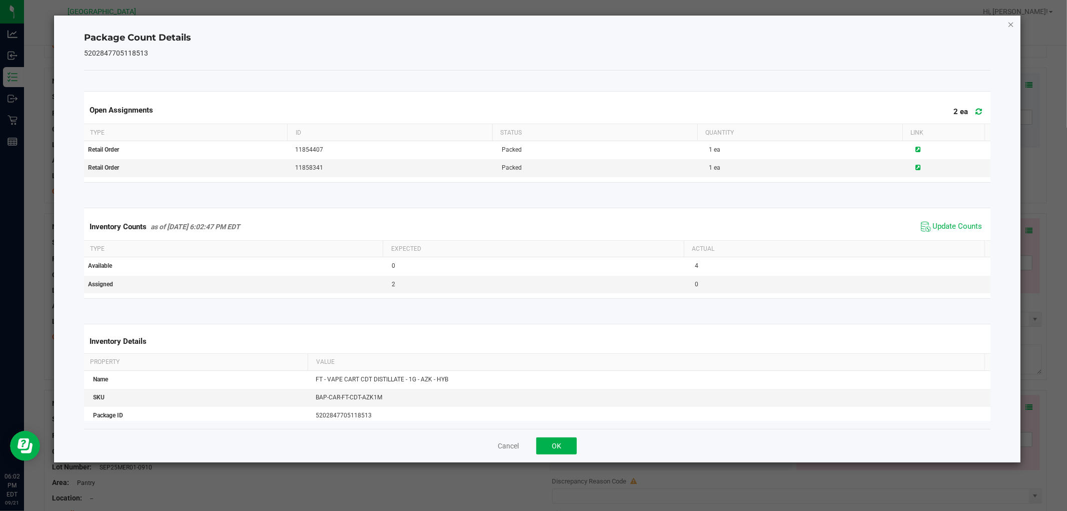
click at [1008, 23] on icon "Close" at bounding box center [1010, 24] width 7 height 12
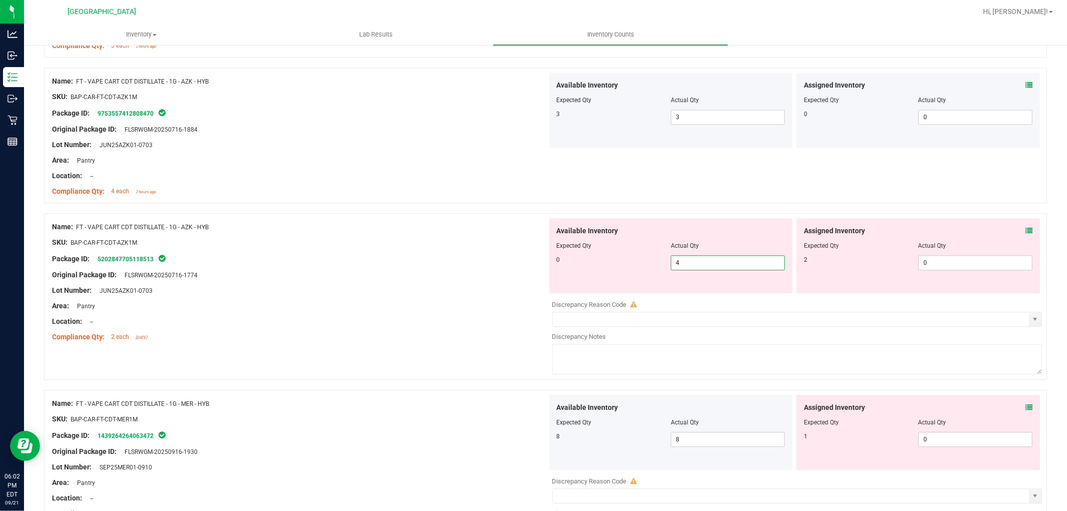
click at [709, 262] on span "4 4" at bounding box center [728, 262] width 114 height 15
type input "0"
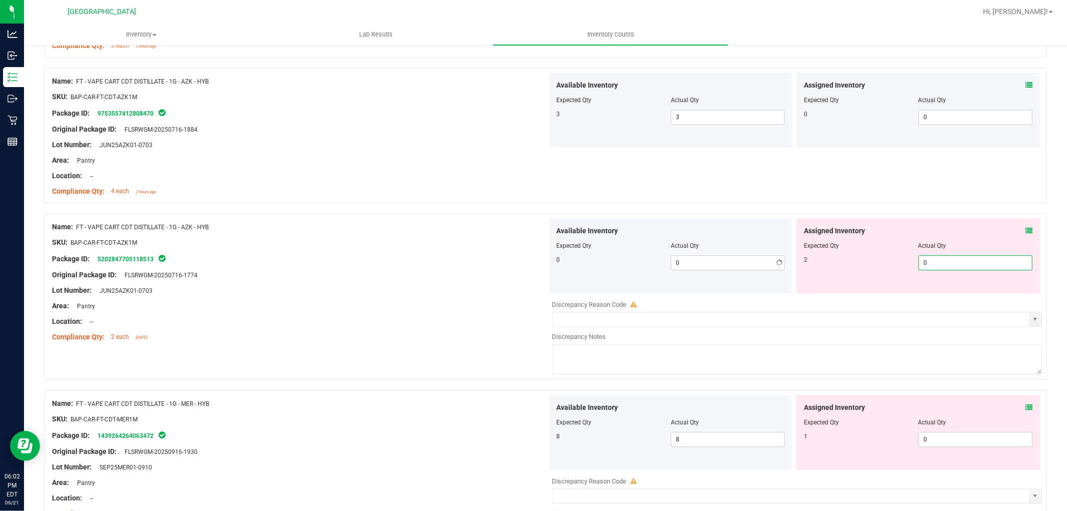
click at [946, 259] on span "0 0" at bounding box center [975, 262] width 114 height 15
type input "2"
click at [365, 311] on div "Area: Pantry" at bounding box center [299, 306] width 495 height 11
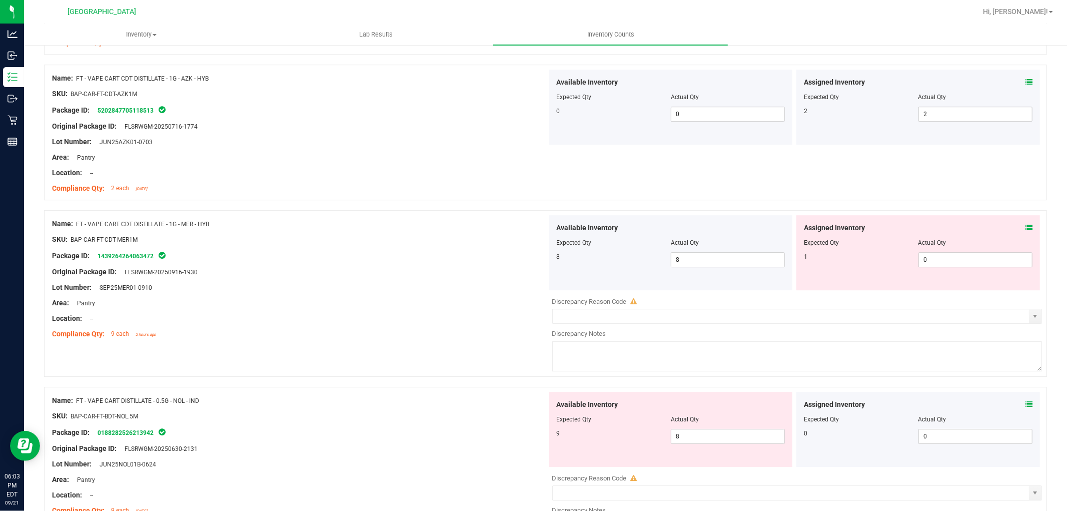
scroll to position [2334, 0]
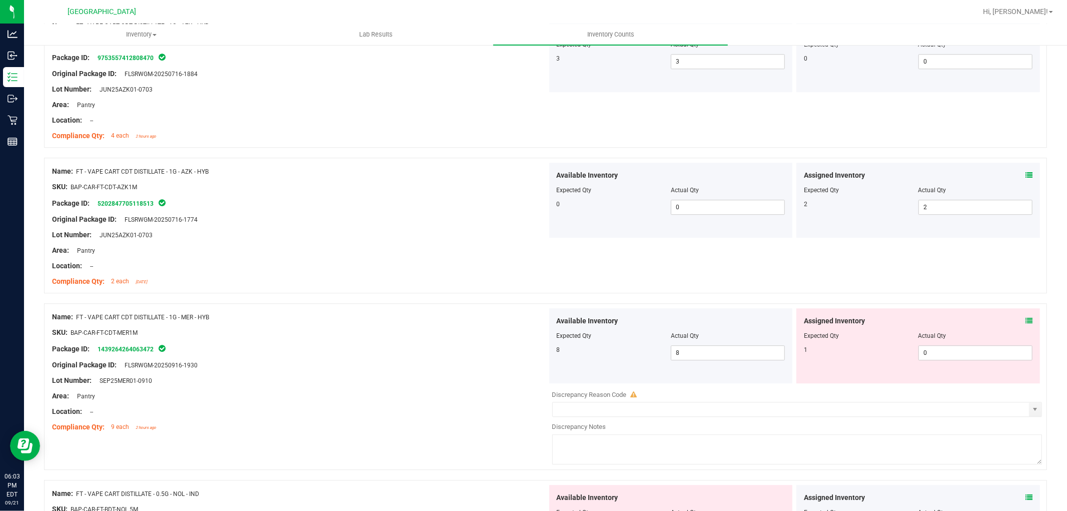
click at [1025, 322] on icon at bounding box center [1028, 320] width 7 height 7
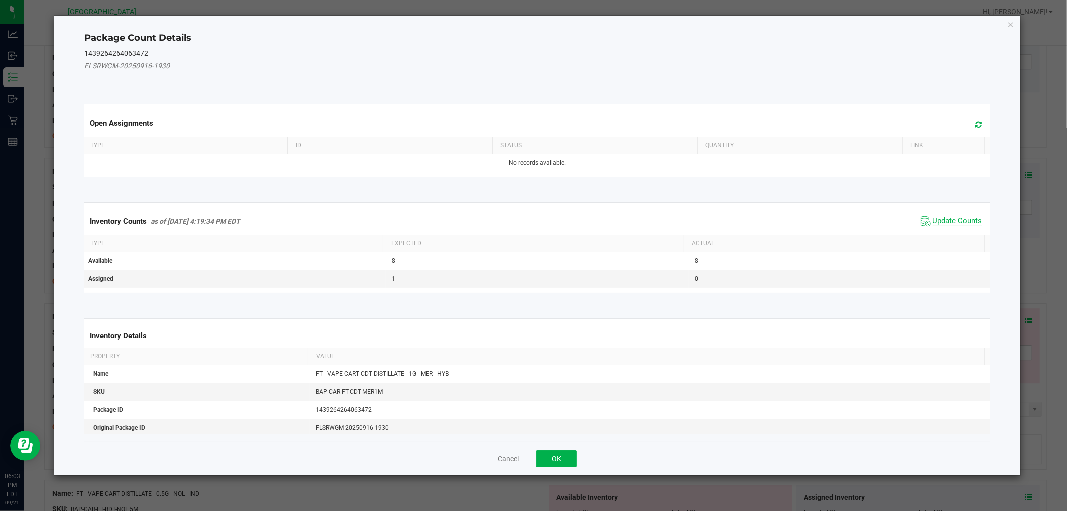
click at [934, 216] on span "Update Counts" at bounding box center [958, 221] width 50 height 10
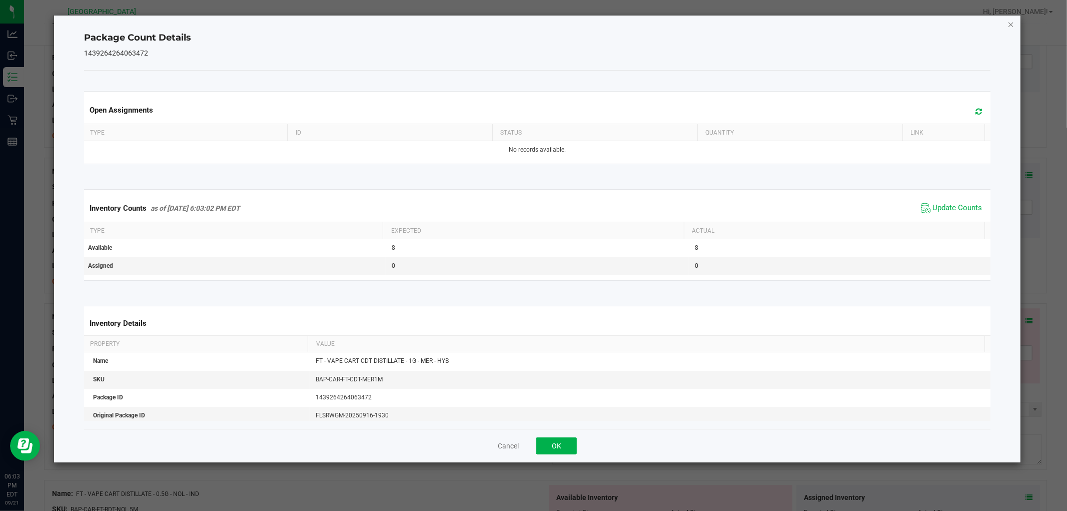
click at [1013, 25] on icon "Close" at bounding box center [1010, 24] width 7 height 12
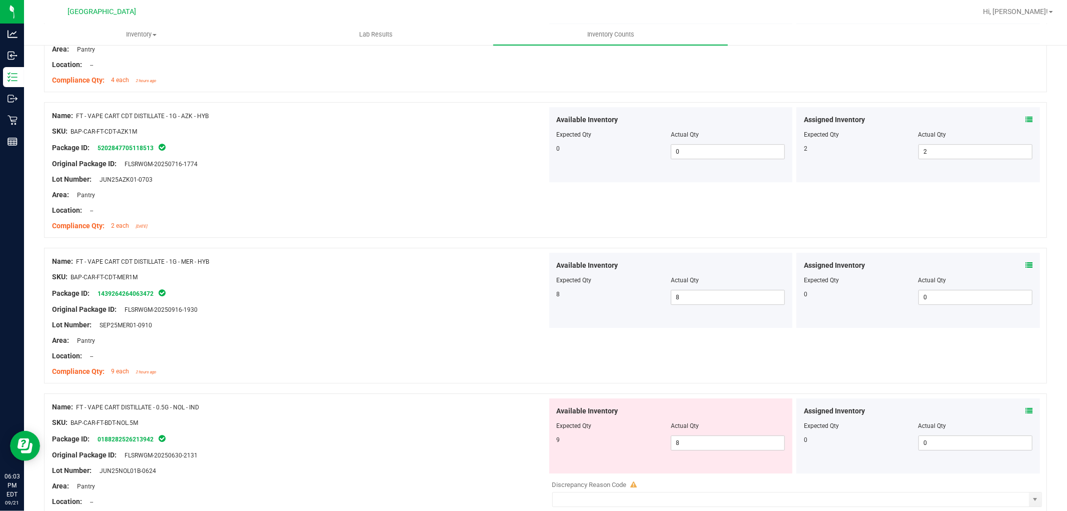
scroll to position [2501, 0]
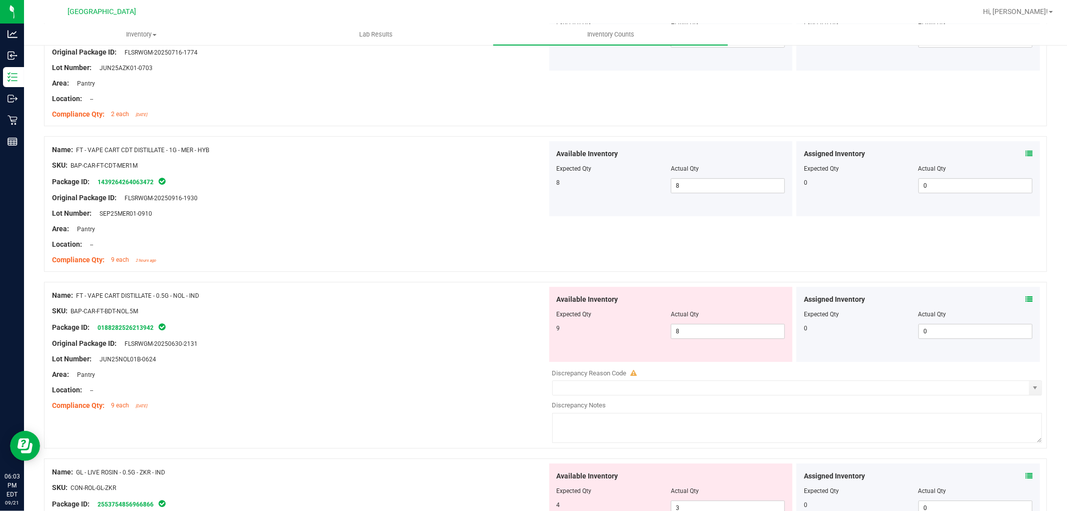
click at [1025, 301] on icon at bounding box center [1028, 299] width 7 height 7
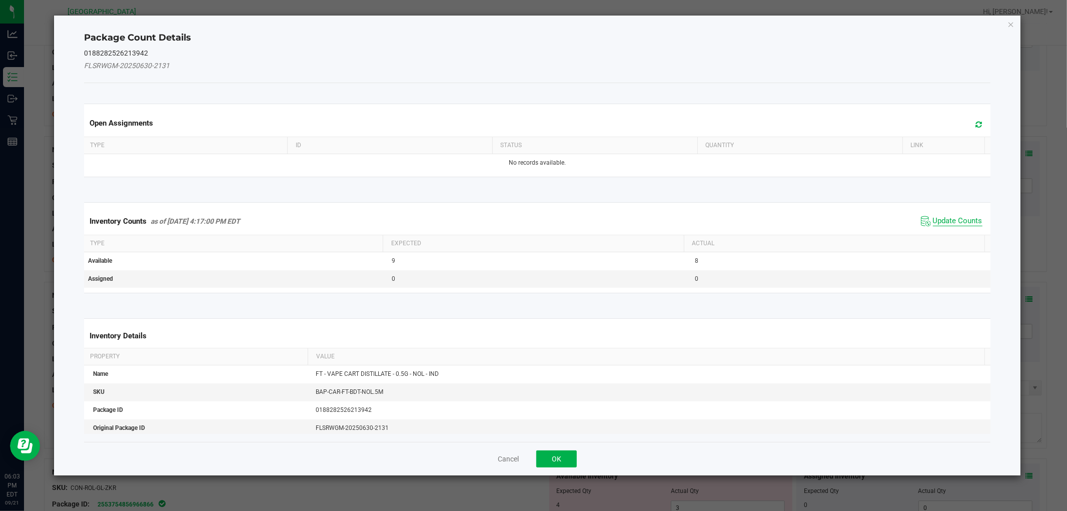
click at [948, 217] on span "Update Counts" at bounding box center [958, 221] width 50 height 10
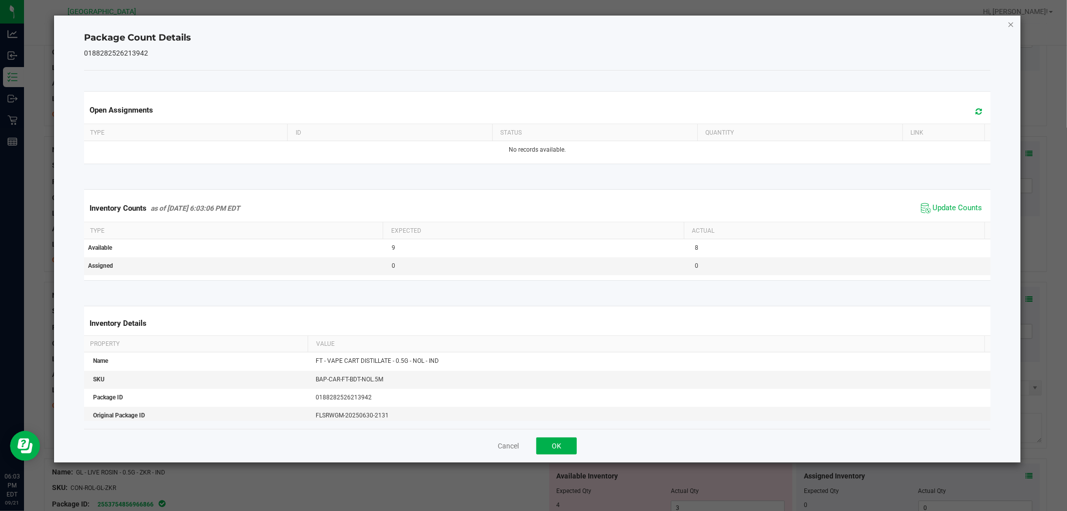
click at [1011, 27] on icon "Close" at bounding box center [1010, 24] width 7 height 12
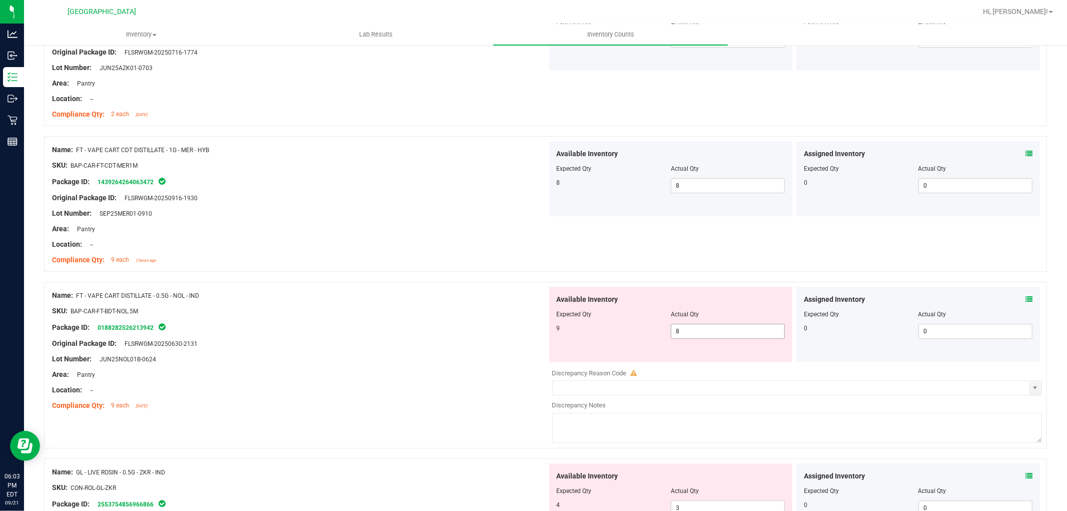
click at [708, 331] on span "8 8" at bounding box center [728, 331] width 114 height 15
type input "9"
click at [353, 333] on div "Package ID: 0188282526213942" at bounding box center [299, 327] width 495 height 12
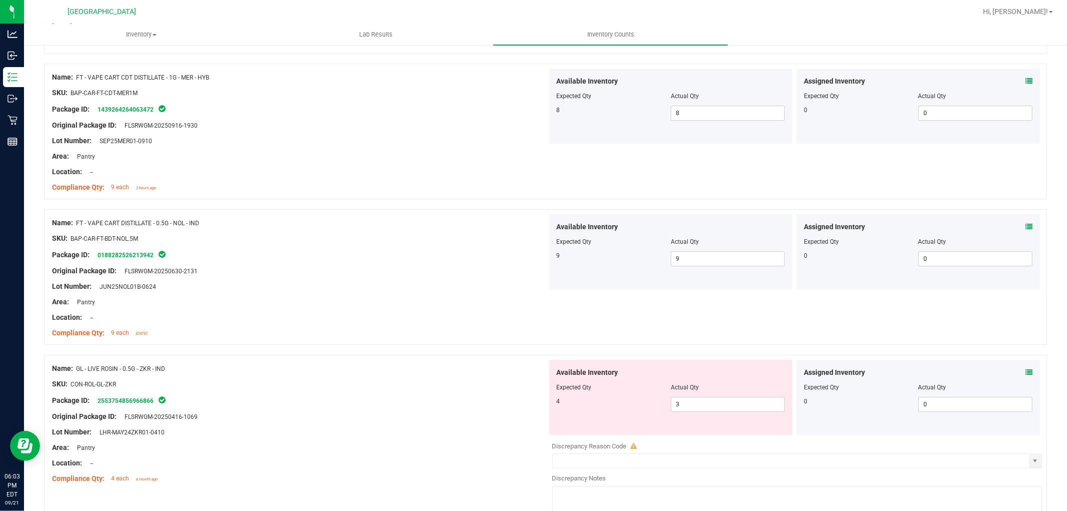
scroll to position [2630, 0]
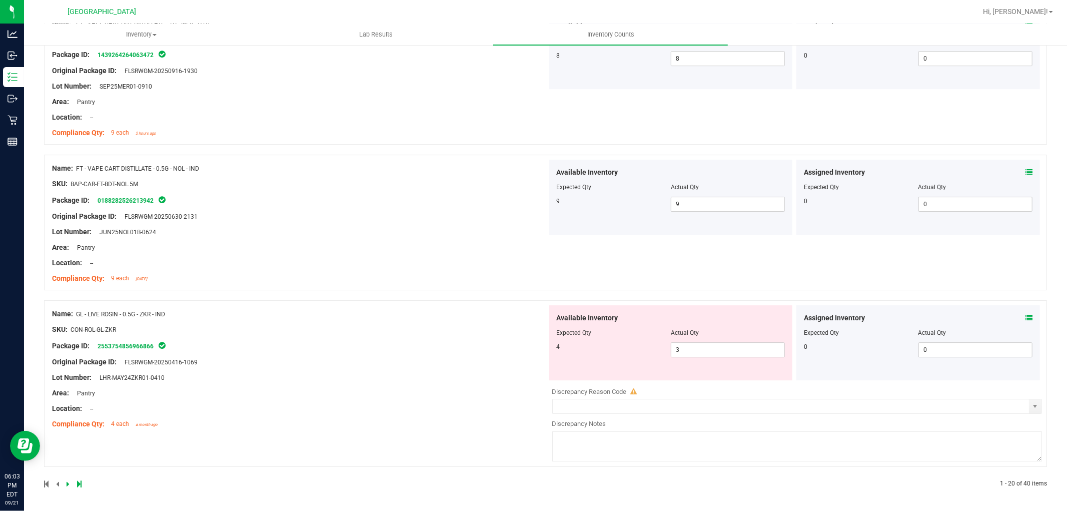
click at [1025, 316] on icon at bounding box center [1028, 317] width 7 height 7
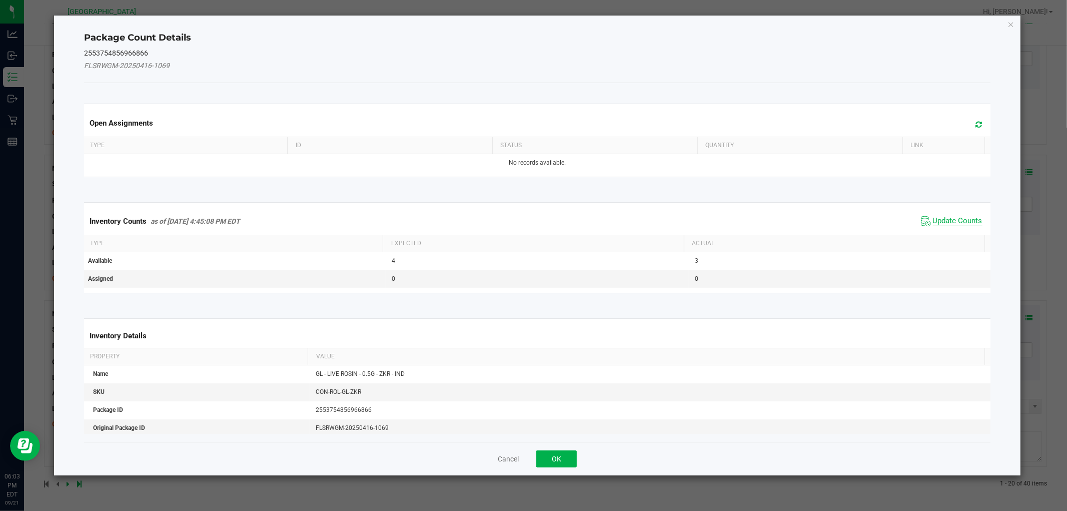
click at [950, 224] on span "Update Counts" at bounding box center [958, 221] width 50 height 10
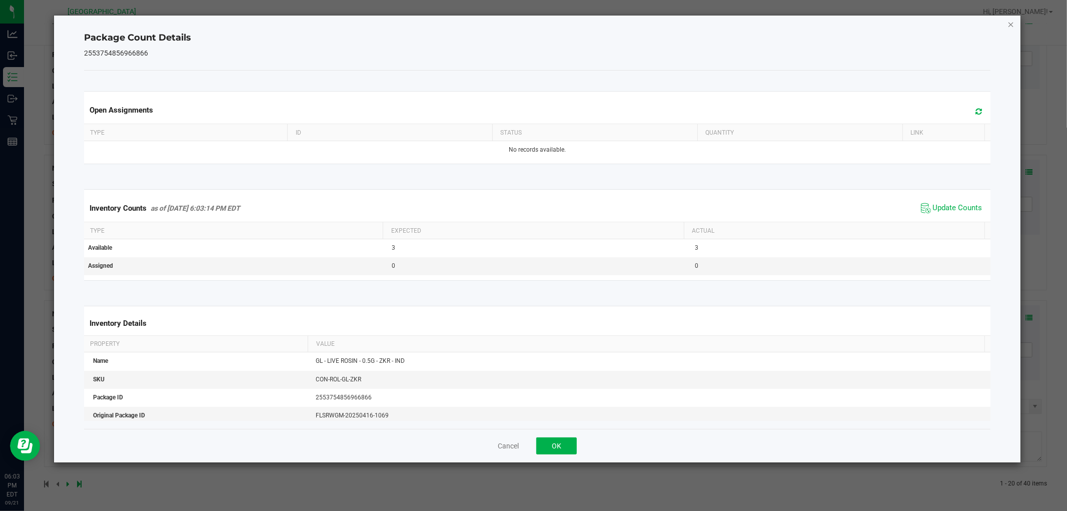
click at [1007, 22] on icon "Close" at bounding box center [1010, 24] width 7 height 12
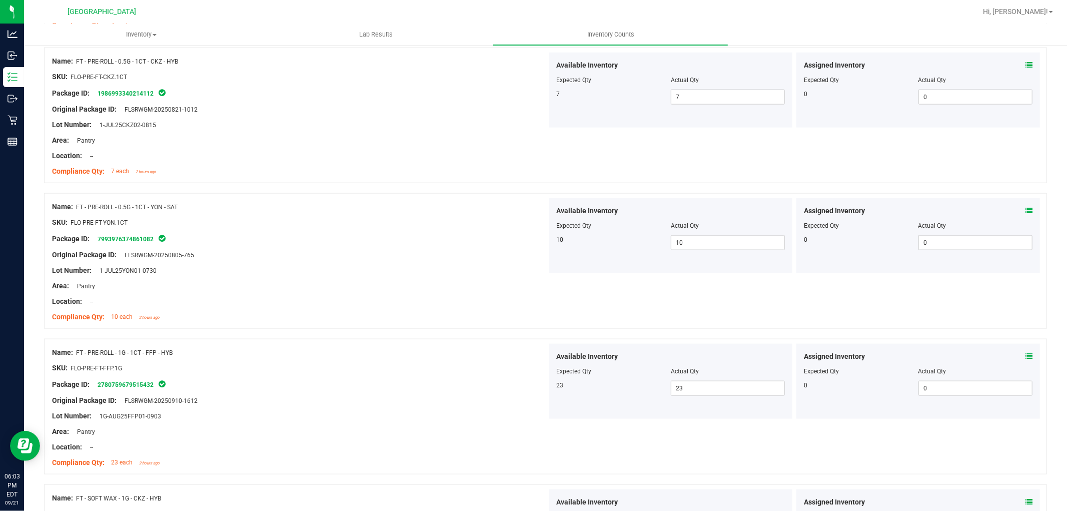
scroll to position [0, 0]
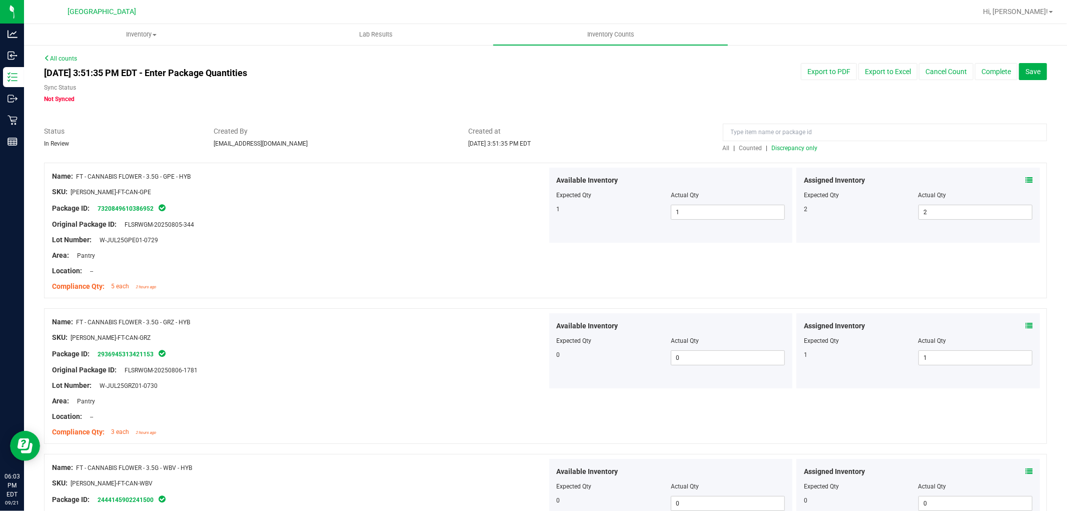
click at [798, 145] on span "Discrepancy only" at bounding box center [795, 148] width 46 height 7
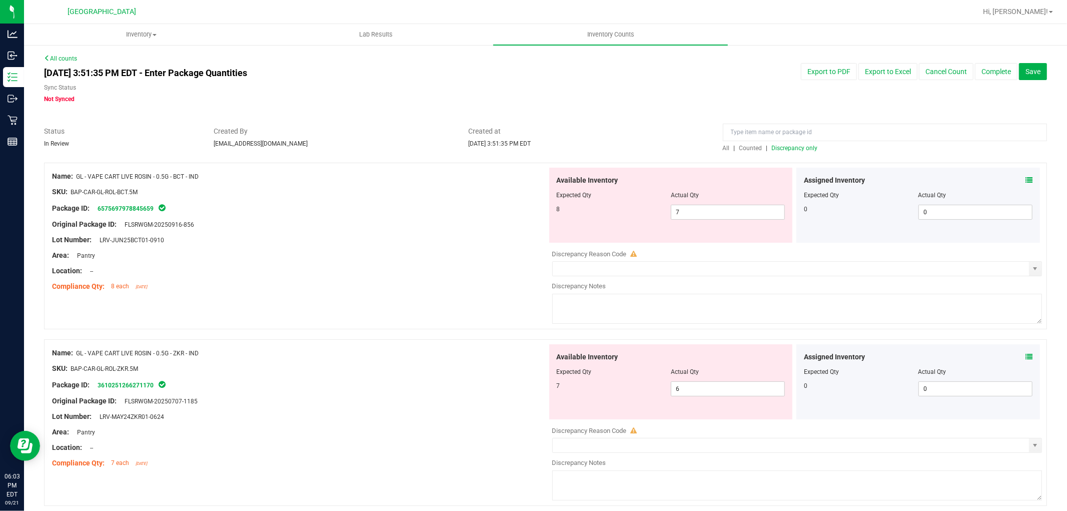
click at [1024, 182] on div "Assigned Inventory Expected Qty Actual Qty 0 0 0" at bounding box center [918, 205] width 244 height 75
click at [1025, 182] on icon at bounding box center [1028, 180] width 7 height 7
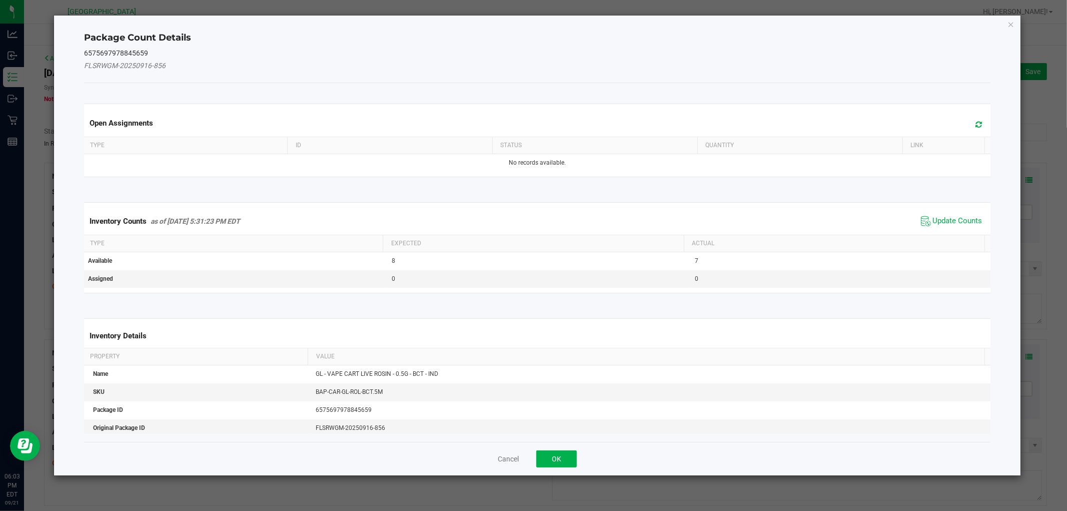
drag, startPoint x: 946, startPoint y: 216, endPoint x: 948, endPoint y: 208, distance: 8.2
click at [946, 214] on span "Update Counts" at bounding box center [951, 221] width 67 height 15
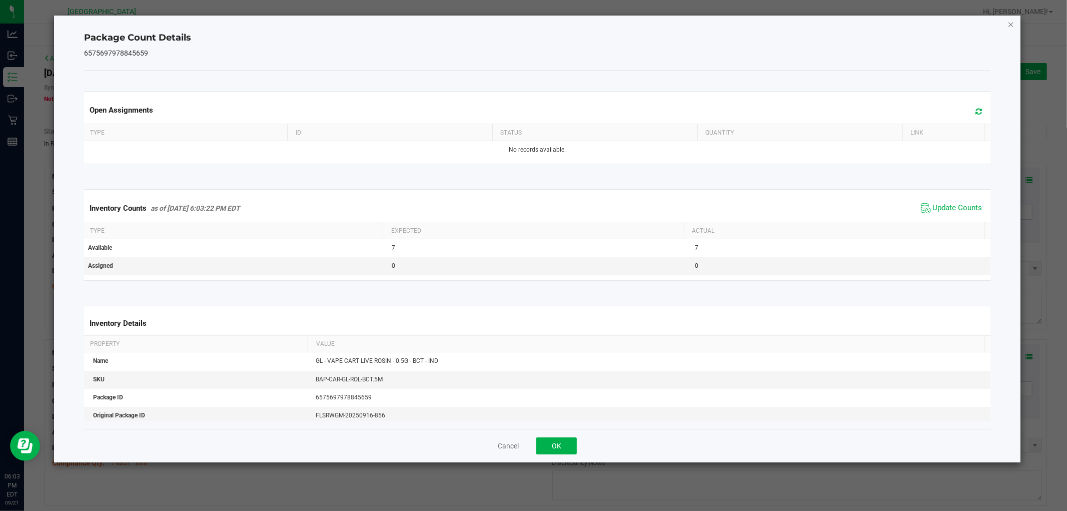
click at [1014, 25] on icon "Close" at bounding box center [1010, 24] width 7 height 12
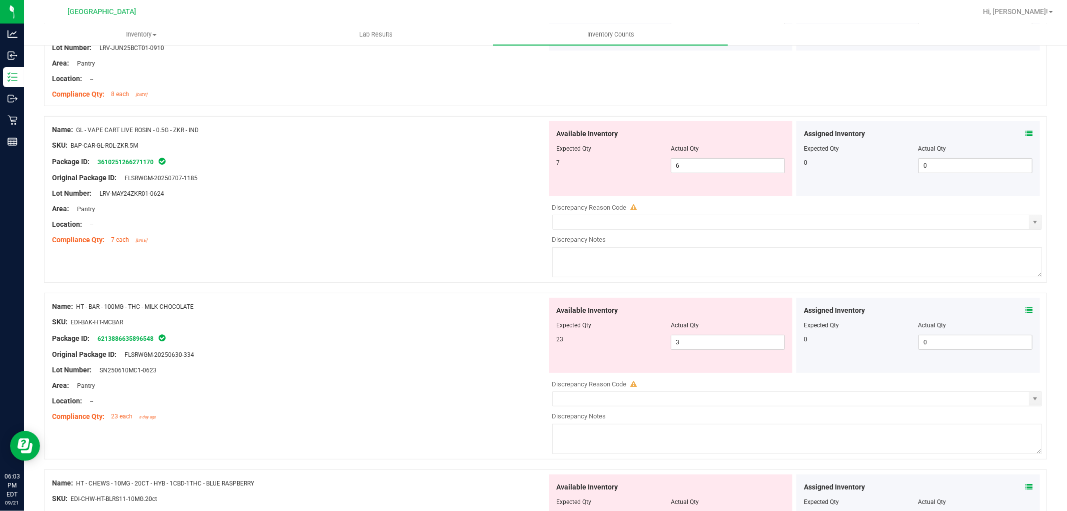
scroll to position [222, 0]
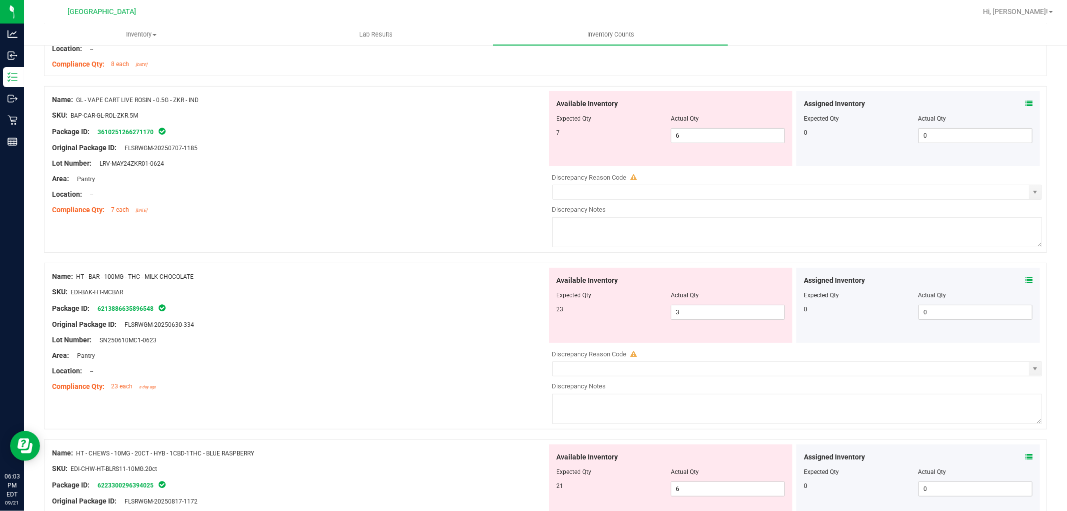
click at [1025, 103] on icon at bounding box center [1028, 103] width 7 height 7
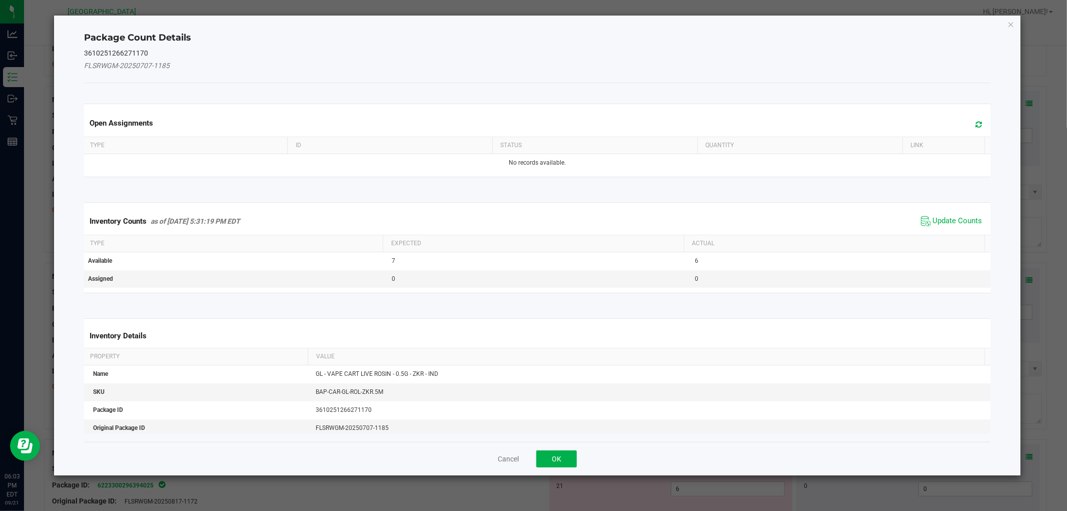
click at [954, 214] on span "Update Counts" at bounding box center [951, 221] width 67 height 15
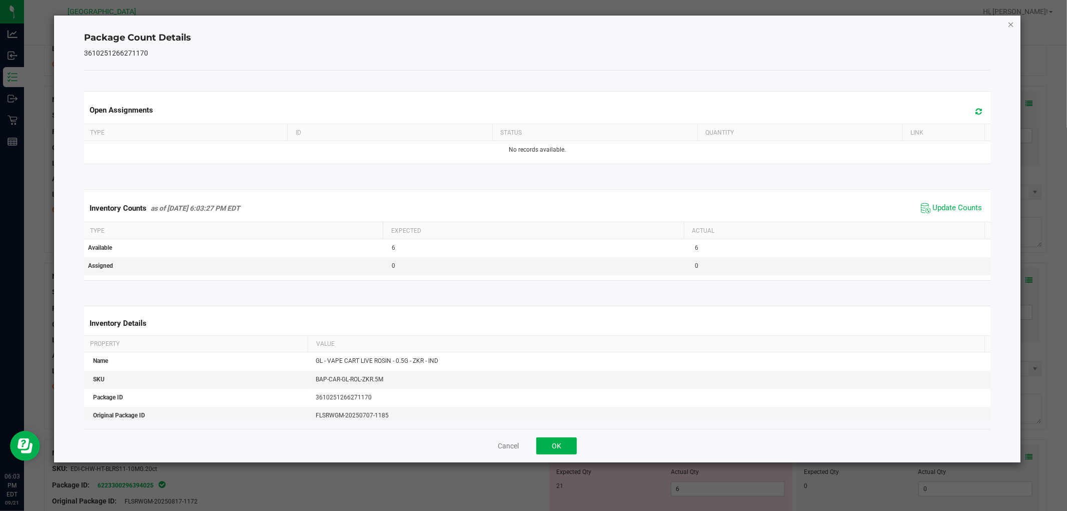
click at [1012, 27] on icon "Close" at bounding box center [1010, 24] width 7 height 12
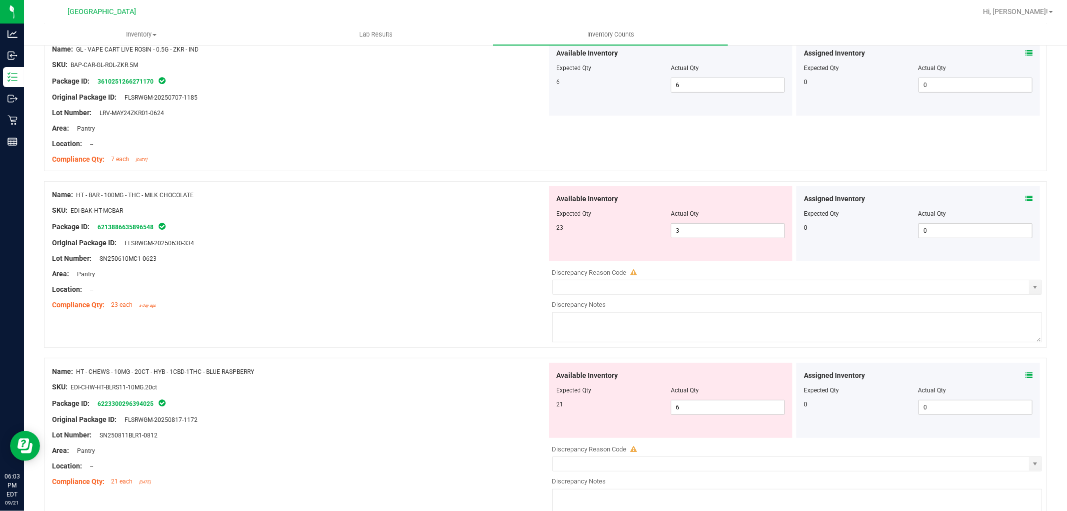
scroll to position [333, 0]
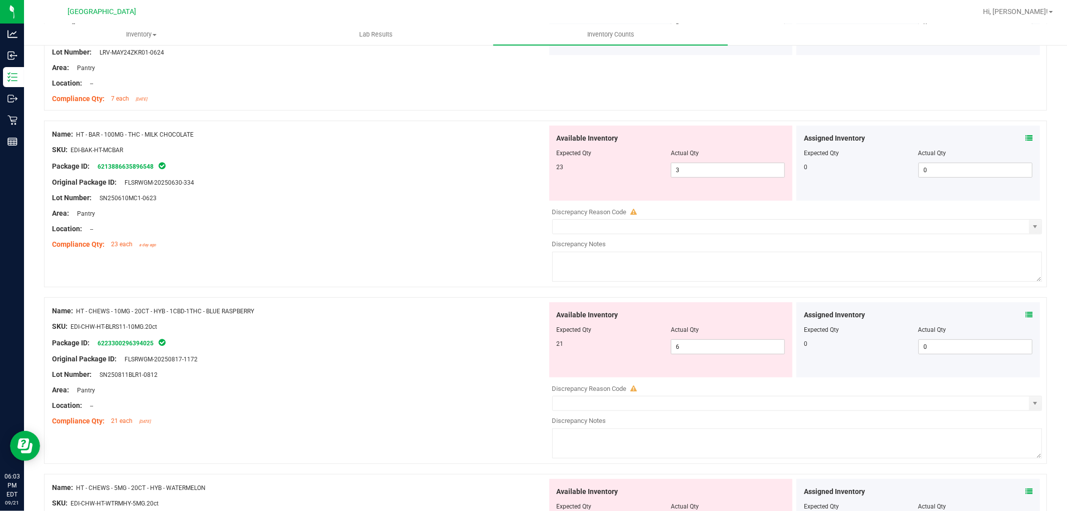
click at [1025, 134] on span at bounding box center [1028, 138] width 7 height 11
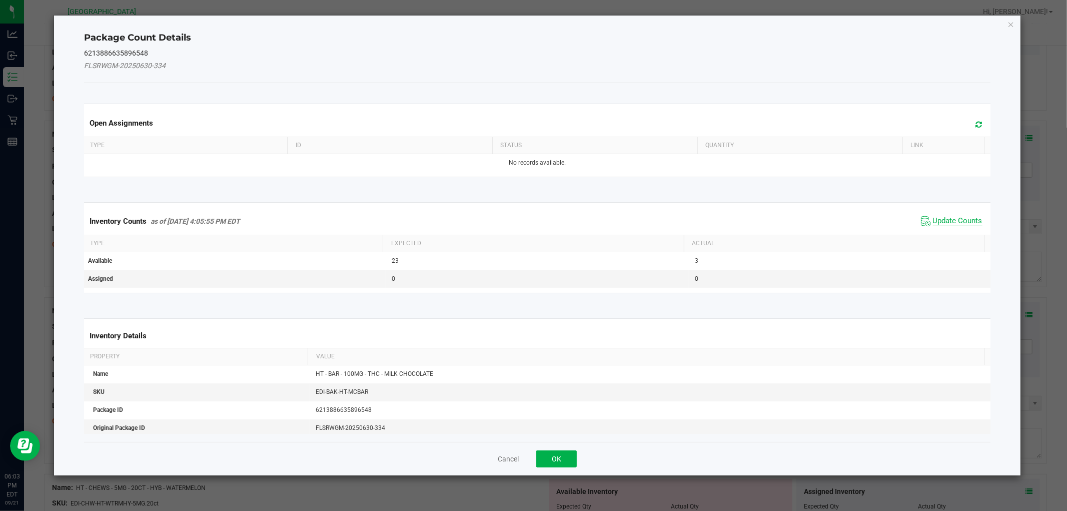
click at [948, 221] on span "Update Counts" at bounding box center [958, 221] width 50 height 10
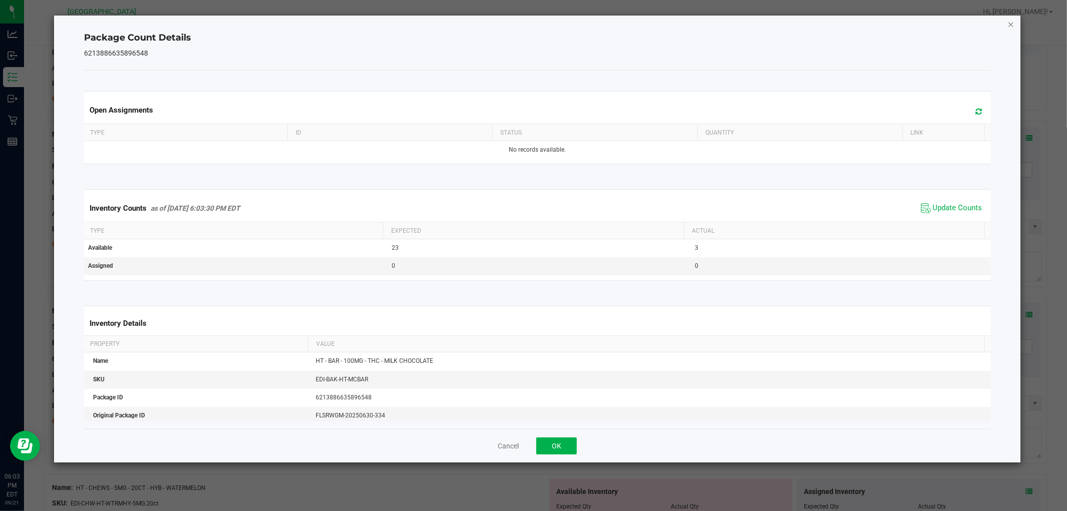
click at [1008, 24] on icon "Close" at bounding box center [1010, 24] width 7 height 12
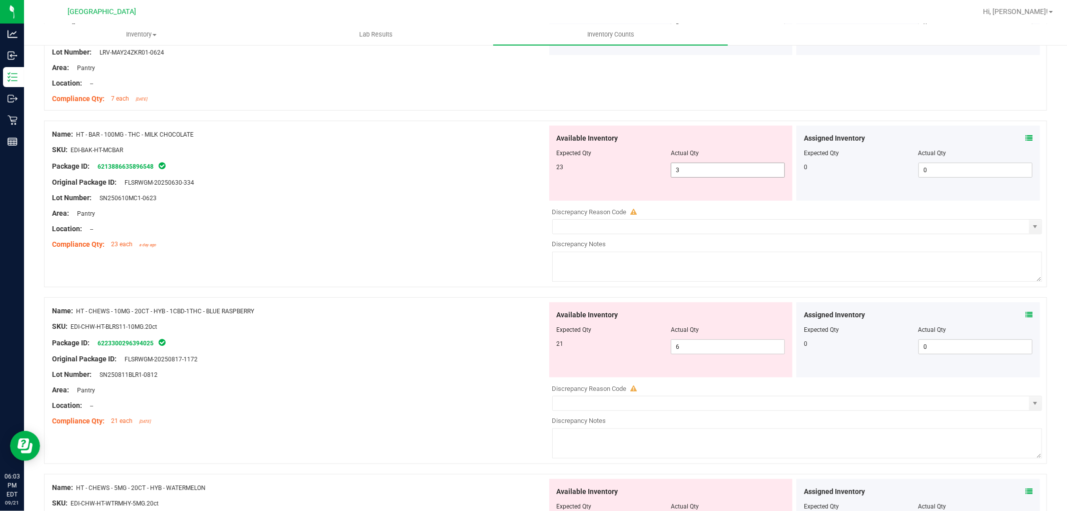
click at [724, 168] on span "3 3" at bounding box center [728, 170] width 114 height 15
type input "23"
click at [507, 181] on div "Original Package ID: FLSRWGM-20250630-334" at bounding box center [299, 182] width 495 height 11
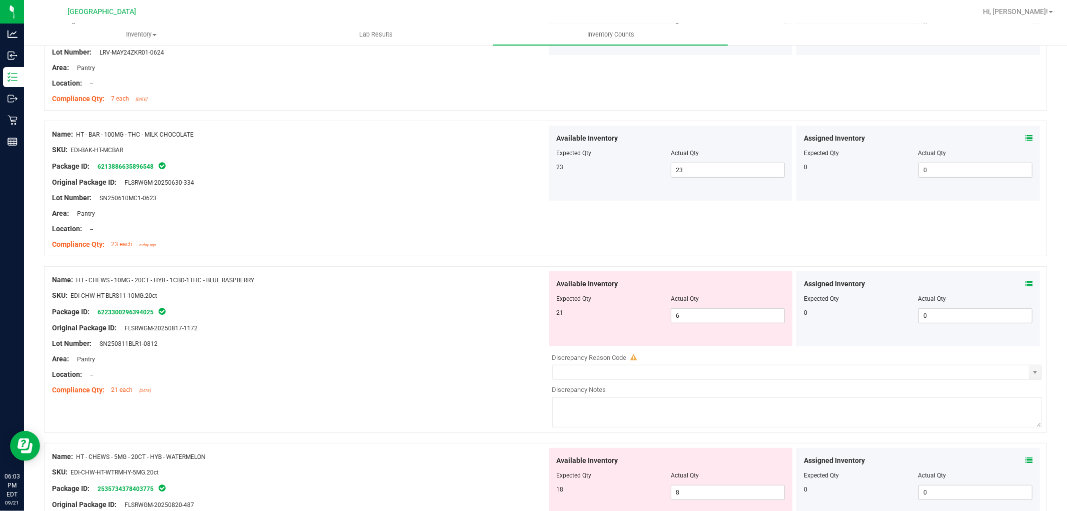
scroll to position [444, 0]
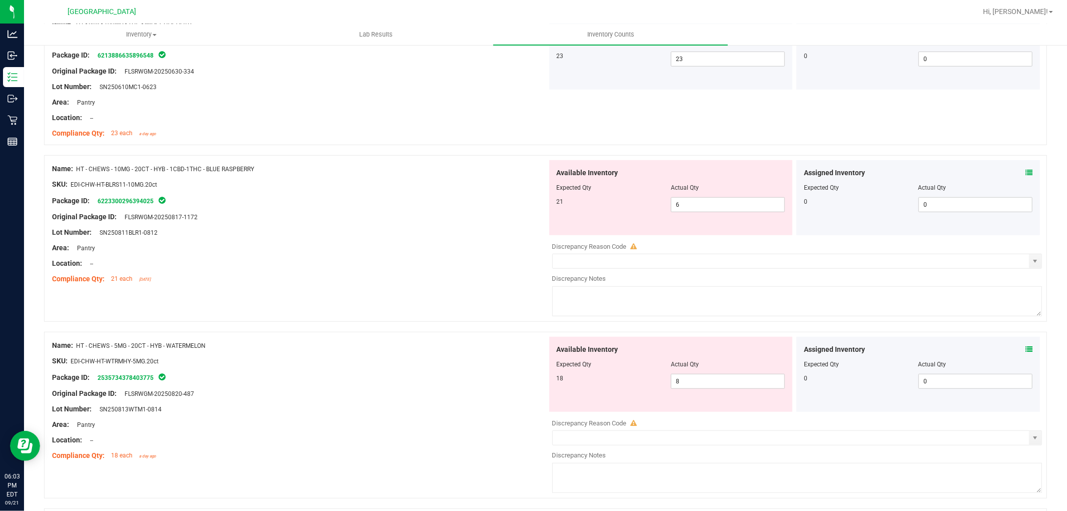
click at [1024, 172] on div "Assigned Inventory Expected Qty Actual Qty 0 0 0" at bounding box center [918, 197] width 244 height 75
click at [1025, 172] on icon at bounding box center [1028, 172] width 7 height 7
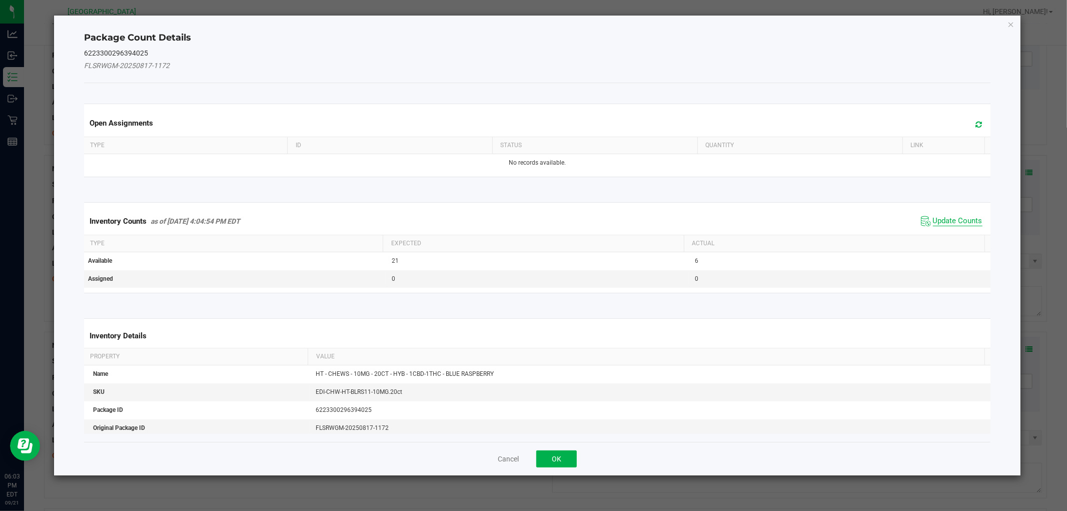
click at [966, 218] on span "Update Counts" at bounding box center [958, 221] width 50 height 10
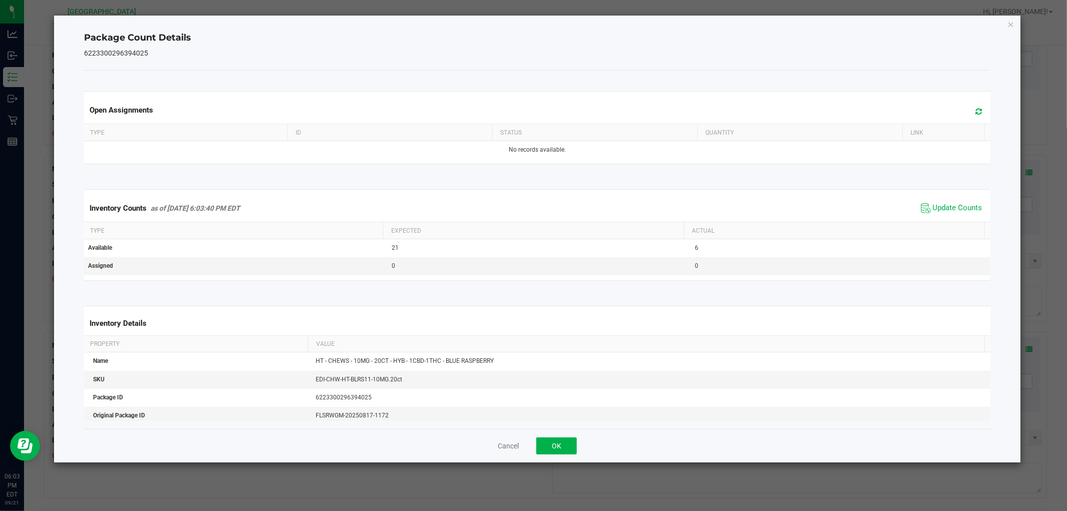
click at [1006, 19] on div "Package Count Details 6223300296394025 Open Assignments Type ID Status Quantity…" at bounding box center [537, 239] width 966 height 447
click at [1009, 25] on icon "Close" at bounding box center [1010, 24] width 7 height 12
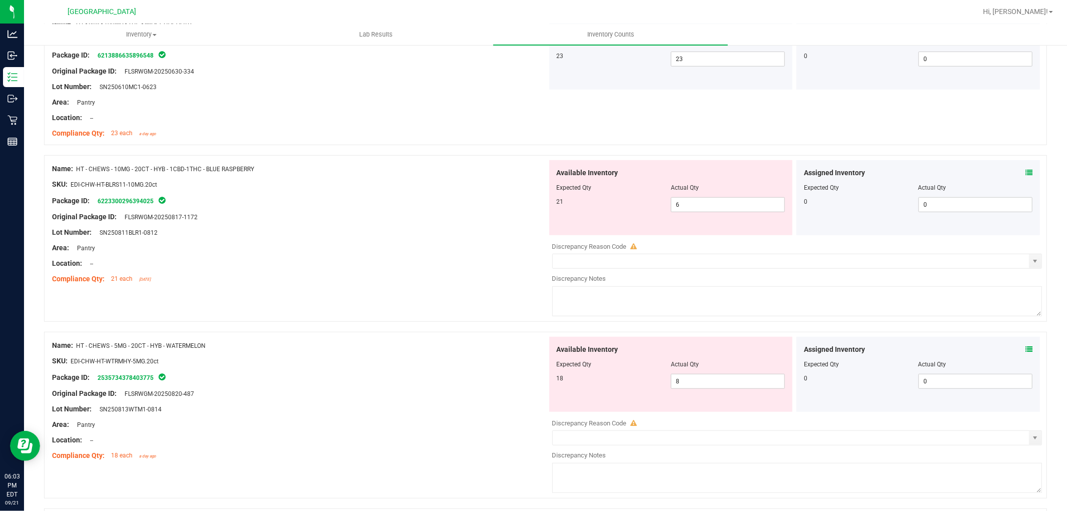
click at [732, 196] on div at bounding box center [671, 194] width 229 height 5
click at [729, 198] on span "6 6" at bounding box center [728, 204] width 114 height 15
type input "21"
click at [435, 204] on div "Package ID: 6223300296394025" at bounding box center [299, 201] width 495 height 12
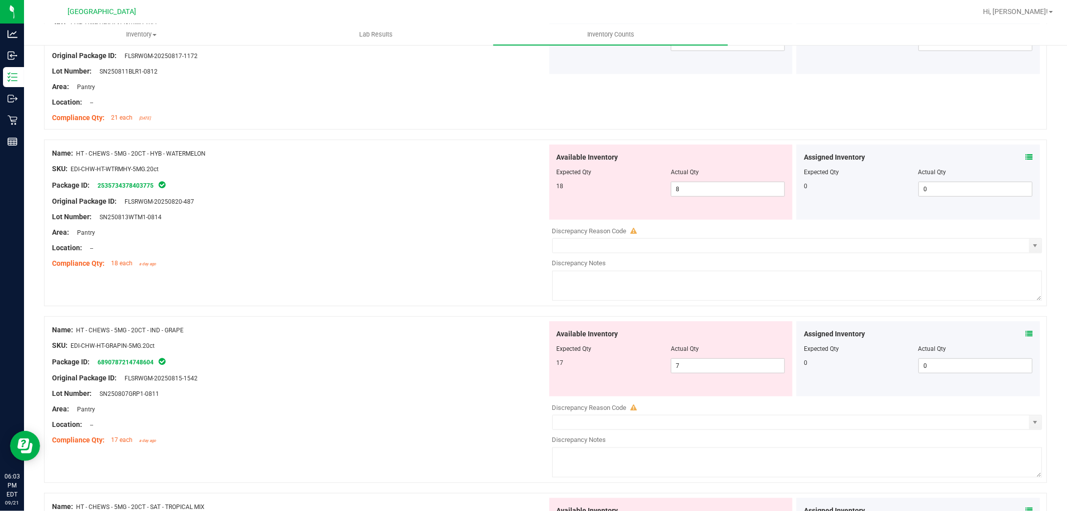
scroll to position [611, 0]
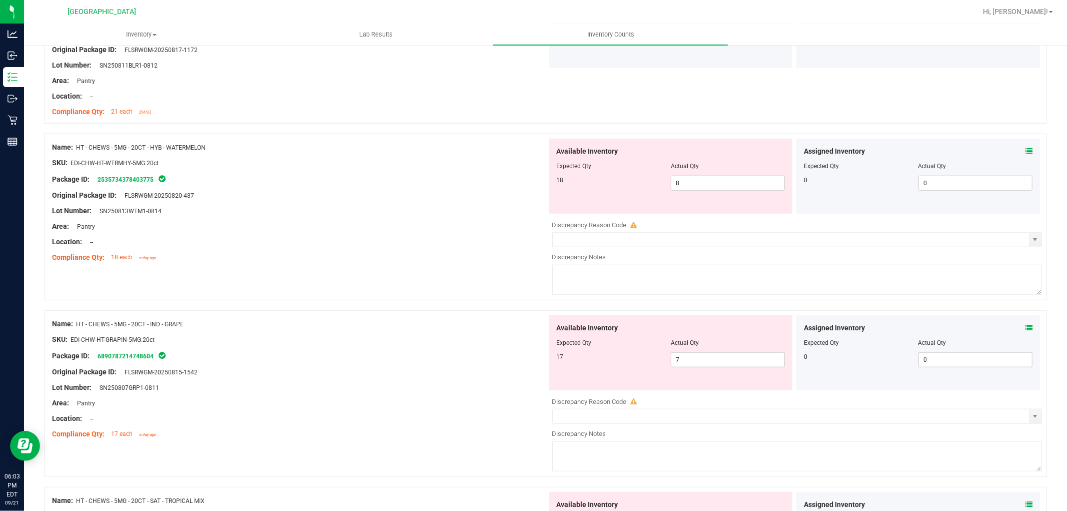
click at [1025, 150] on icon at bounding box center [1028, 151] width 7 height 7
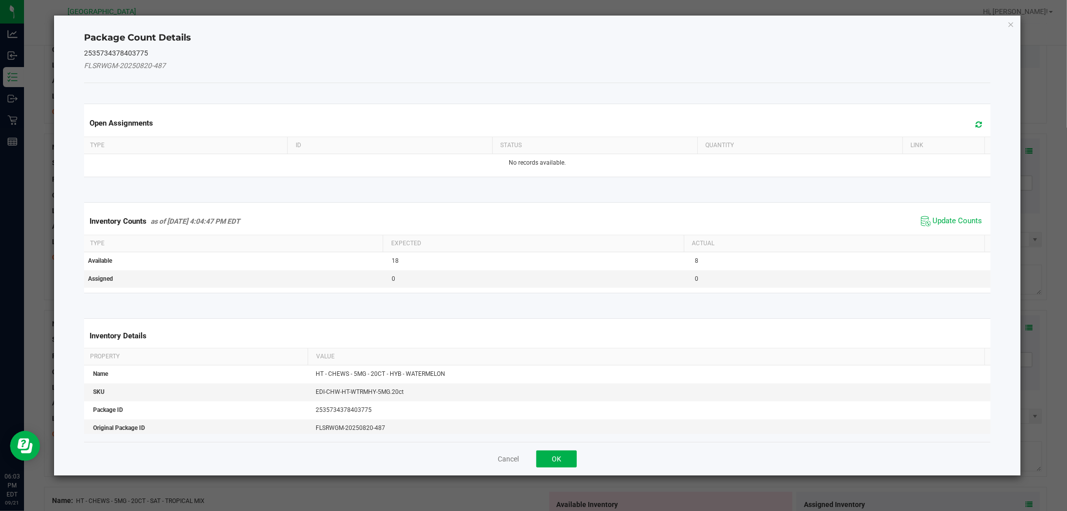
click at [966, 214] on span "Update Counts" at bounding box center [951, 221] width 67 height 15
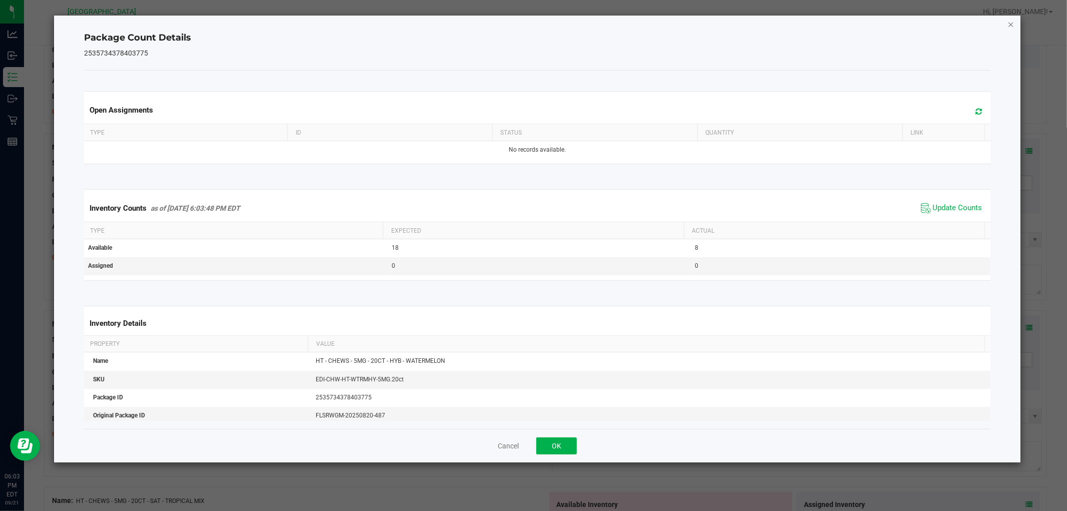
click at [1009, 23] on icon "Close" at bounding box center [1010, 24] width 7 height 12
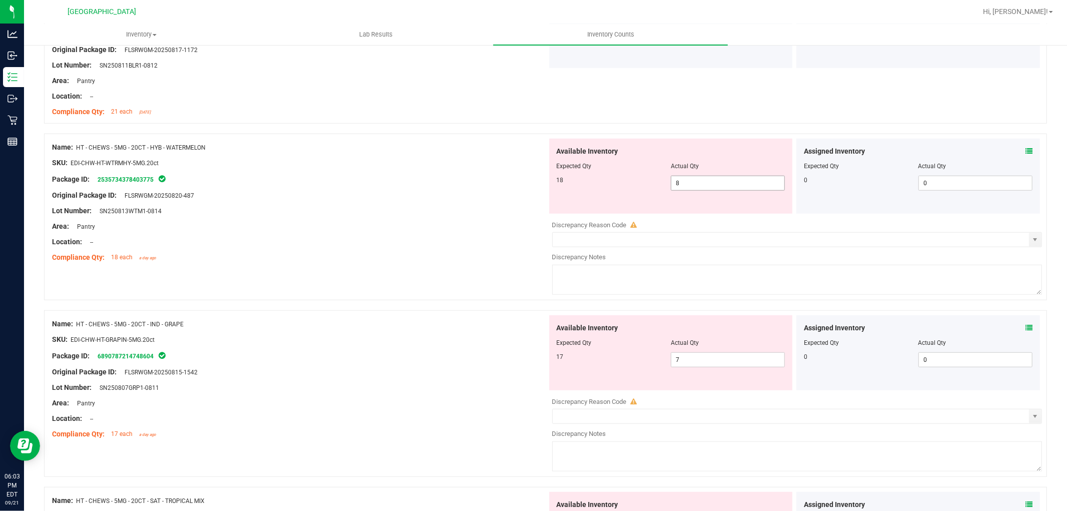
click at [700, 183] on span "8 8" at bounding box center [728, 183] width 114 height 15
type input "18"
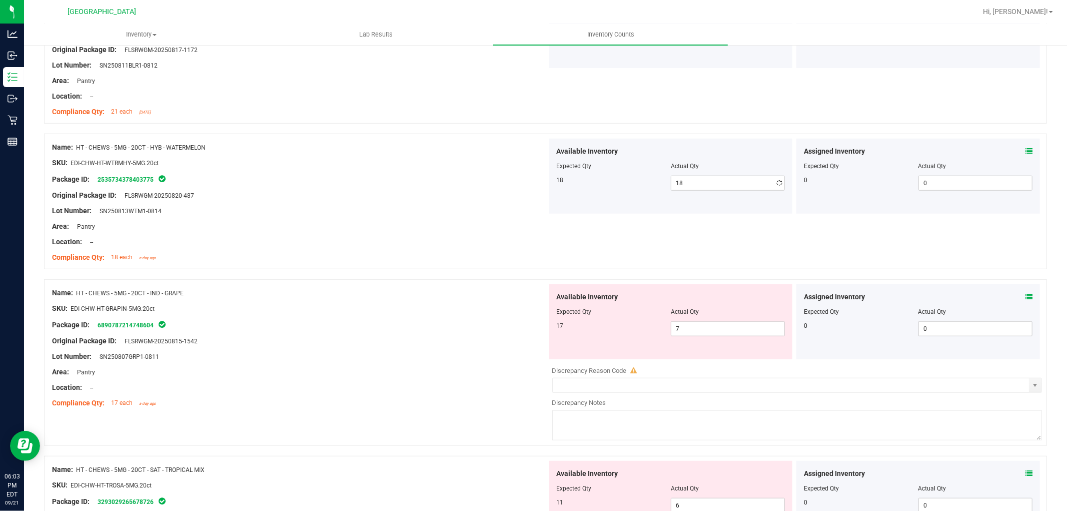
click at [488, 182] on div "Package ID: 2535734378403775" at bounding box center [299, 179] width 495 height 12
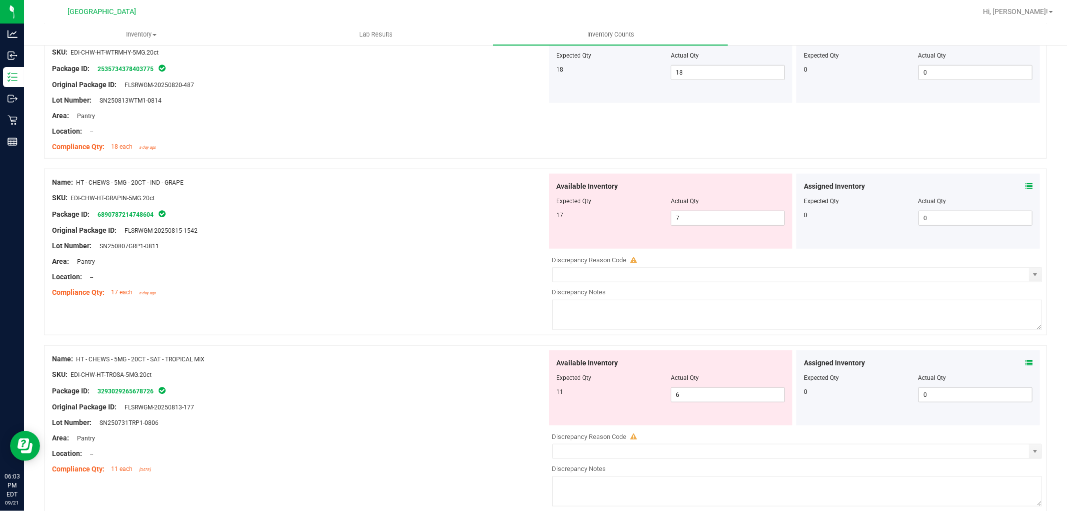
scroll to position [722, 0]
click at [1025, 184] on icon at bounding box center [1028, 185] width 7 height 7
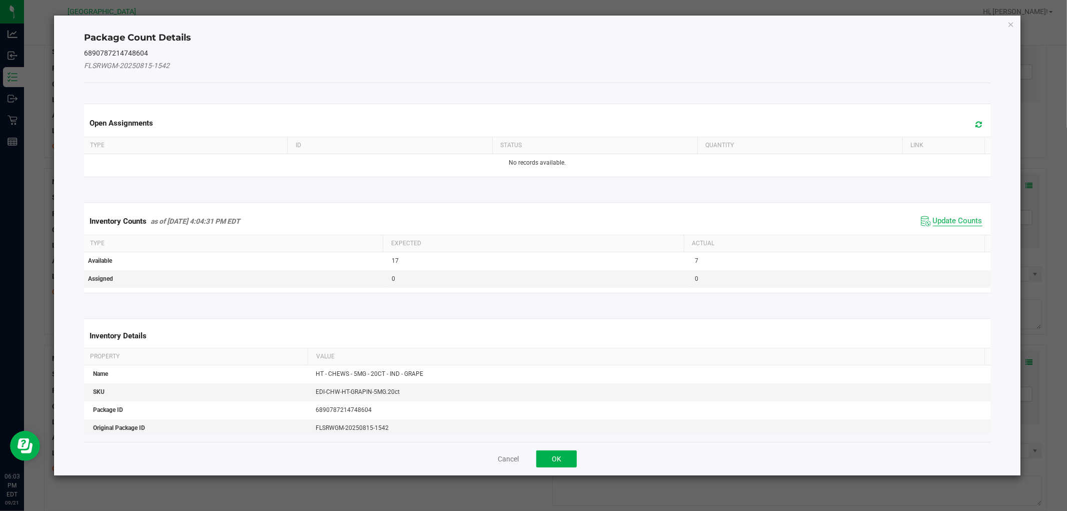
click at [961, 222] on span "Update Counts" at bounding box center [958, 221] width 50 height 10
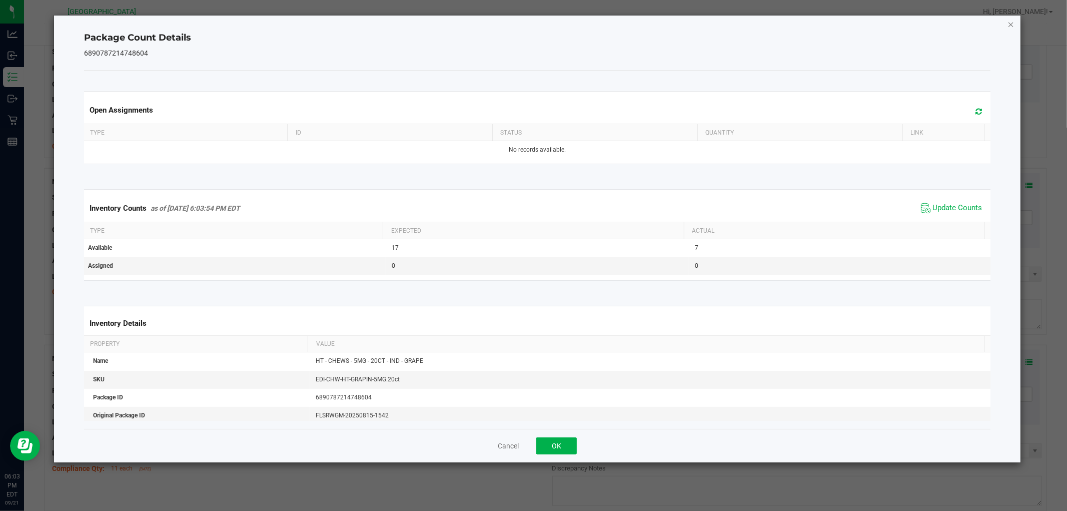
click at [1009, 23] on icon "Close" at bounding box center [1010, 24] width 7 height 12
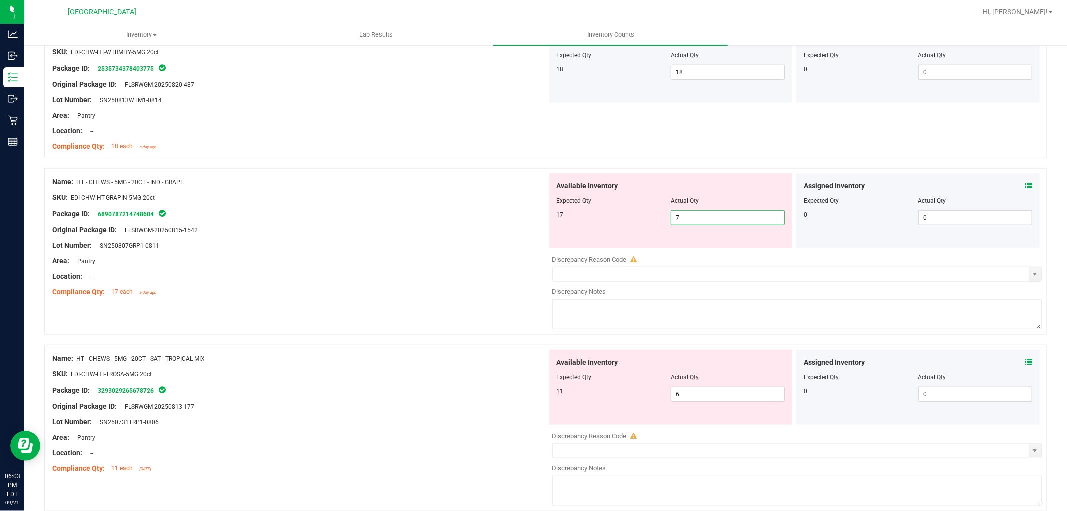
click at [687, 213] on span "7 7" at bounding box center [728, 217] width 114 height 15
type input "17"
click at [457, 184] on div "Name: HT - CHEWS - 5MG - 20CT - IND - GRAPE" at bounding box center [299, 182] width 495 height 11
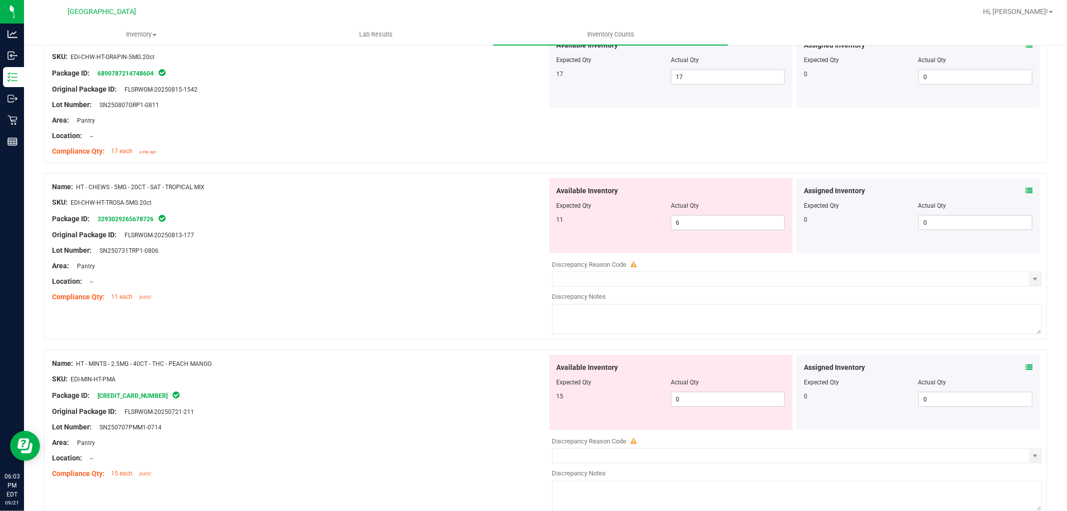
scroll to position [889, 0]
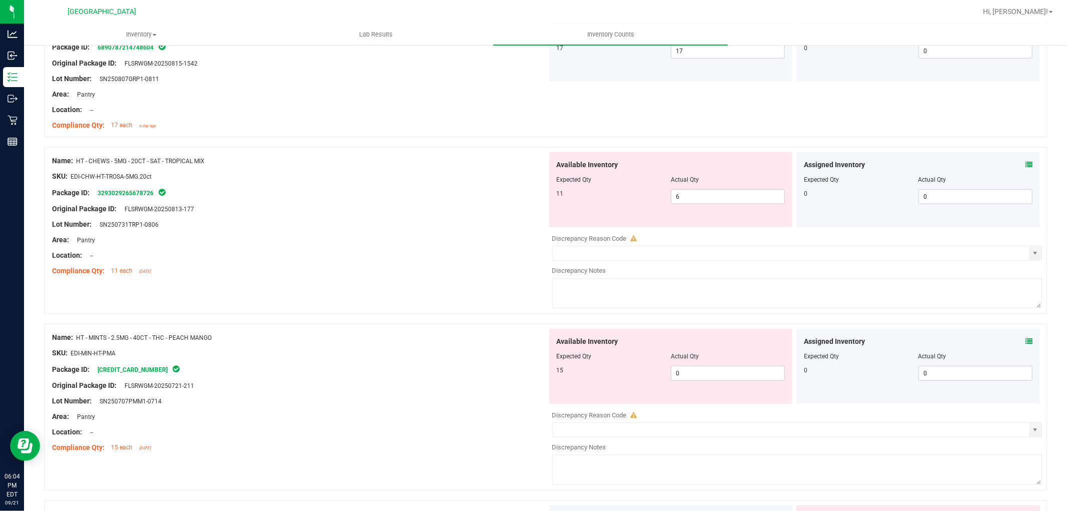
click at [1025, 163] on icon at bounding box center [1028, 164] width 7 height 7
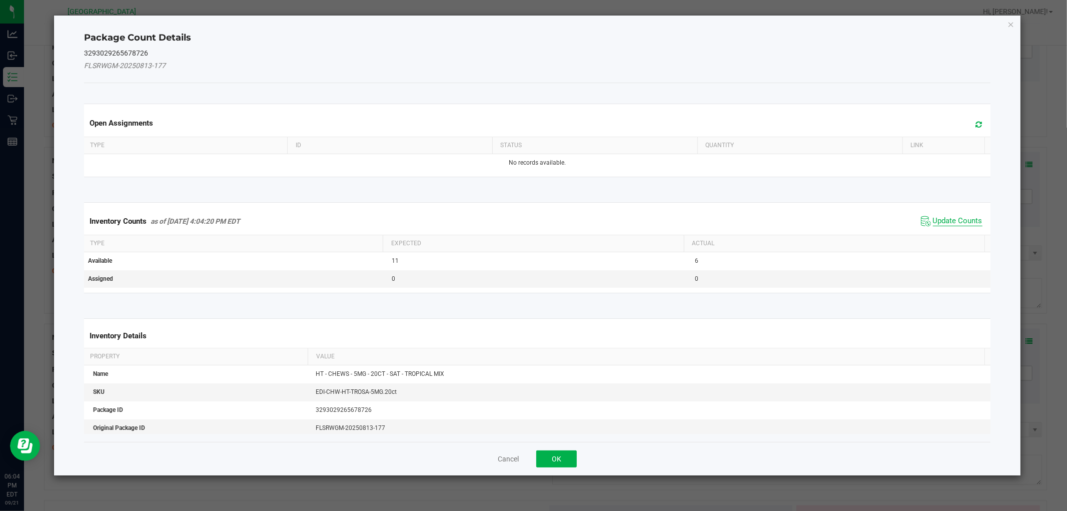
click at [946, 218] on span "Update Counts" at bounding box center [958, 221] width 50 height 10
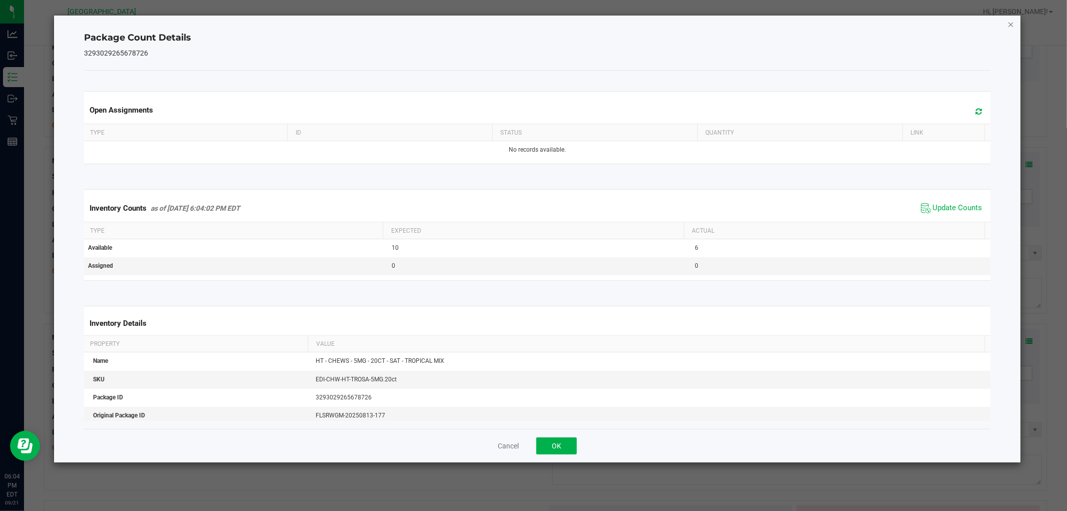
click at [1008, 27] on icon "Close" at bounding box center [1010, 24] width 7 height 12
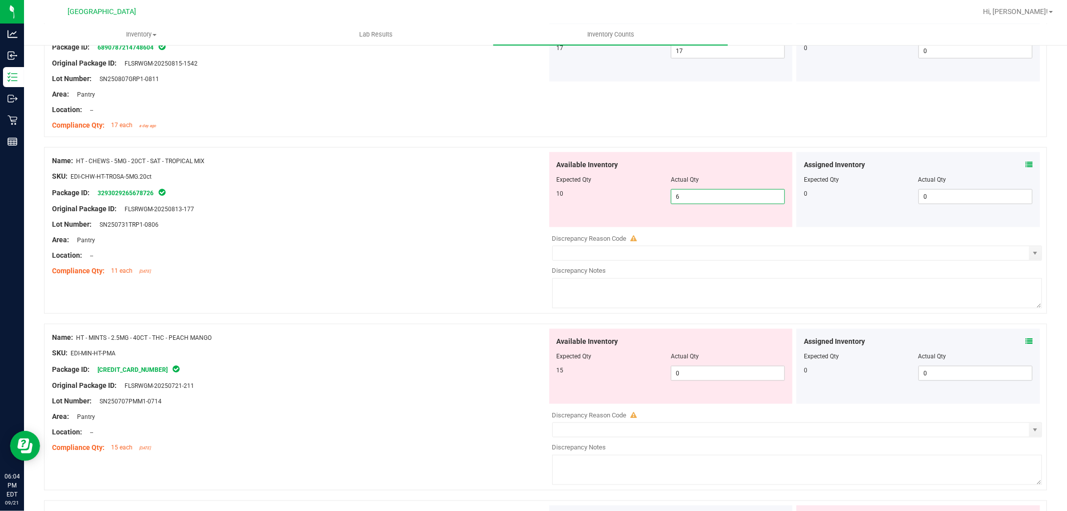
click at [732, 197] on span "6 6" at bounding box center [728, 196] width 114 height 15
type input "10"
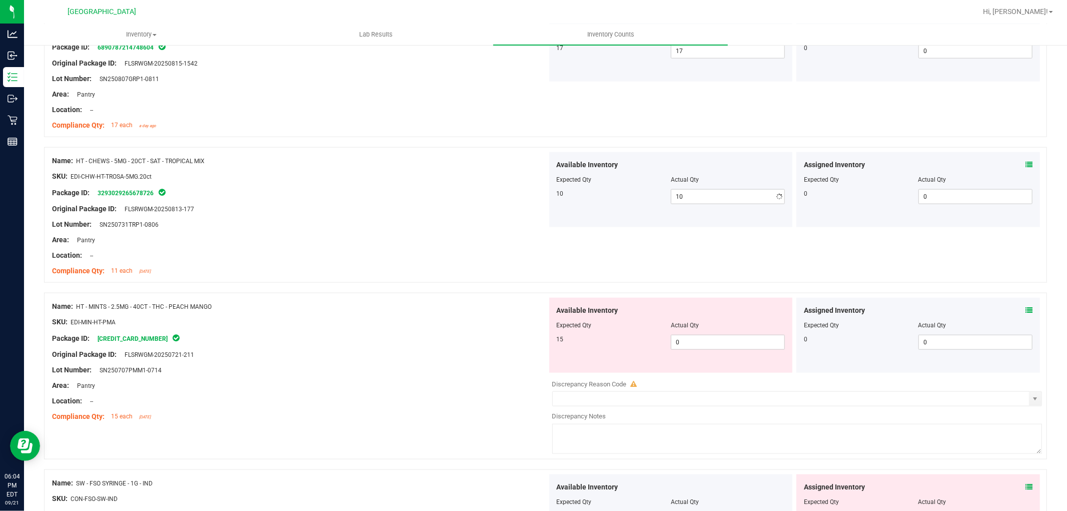
click at [292, 170] on div at bounding box center [299, 168] width 495 height 5
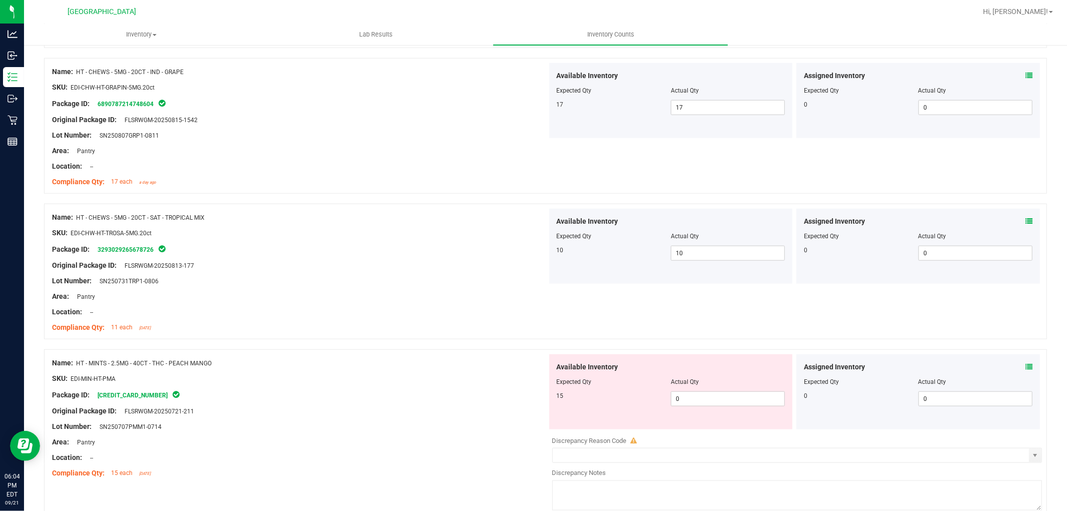
scroll to position [833, 0]
click at [1025, 364] on icon at bounding box center [1028, 365] width 7 height 7
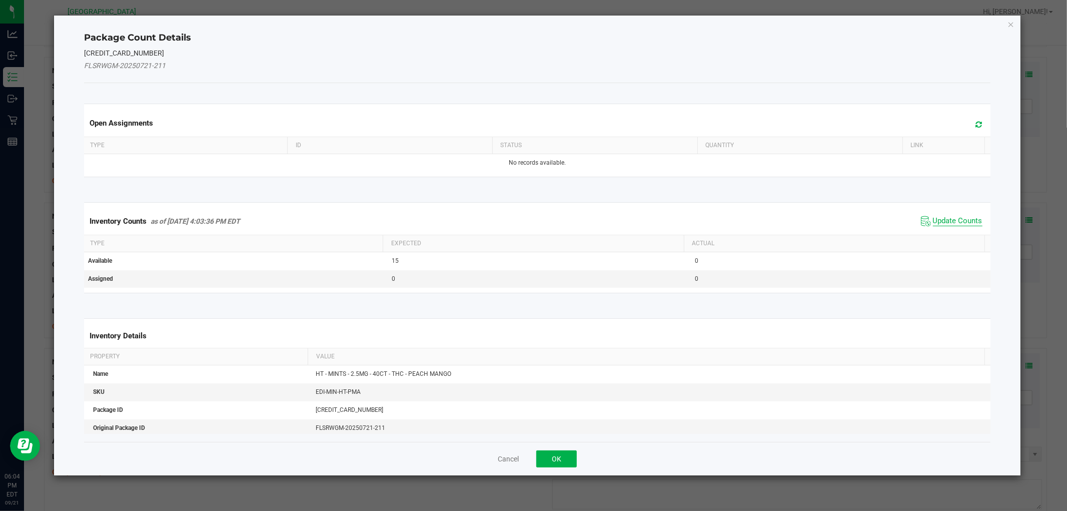
click at [933, 221] on span "Update Counts" at bounding box center [958, 221] width 50 height 10
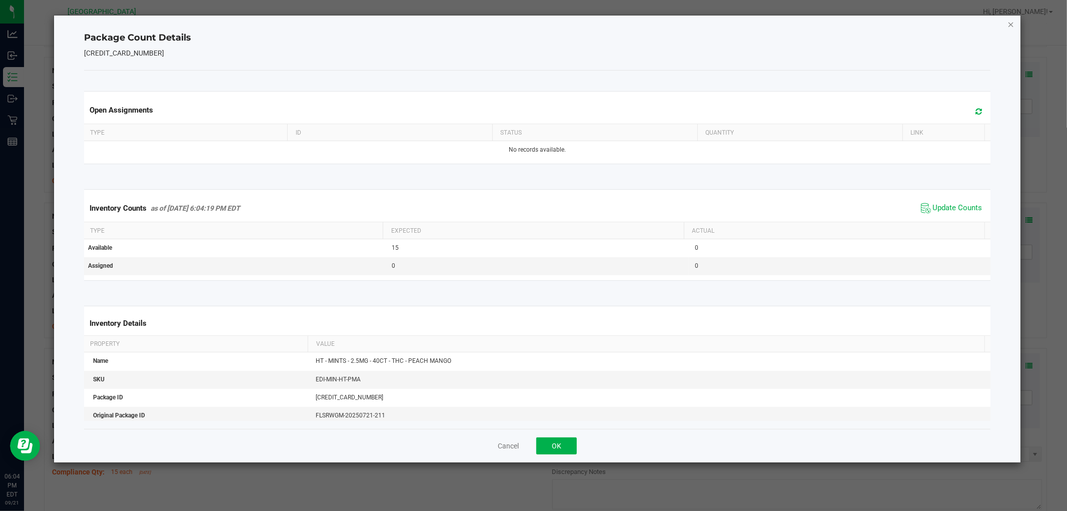
click at [1009, 23] on icon "Close" at bounding box center [1010, 24] width 7 height 12
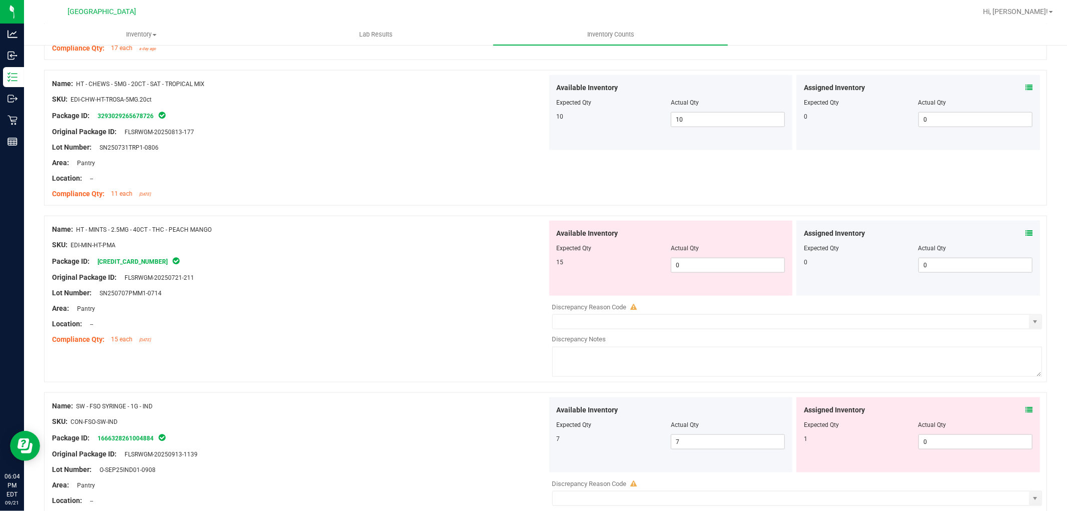
scroll to position [1000, 0]
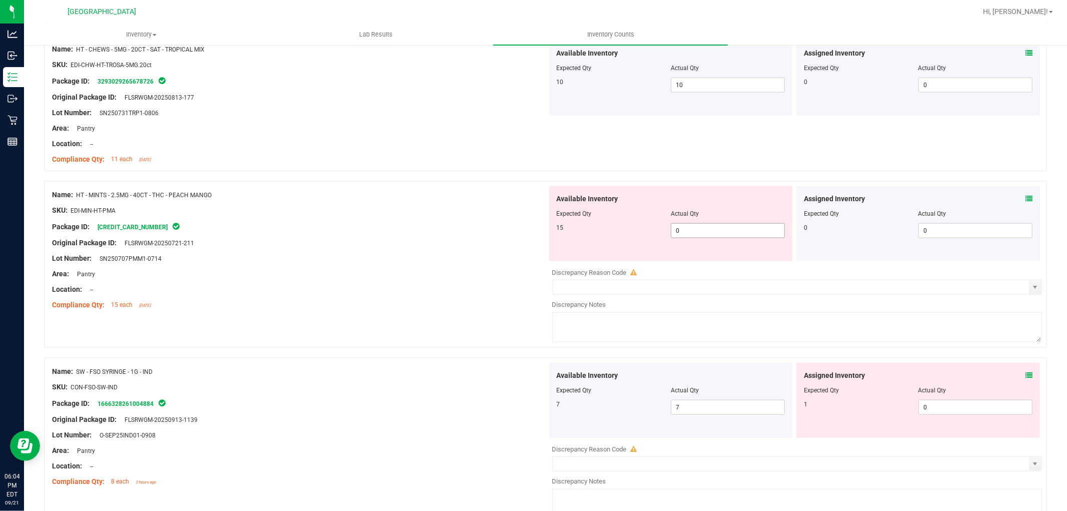
click at [694, 236] on span "0 0" at bounding box center [728, 230] width 114 height 15
type input "15"
click at [441, 180] on div at bounding box center [545, 176] width 1003 height 10
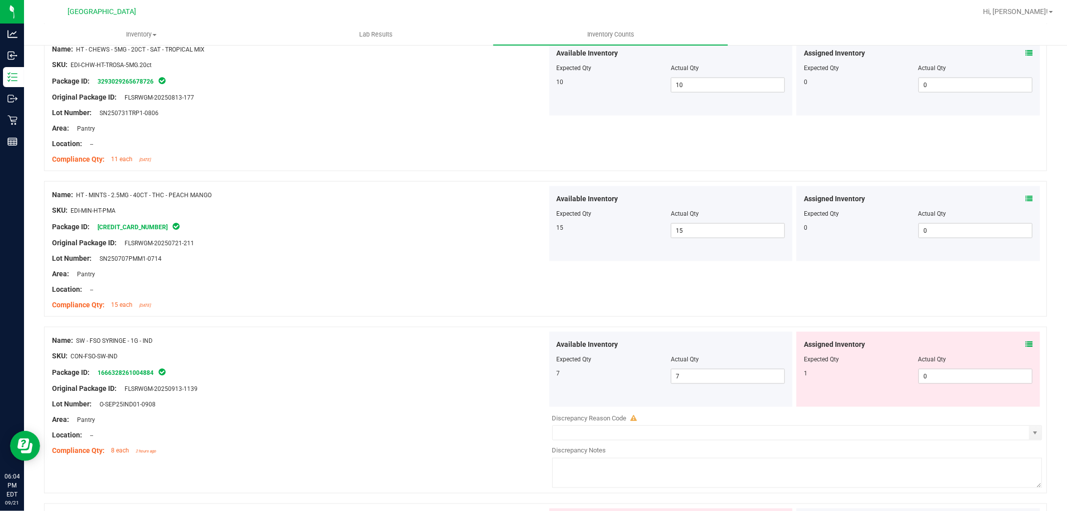
click at [1025, 197] on icon at bounding box center [1028, 198] width 7 height 7
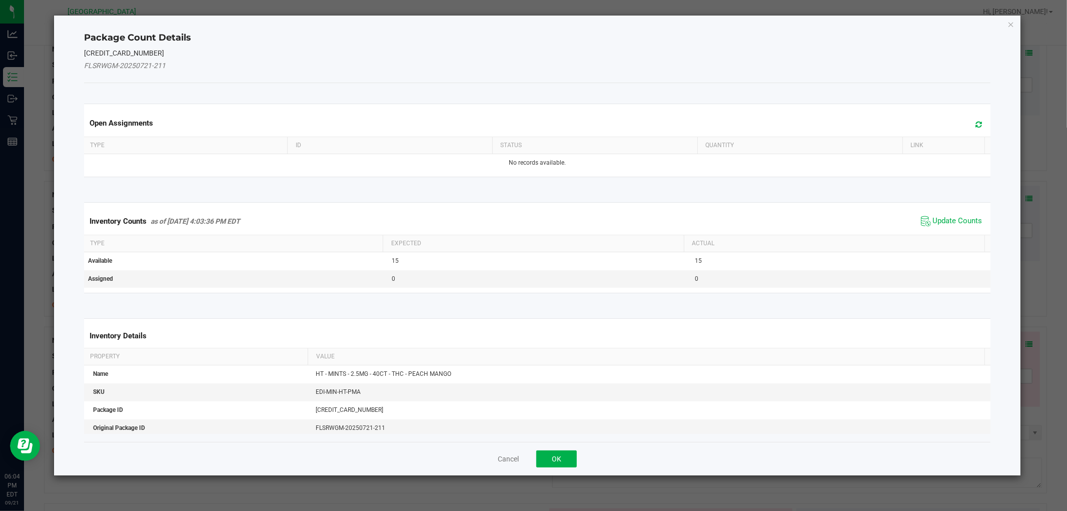
click at [942, 215] on span "Update Counts" at bounding box center [951, 221] width 67 height 15
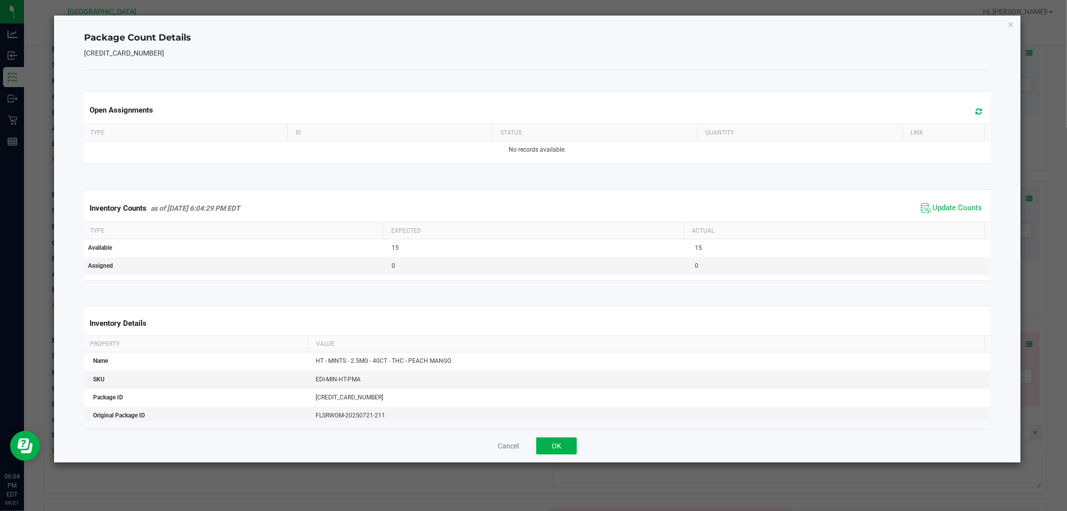
click at [1006, 24] on div "Package Count Details [CREDIT_CARD_NUMBER] Open Assignments Type ID Status Quan…" at bounding box center [537, 239] width 966 height 447
click at [1010, 24] on icon "Close" at bounding box center [1010, 24] width 7 height 12
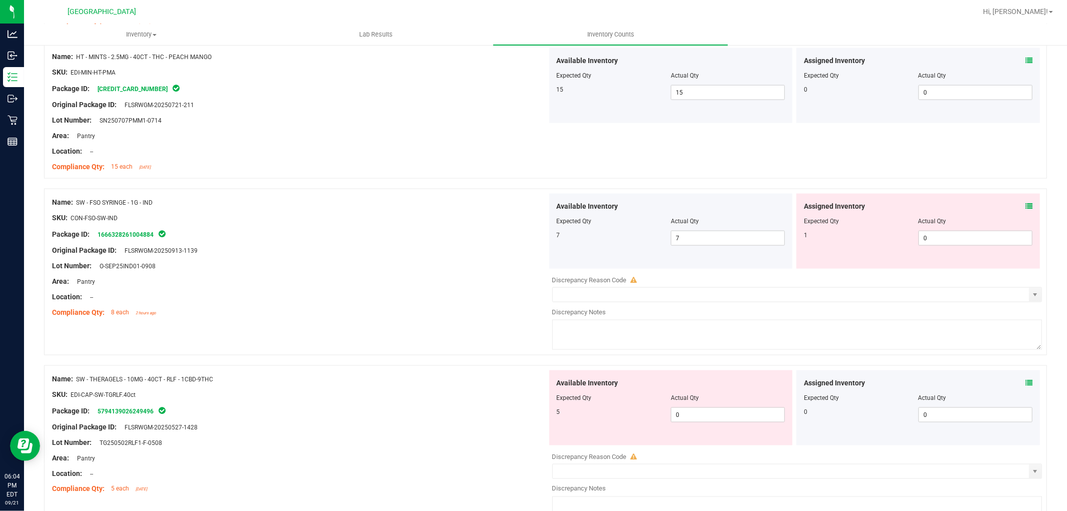
scroll to position [1167, 0]
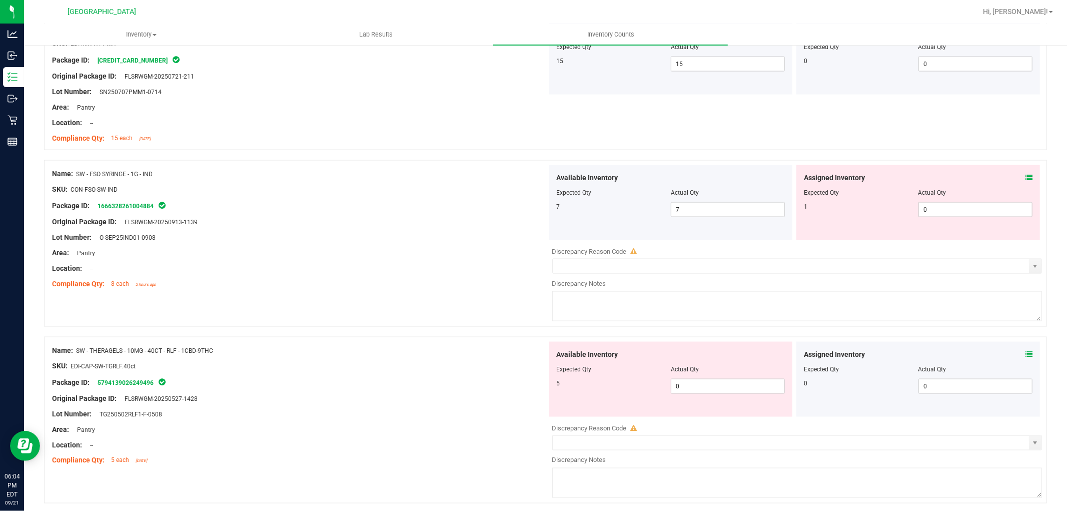
click at [1025, 177] on icon at bounding box center [1028, 177] width 7 height 7
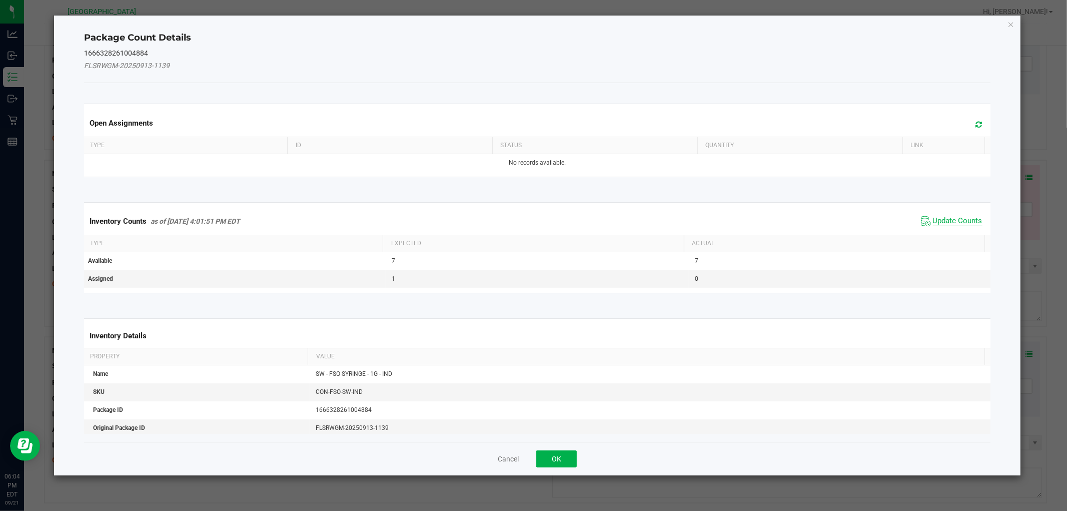
click at [939, 218] on span "Update Counts" at bounding box center [958, 221] width 50 height 10
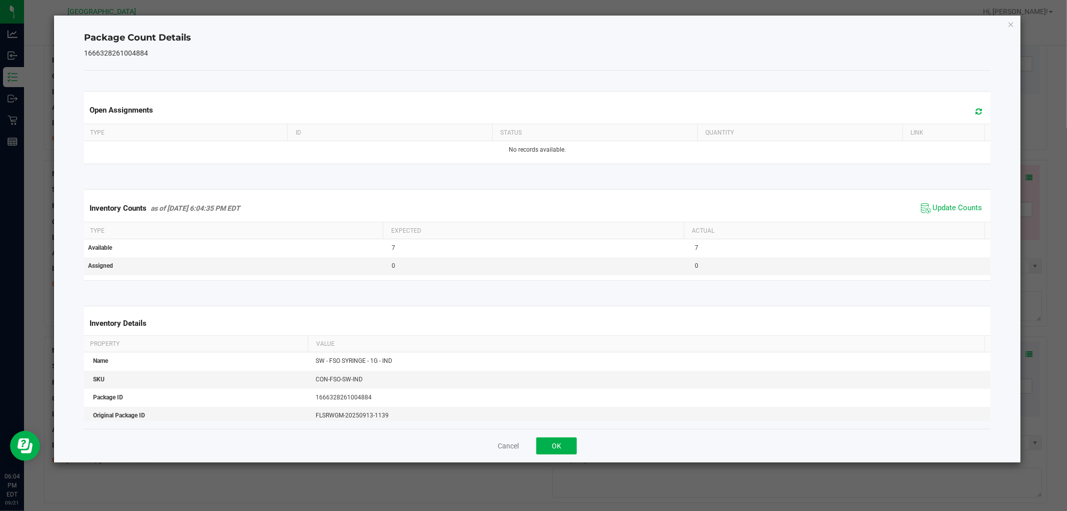
click at [1006, 21] on div "Package Count Details 1666328261004884 Open Assignments Type ID Status Quantity…" at bounding box center [537, 239] width 966 height 447
click at [1007, 24] on icon "Close" at bounding box center [1010, 24] width 7 height 12
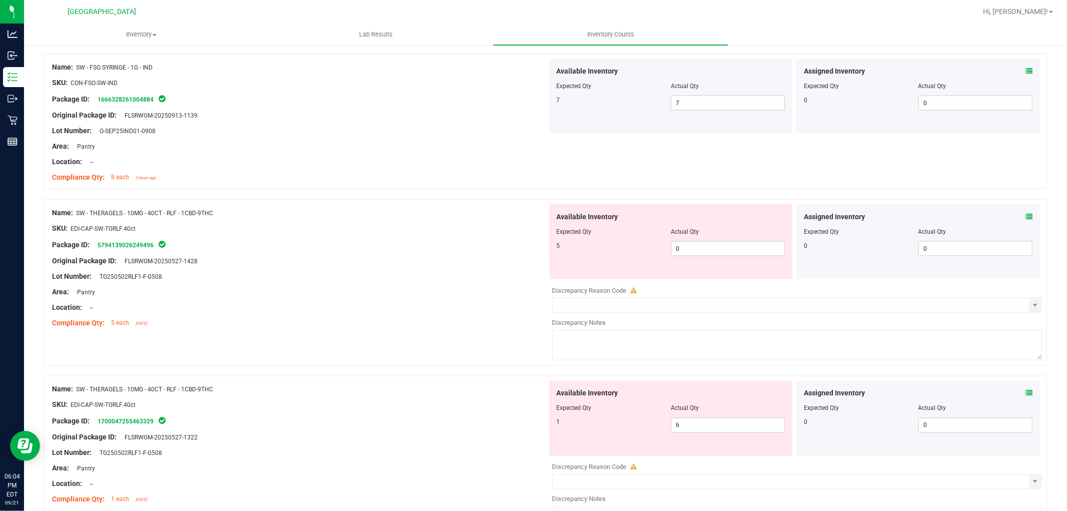
scroll to position [1278, 0]
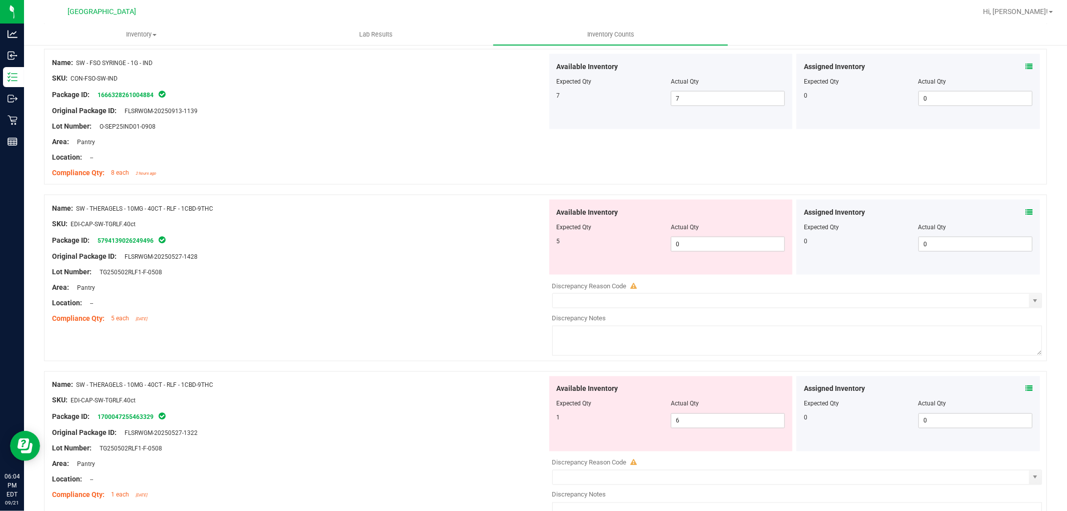
click at [1025, 207] on span at bounding box center [1028, 212] width 7 height 11
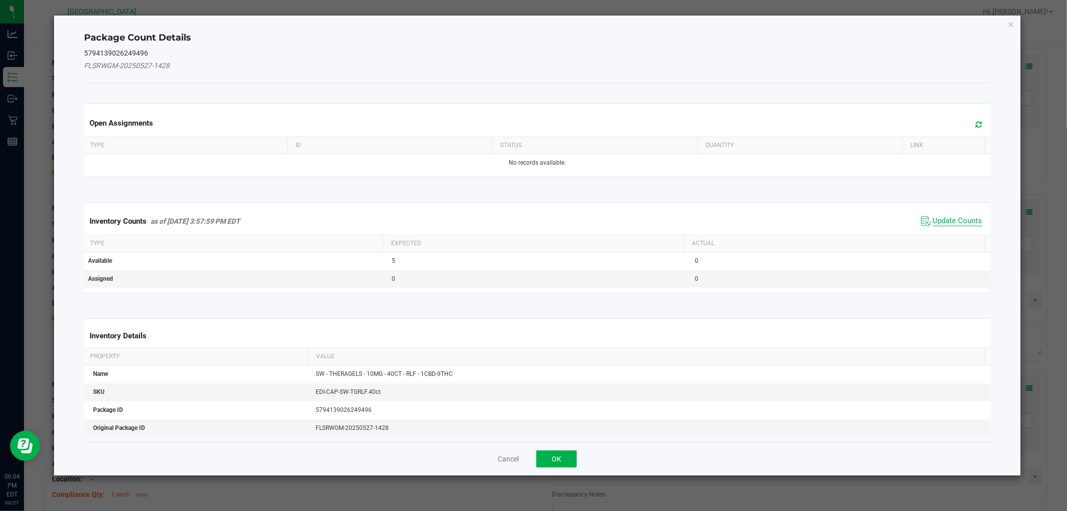
click at [943, 218] on span "Update Counts" at bounding box center [958, 221] width 50 height 10
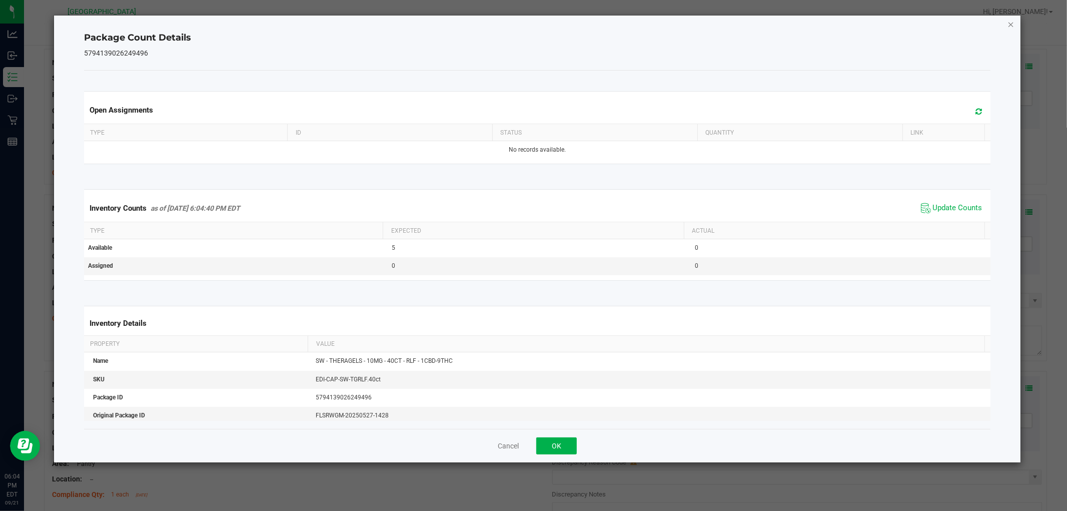
click at [1011, 24] on icon "Close" at bounding box center [1010, 24] width 7 height 12
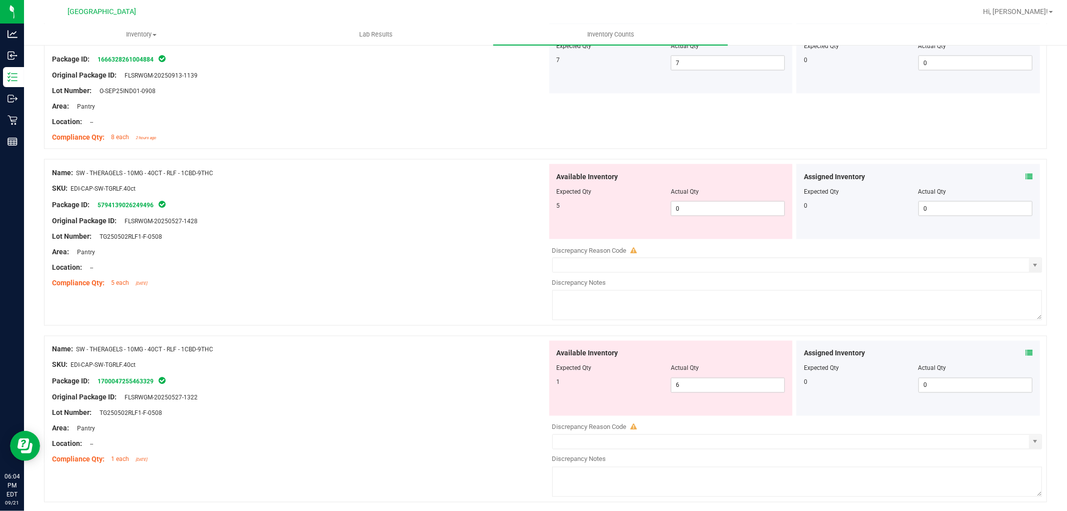
scroll to position [1334, 0]
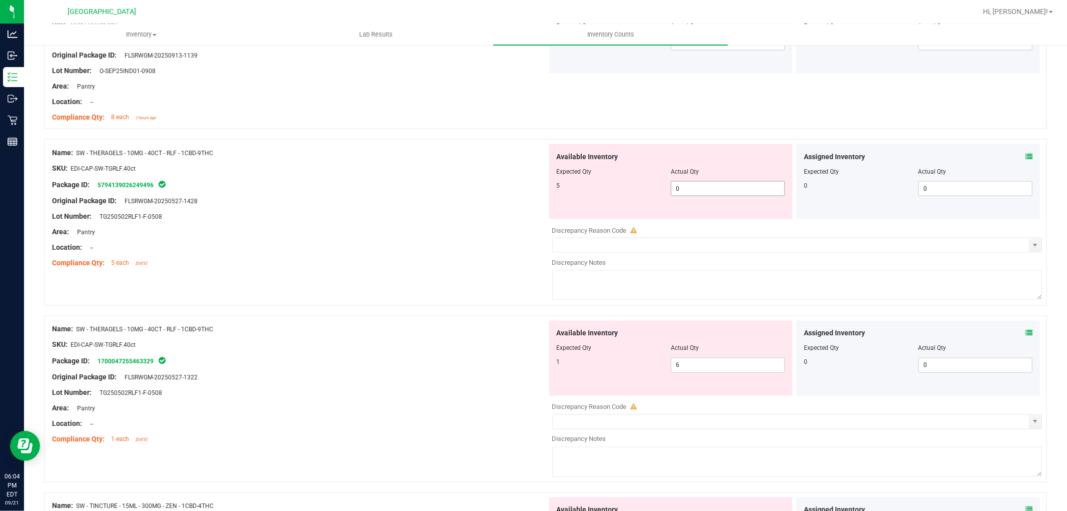
click at [712, 191] on span "0 0" at bounding box center [728, 188] width 114 height 15
type input "8"
type input "5"
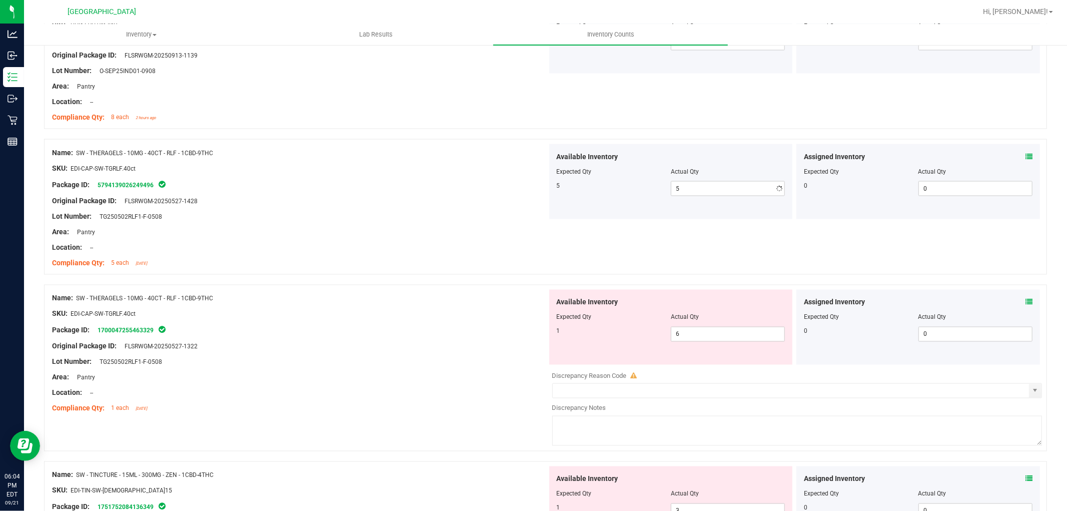
click at [432, 219] on div "Lot Number: TG250502RLF1-F-0508" at bounding box center [299, 216] width 495 height 11
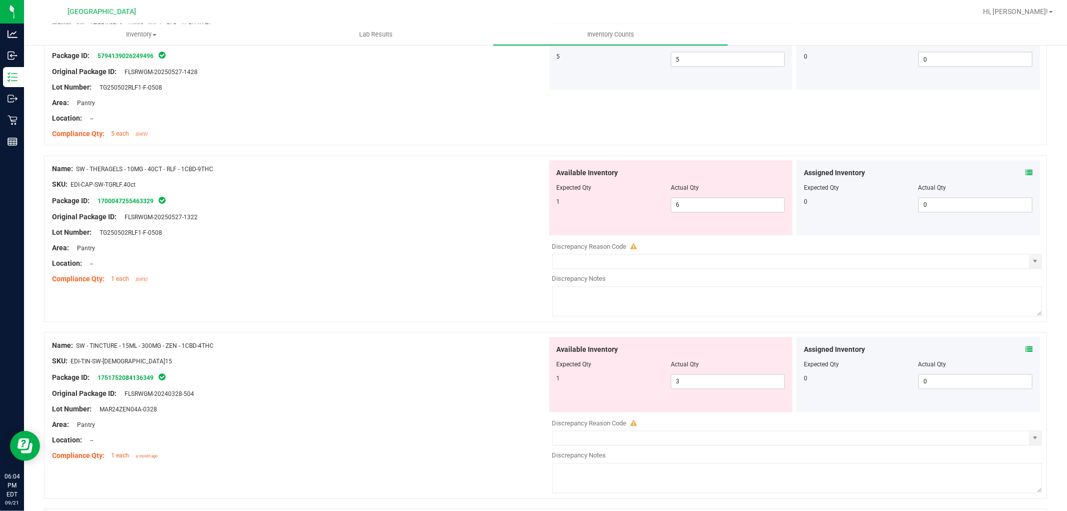
scroll to position [1501, 0]
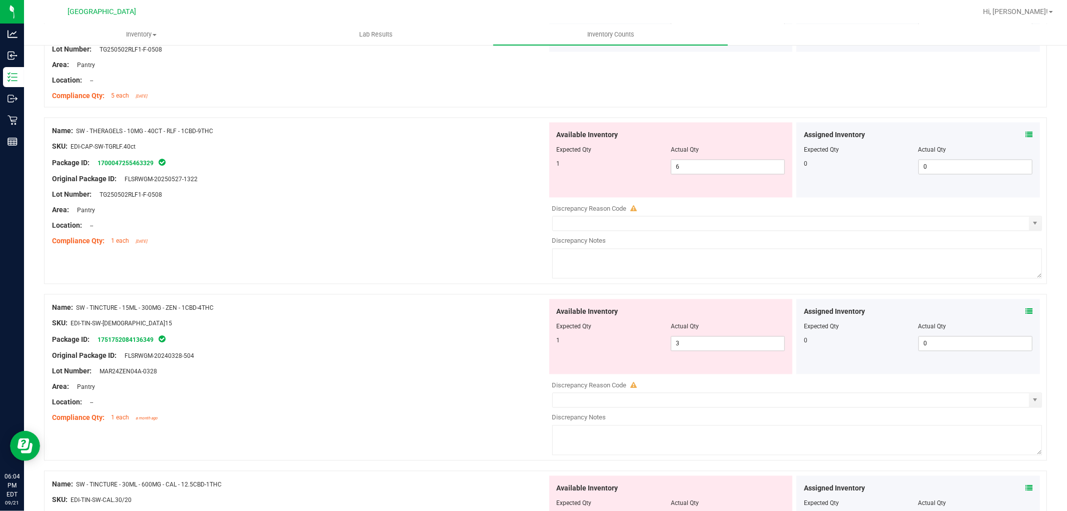
click at [1025, 137] on icon at bounding box center [1028, 135] width 7 height 7
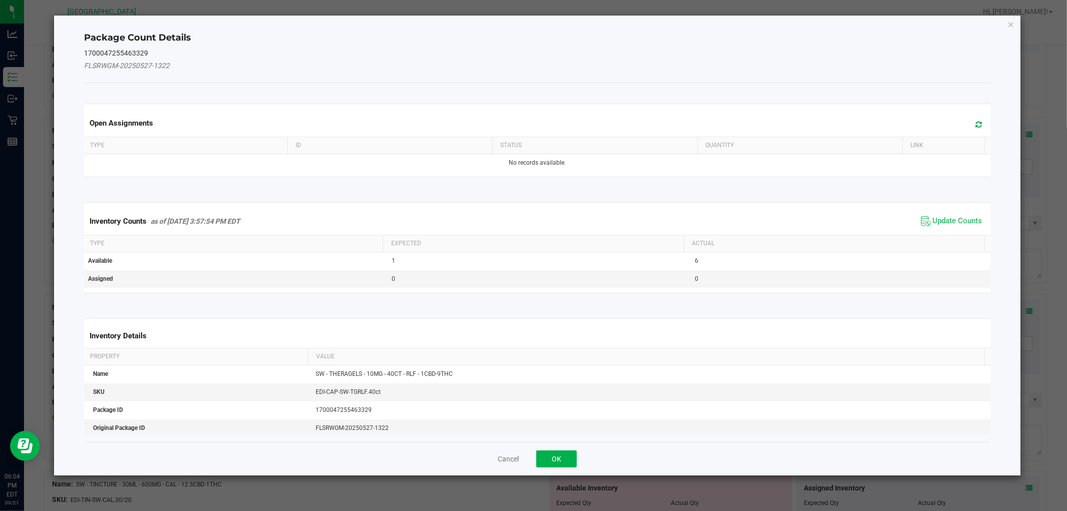
click at [956, 212] on div "Inventory Counts as of [DATE] 3:57:54 PM EDT Update Counts" at bounding box center [537, 221] width 910 height 27
click at [954, 214] on span "Update Counts" at bounding box center [951, 221] width 67 height 15
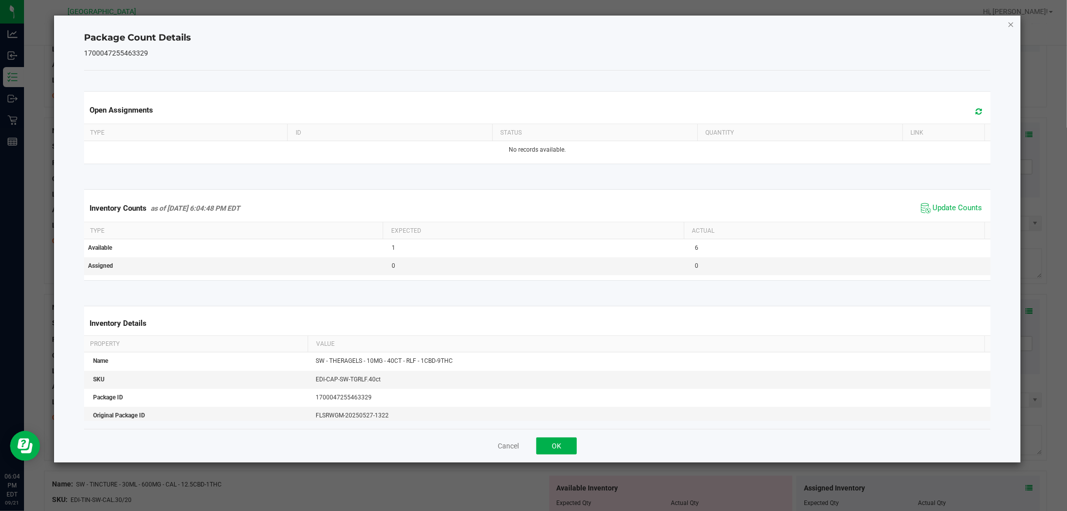
click at [1012, 21] on icon "Close" at bounding box center [1010, 24] width 7 height 12
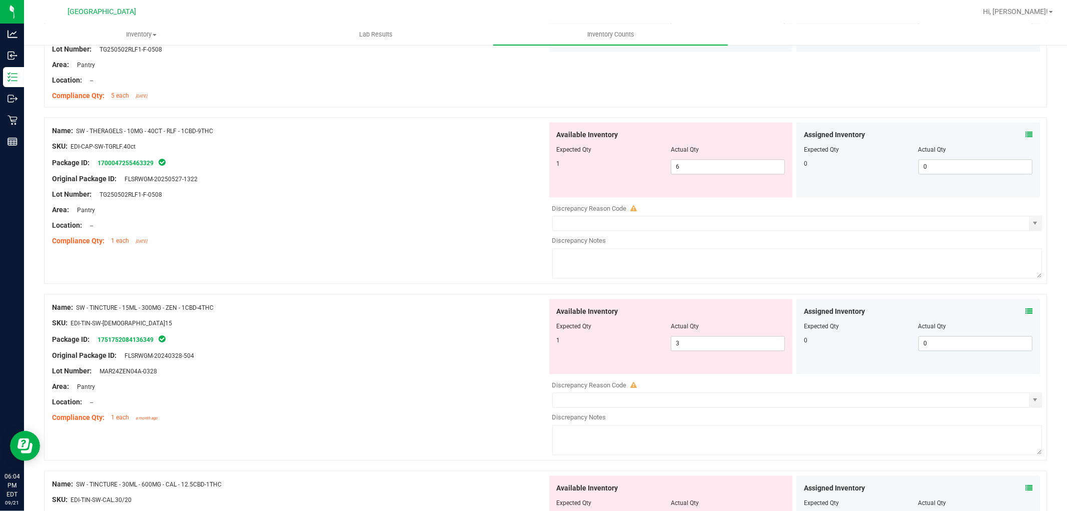
click at [483, 231] on div "Location: --" at bounding box center [299, 226] width 495 height 11
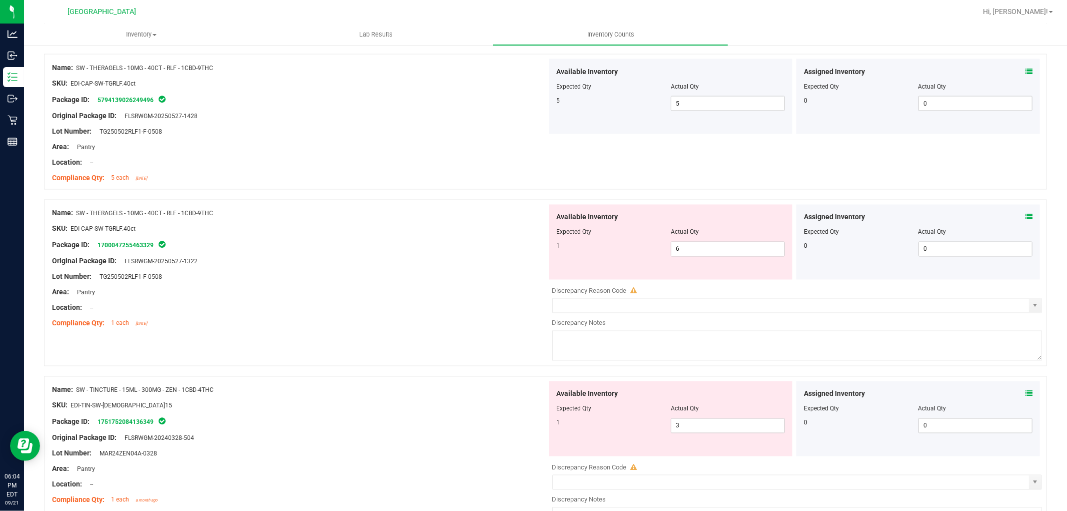
scroll to position [1445, 0]
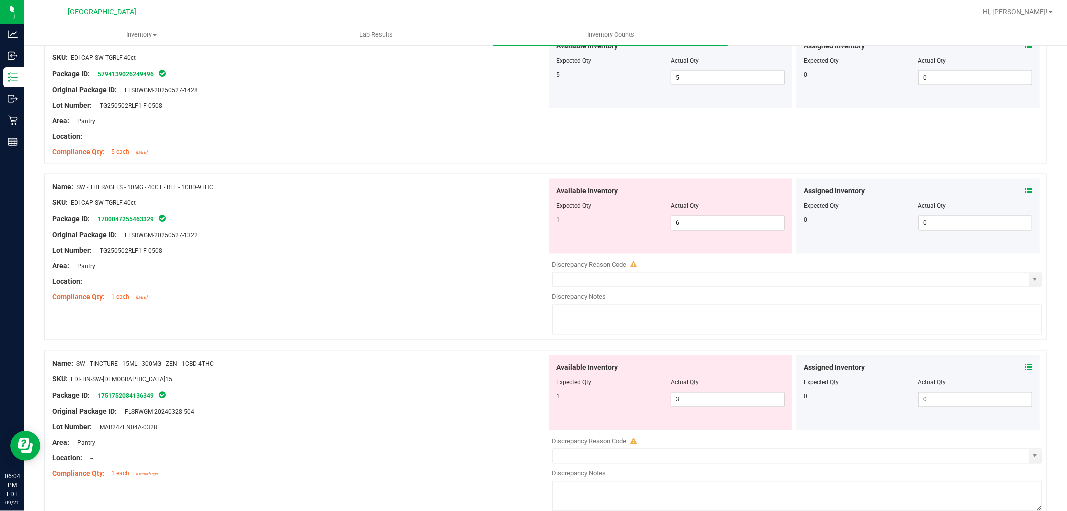
click at [1025, 188] on icon at bounding box center [1028, 191] width 7 height 7
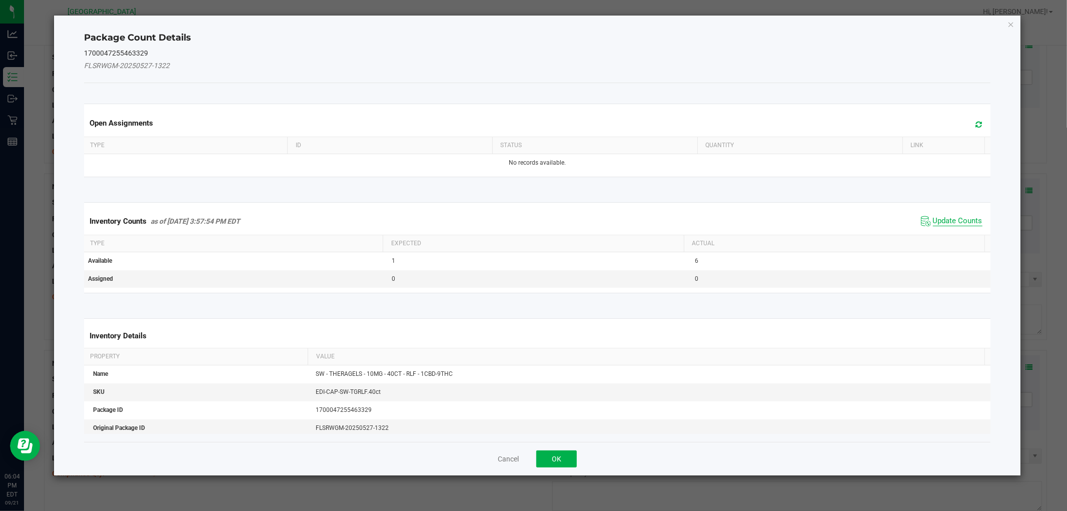
click at [958, 220] on span "Update Counts" at bounding box center [958, 221] width 50 height 10
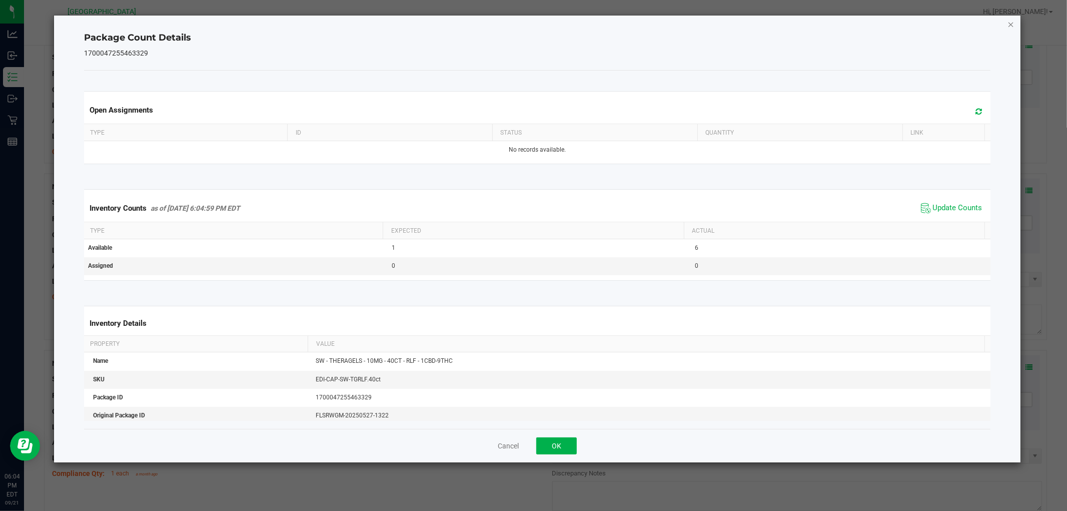
click at [1011, 21] on icon "Close" at bounding box center [1010, 24] width 7 height 12
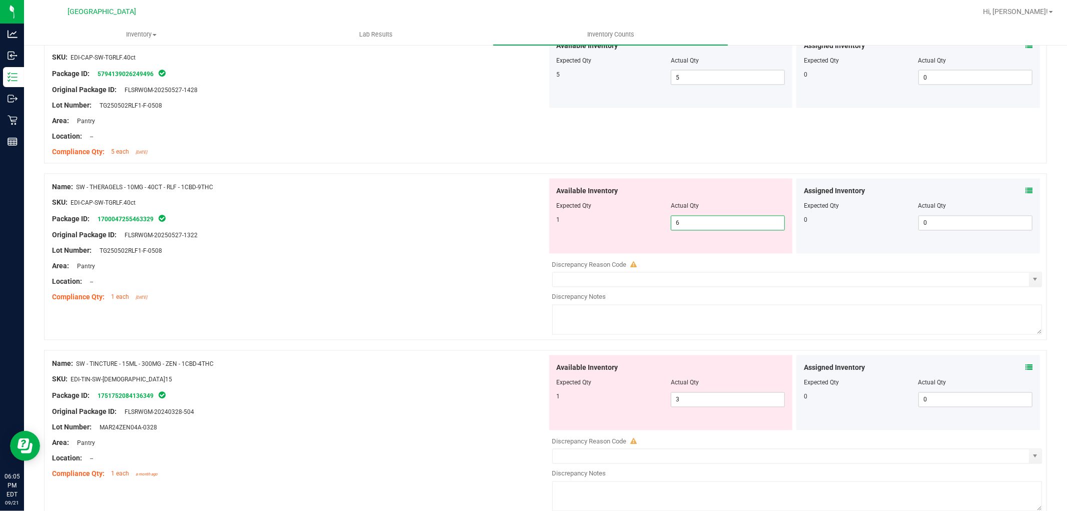
click at [712, 227] on span "6 6" at bounding box center [728, 223] width 114 height 15
type input "1"
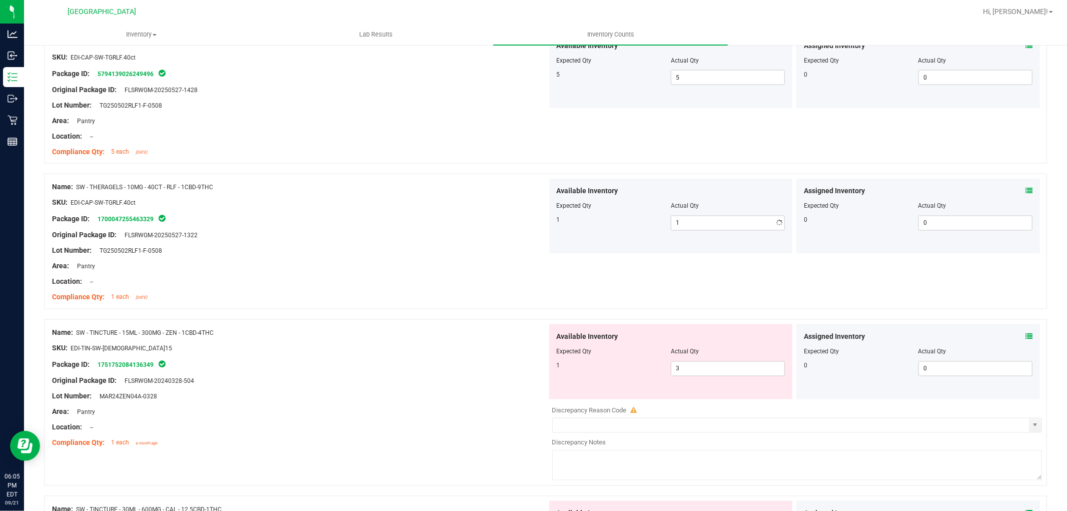
click at [457, 242] on div at bounding box center [299, 243] width 495 height 5
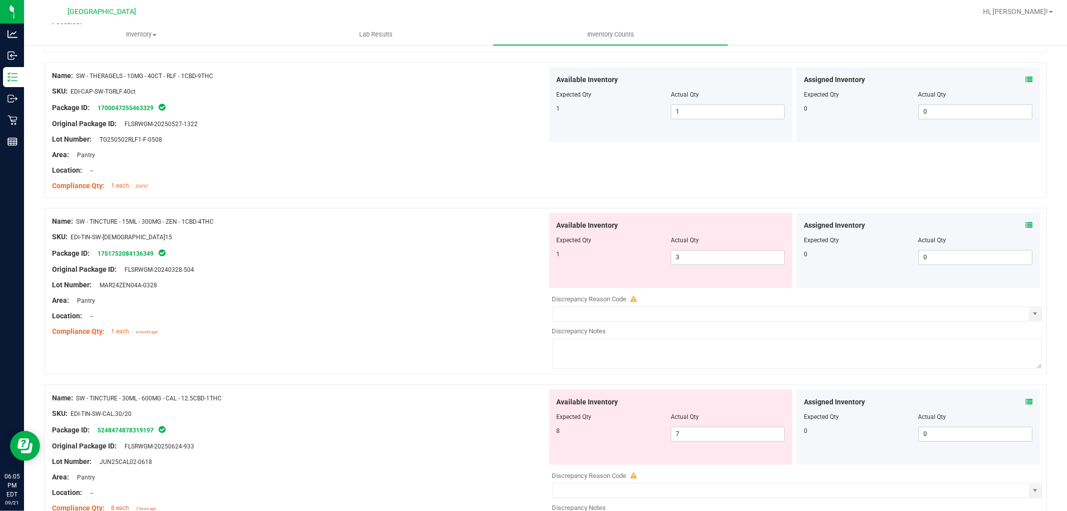
scroll to position [1556, 0]
click at [1025, 223] on icon at bounding box center [1028, 225] width 7 height 7
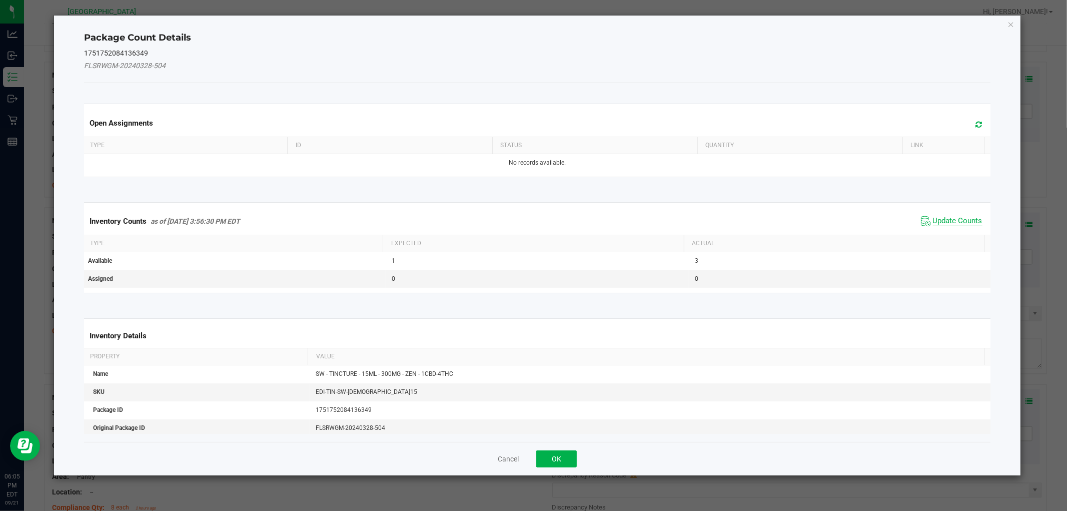
click at [946, 217] on span "Update Counts" at bounding box center [958, 221] width 50 height 10
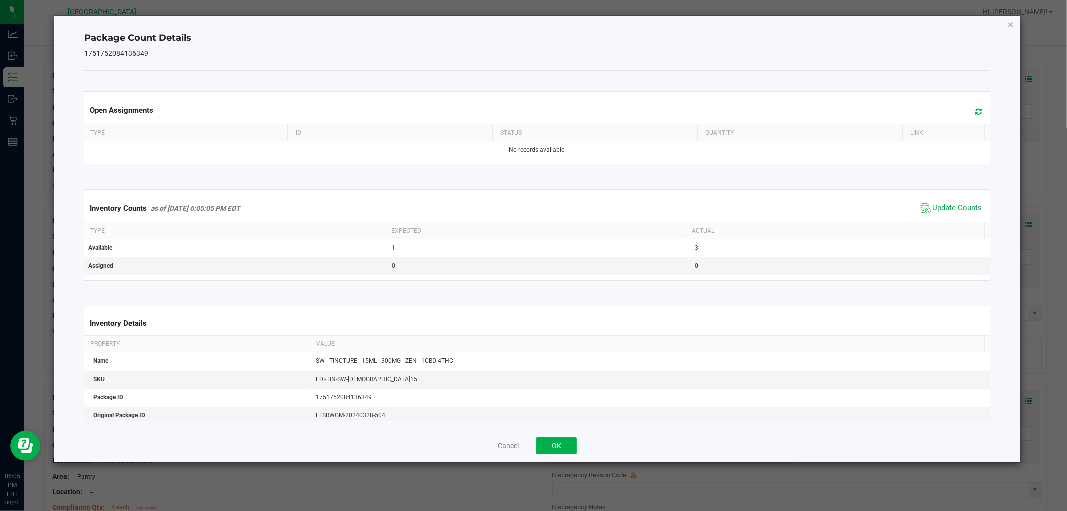
click at [1010, 23] on icon "Close" at bounding box center [1010, 24] width 7 height 12
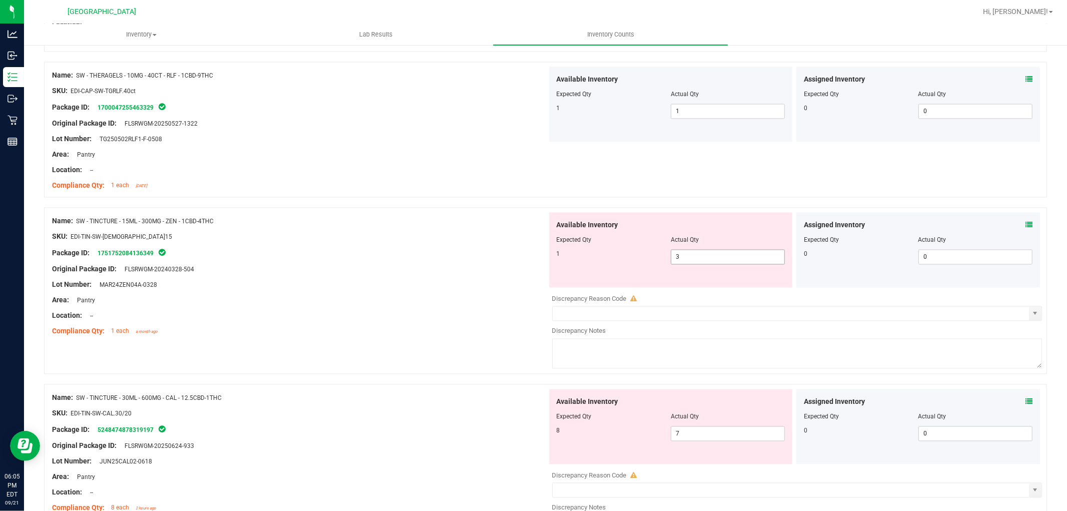
click at [714, 255] on span "3 3" at bounding box center [728, 257] width 114 height 15
type input "1"
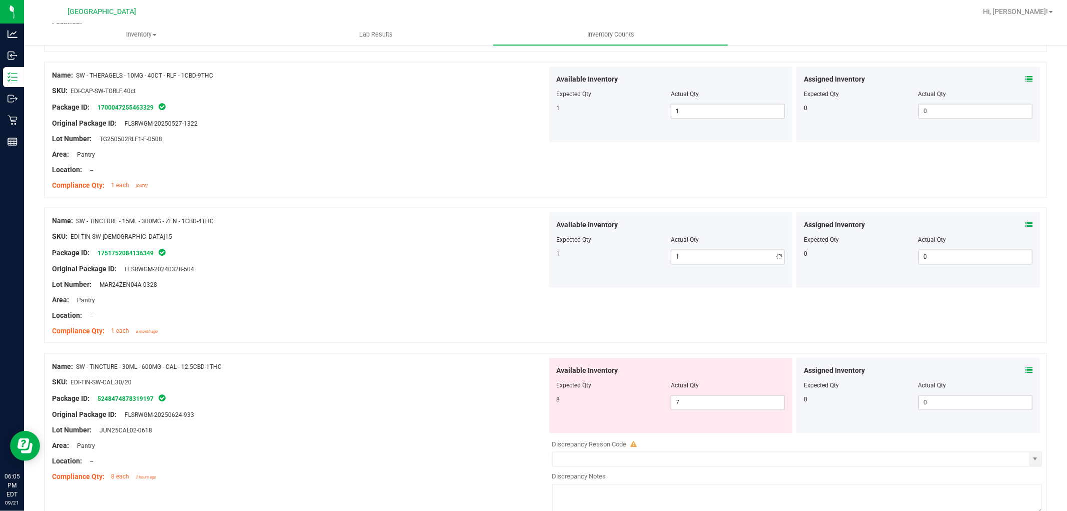
click at [506, 256] on div "Package ID: 1751752084136349" at bounding box center [299, 253] width 495 height 12
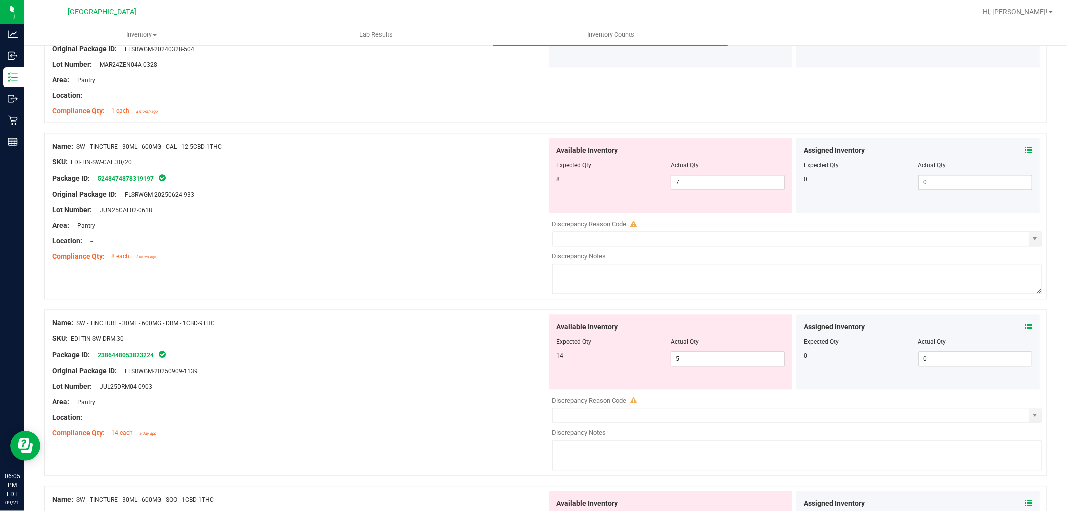
scroll to position [1778, 0]
click at [1025, 149] on icon at bounding box center [1028, 148] width 7 height 7
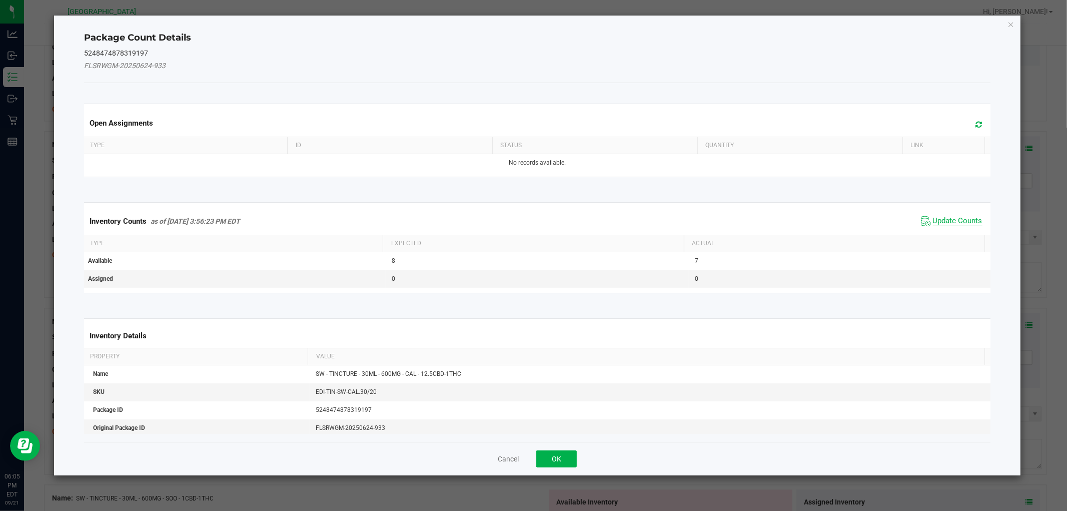
click at [953, 219] on span "Update Counts" at bounding box center [958, 221] width 50 height 10
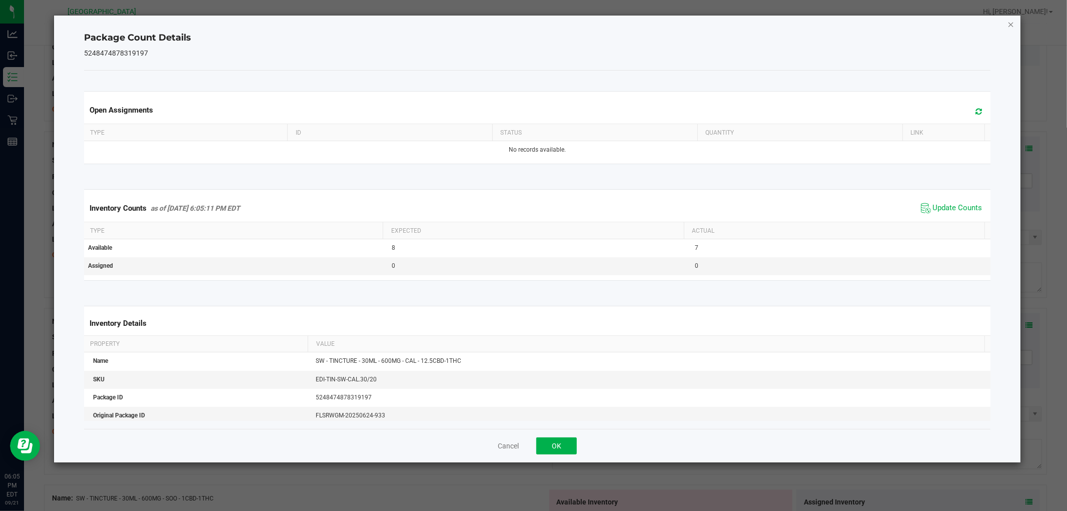
click at [1010, 22] on icon "Close" at bounding box center [1010, 24] width 7 height 12
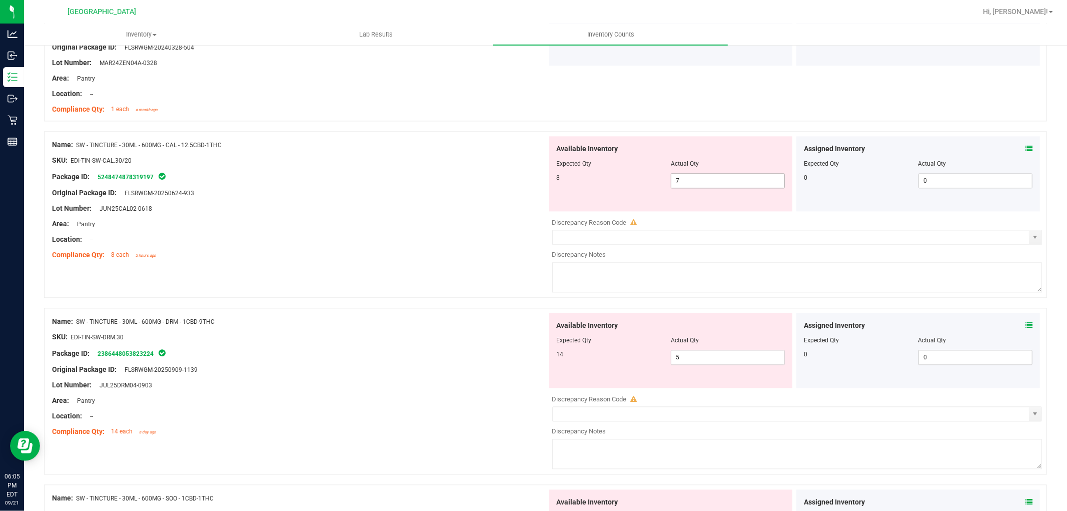
click at [723, 182] on span "7 7" at bounding box center [728, 180] width 114 height 15
type input "8"
click at [388, 191] on div "Original Package ID: FLSRWGM-20250624-933" at bounding box center [299, 193] width 495 height 11
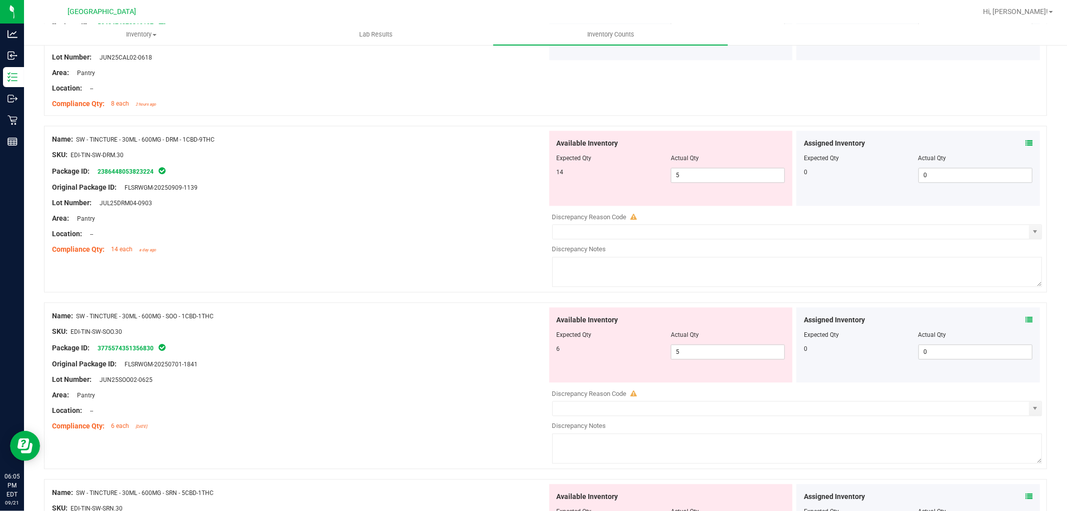
scroll to position [1945, 0]
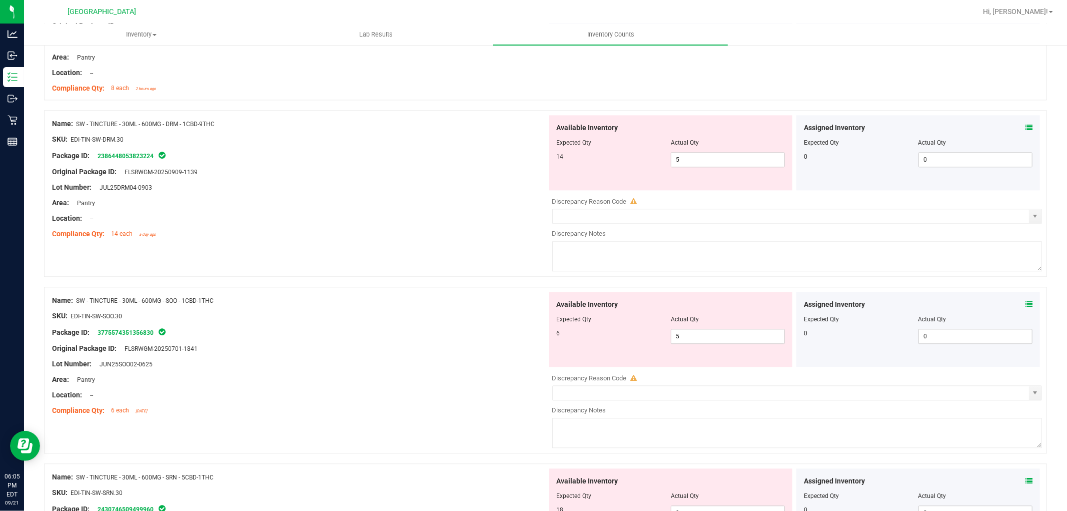
click at [1025, 126] on icon at bounding box center [1028, 127] width 7 height 7
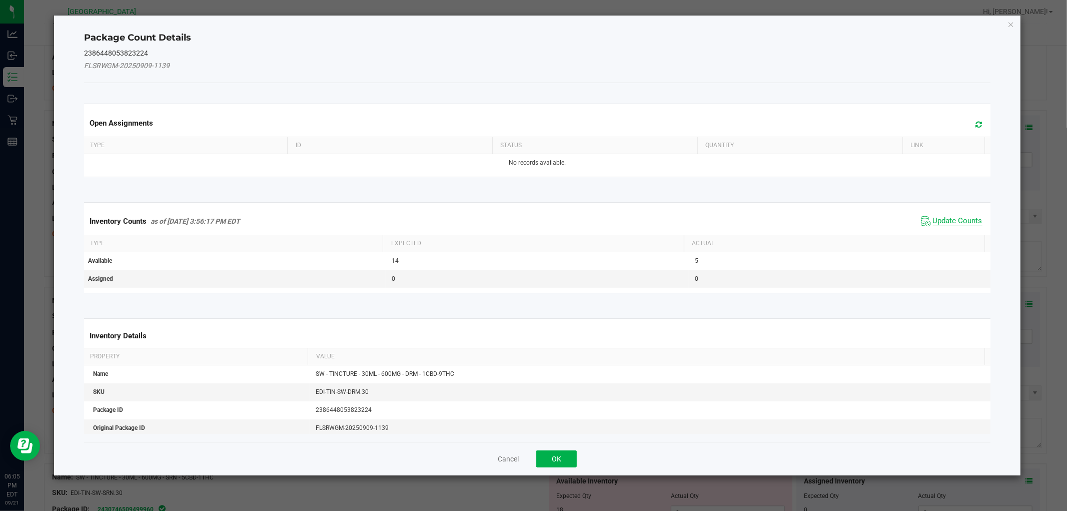
click at [946, 223] on span "Update Counts" at bounding box center [958, 221] width 50 height 10
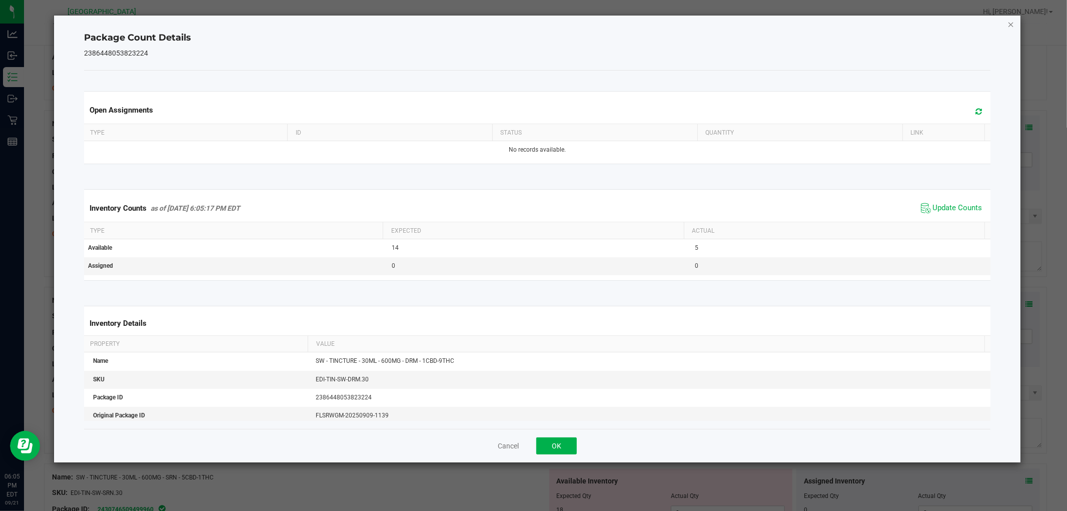
click at [1009, 25] on icon "Close" at bounding box center [1010, 24] width 7 height 12
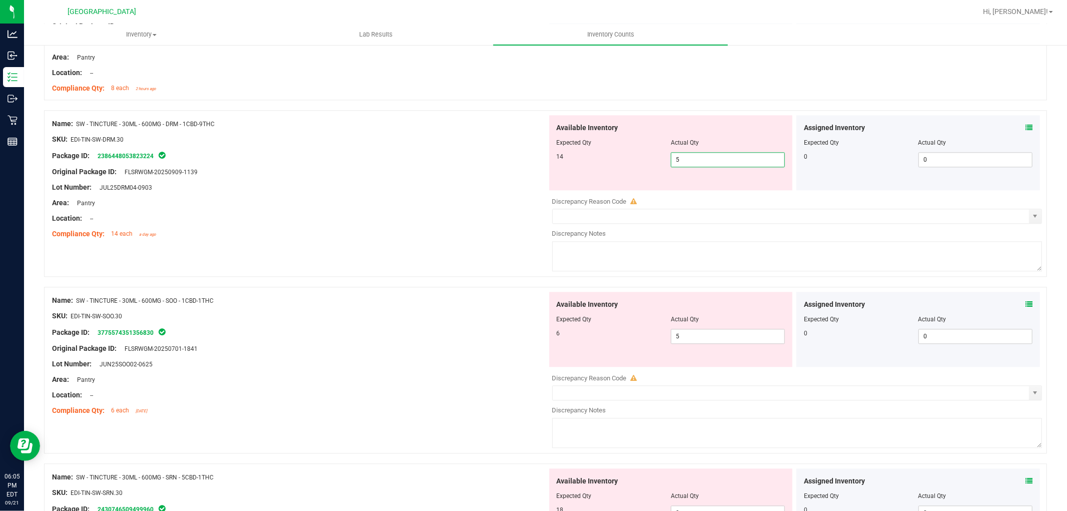
click at [699, 166] on span "5 5" at bounding box center [728, 159] width 114 height 15
type input "14"
click at [388, 172] on div "Original Package ID: FLSRWGM-20250909-1139" at bounding box center [299, 172] width 495 height 11
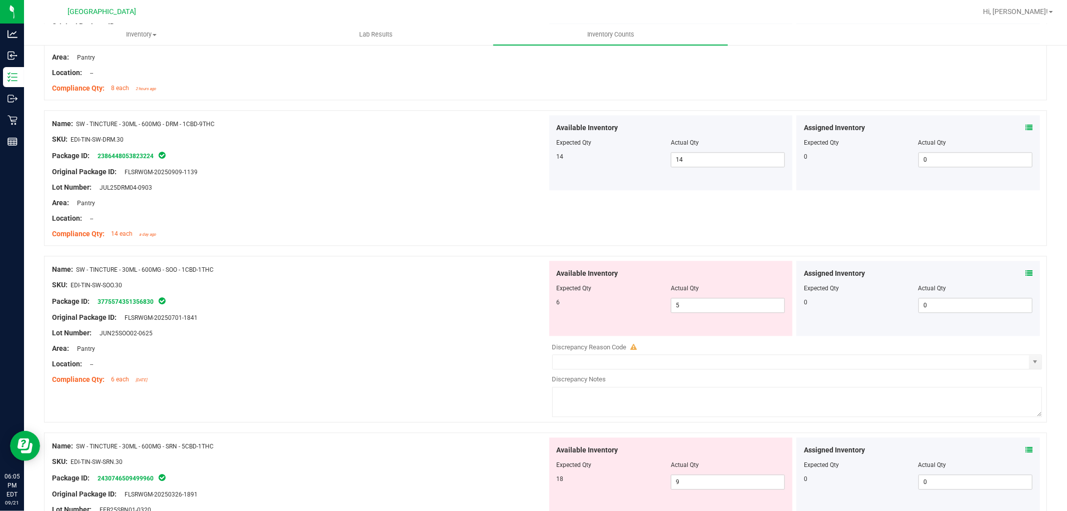
scroll to position [2056, 0]
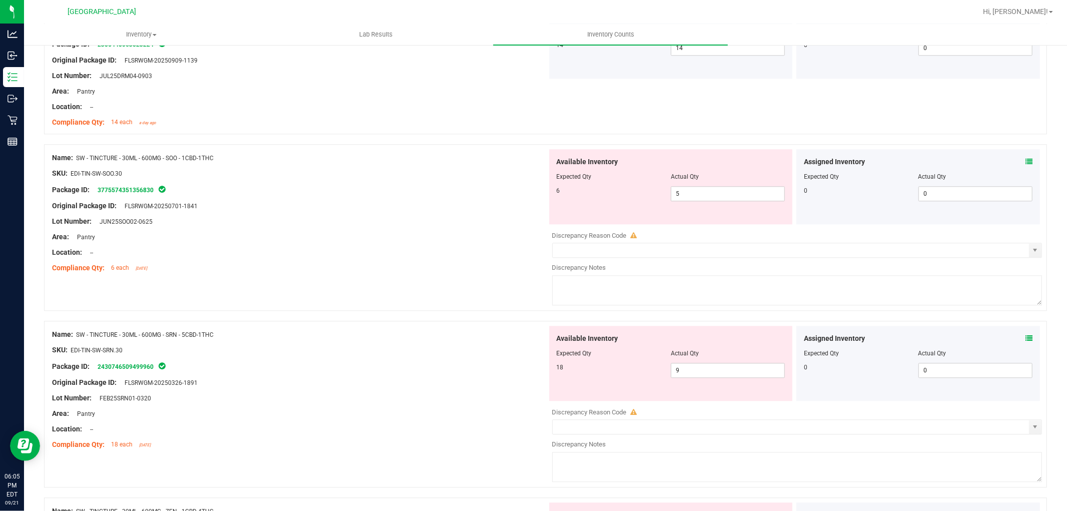
click at [1025, 163] on icon at bounding box center [1028, 161] width 7 height 7
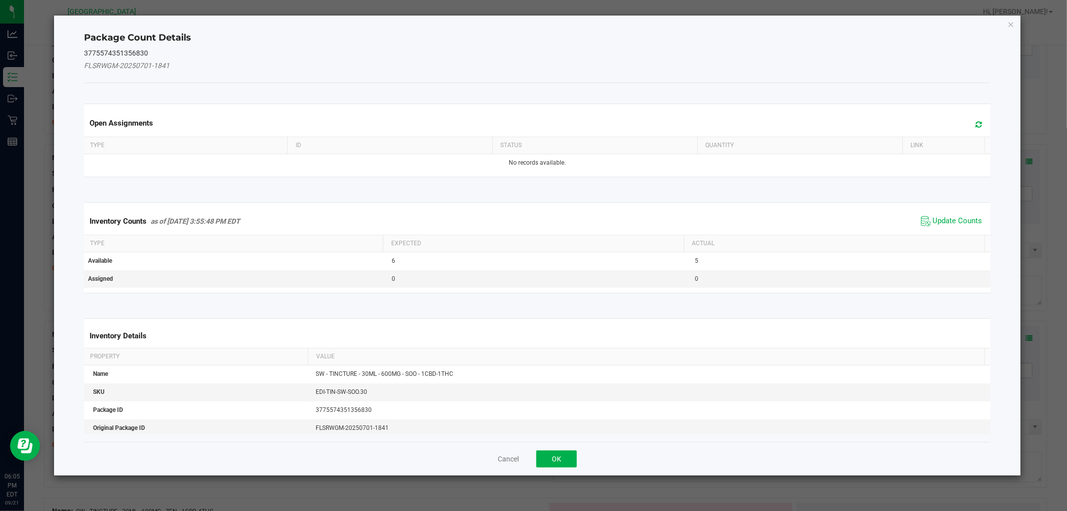
click at [948, 214] on span "Update Counts" at bounding box center [951, 221] width 67 height 15
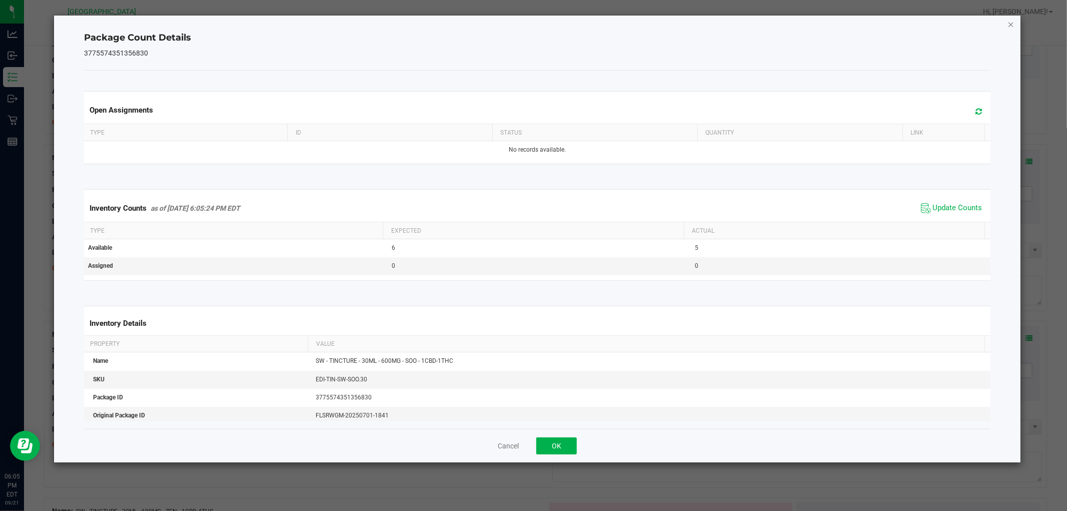
click at [1013, 19] on icon "Close" at bounding box center [1010, 24] width 7 height 12
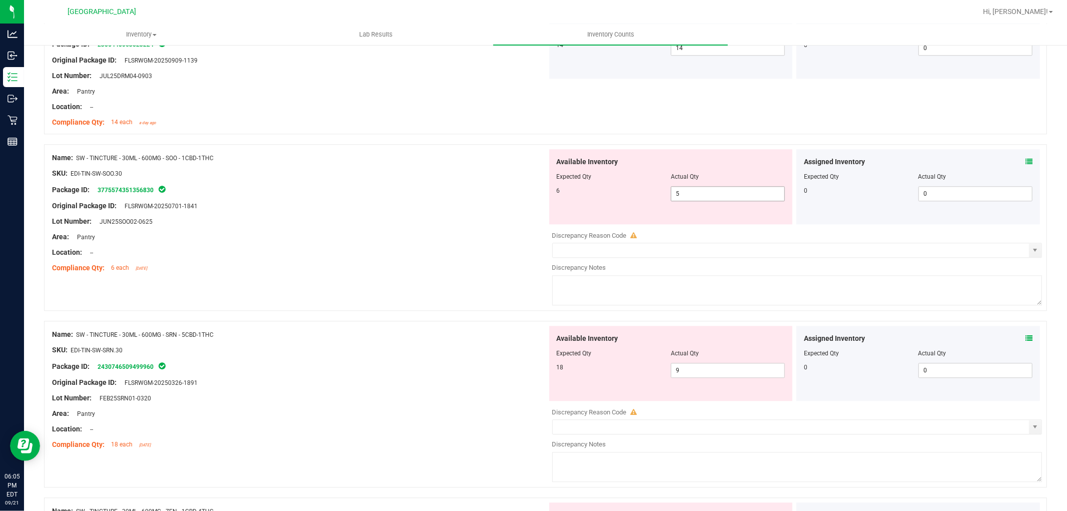
click at [692, 196] on span "5 5" at bounding box center [728, 193] width 114 height 15
type input "6"
click at [424, 201] on div "Original Package ID: FLSRWGM-20250701-1841" at bounding box center [299, 206] width 495 height 11
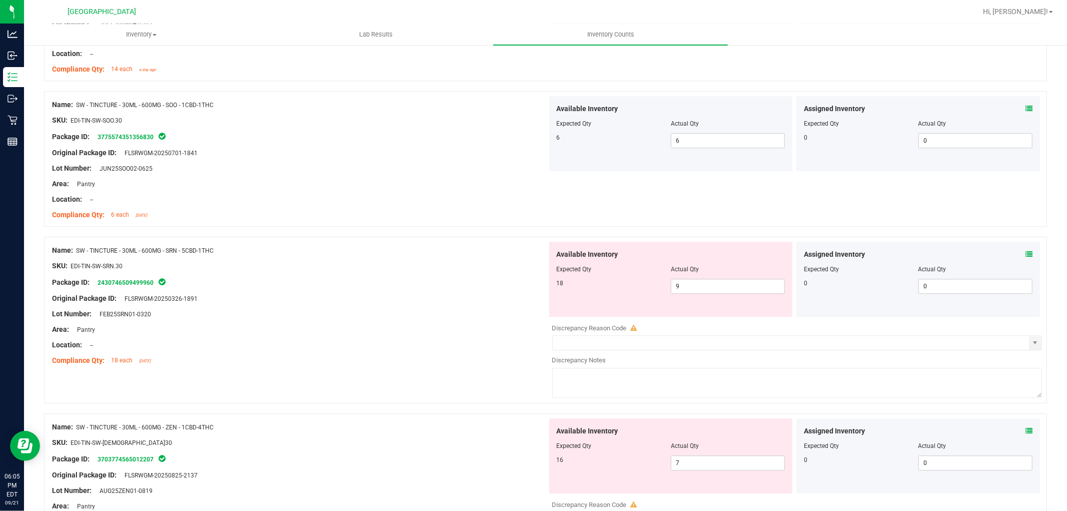
scroll to position [2167, 0]
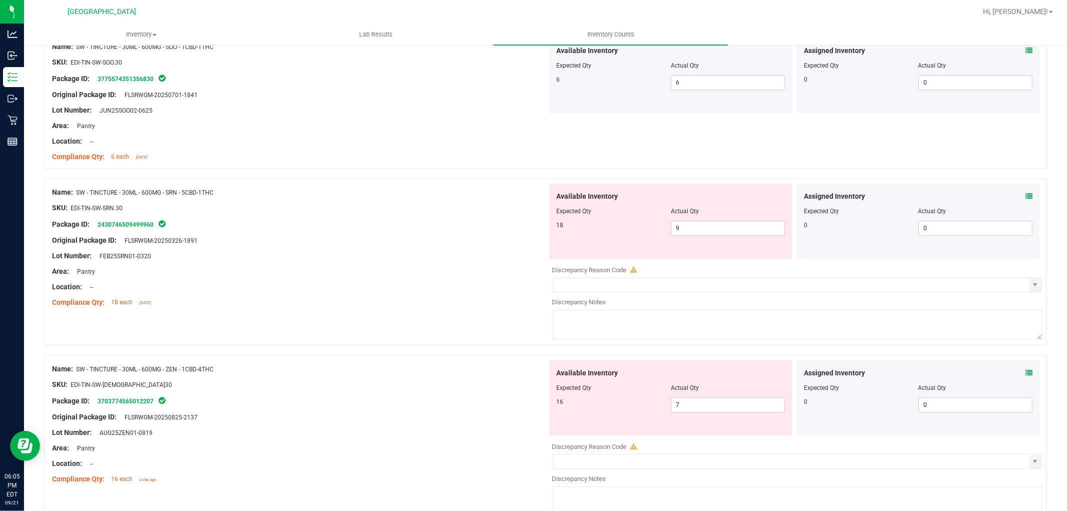
click at [1025, 197] on icon at bounding box center [1028, 196] width 7 height 7
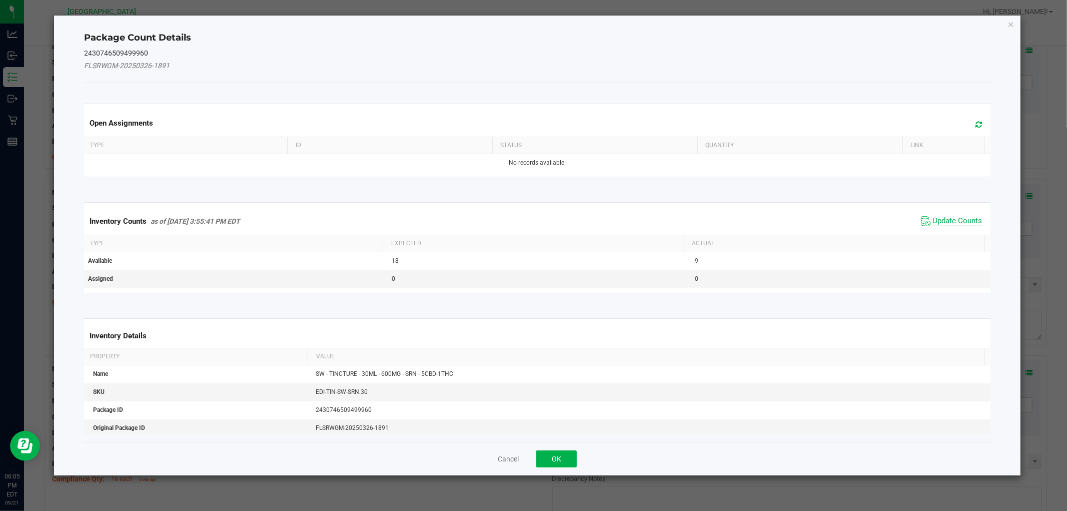
click at [950, 218] on span "Update Counts" at bounding box center [958, 221] width 50 height 10
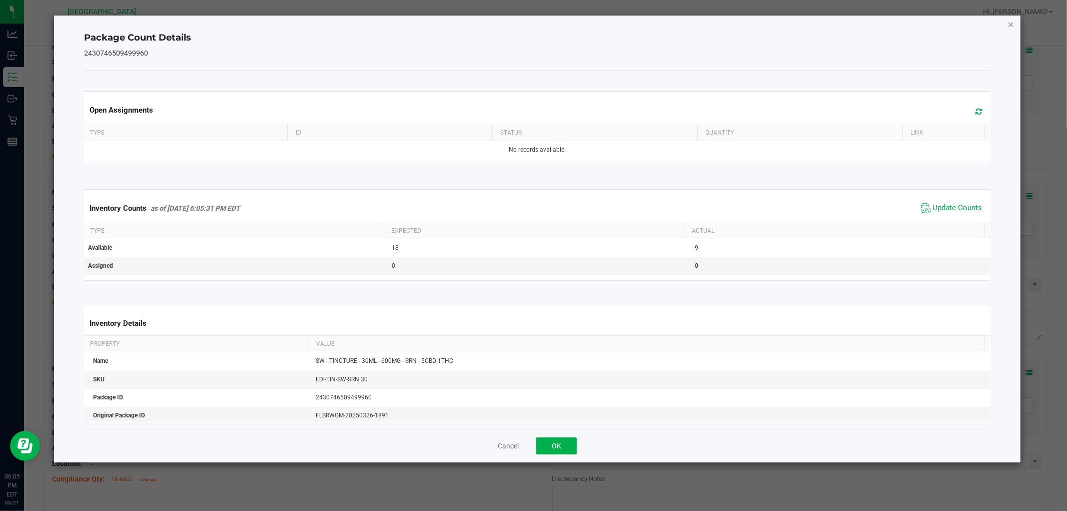
click at [1013, 27] on icon "Close" at bounding box center [1010, 24] width 7 height 12
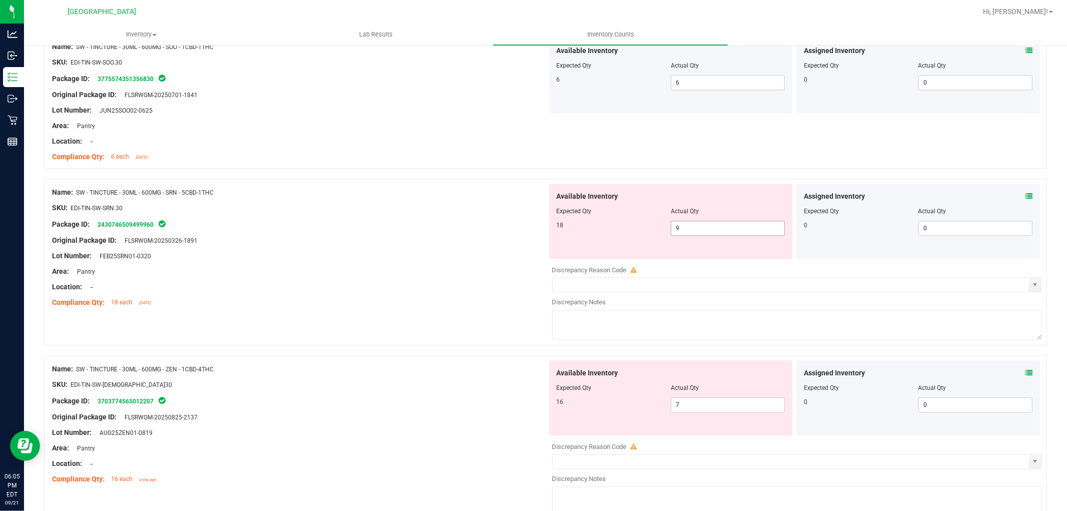
click at [712, 234] on span "9 9" at bounding box center [728, 228] width 114 height 15
type input "18"
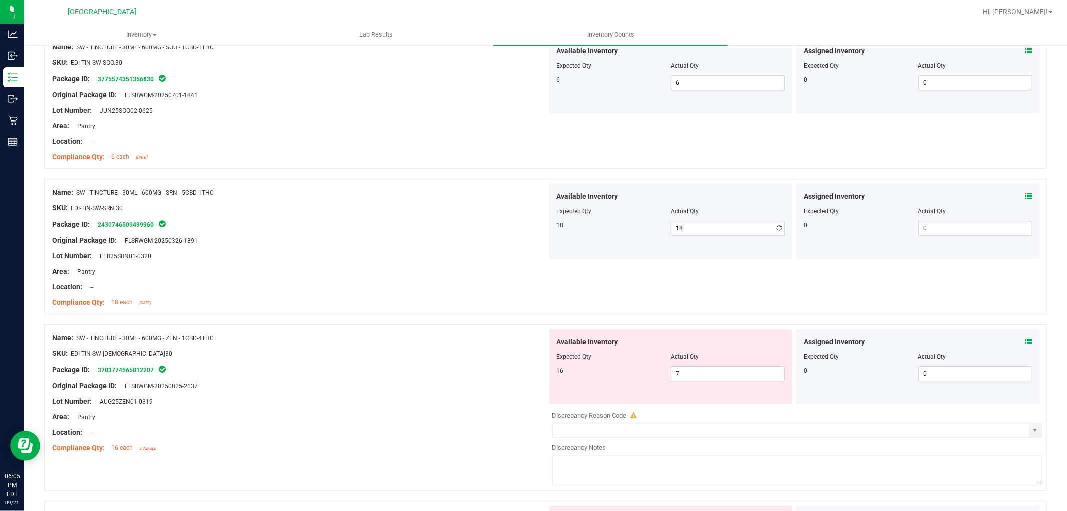
click at [489, 238] on div "Original Package ID: FLSRWGM-20250326-1891" at bounding box center [299, 240] width 495 height 11
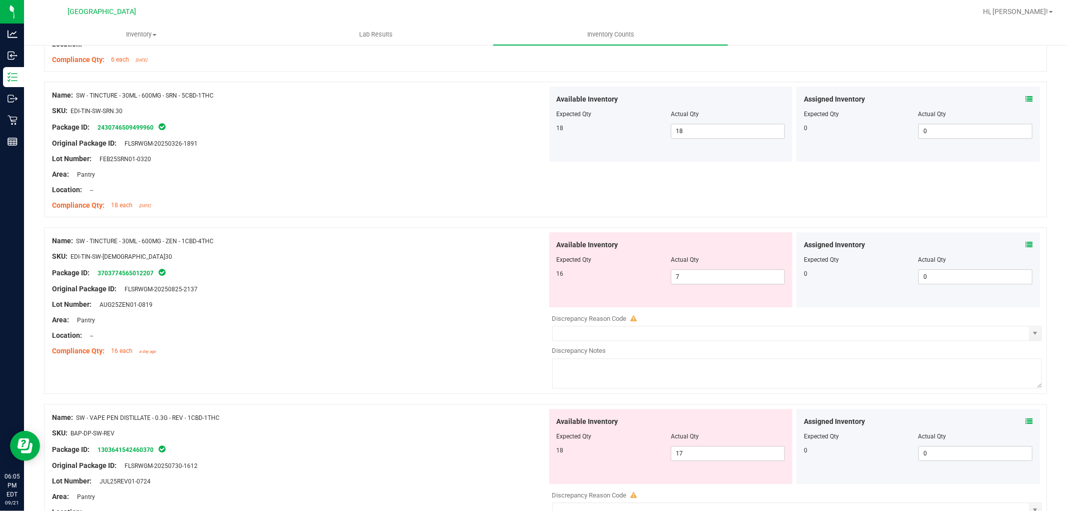
scroll to position [2334, 0]
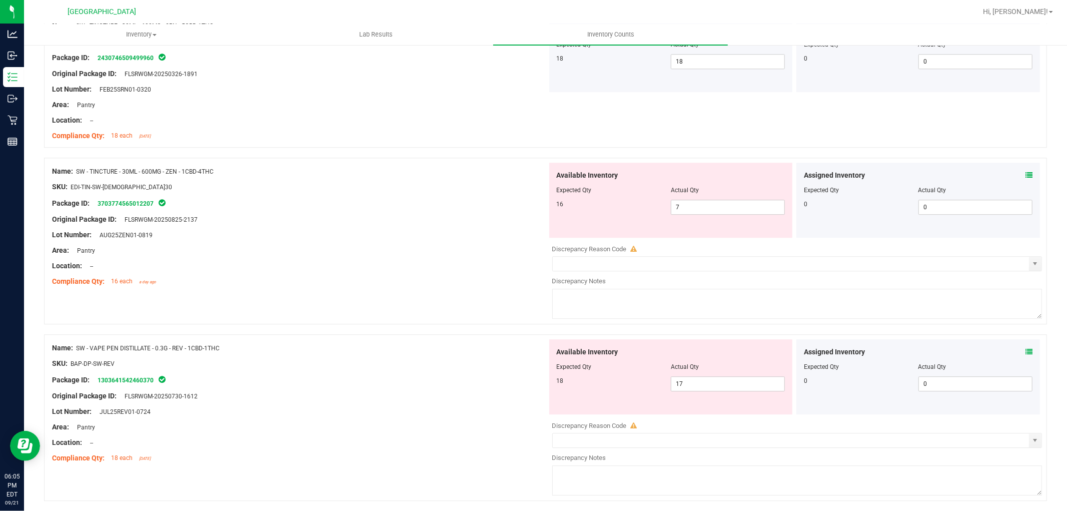
click at [1025, 173] on icon at bounding box center [1028, 175] width 7 height 7
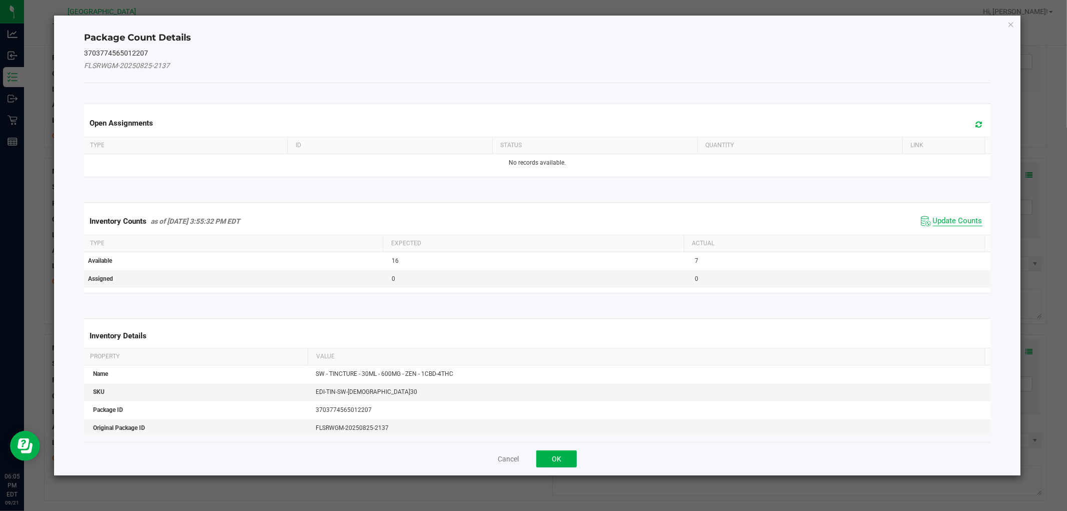
click at [958, 221] on span "Update Counts" at bounding box center [958, 221] width 50 height 10
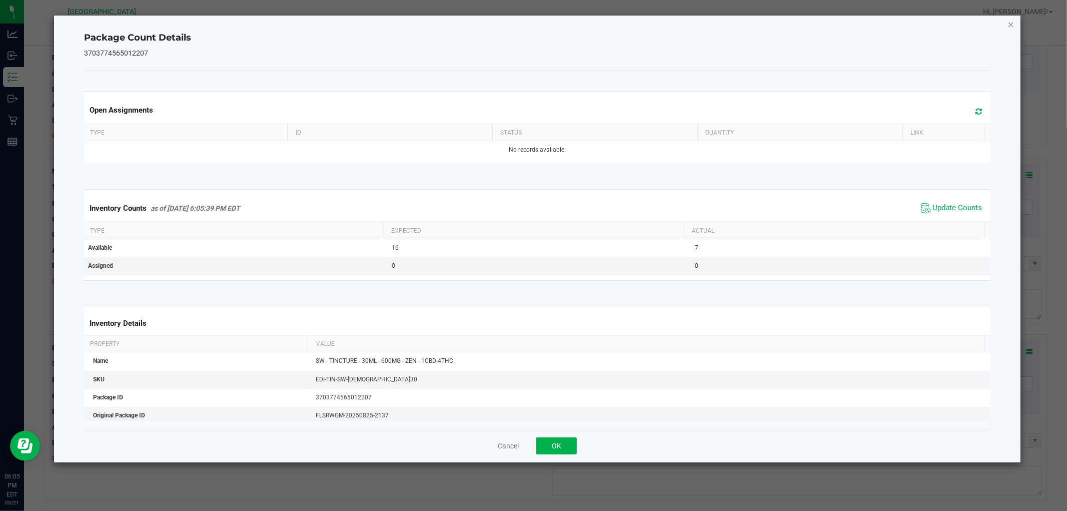
click at [1013, 18] on icon "Close" at bounding box center [1010, 24] width 7 height 12
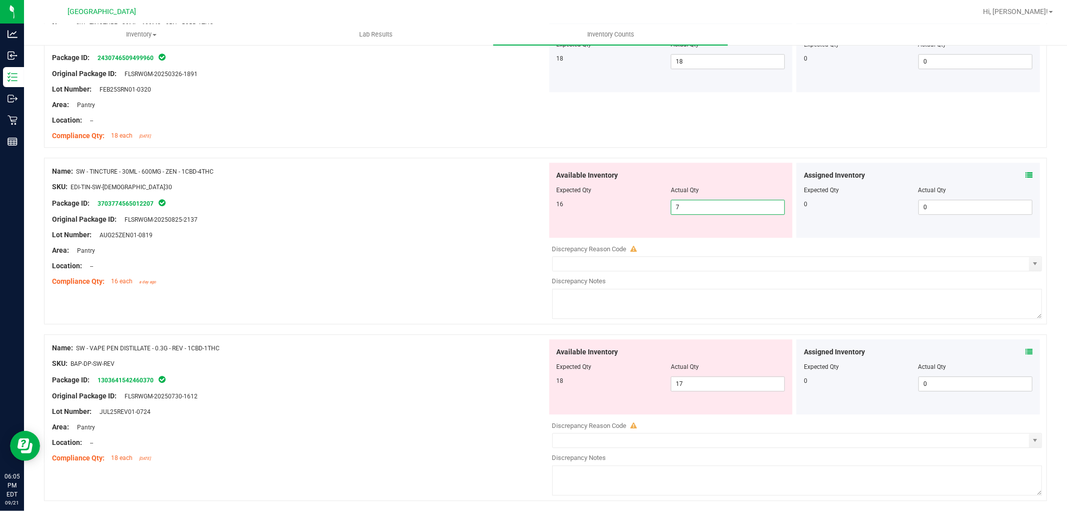
click at [693, 206] on span "7 7" at bounding box center [728, 207] width 114 height 15
type input "16"
click at [501, 189] on div "SKU: EDI-TIN-SW-[DEMOGRAPHIC_DATA]30" at bounding box center [299, 187] width 495 height 11
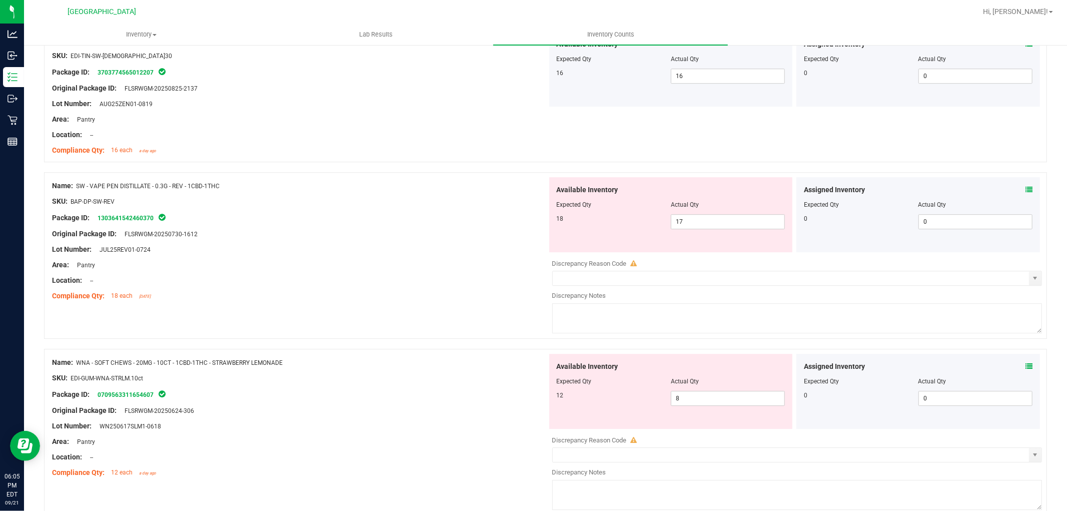
scroll to position [2501, 0]
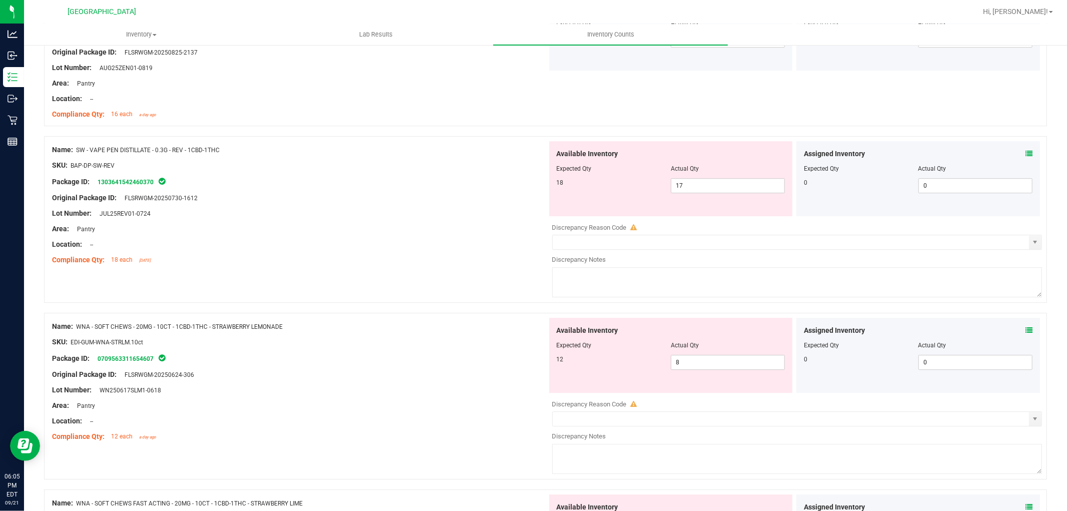
click at [1025, 152] on icon at bounding box center [1028, 153] width 7 height 7
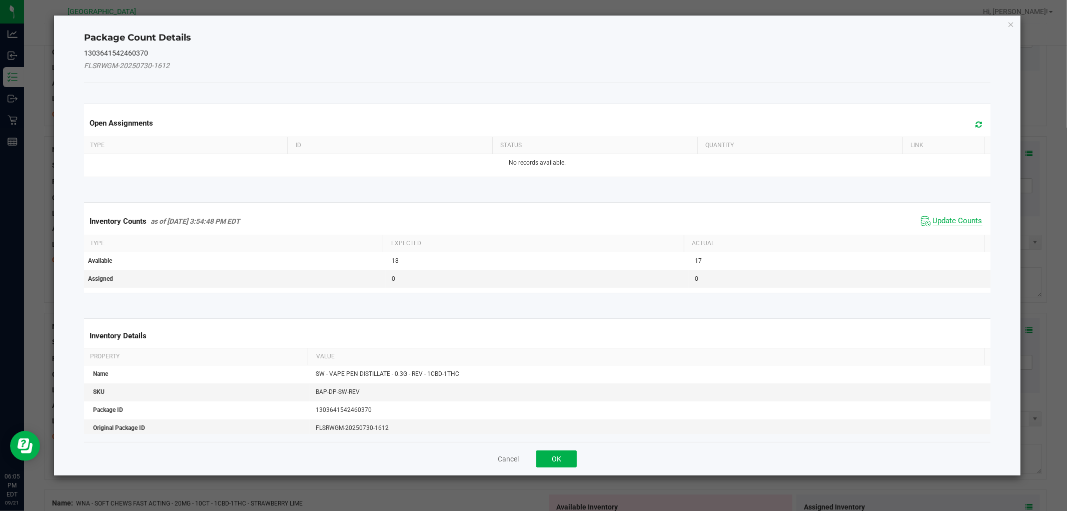
click at [943, 219] on span "Update Counts" at bounding box center [958, 221] width 50 height 10
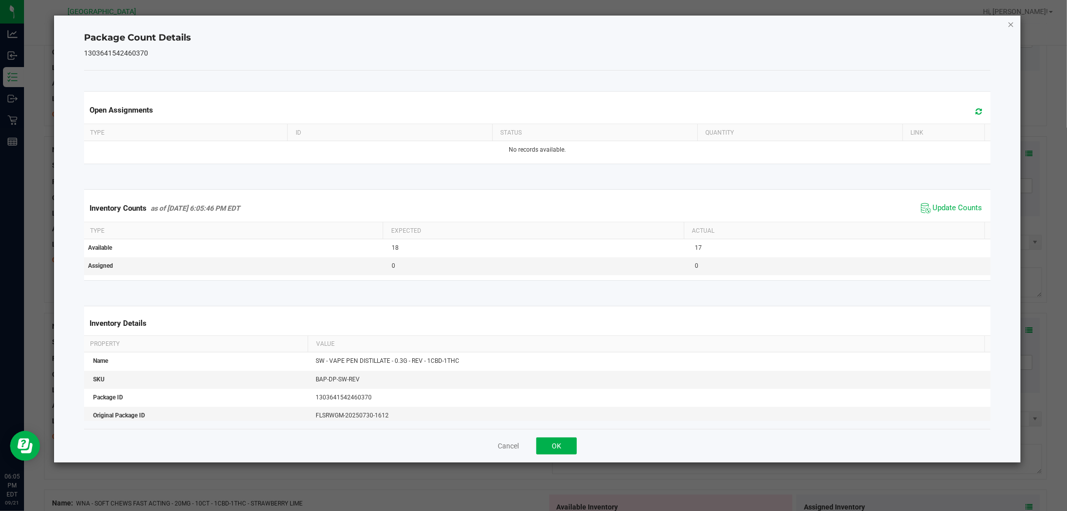
click at [1009, 20] on icon "Close" at bounding box center [1010, 24] width 7 height 12
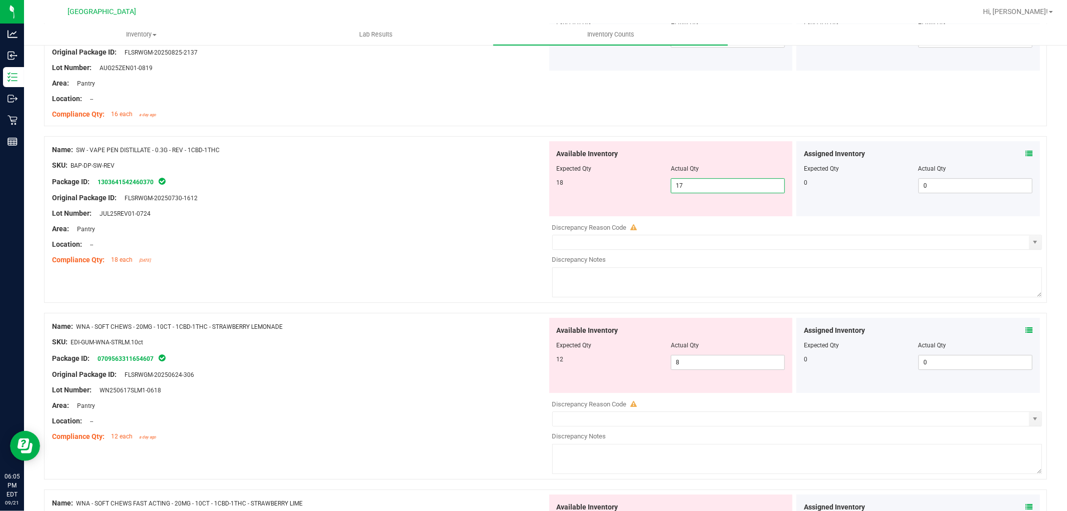
click at [719, 180] on span "17 17" at bounding box center [728, 185] width 114 height 15
type input "18"
click at [443, 185] on div "Package ID: 1303641542460370" at bounding box center [299, 182] width 495 height 12
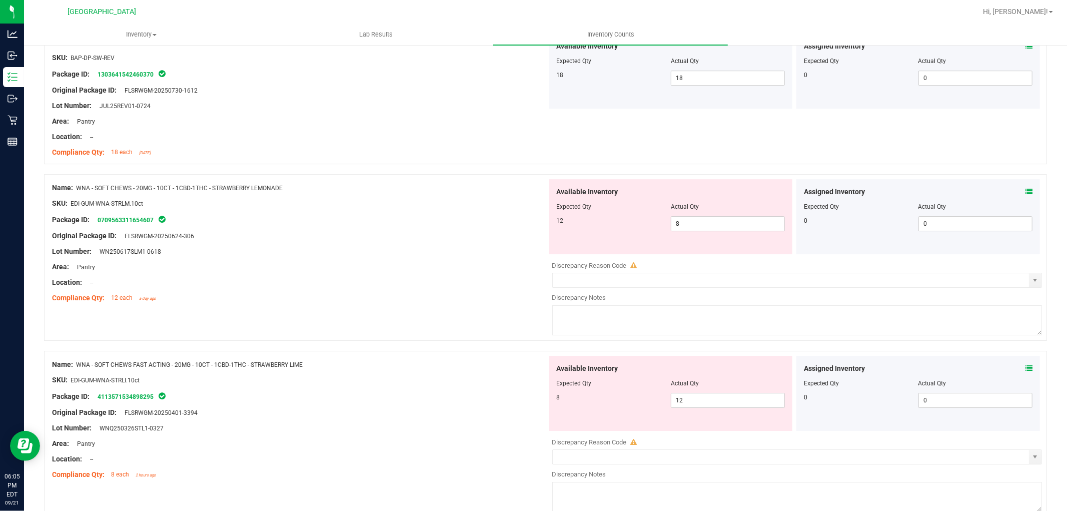
scroll to position [2612, 0]
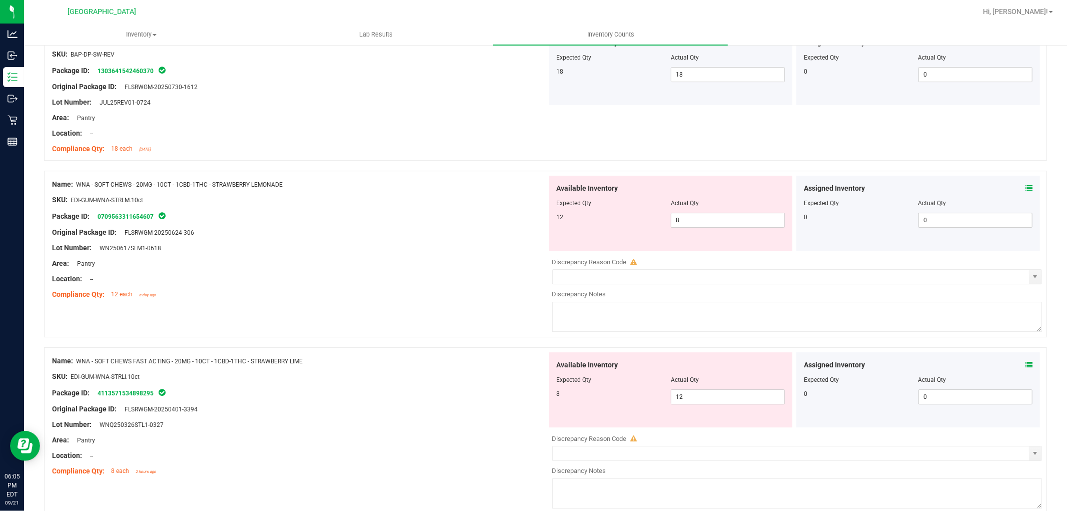
click at [1025, 189] on icon at bounding box center [1028, 188] width 7 height 7
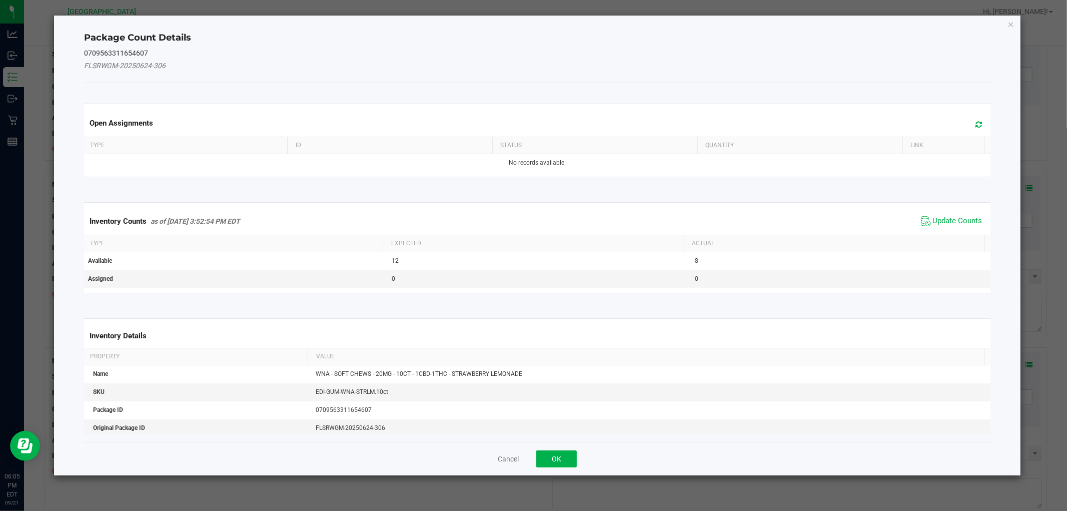
click at [965, 214] on span "Update Counts" at bounding box center [951, 221] width 67 height 15
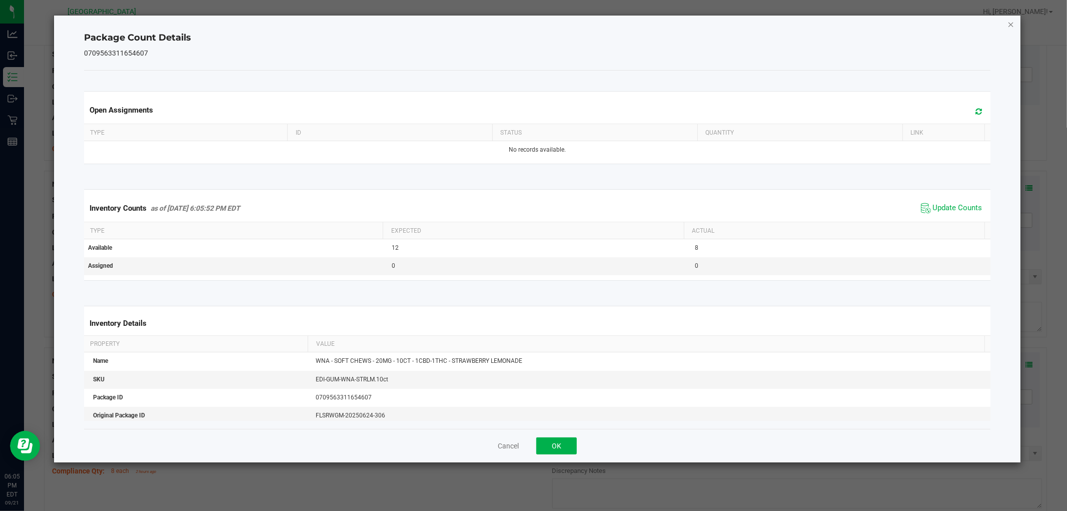
click at [1012, 23] on icon "Close" at bounding box center [1010, 24] width 7 height 12
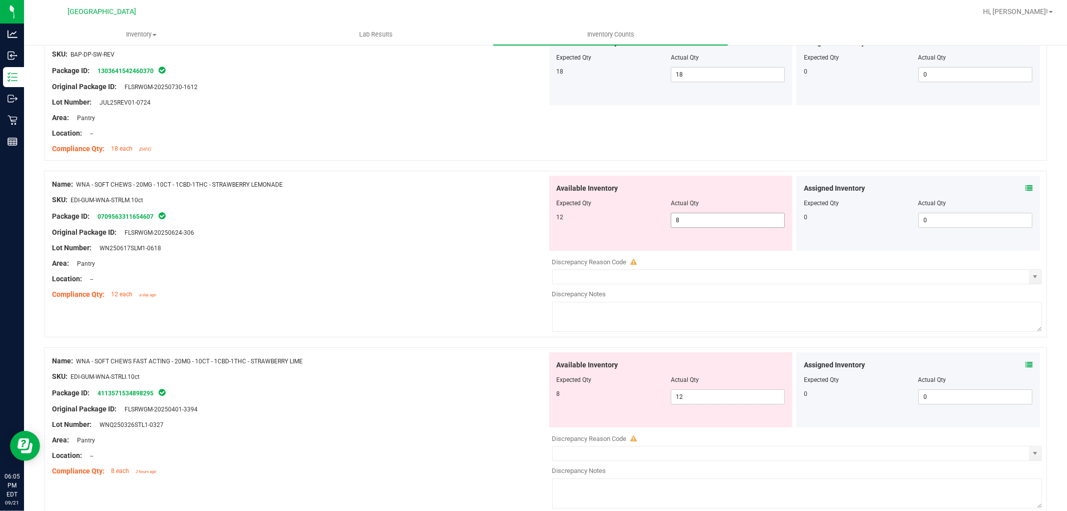
click at [723, 219] on span "8 8" at bounding box center [728, 220] width 114 height 15
type input "12"
click at [493, 198] on div "SKU: EDI-GUM-WNA-STRLM.10ct" at bounding box center [299, 200] width 495 height 11
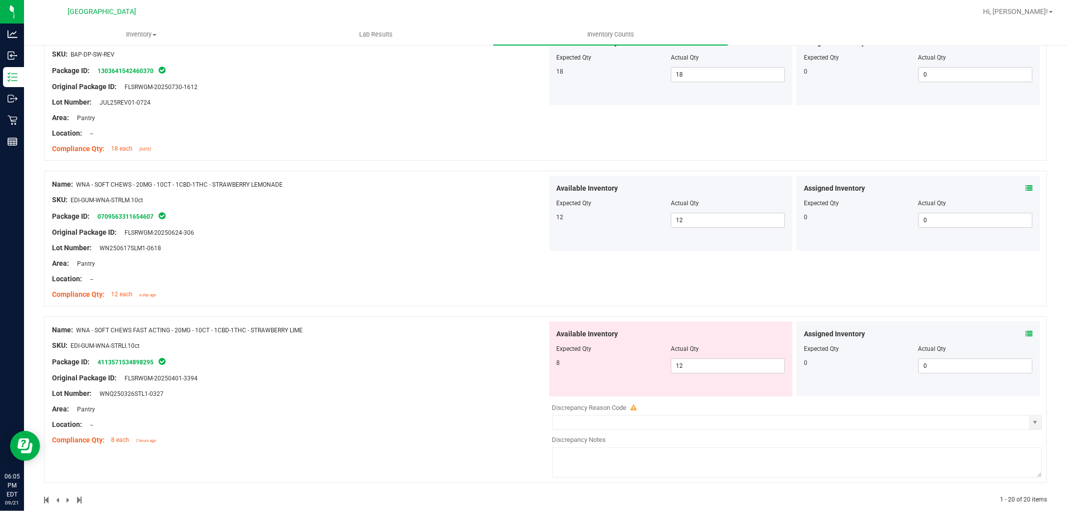
scroll to position [2630, 0]
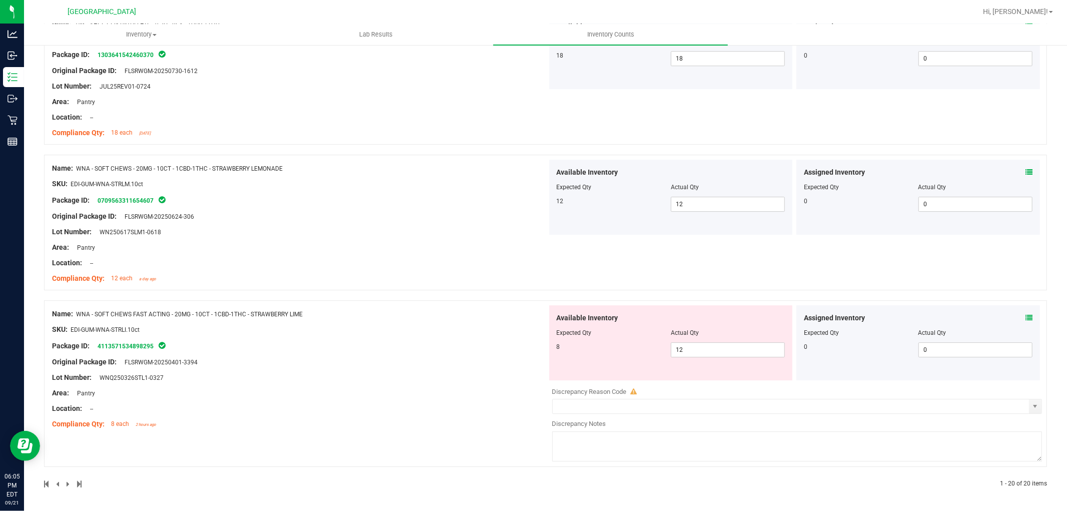
click at [1025, 319] on icon at bounding box center [1028, 317] width 7 height 7
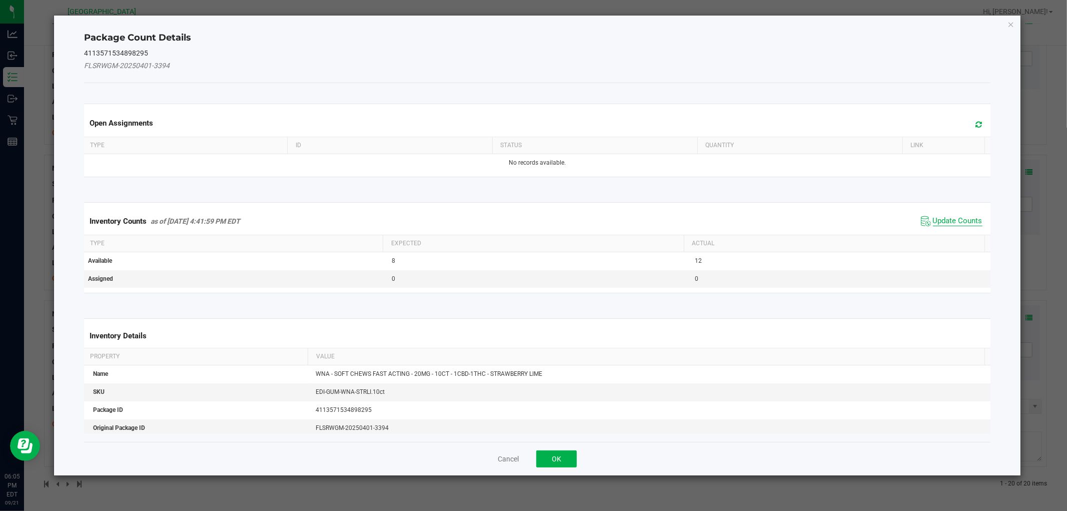
click at [940, 216] on span "Update Counts" at bounding box center [958, 221] width 50 height 10
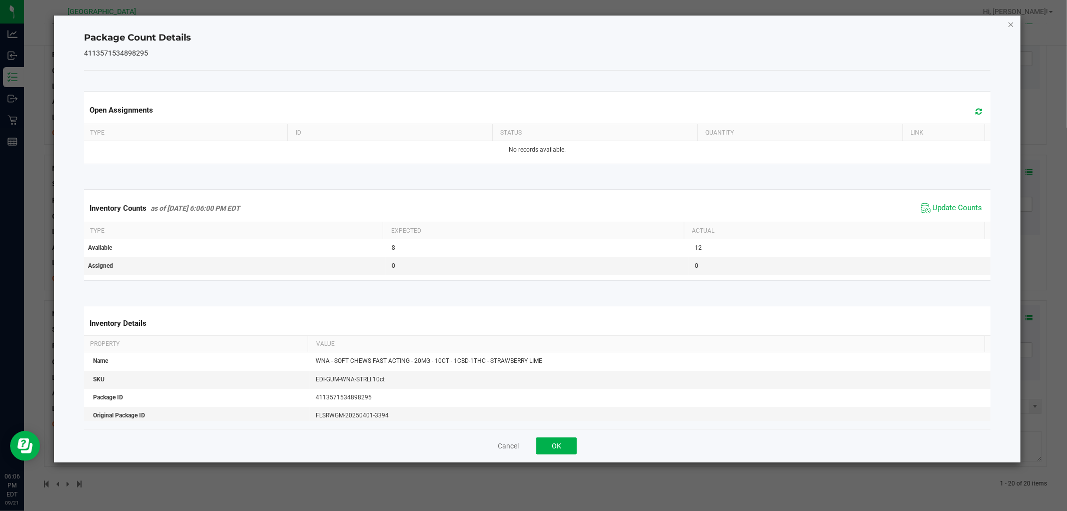
click at [1009, 23] on icon "Close" at bounding box center [1010, 24] width 7 height 12
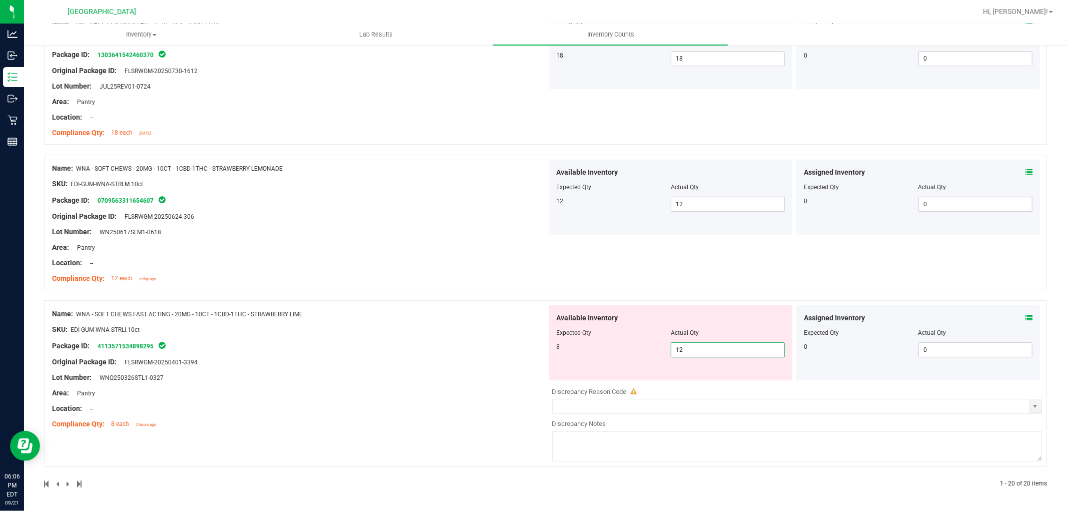
click at [687, 351] on span "12 12" at bounding box center [728, 349] width 114 height 15
type input "1"
type input "8"
click at [442, 293] on div "Name: WNA - SOFT CHEWS - 20MG - 10CT - 1CBD-1THC - STRAWBERRY LEMONADE SKU: EDI…" at bounding box center [545, 228] width 1003 height 146
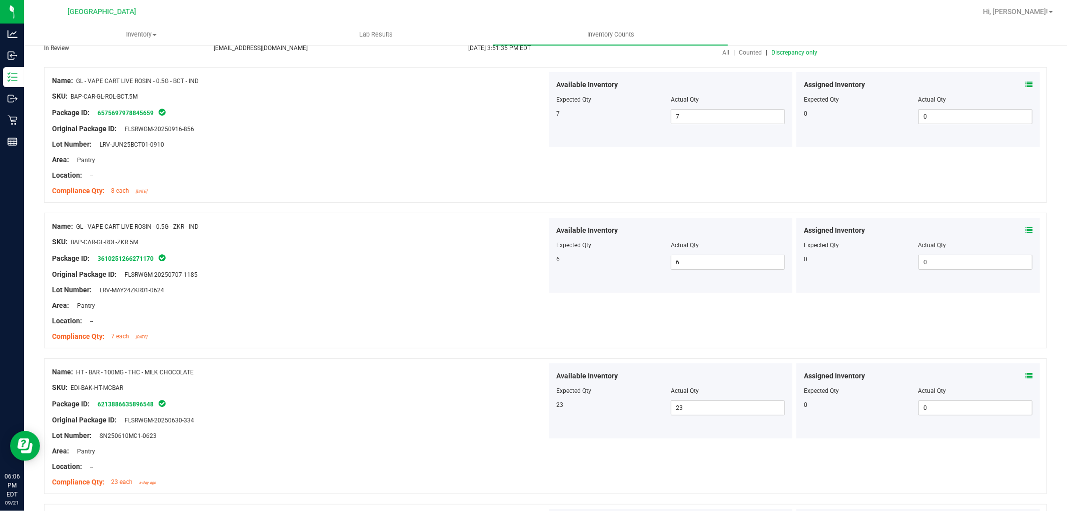
scroll to position [0, 0]
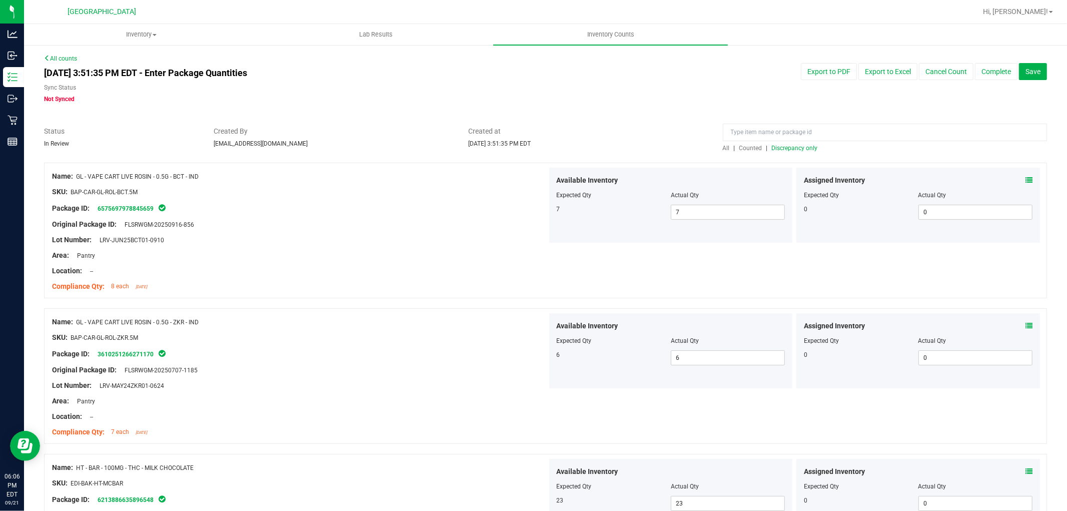
click at [782, 148] on span "Discrepancy only" at bounding box center [795, 148] width 46 height 7
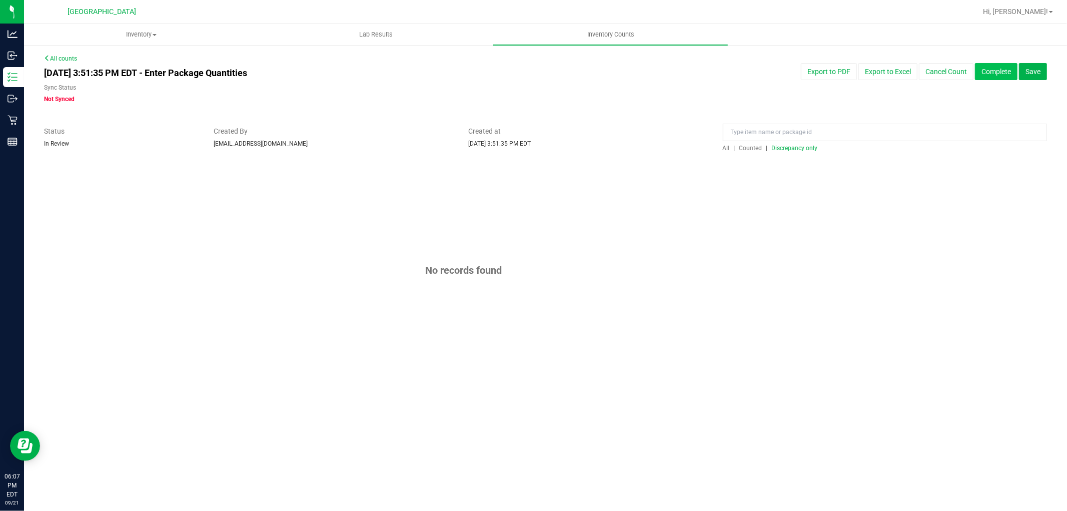
click at [996, 74] on button "Complete" at bounding box center [996, 71] width 43 height 17
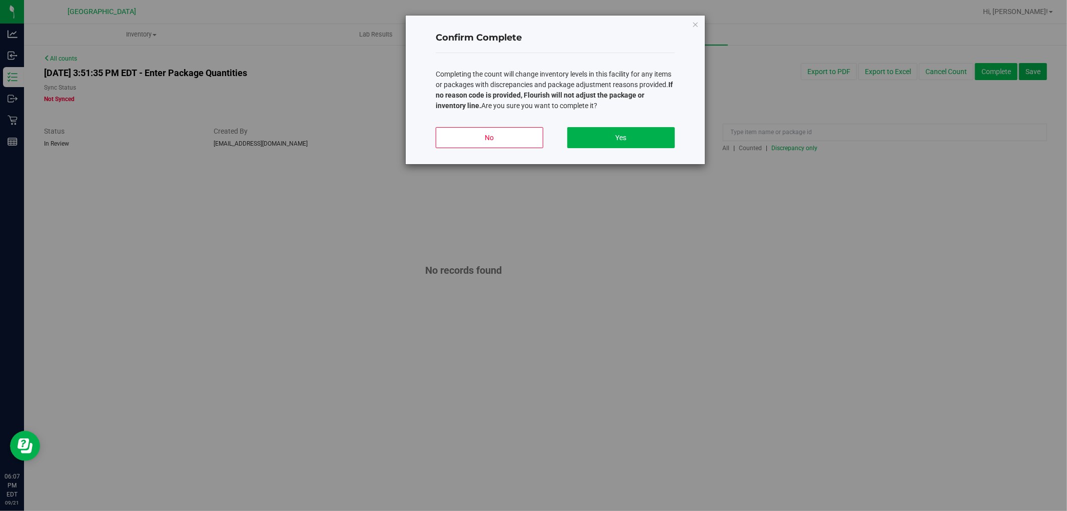
click at [644, 137] on button "Yes" at bounding box center [621, 137] width 108 height 21
